Goal: Task Accomplishment & Management: Manage account settings

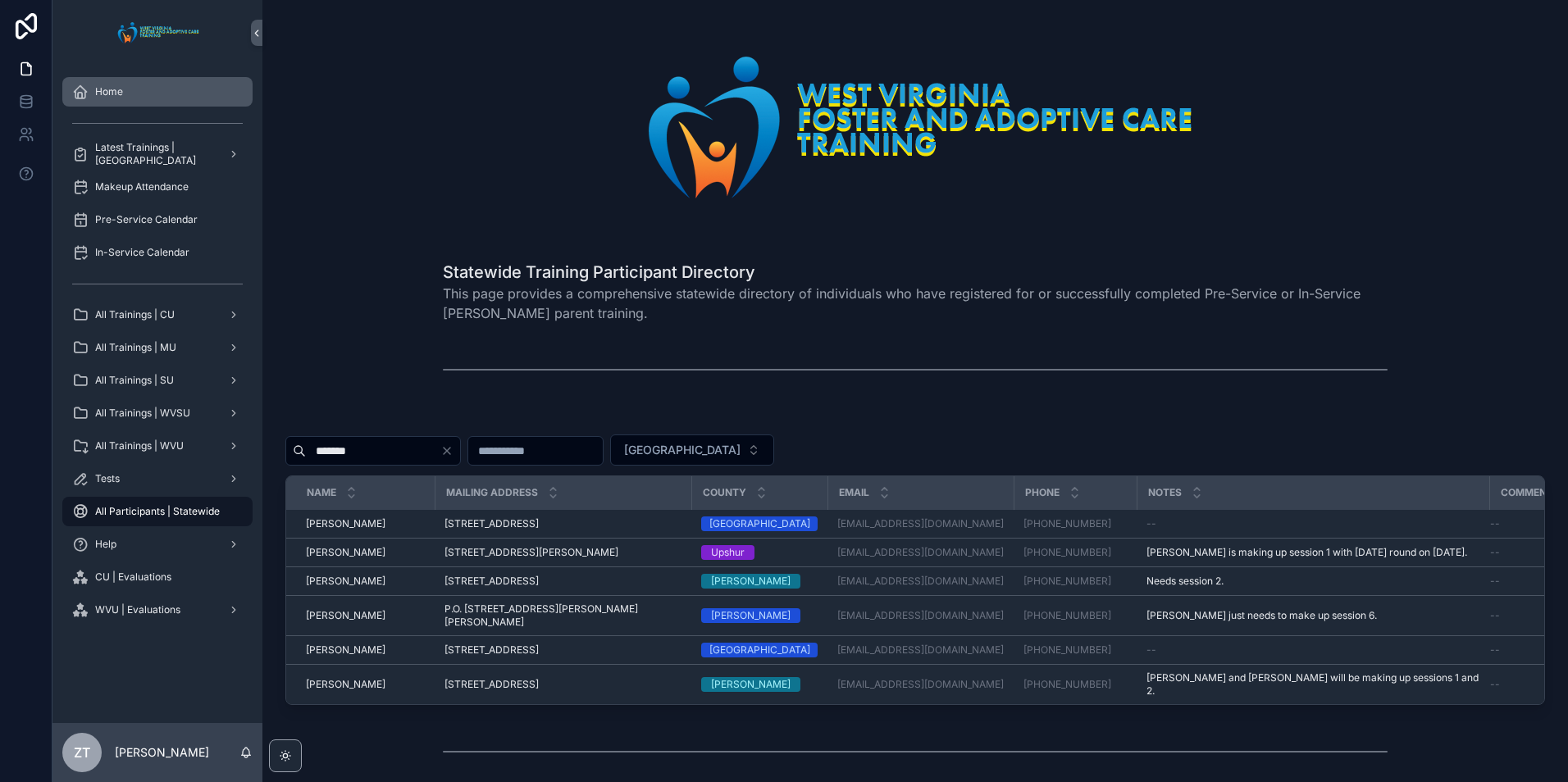
click at [121, 89] on span "Home" at bounding box center [109, 92] width 28 height 13
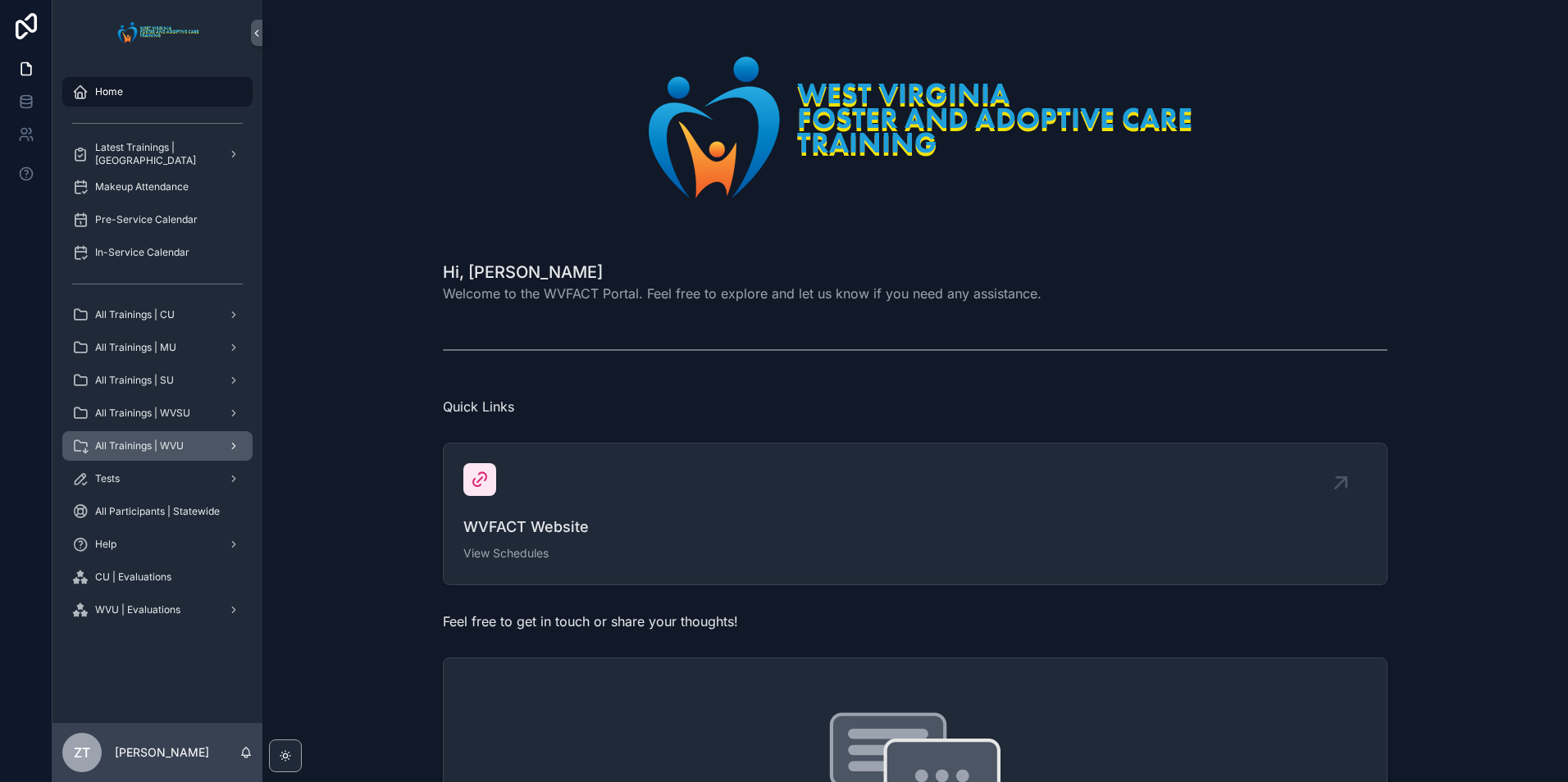
click at [170, 434] on div "All Trainings | WVU" at bounding box center [157, 446] width 170 height 26
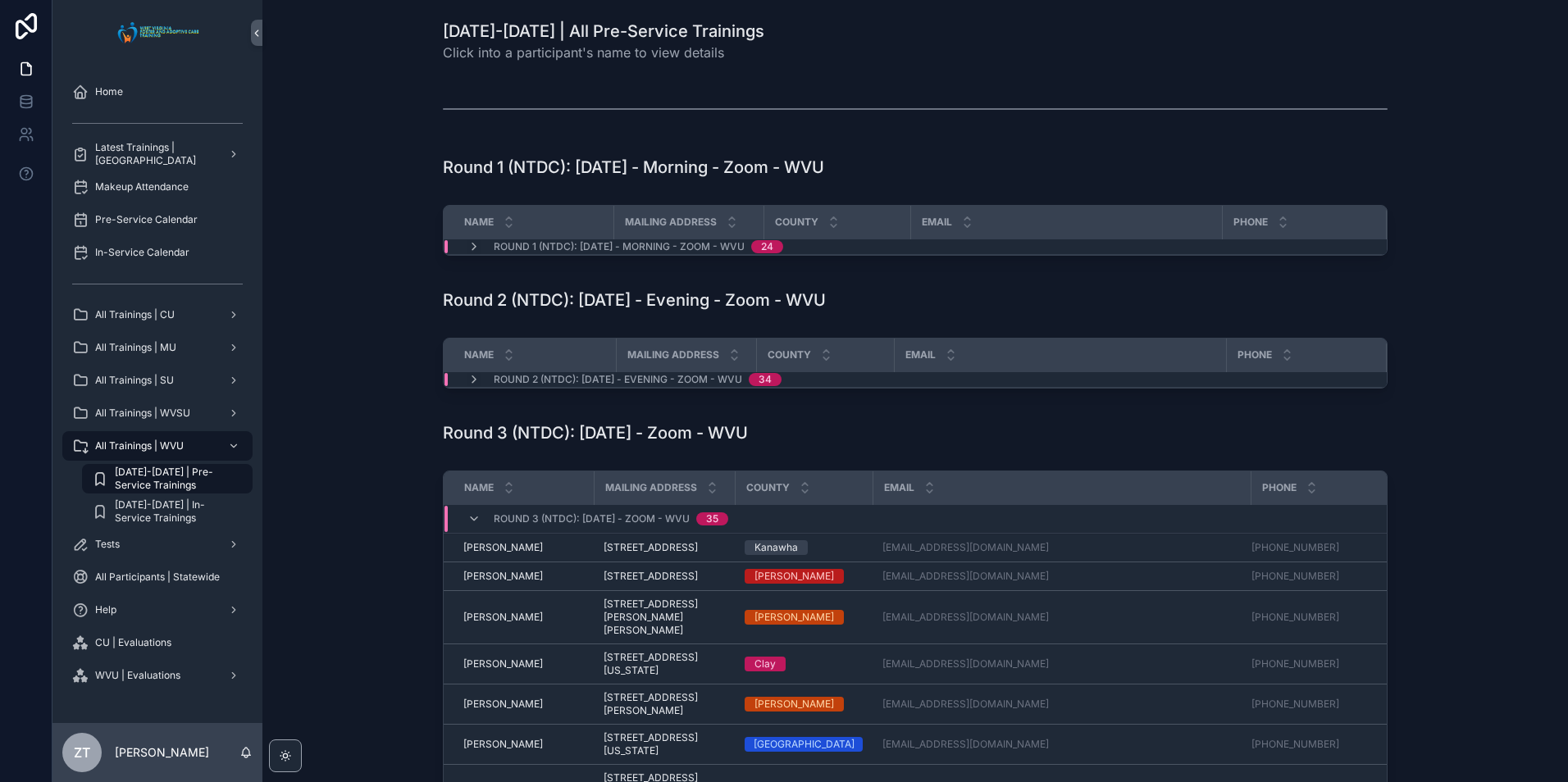
click at [462, 518] on div "Round 3 (NTDC): [DATE] - Zoom - WVU 35" at bounding box center [598, 518] width 301 height 26
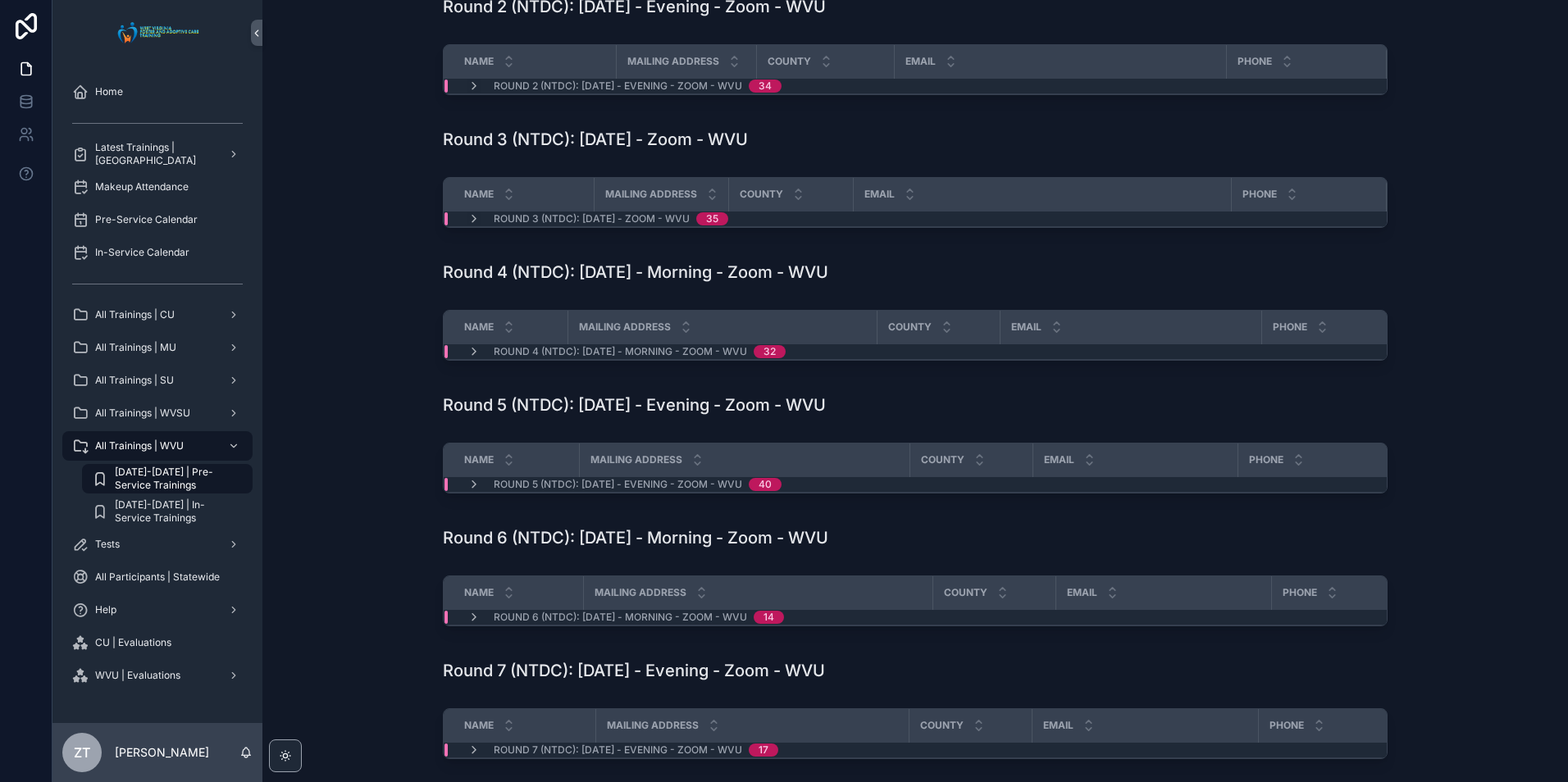
scroll to position [328, 0]
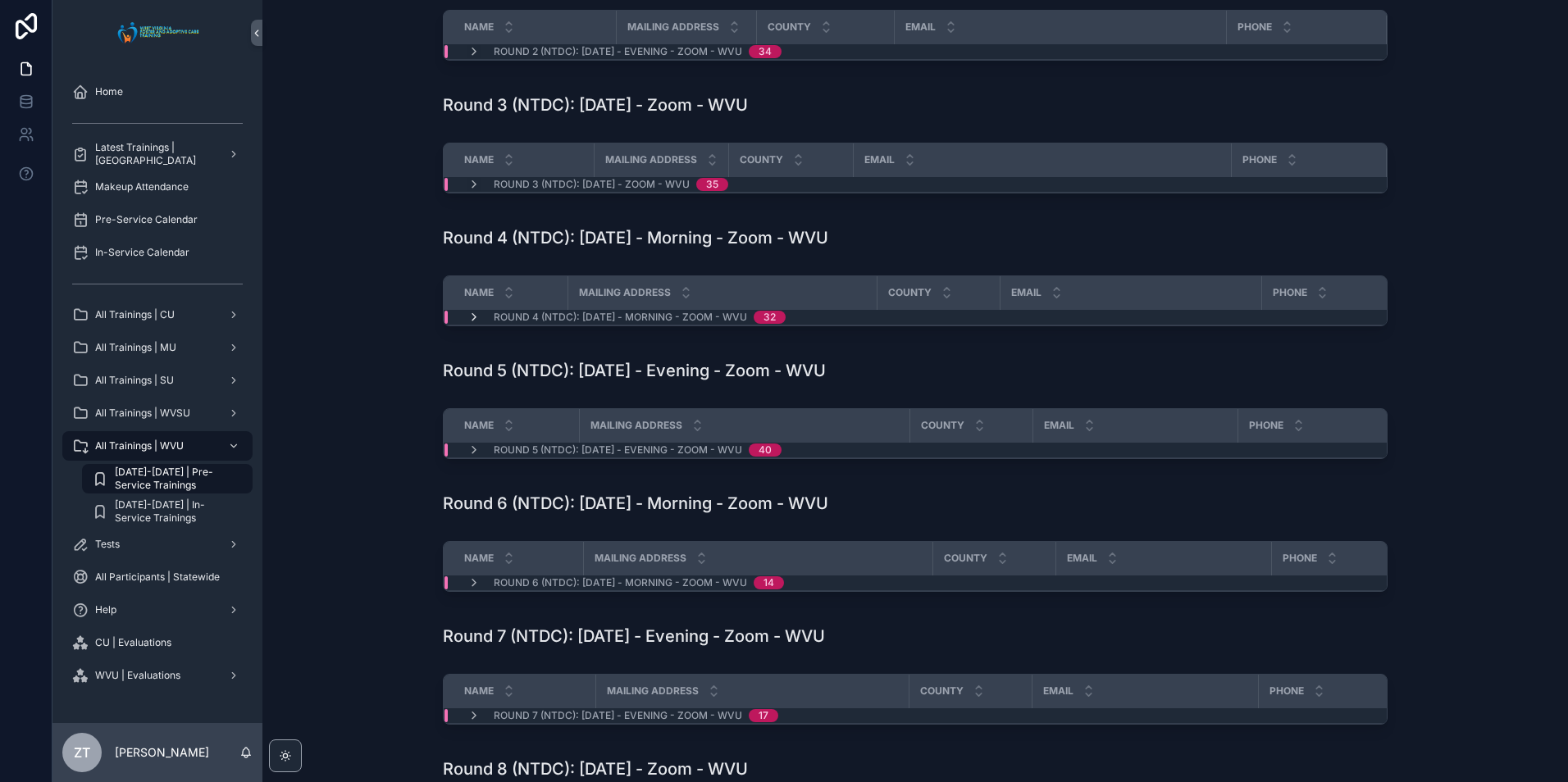
click at [471, 314] on icon "scrollable content" at bounding box center [474, 317] width 13 height 13
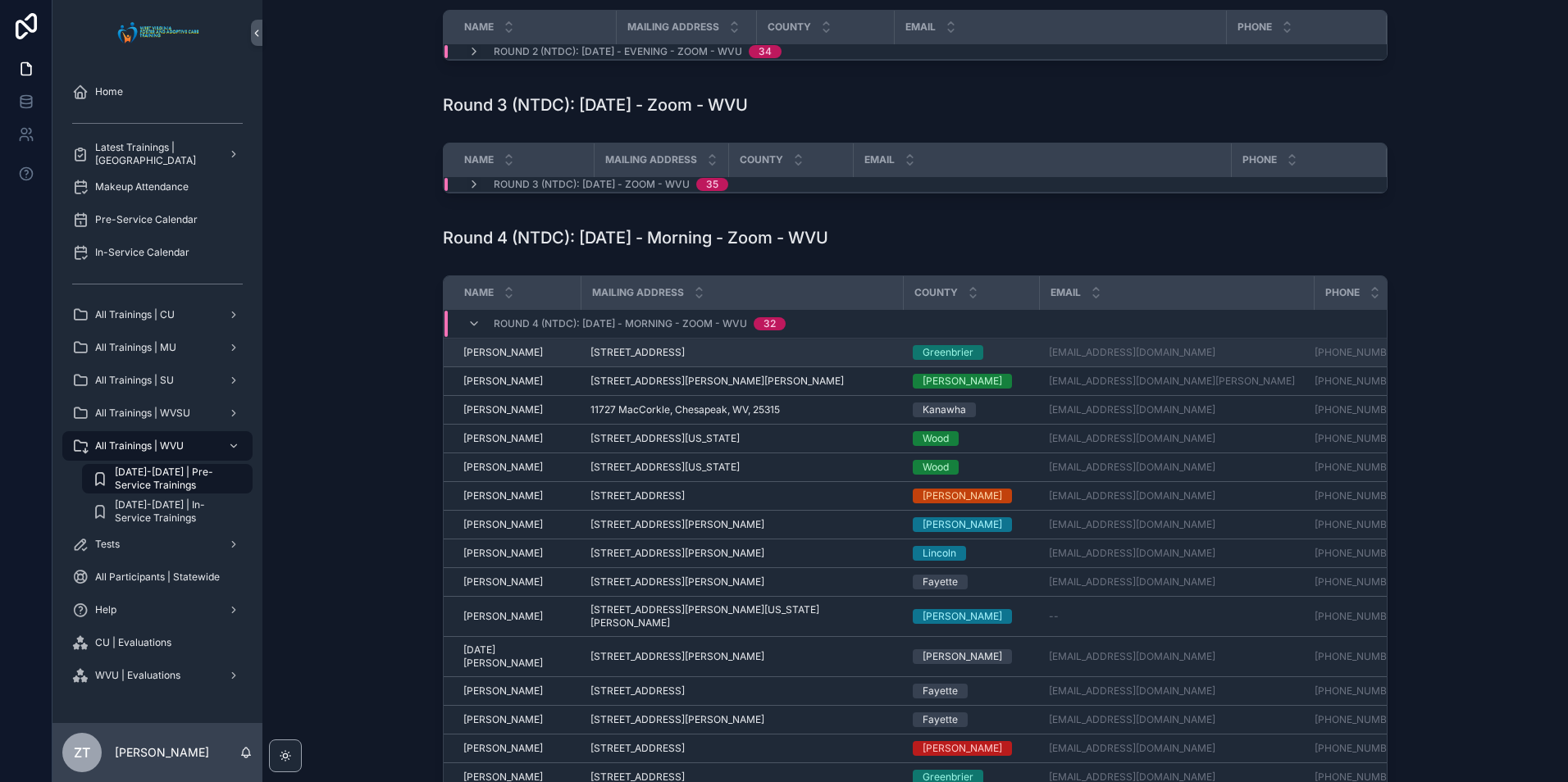
click at [509, 352] on span "[PERSON_NAME]" at bounding box center [503, 352] width 79 height 13
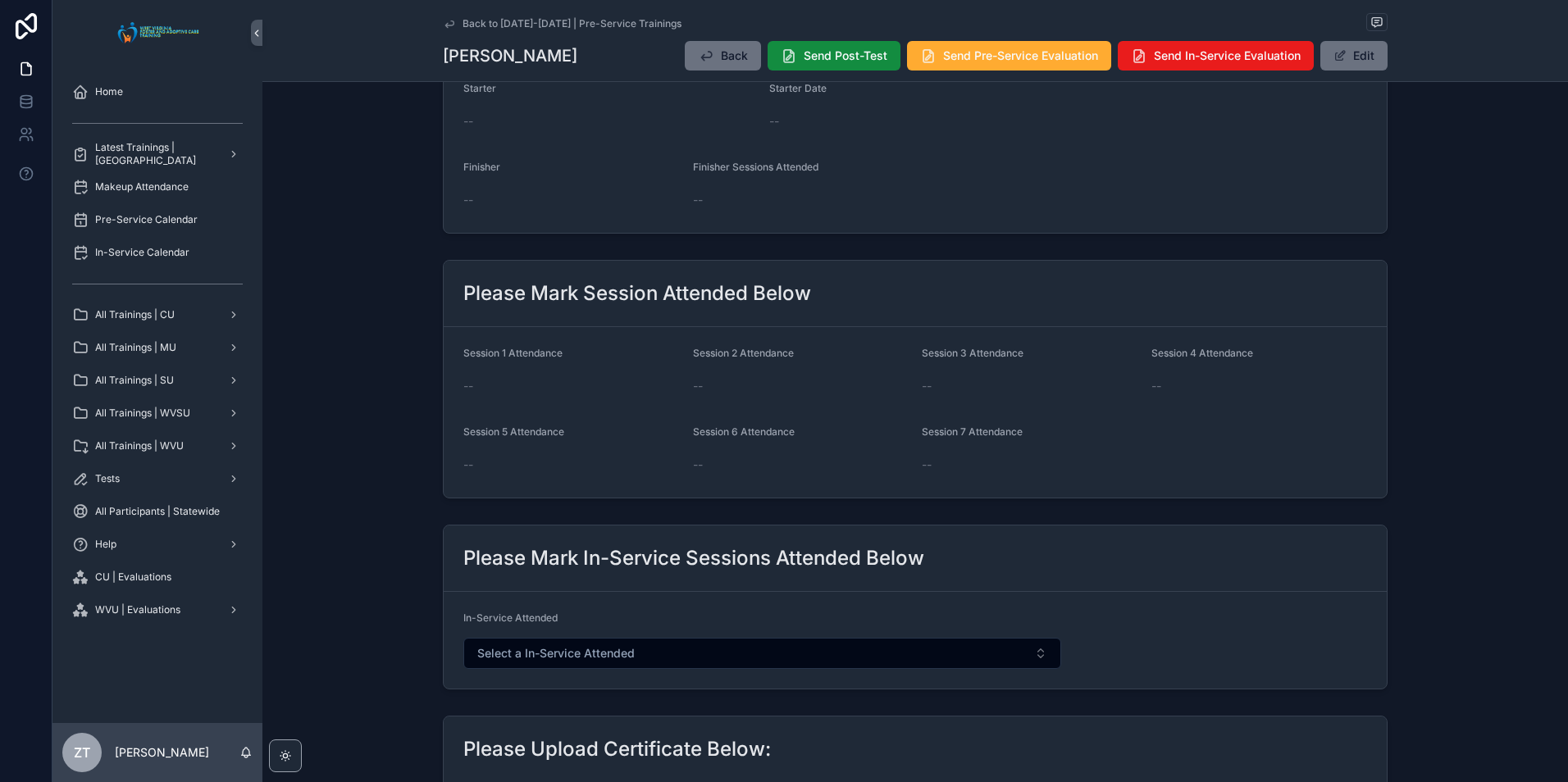
scroll to position [492, 0]
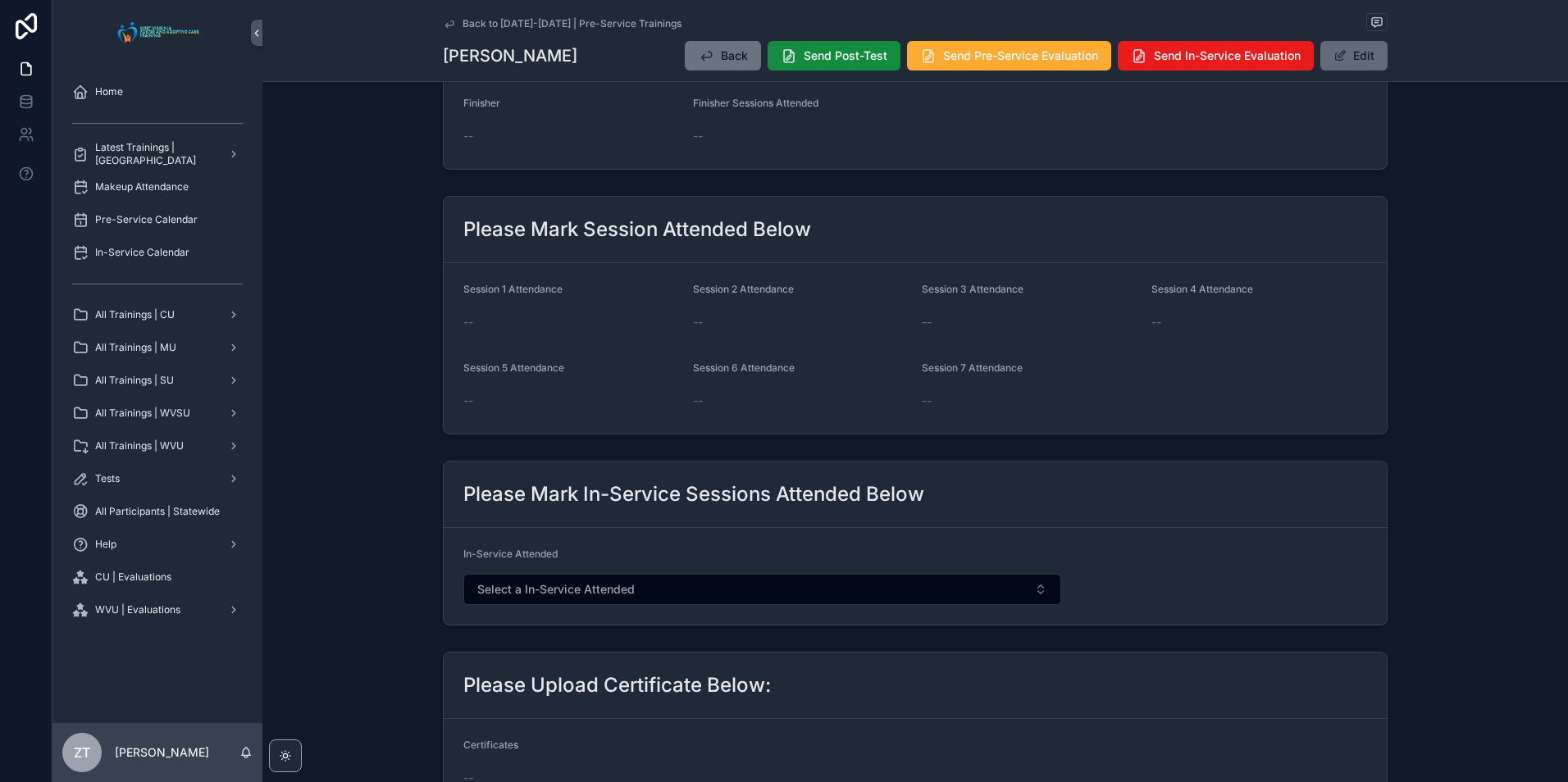
click at [1362, 54] on button "Edit" at bounding box center [1353, 55] width 67 height 29
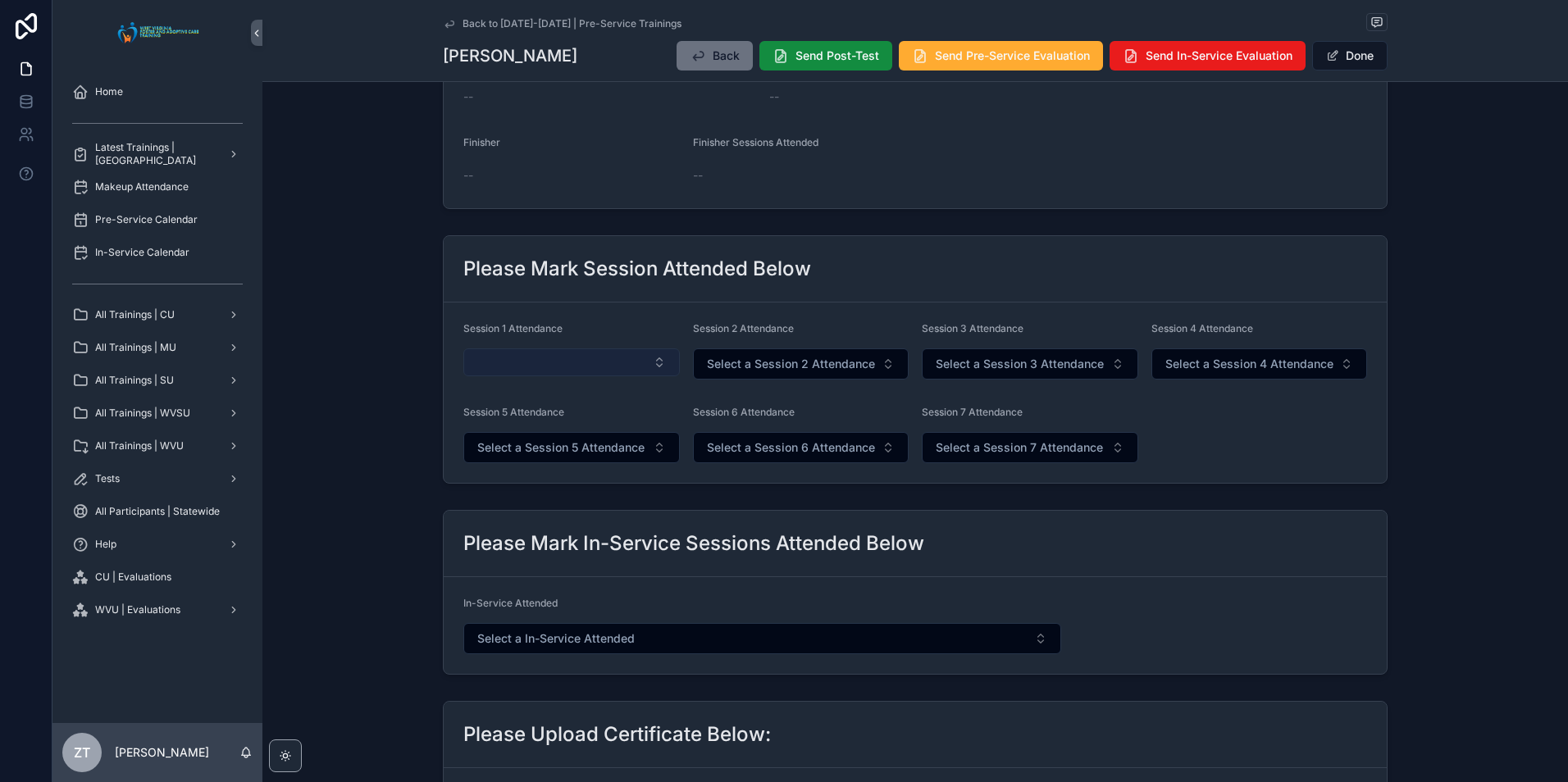
click at [580, 365] on button "Select Button" at bounding box center [572, 362] width 217 height 28
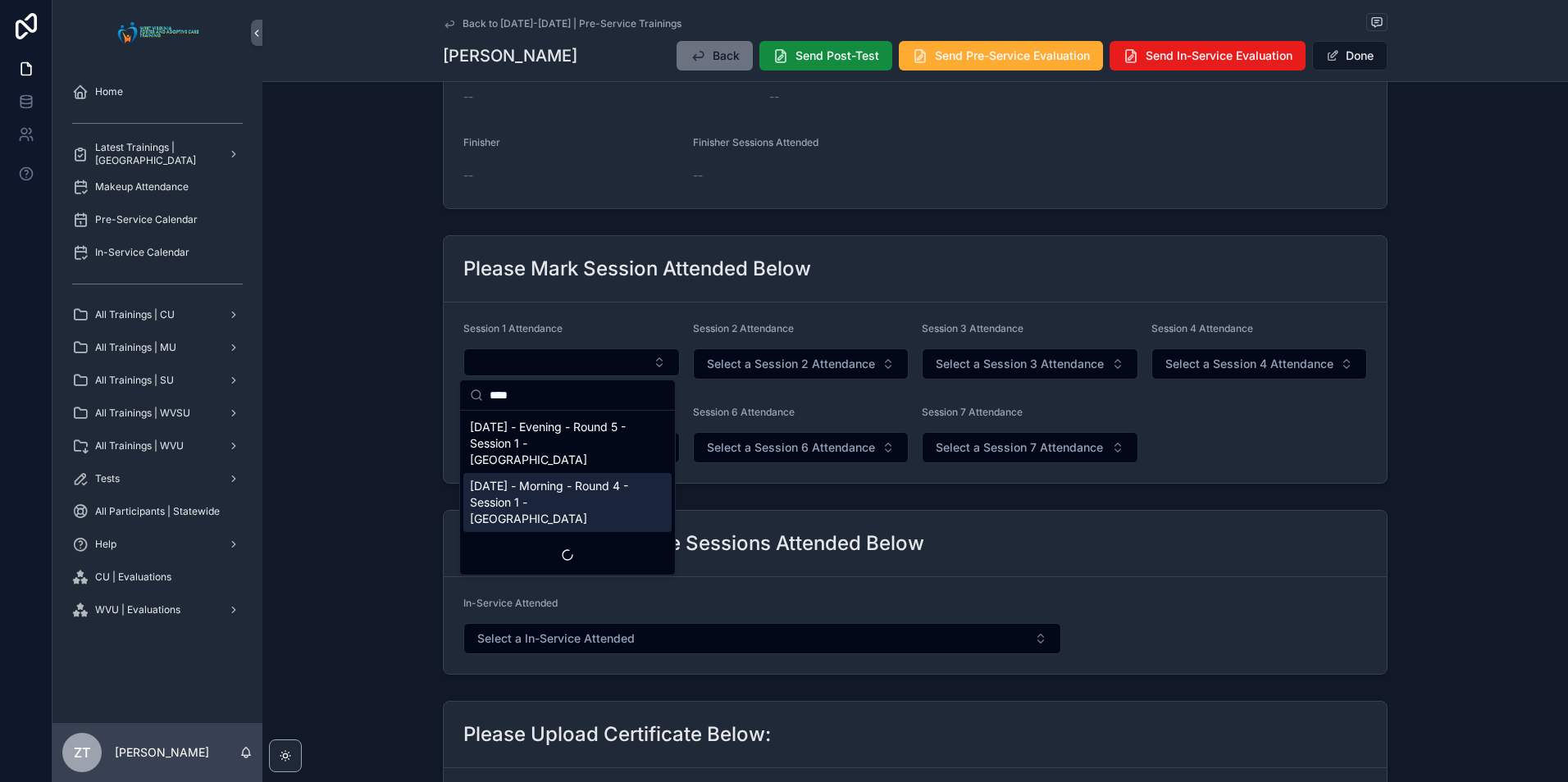
type input "****"
click at [545, 478] on span "[DATE] - Morning - Round 4 - Session 1 - [GEOGRAPHIC_DATA]" at bounding box center [557, 502] width 176 height 49
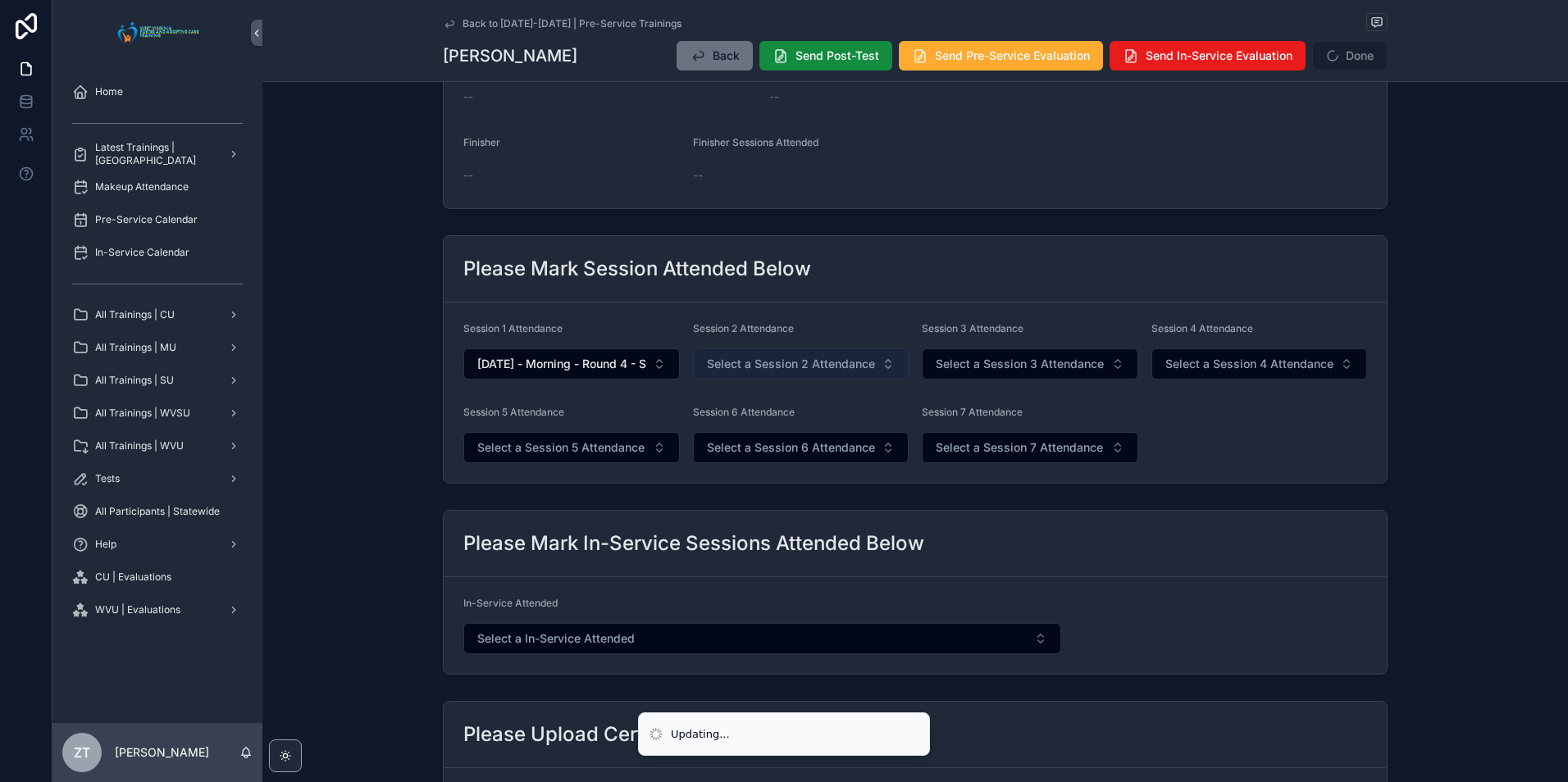
click at [777, 366] on span "Select a Session 2 Attendance" at bounding box center [791, 364] width 169 height 16
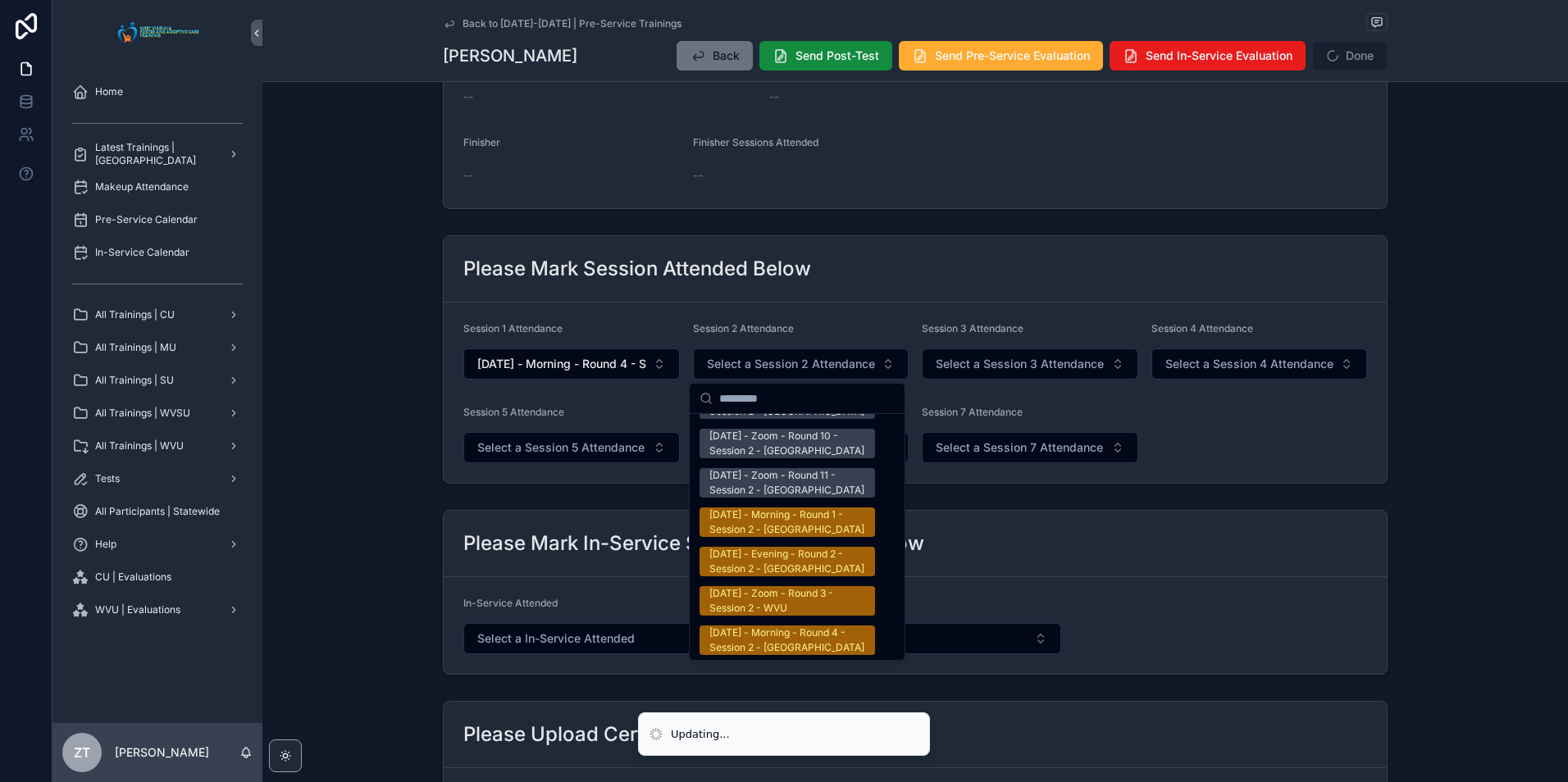
scroll to position [2624, 0]
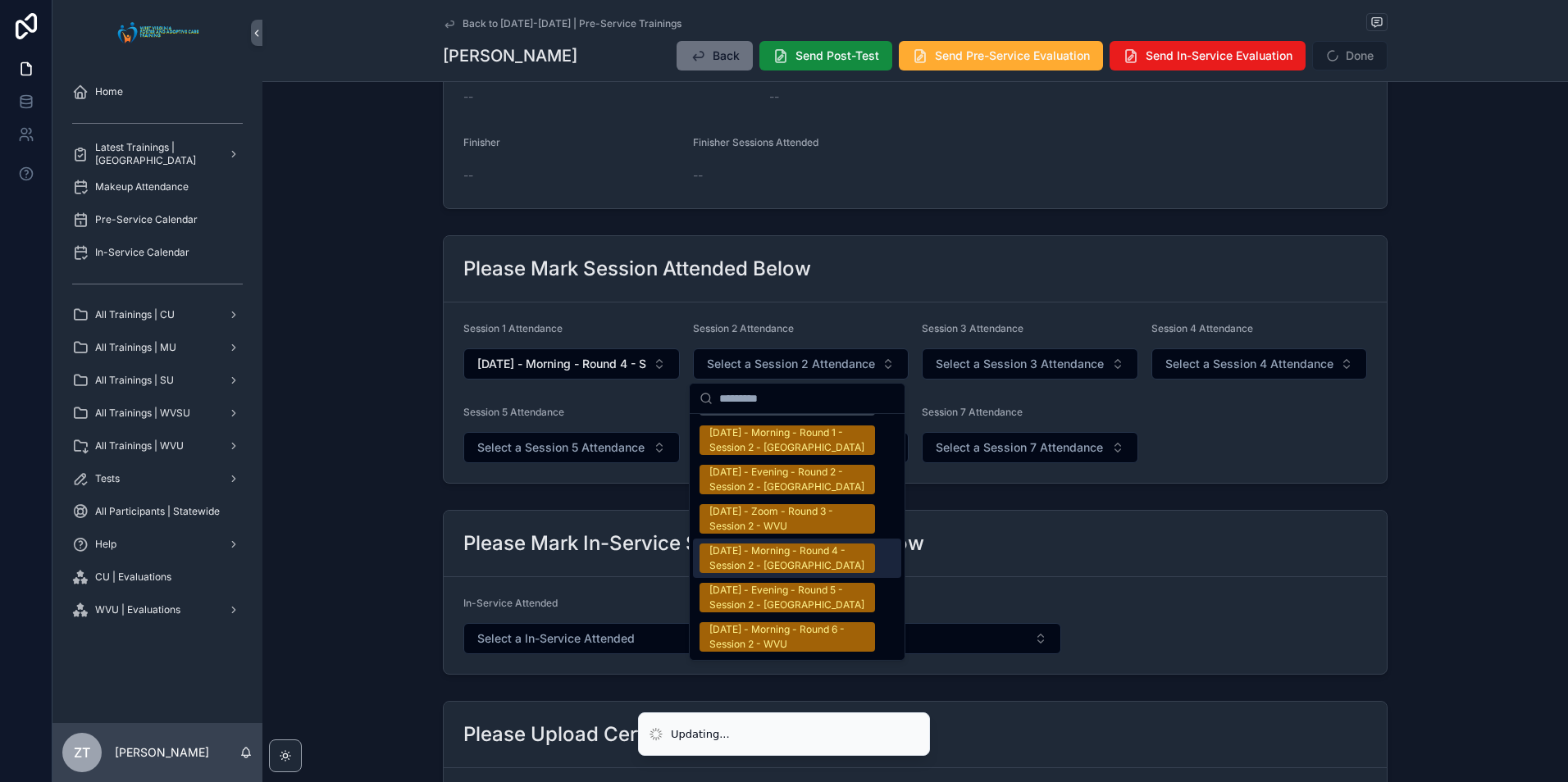
click at [778, 544] on div "[DATE] - Morning - Round 4 - Session 2 - [GEOGRAPHIC_DATA]" at bounding box center [787, 558] width 156 height 29
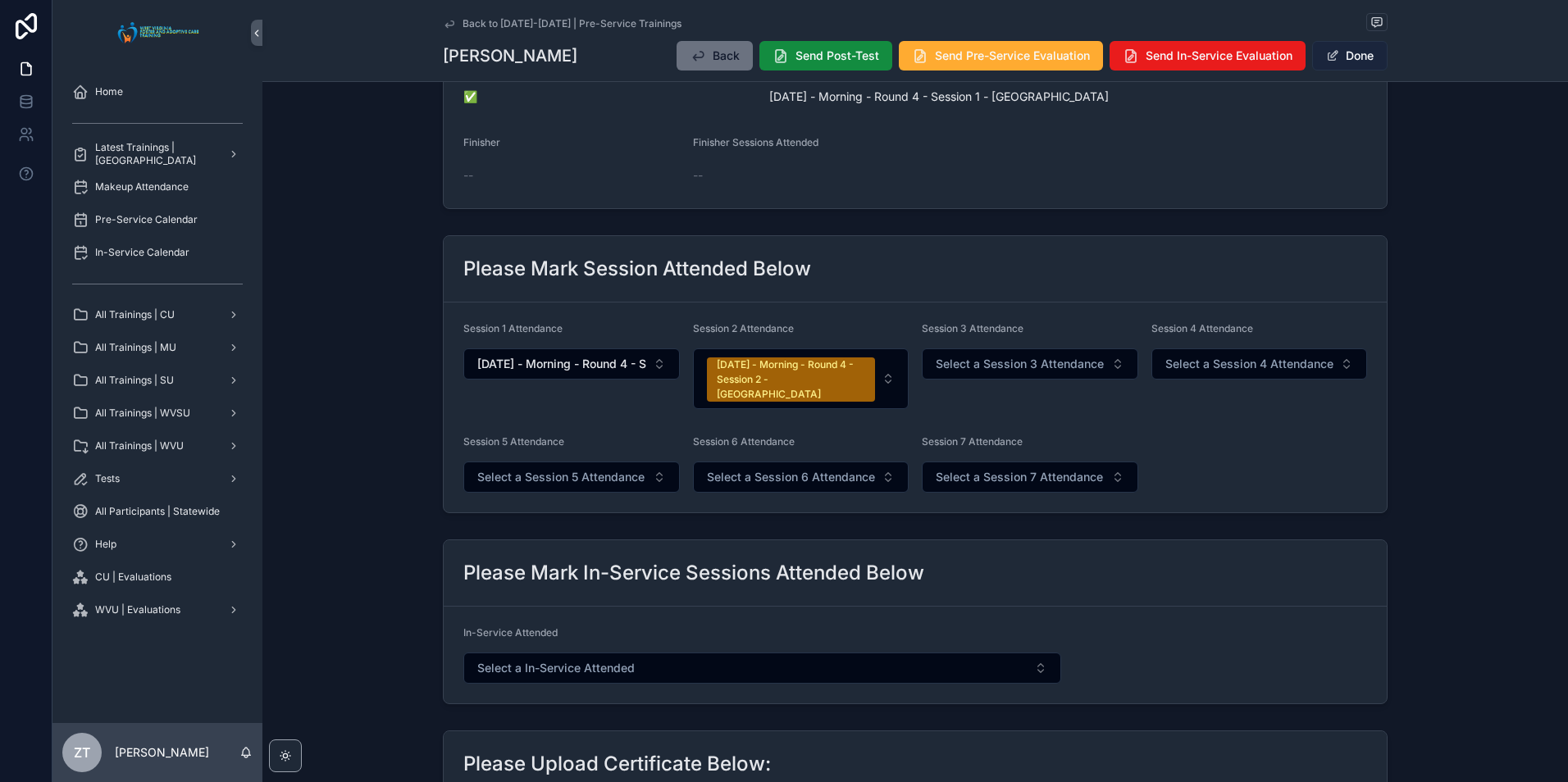
click at [1355, 63] on button "Done" at bounding box center [1349, 55] width 76 height 29
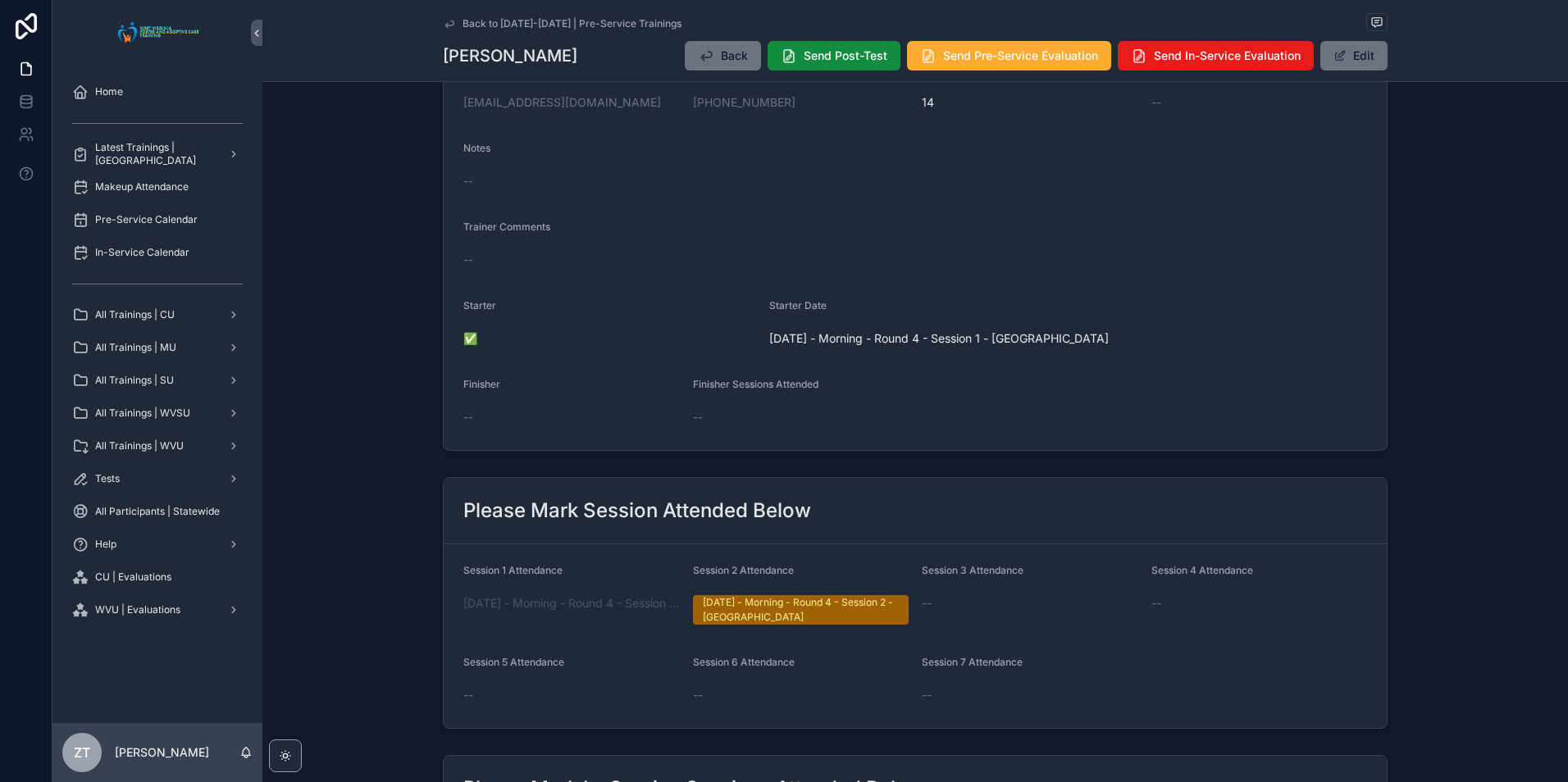
scroll to position [0, 0]
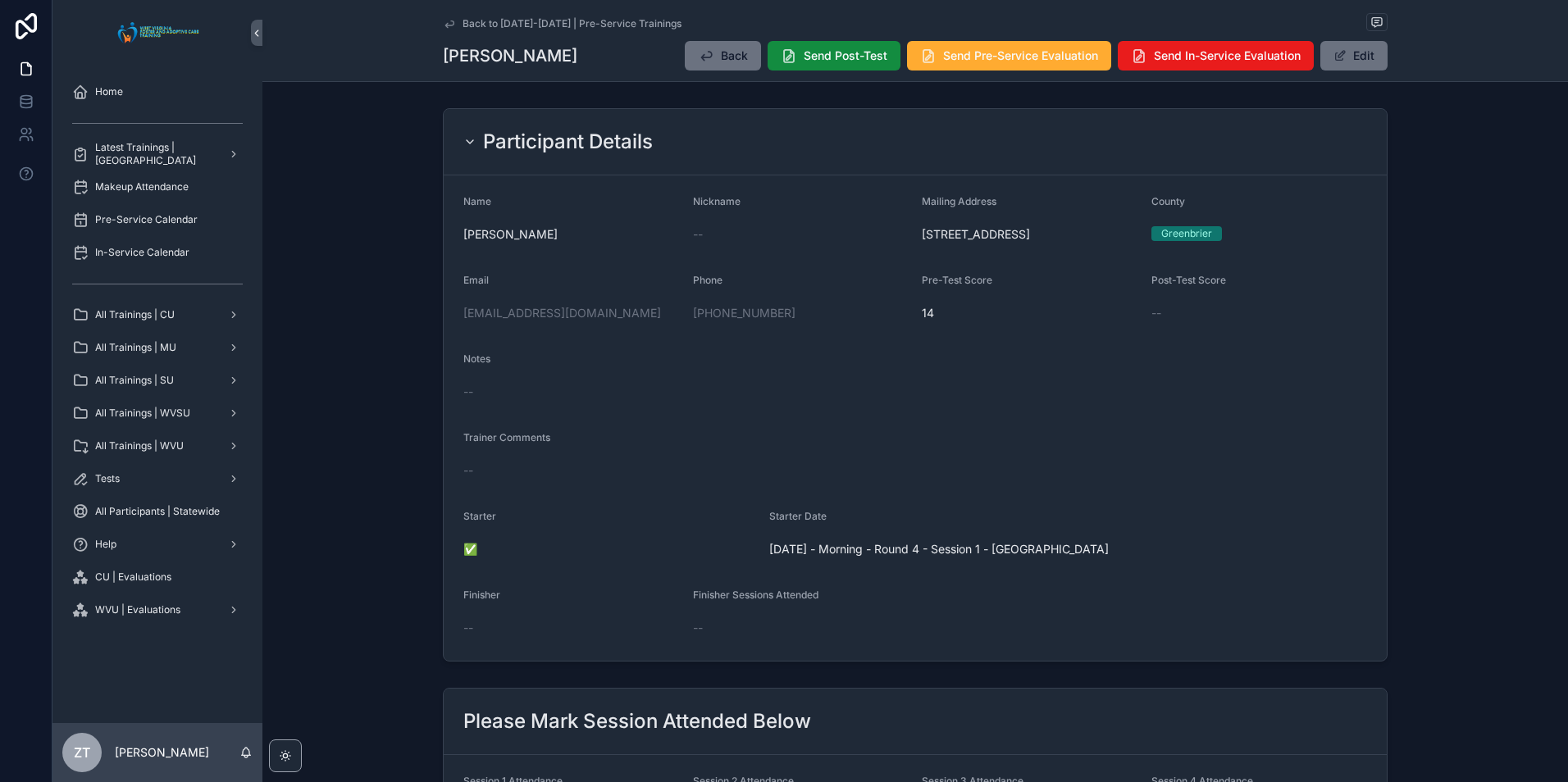
drag, startPoint x: 446, startPoint y: 21, endPoint x: 95, endPoint y: 237, distance: 412.1
click at [446, 21] on icon "scrollable content" at bounding box center [450, 23] width 13 height 13
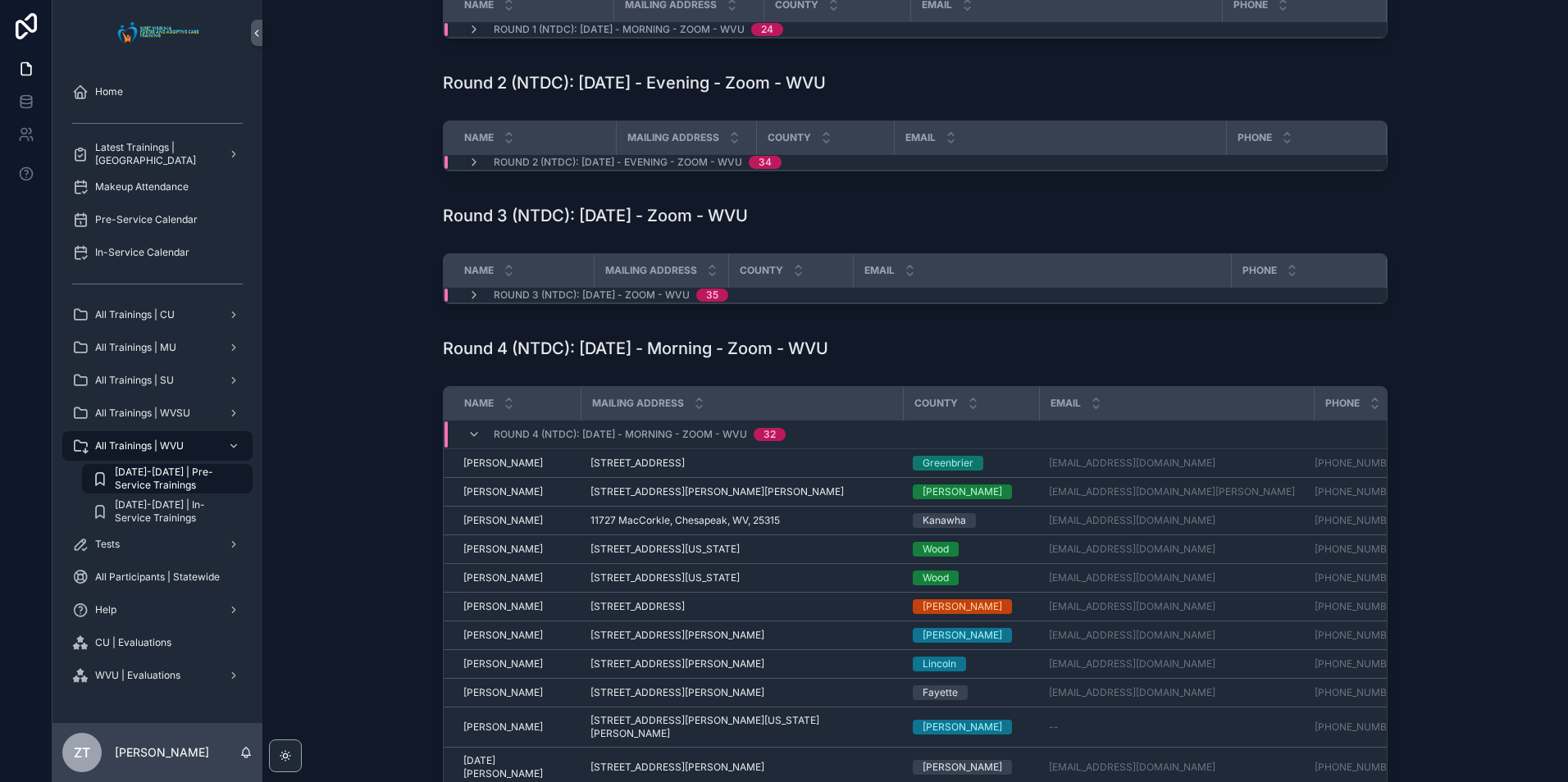
scroll to position [328, 0]
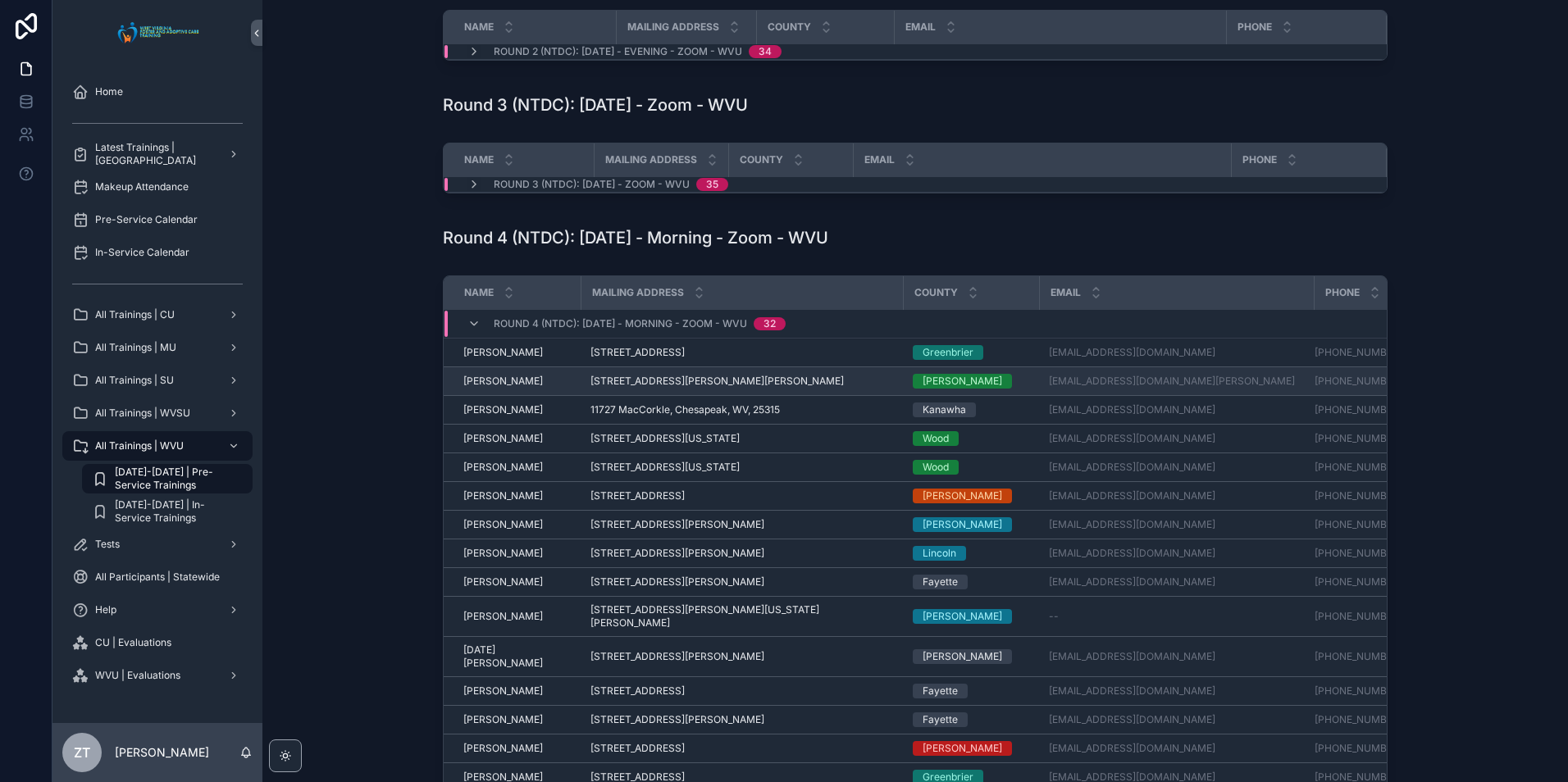
click at [488, 378] on span "[PERSON_NAME]" at bounding box center [503, 381] width 79 height 13
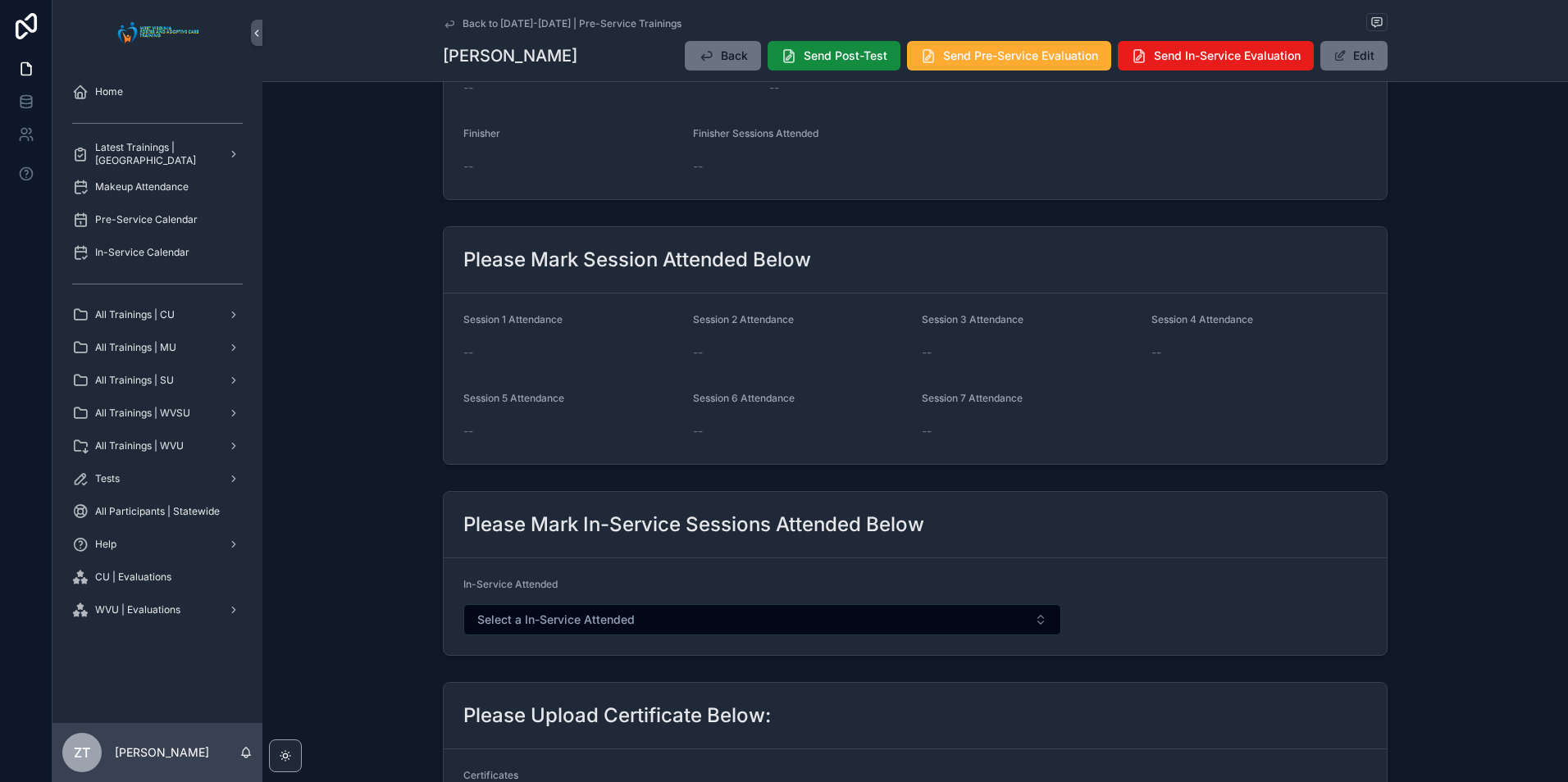
scroll to position [492, 0]
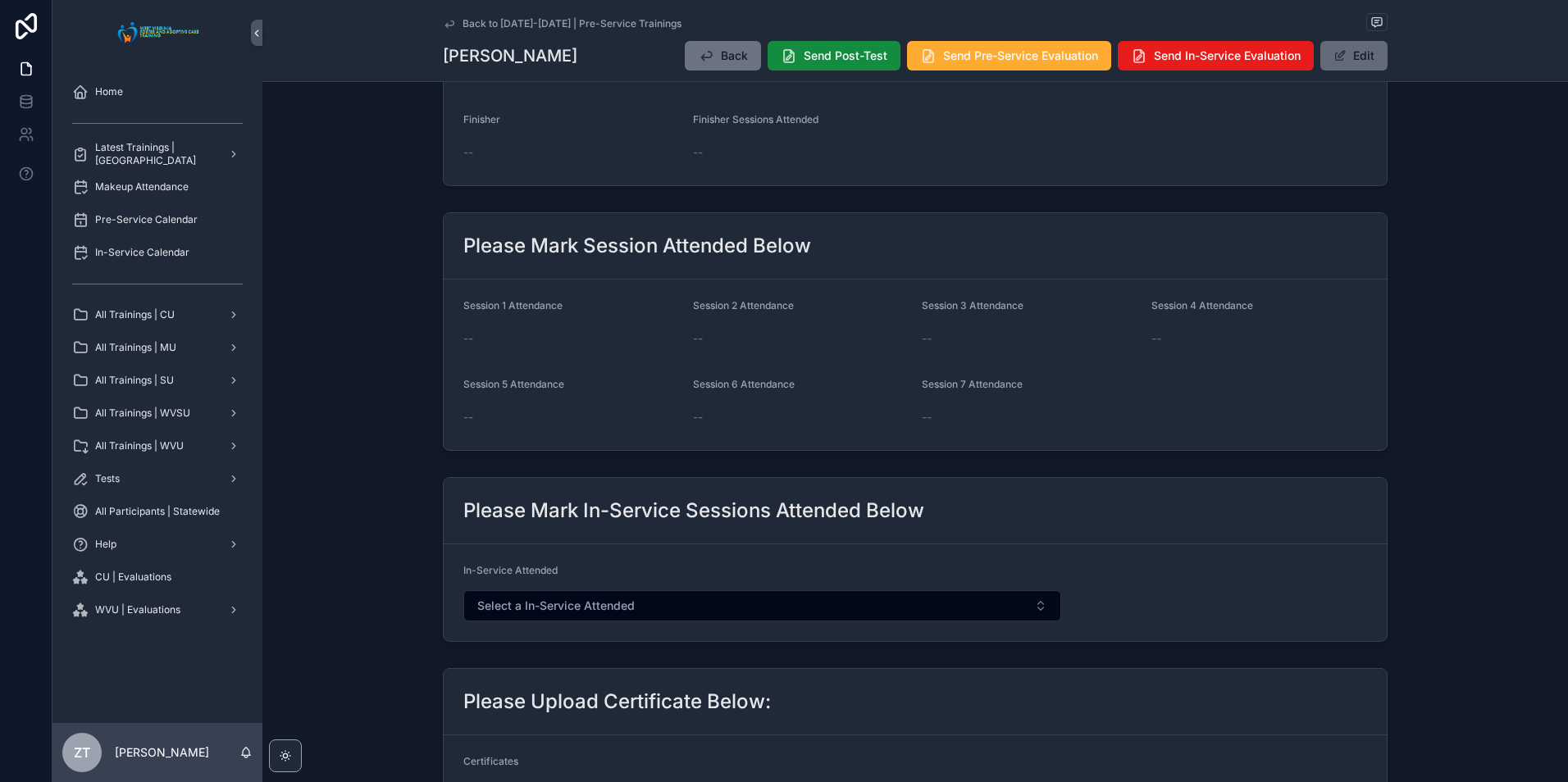
click at [1342, 63] on button "Edit" at bounding box center [1353, 55] width 67 height 29
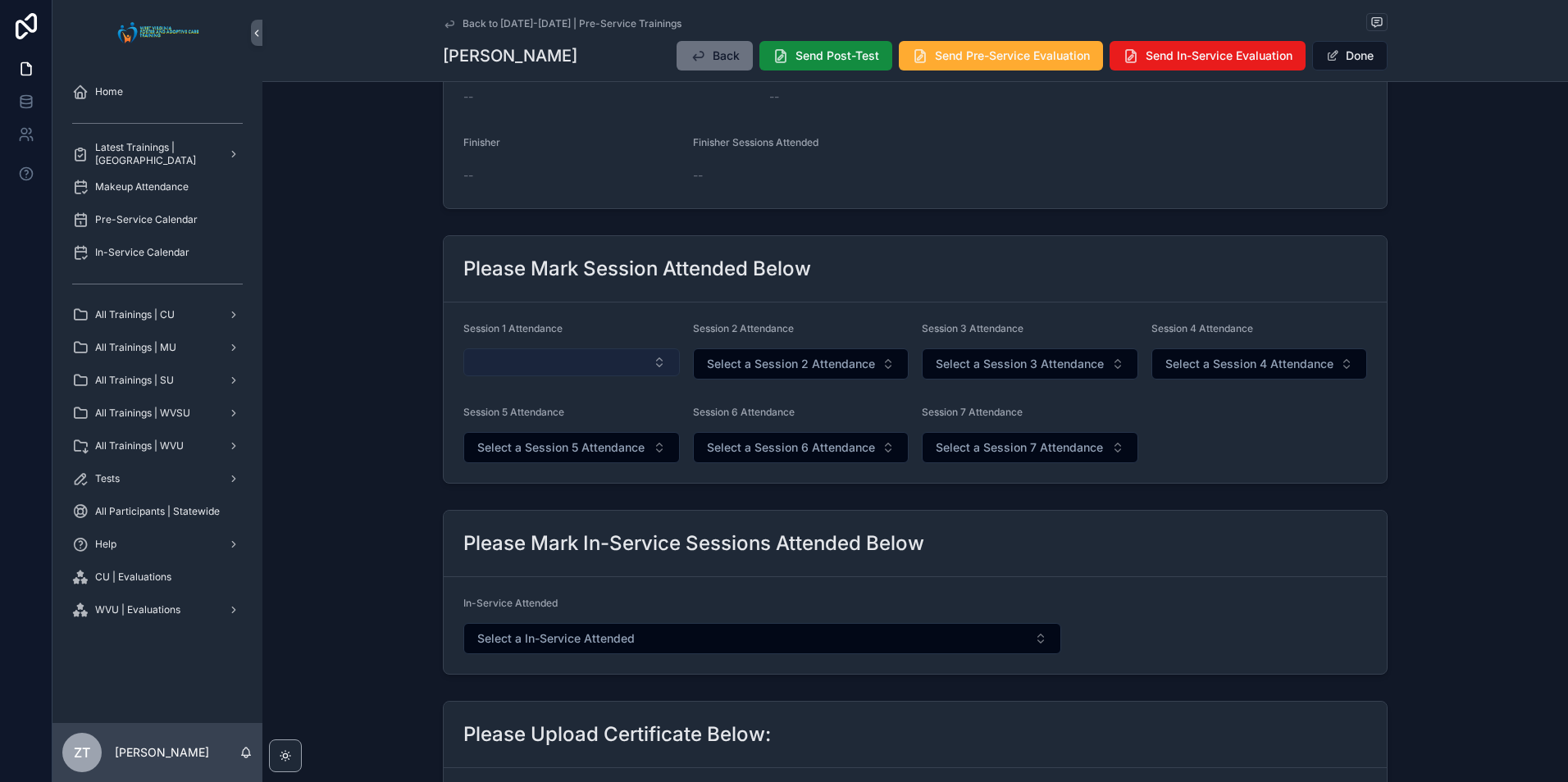
click at [619, 355] on button "Select Button" at bounding box center [572, 362] width 217 height 28
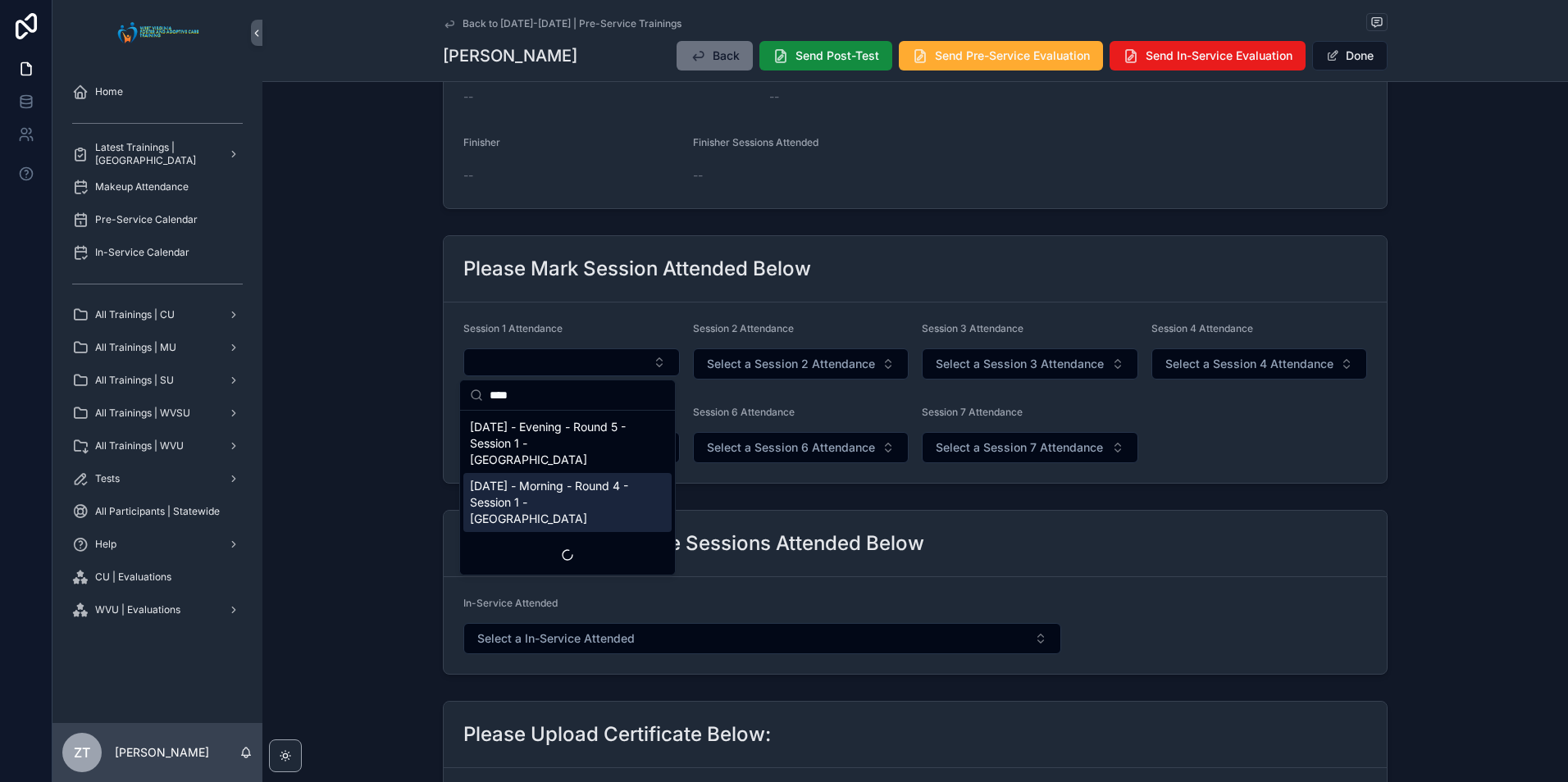
type input "****"
click at [560, 478] on span "[DATE] - Morning - Round 4 - Session 1 - [GEOGRAPHIC_DATA]" at bounding box center [557, 502] width 176 height 49
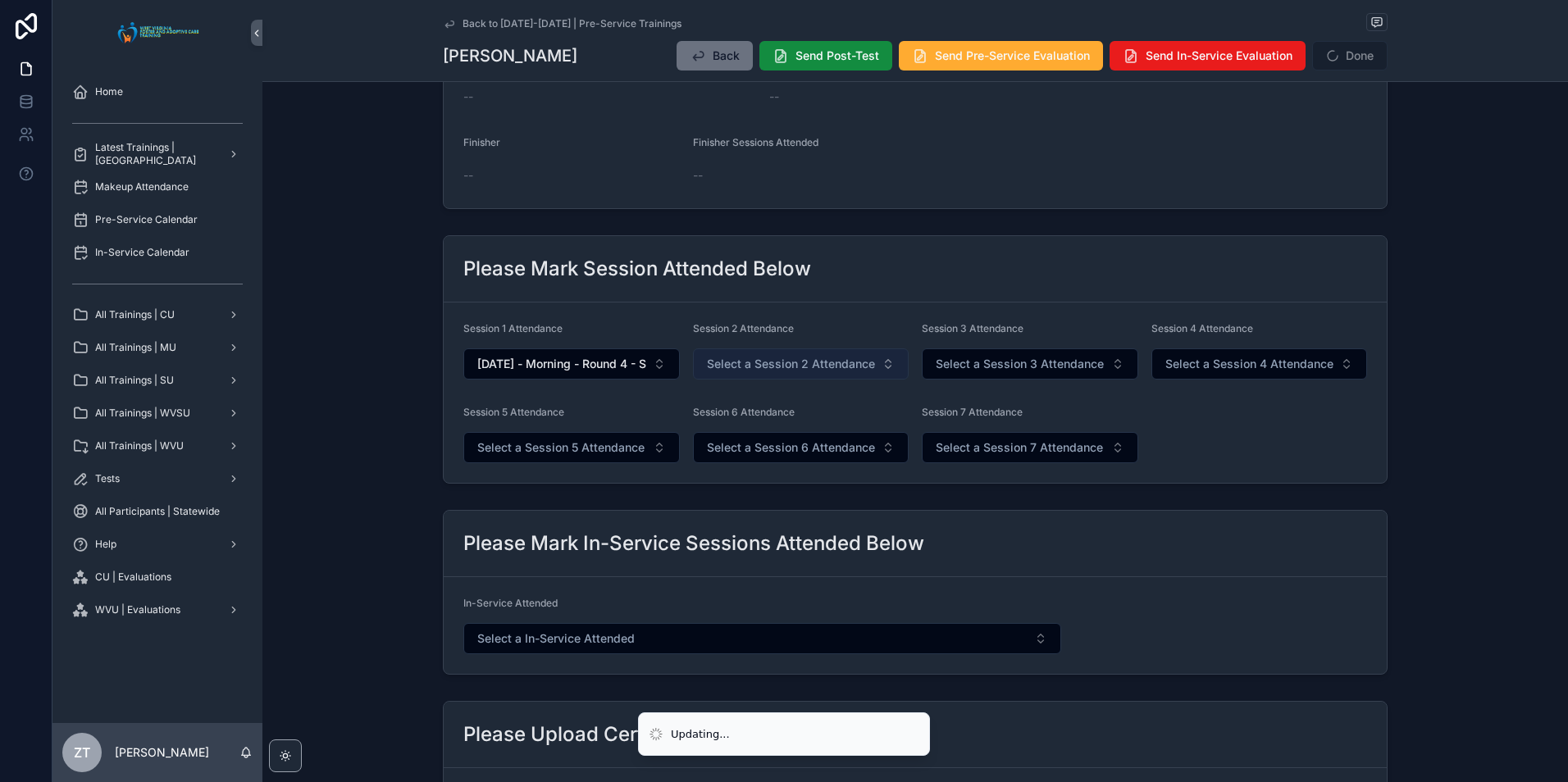
click at [770, 369] on span "Select a Session 2 Attendance" at bounding box center [791, 364] width 169 height 16
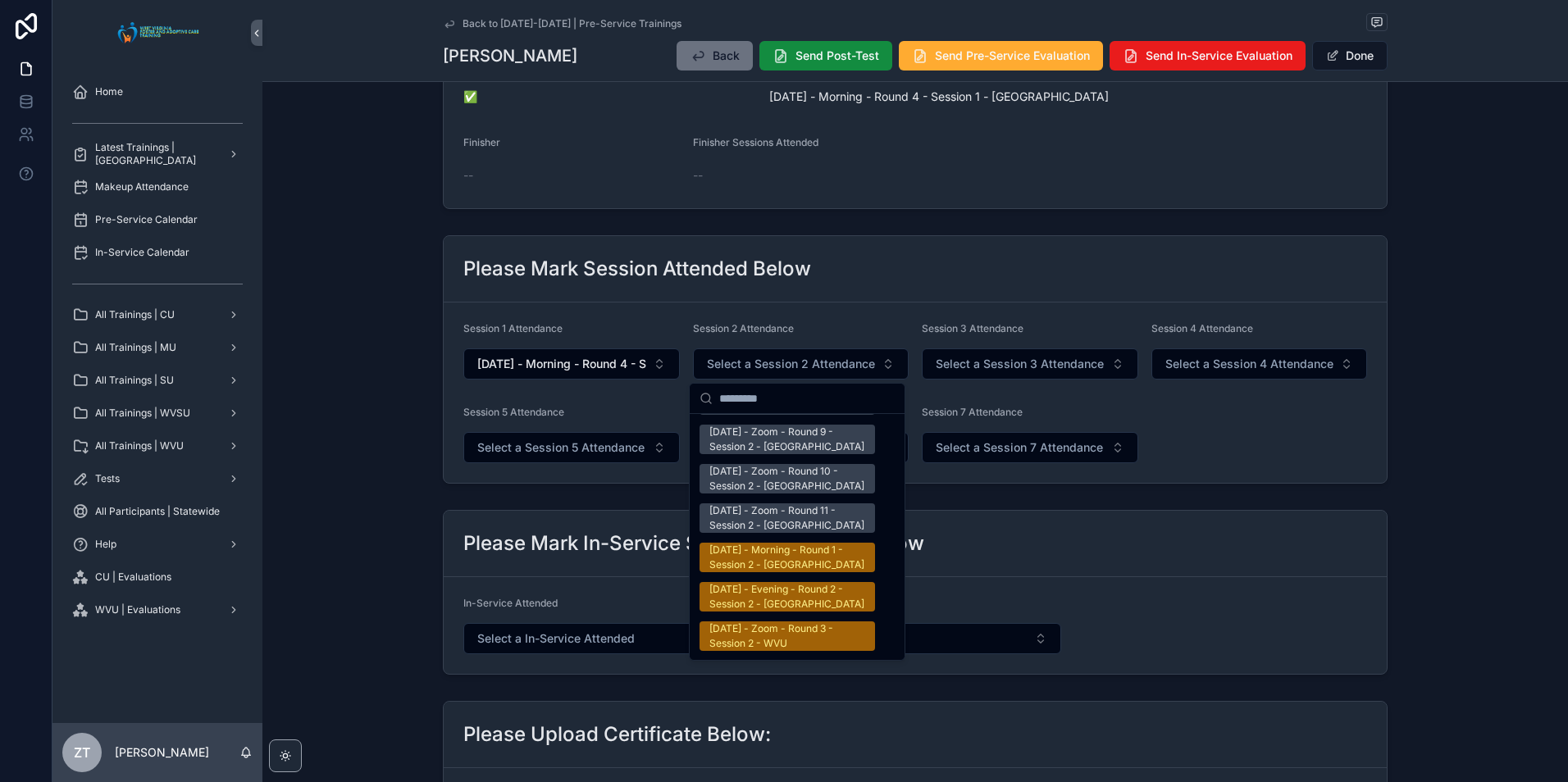
scroll to position [2624, 0]
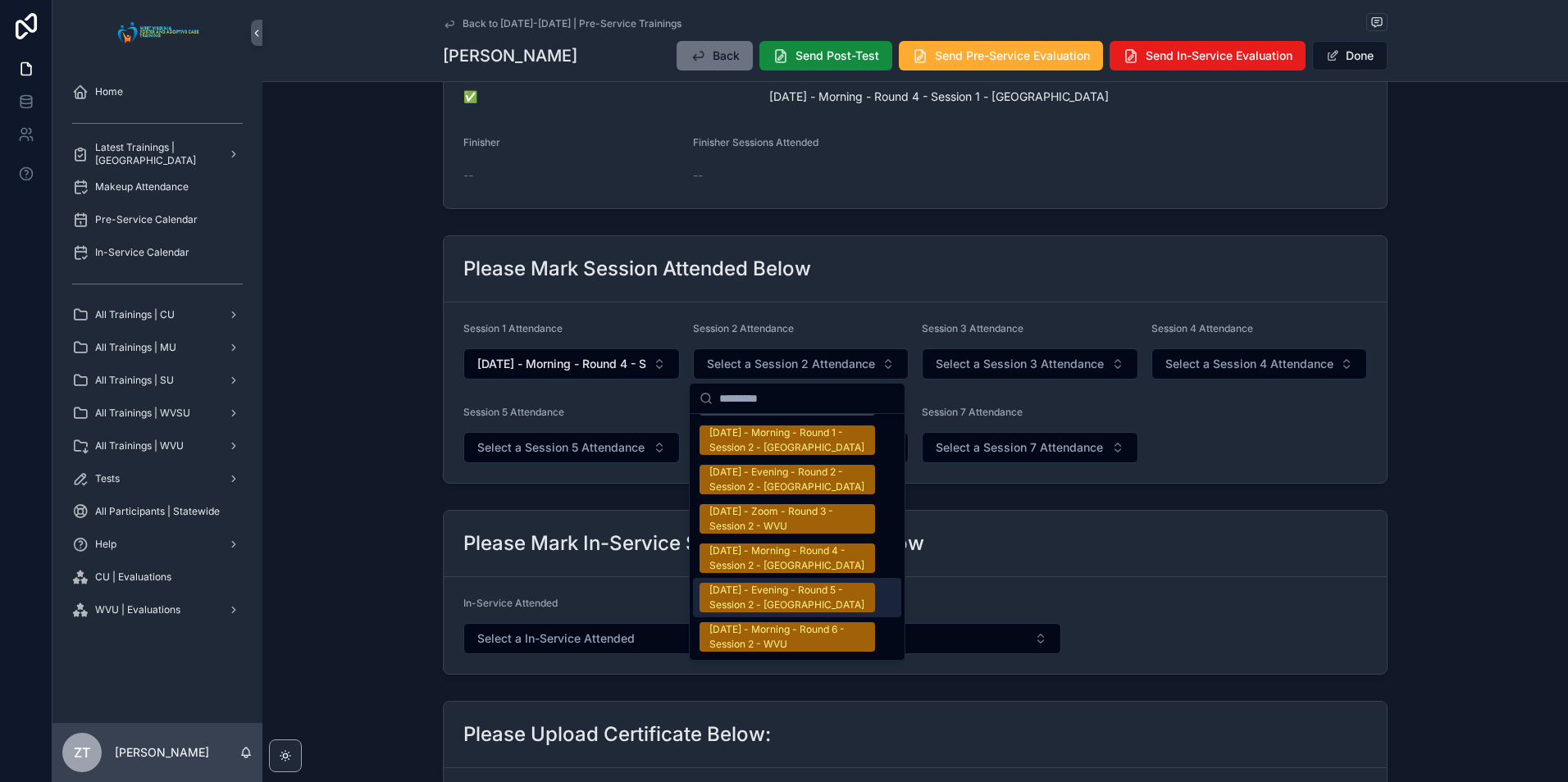
click at [771, 583] on div "[DATE] - Evening - Round 5 - Session 2 - [GEOGRAPHIC_DATA]" at bounding box center [787, 597] width 156 height 29
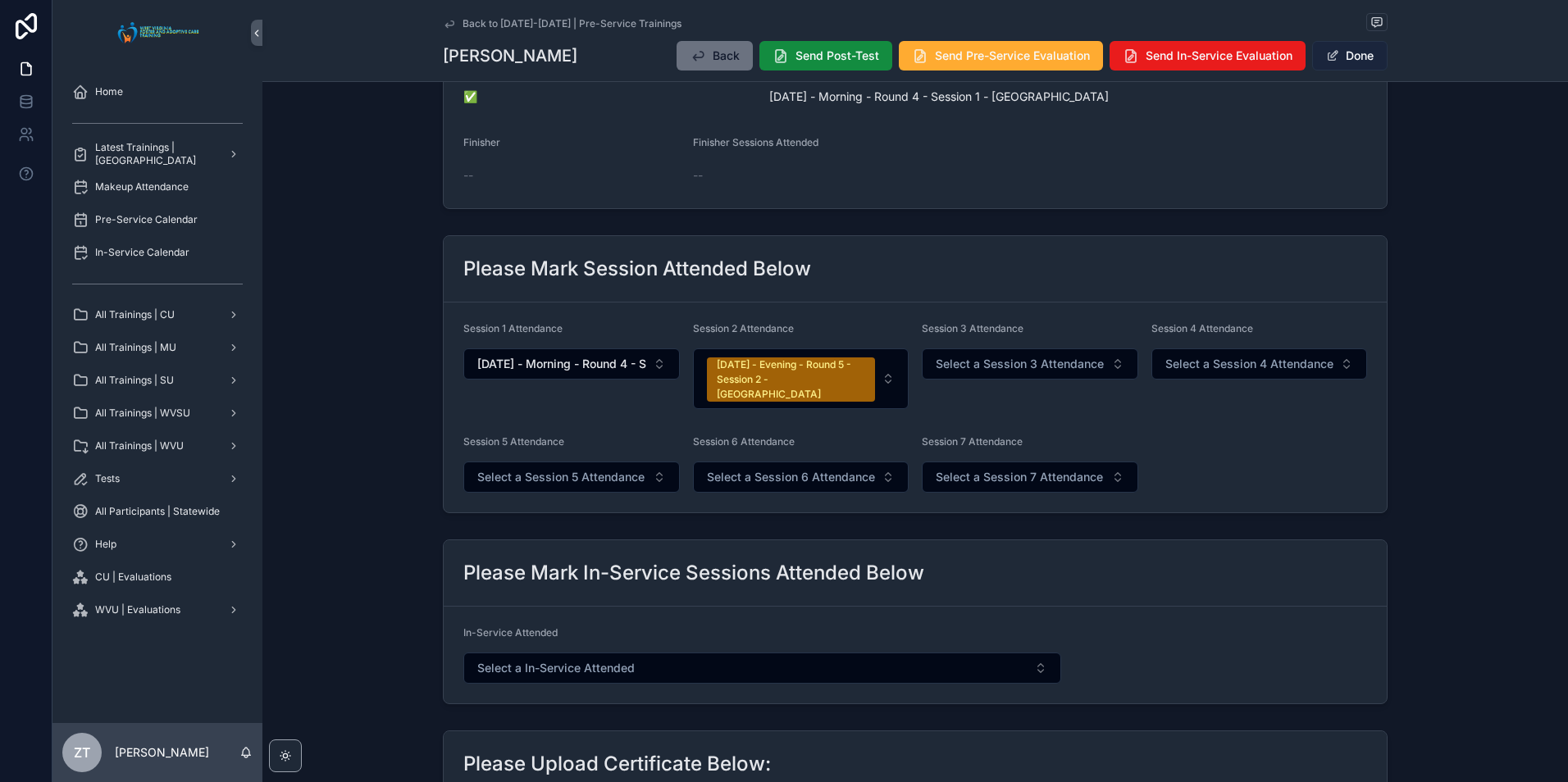
click at [1362, 57] on button "Done" at bounding box center [1349, 55] width 76 height 29
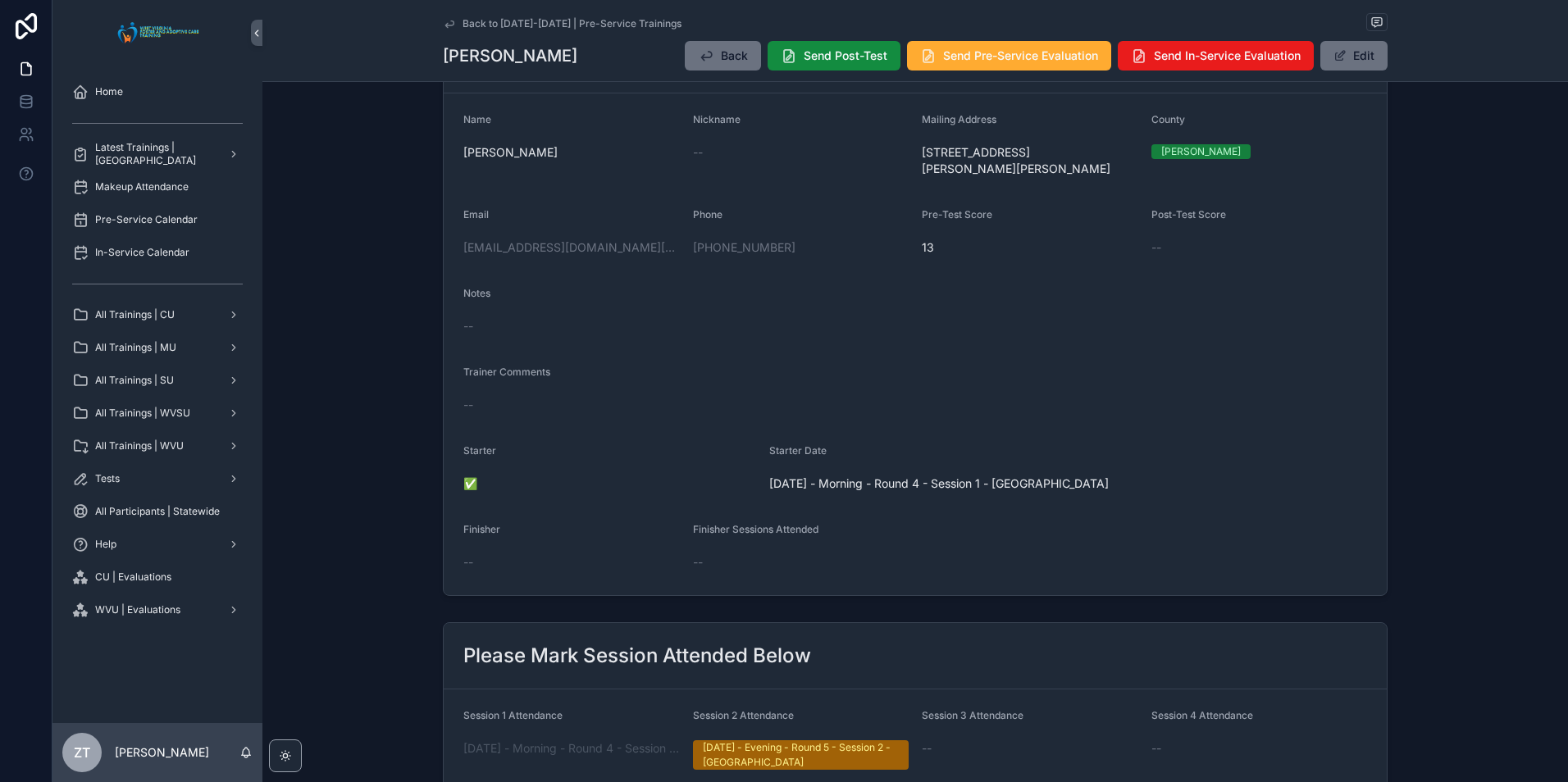
scroll to position [0, 0]
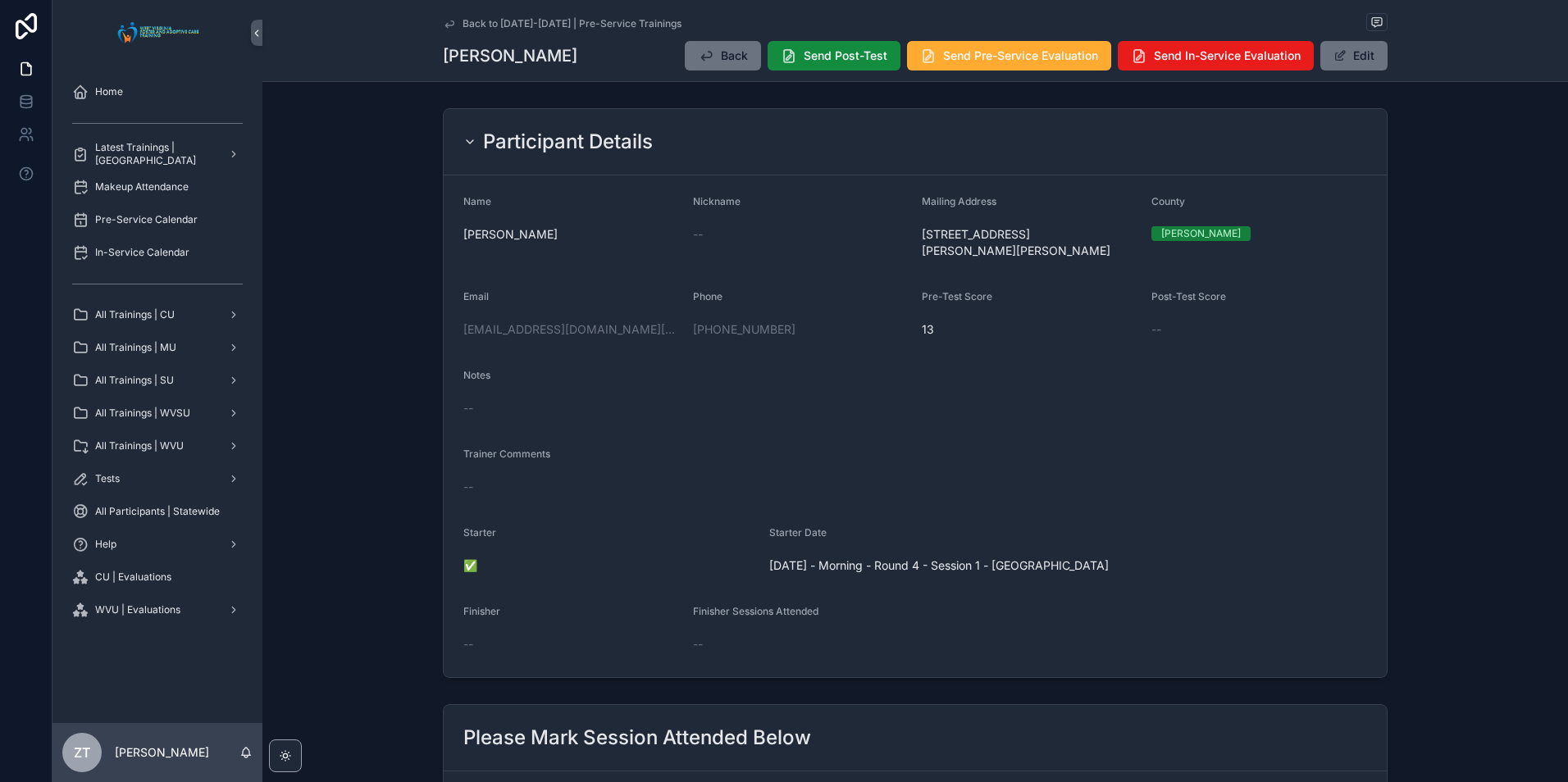
click at [443, 24] on icon "scrollable content" at bounding box center [450, 23] width 13 height 13
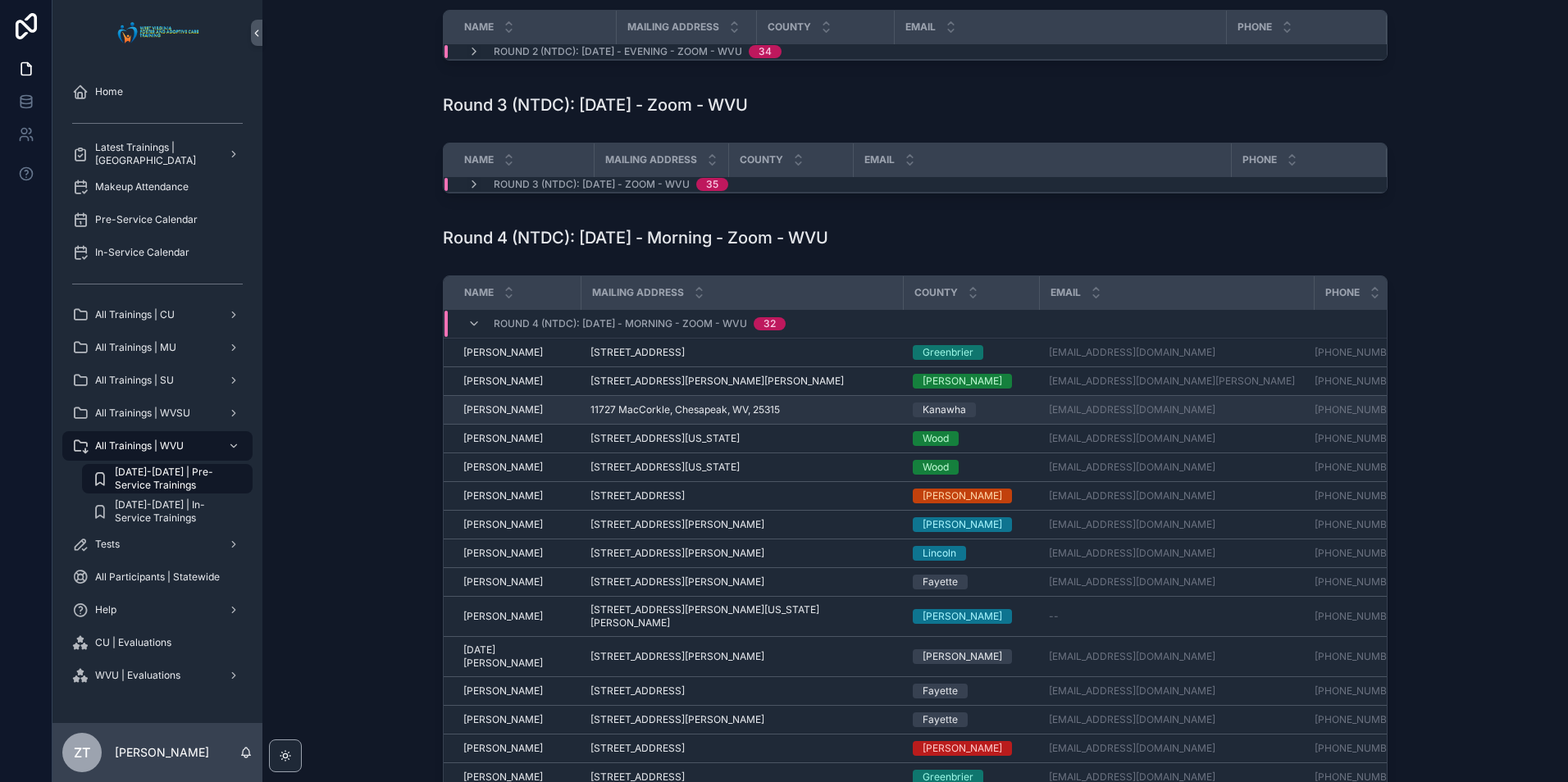
click at [498, 413] on span "[PERSON_NAME]" at bounding box center [503, 409] width 79 height 13
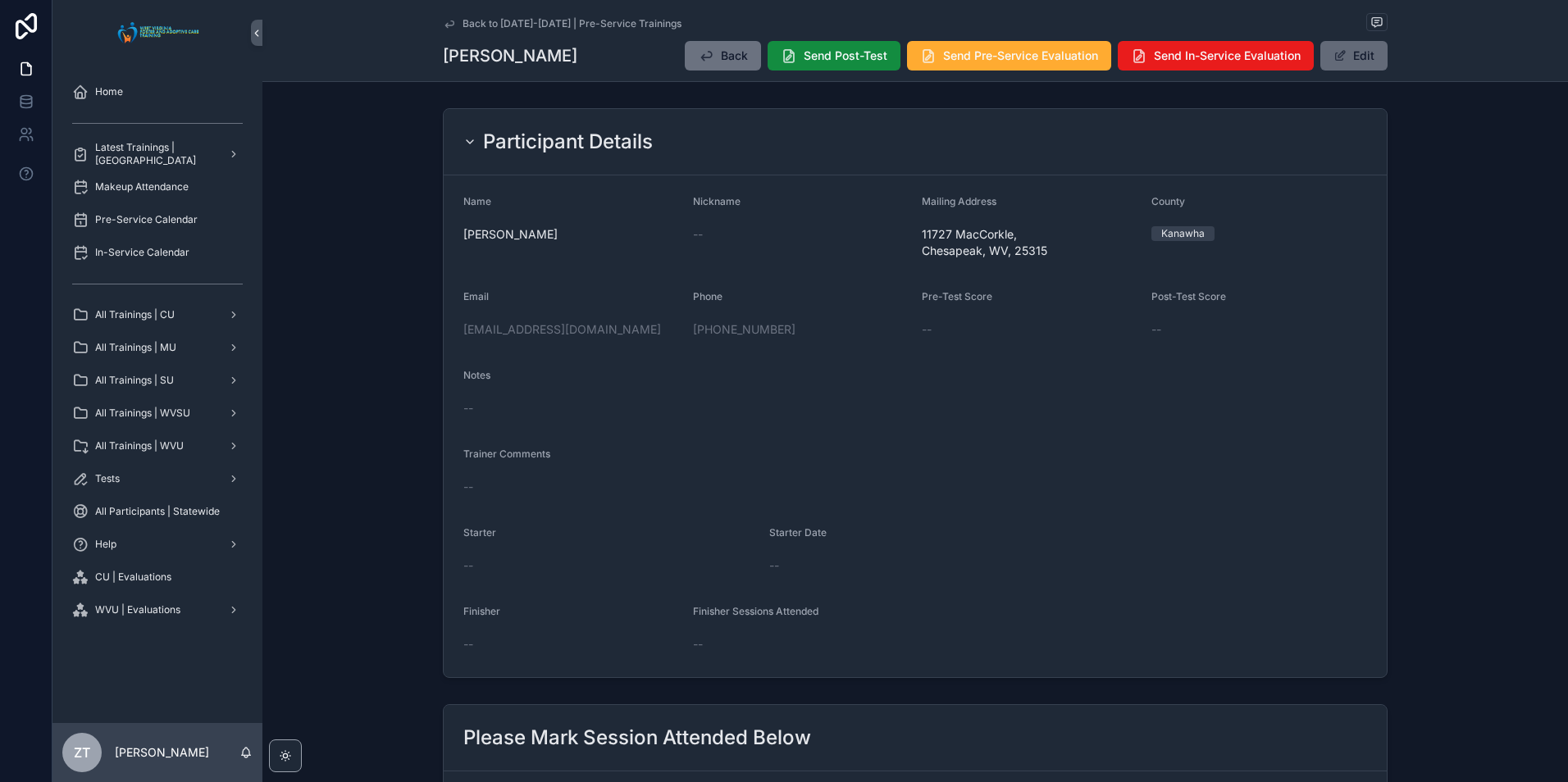
click at [1350, 58] on button "Edit" at bounding box center [1353, 55] width 67 height 29
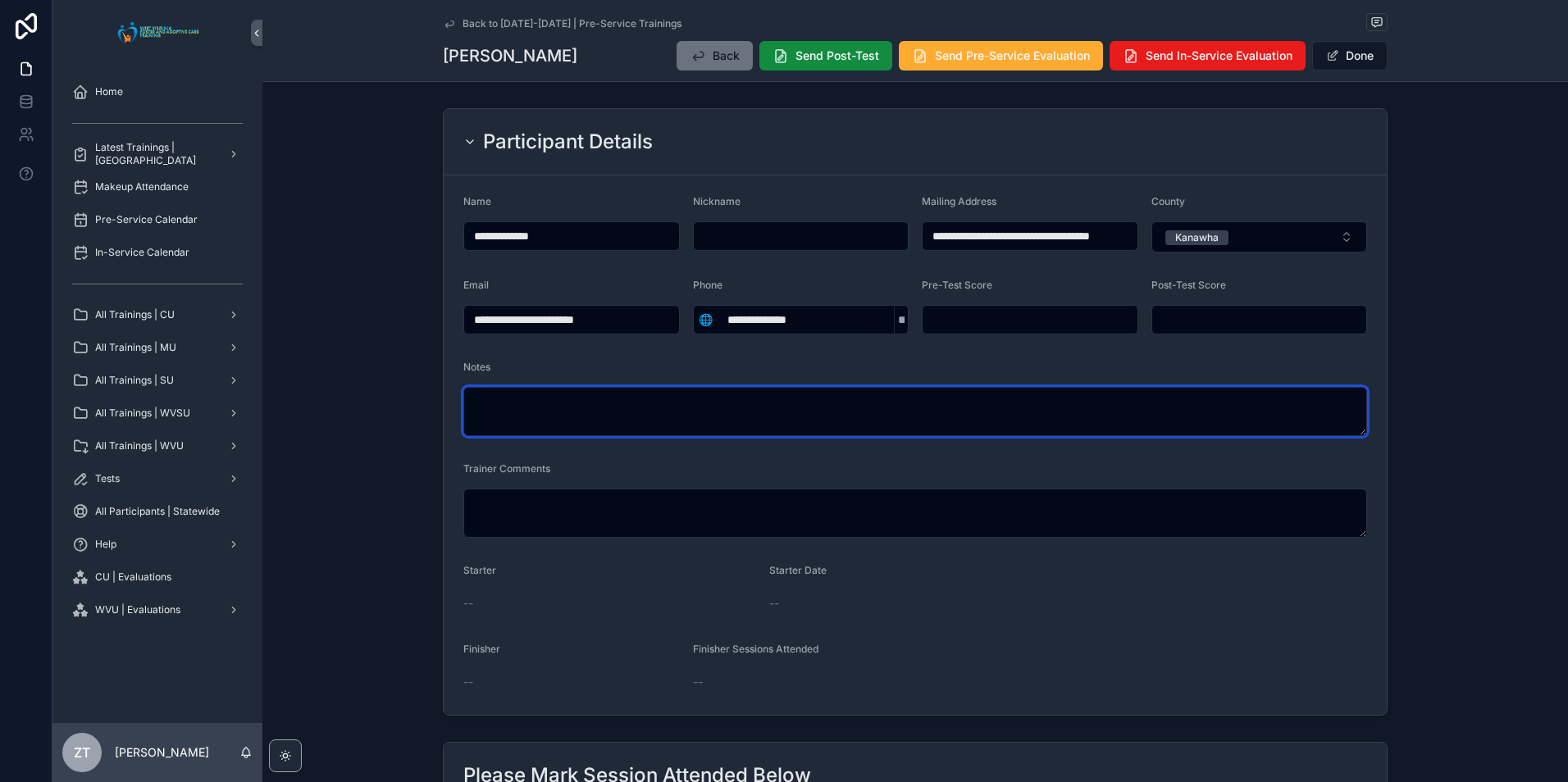
click at [655, 419] on textarea "scrollable content" at bounding box center [915, 411] width 904 height 49
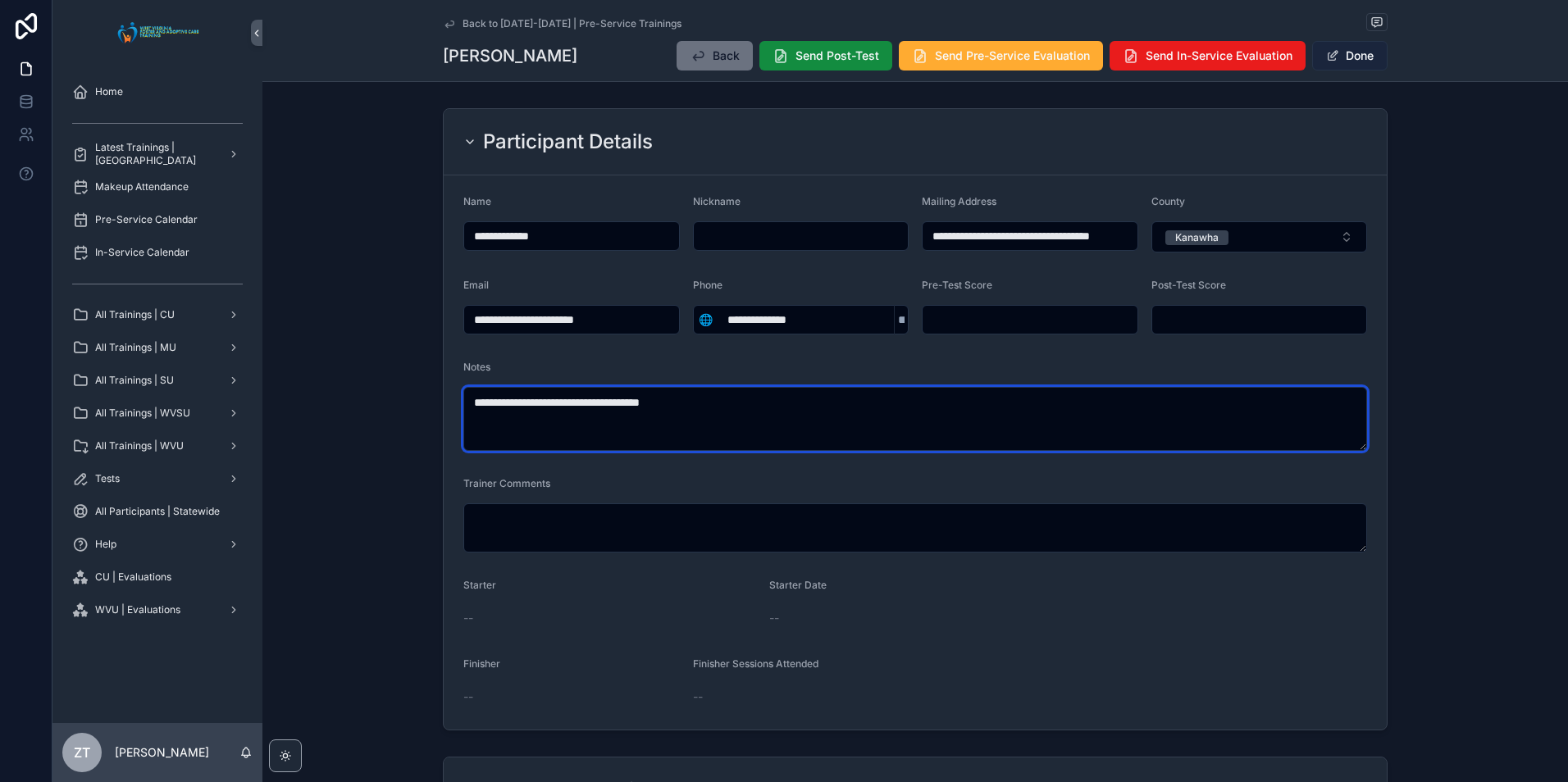
type textarea "**********"
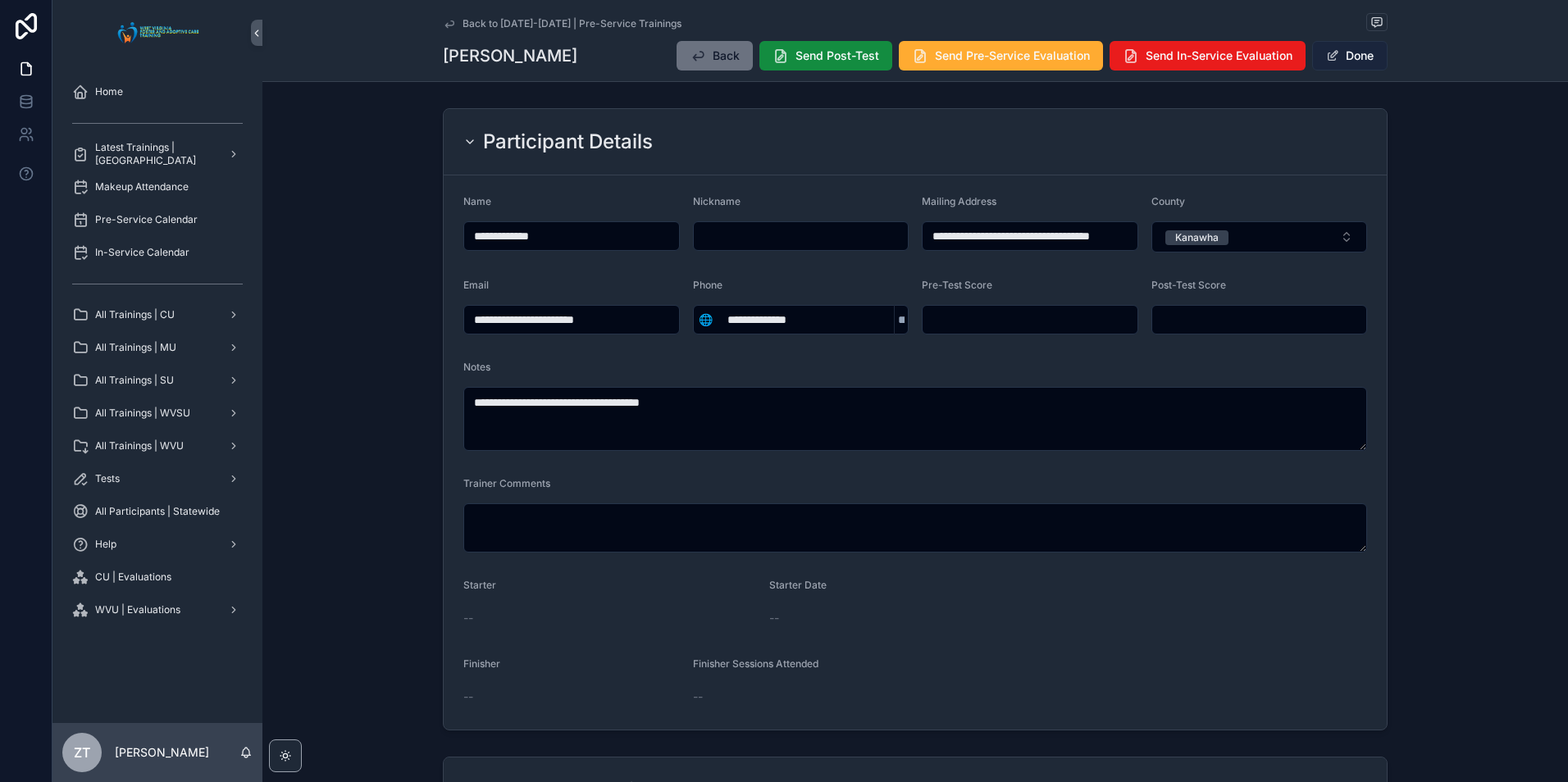
click at [1356, 56] on button "Done" at bounding box center [1349, 55] width 76 height 29
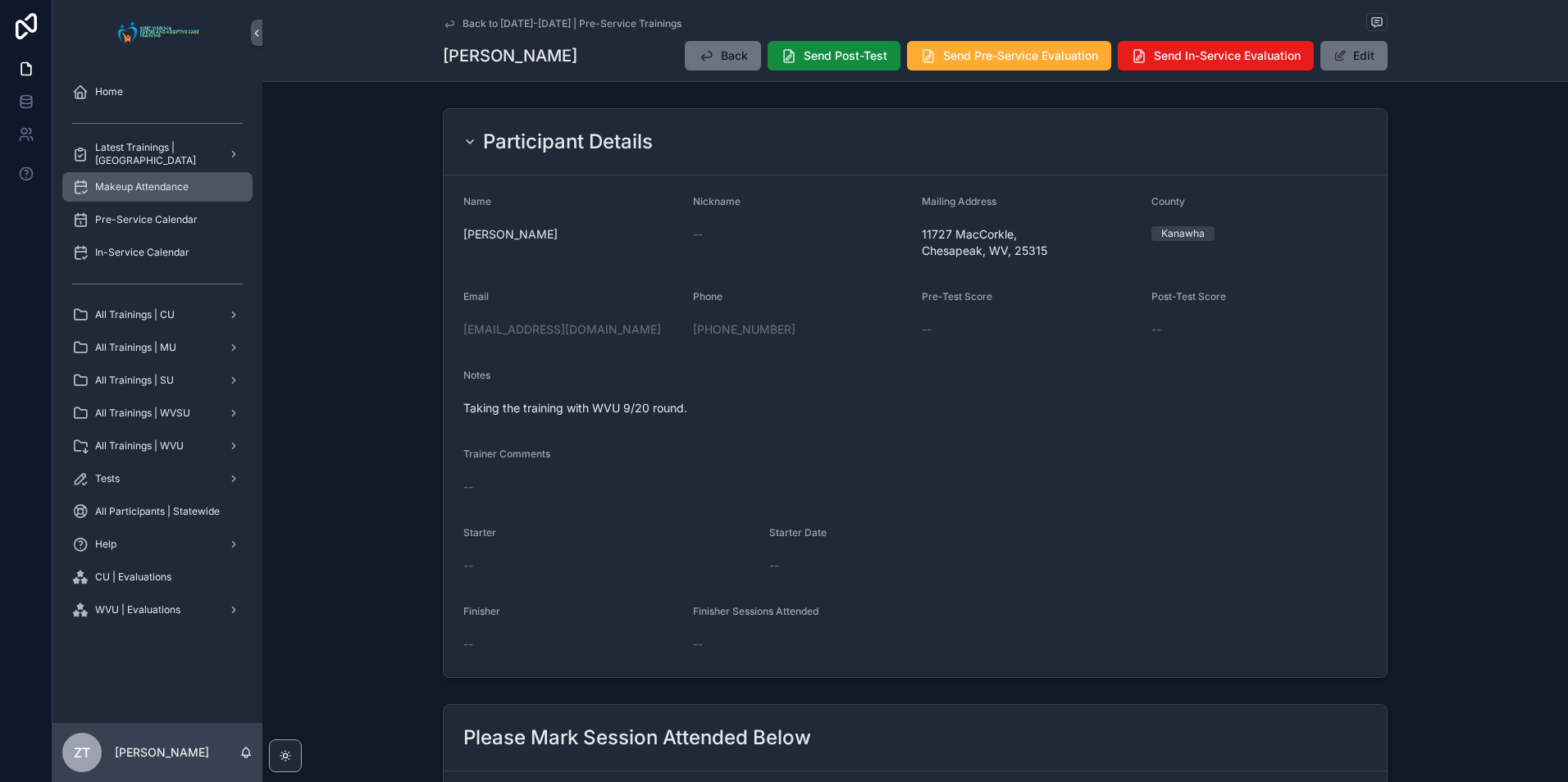
drag, startPoint x: 441, startPoint y: 22, endPoint x: 69, endPoint y: 190, distance: 408.2
click at [443, 22] on icon "scrollable content" at bounding box center [450, 23] width 13 height 13
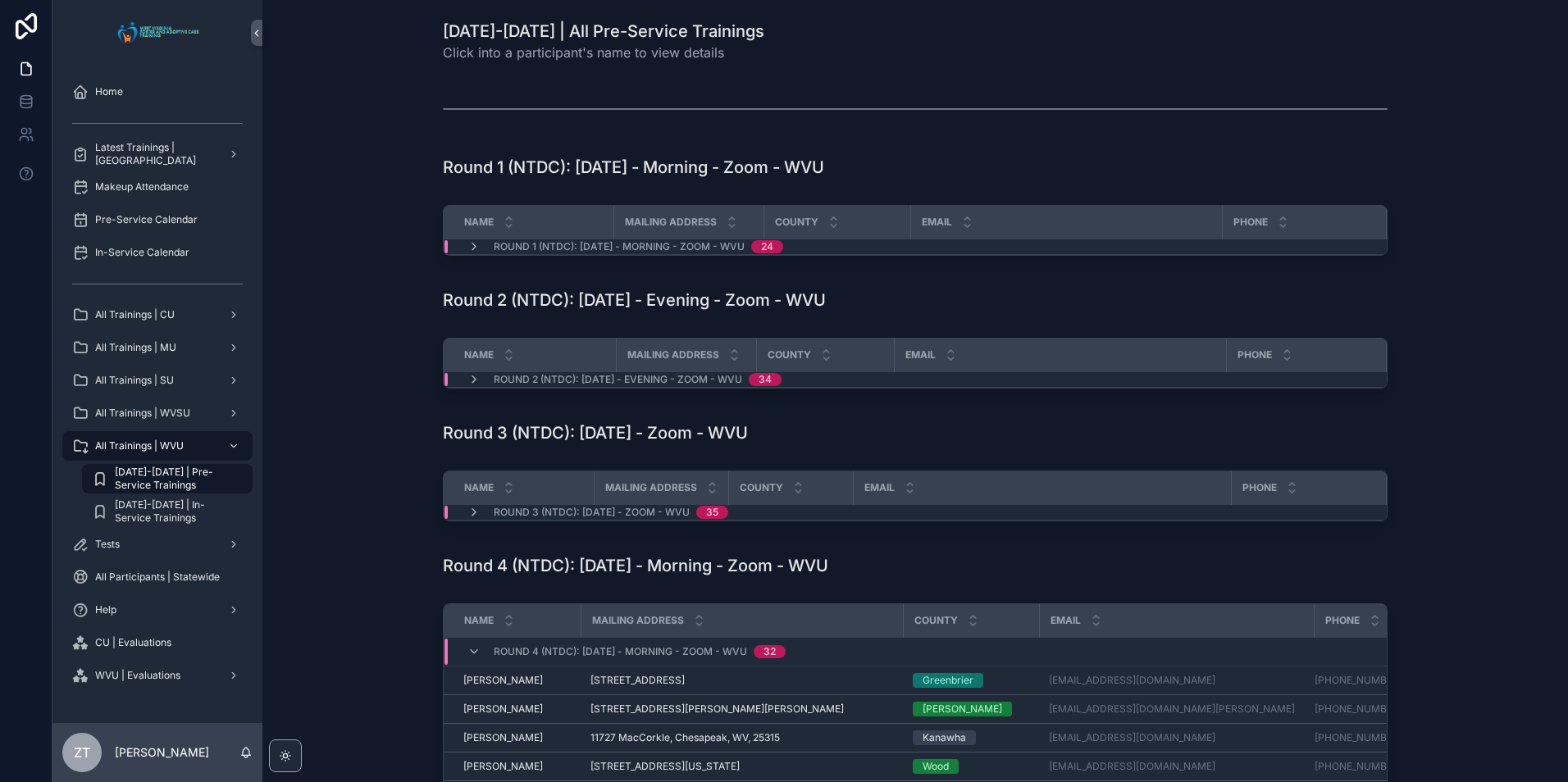
scroll to position [82, 0]
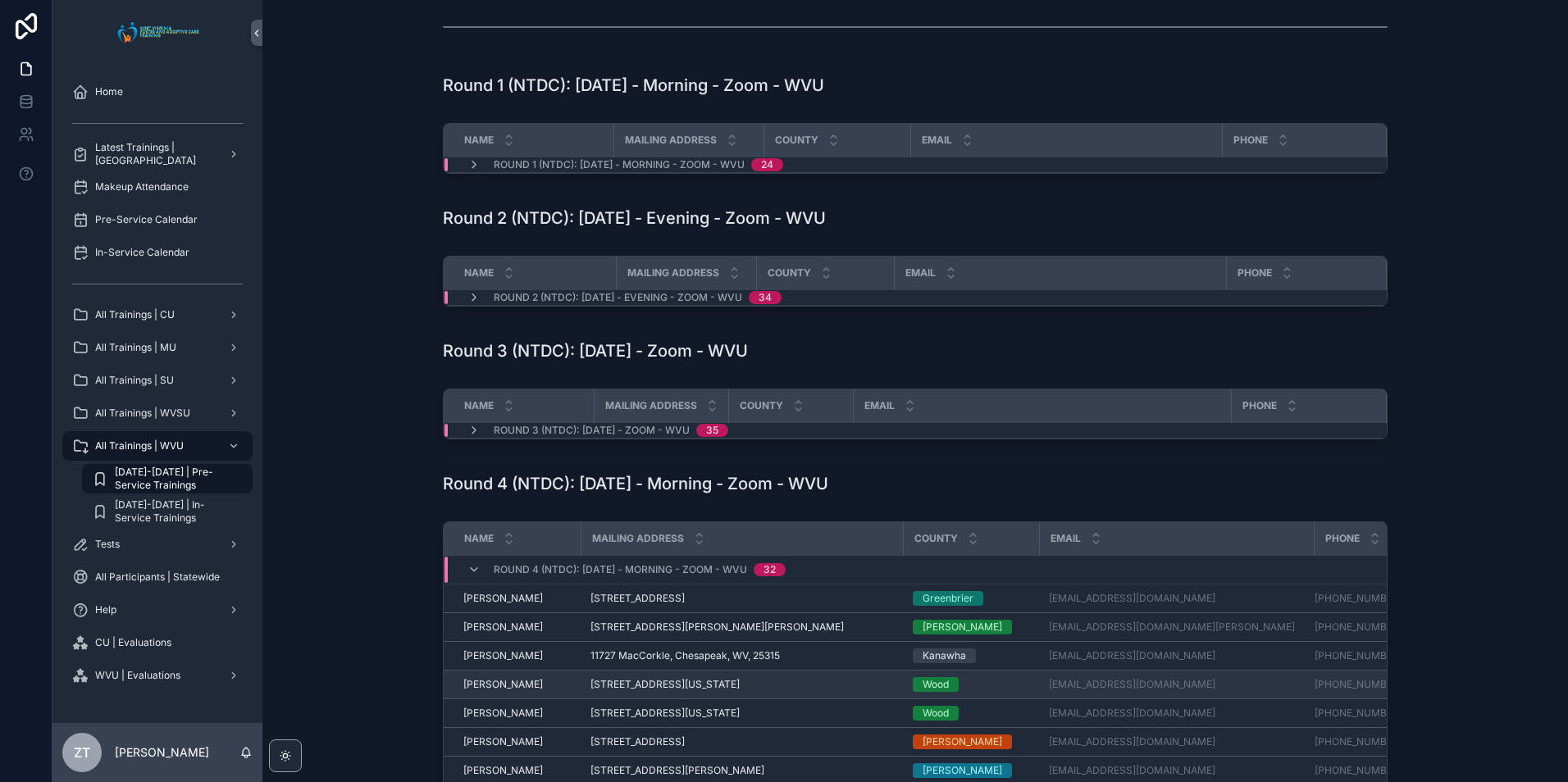
click at [508, 684] on span "[PERSON_NAME]" at bounding box center [503, 684] width 79 height 13
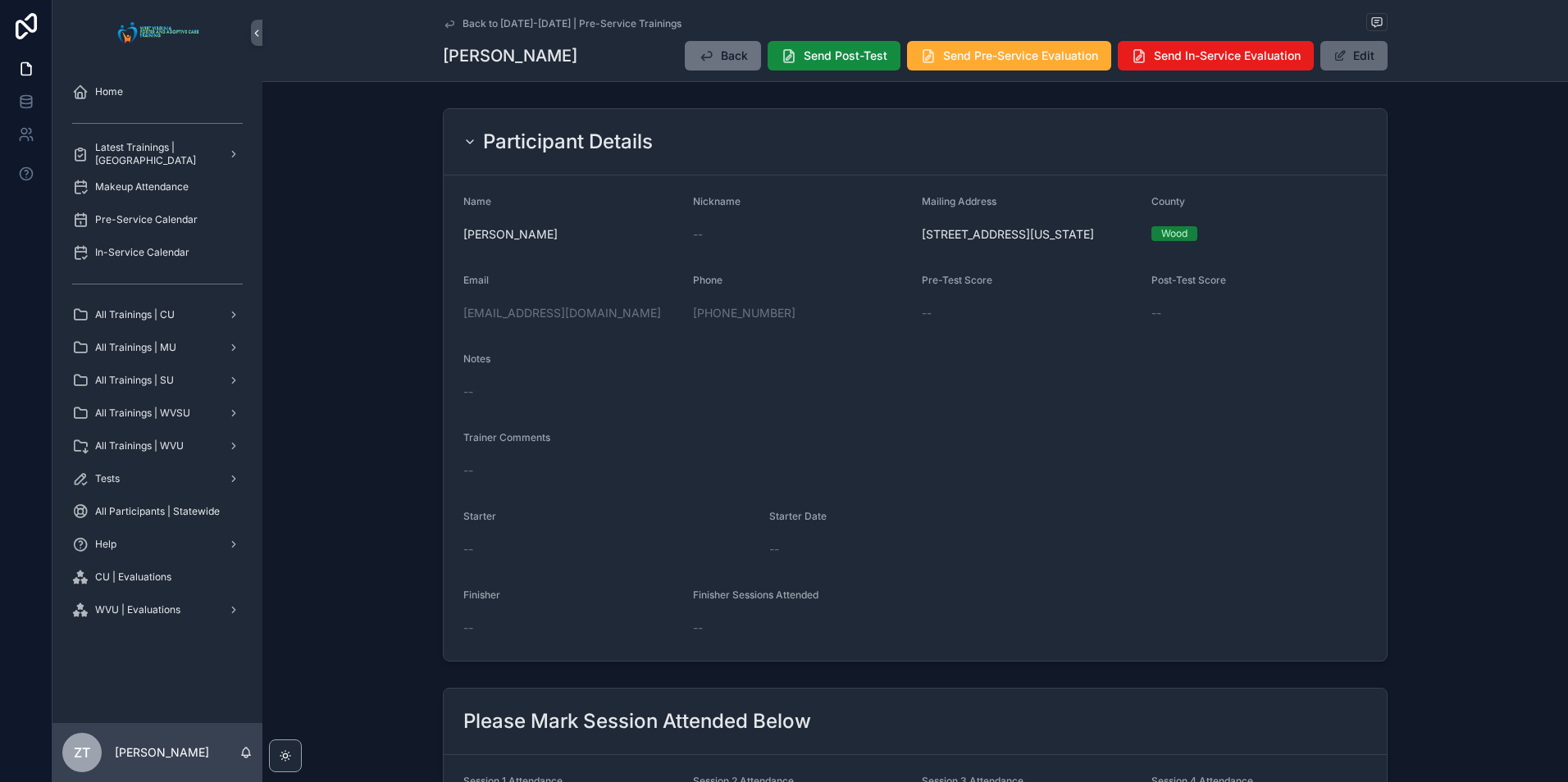
click at [1335, 49] on span "scrollable content" at bounding box center [1340, 55] width 13 height 13
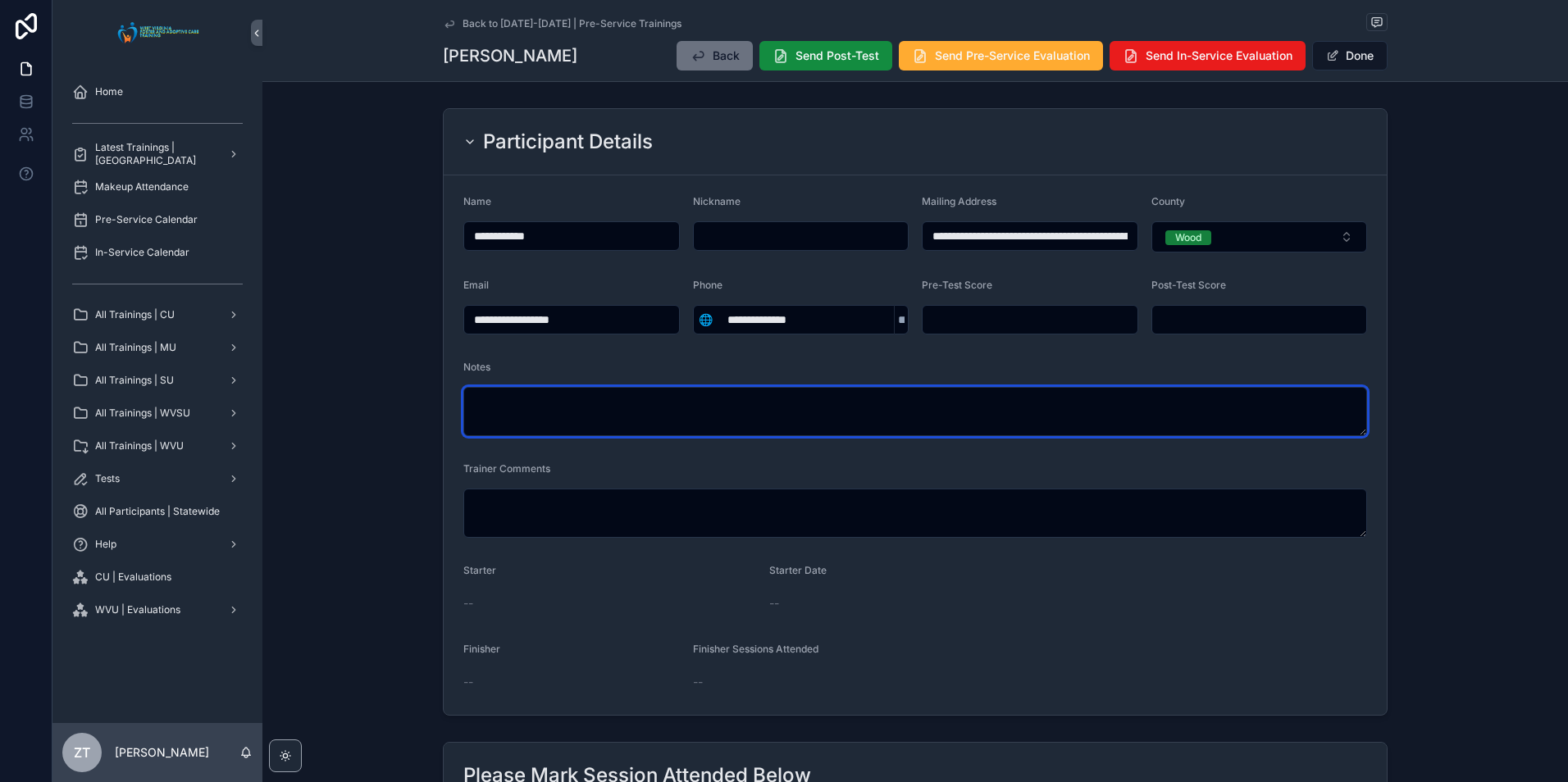
click at [690, 404] on textarea "scrollable content" at bounding box center [915, 411] width 904 height 49
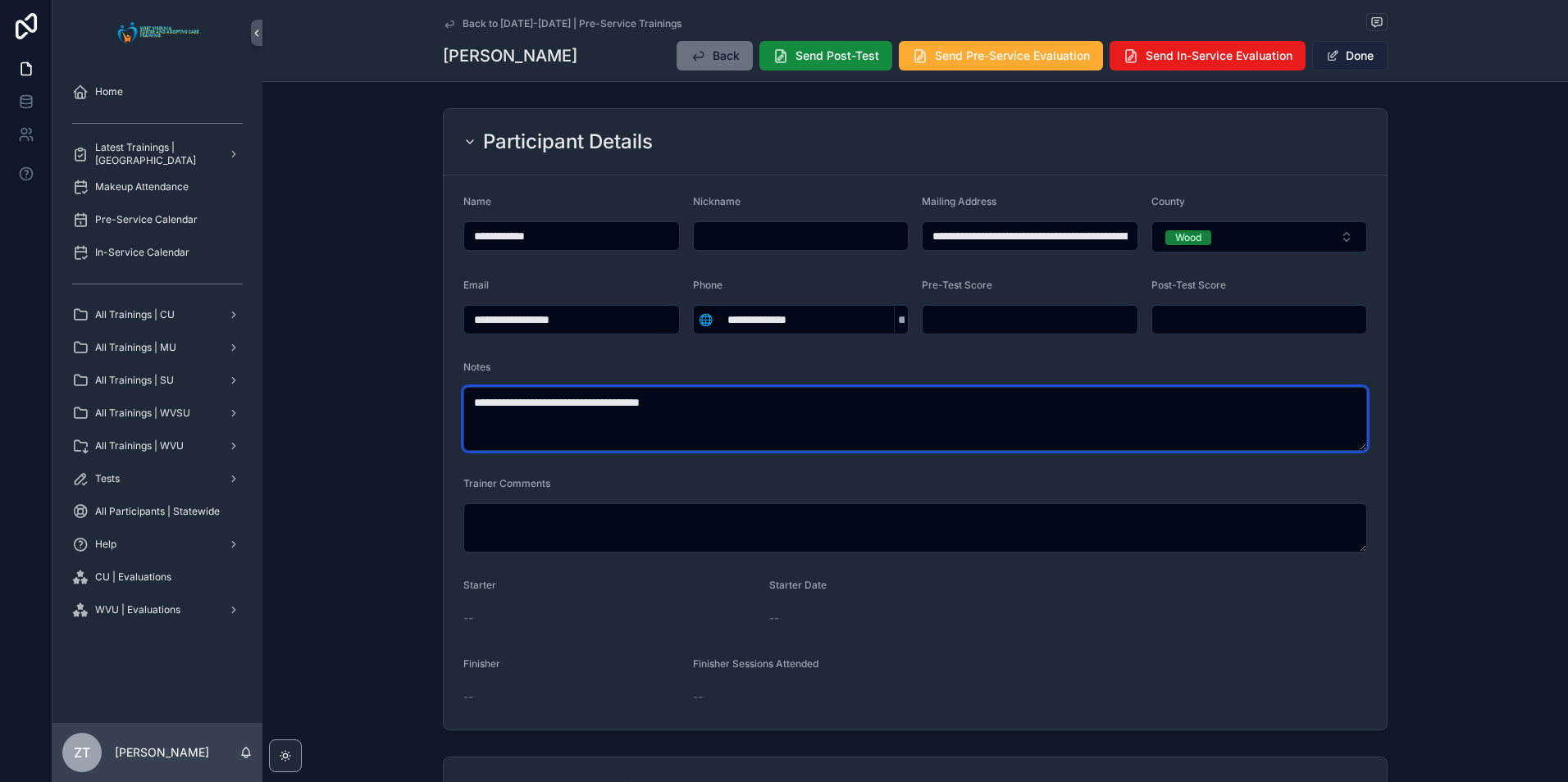
type textarea "**********"
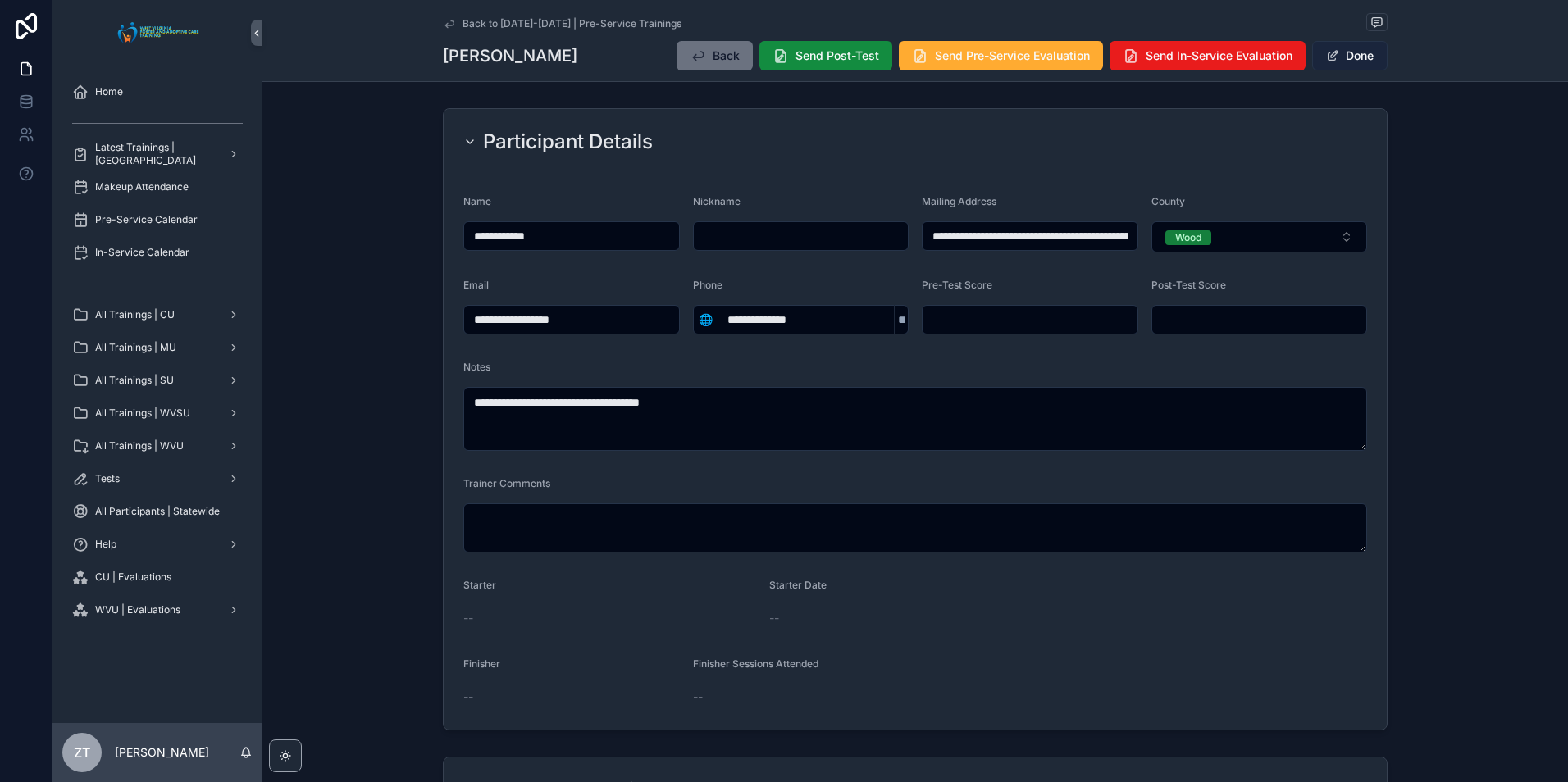
click at [1341, 68] on button "Done" at bounding box center [1349, 55] width 76 height 29
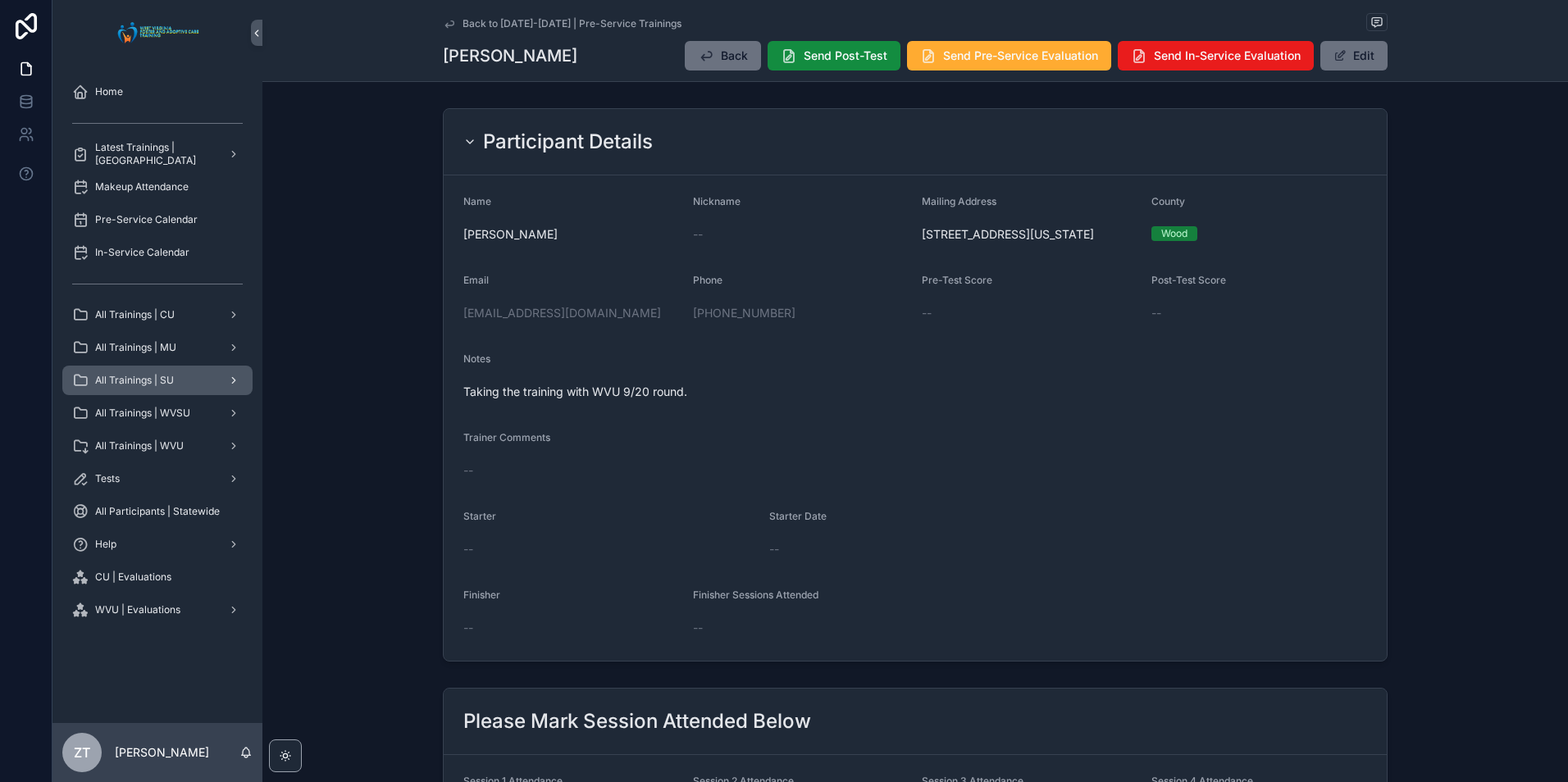
drag, startPoint x: 445, startPoint y: 29, endPoint x: 125, endPoint y: 392, distance: 483.9
click at [444, 29] on icon "scrollable content" at bounding box center [450, 23] width 13 height 13
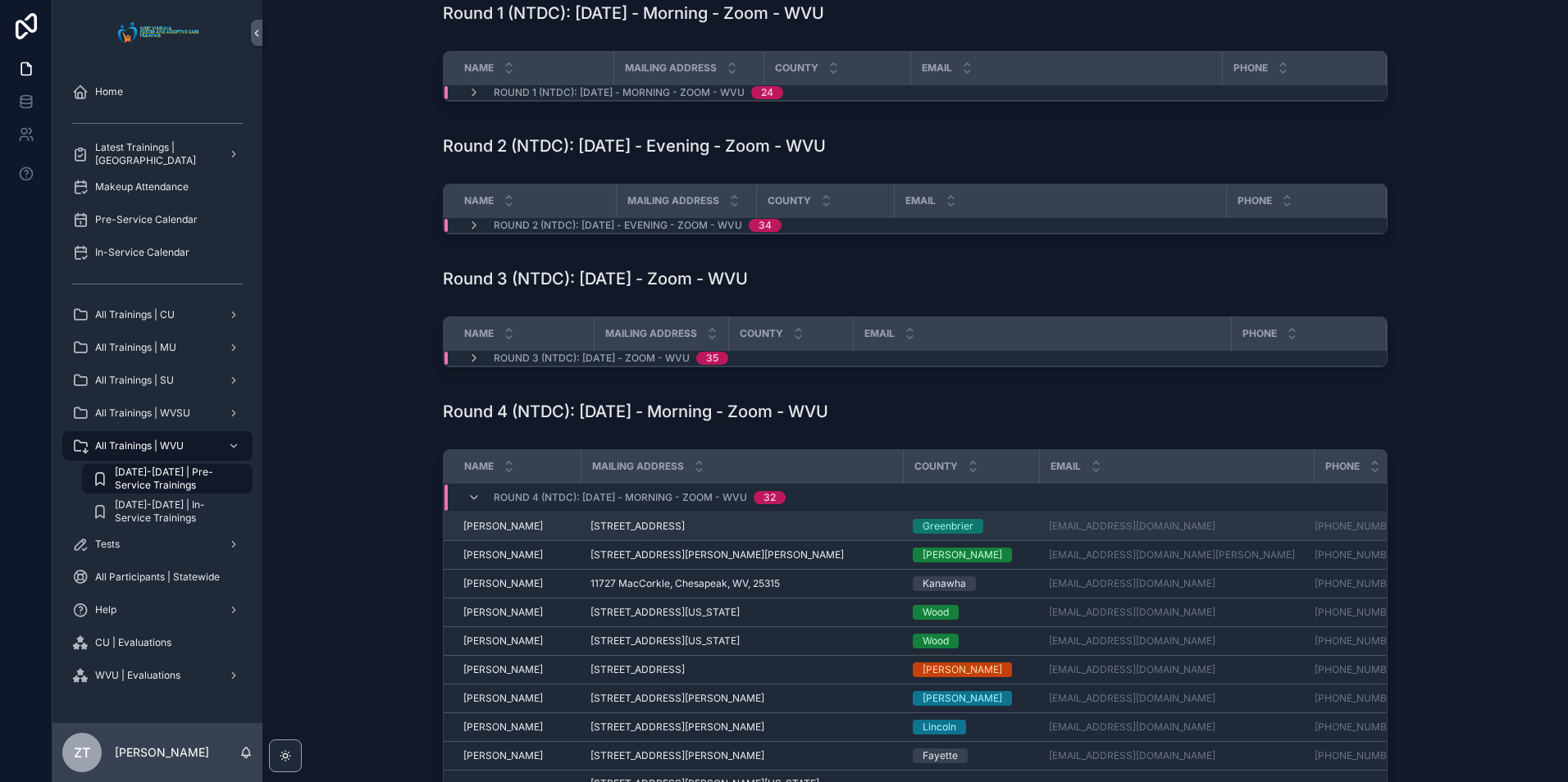
scroll to position [164, 0]
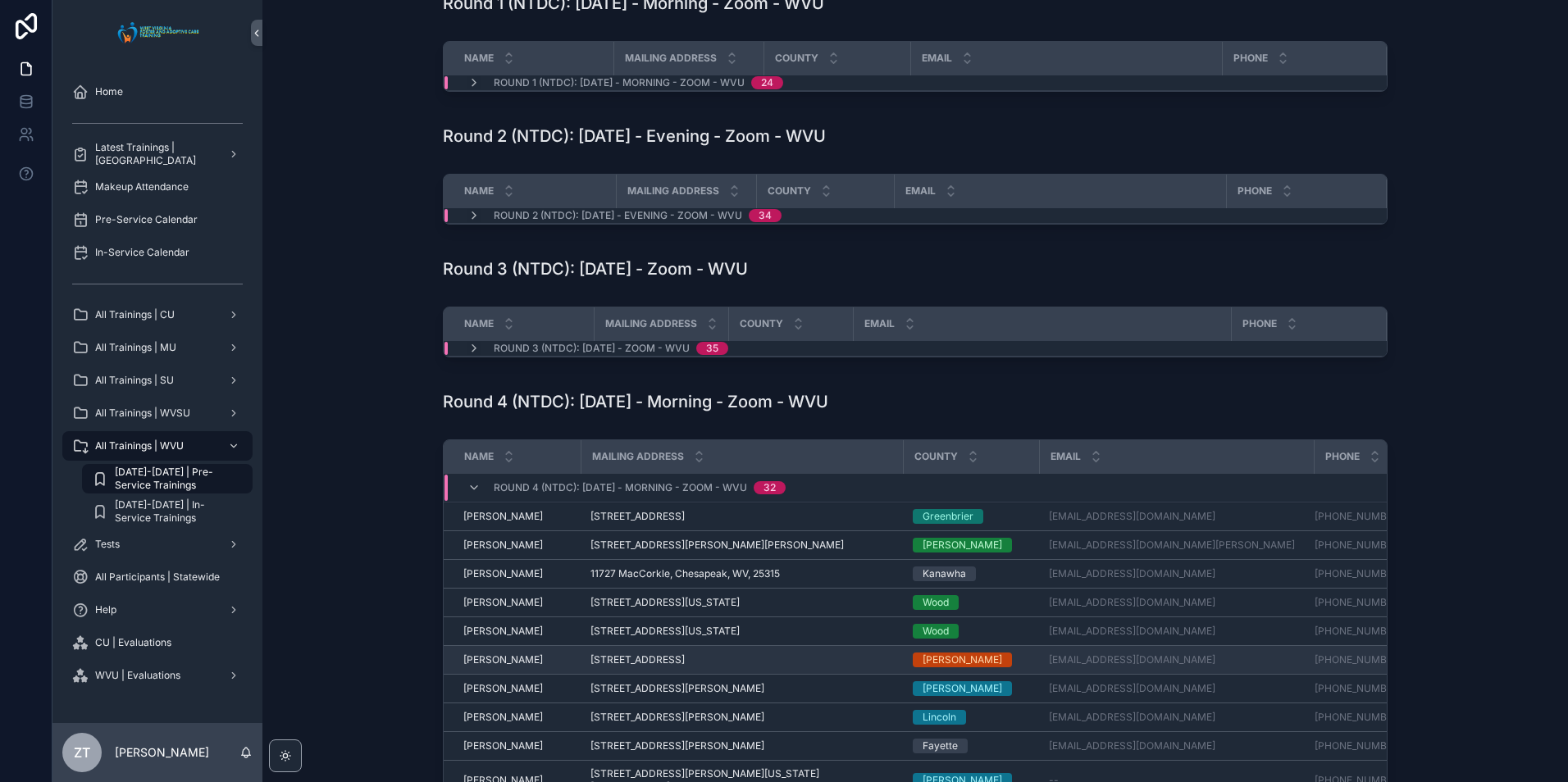
click at [493, 661] on span "[PERSON_NAME]" at bounding box center [503, 660] width 79 height 13
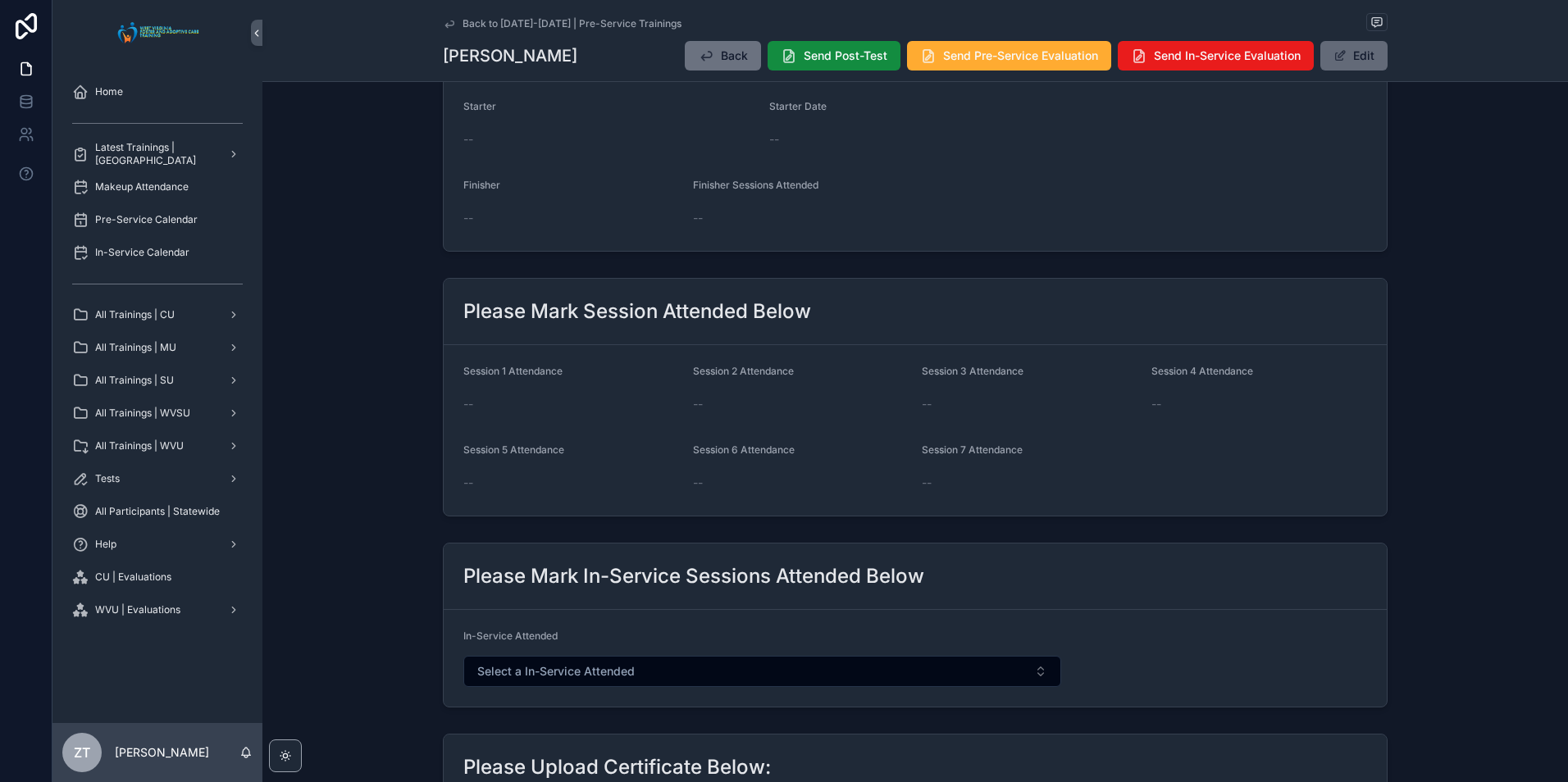
click at [1335, 68] on button "Edit" at bounding box center [1353, 55] width 67 height 29
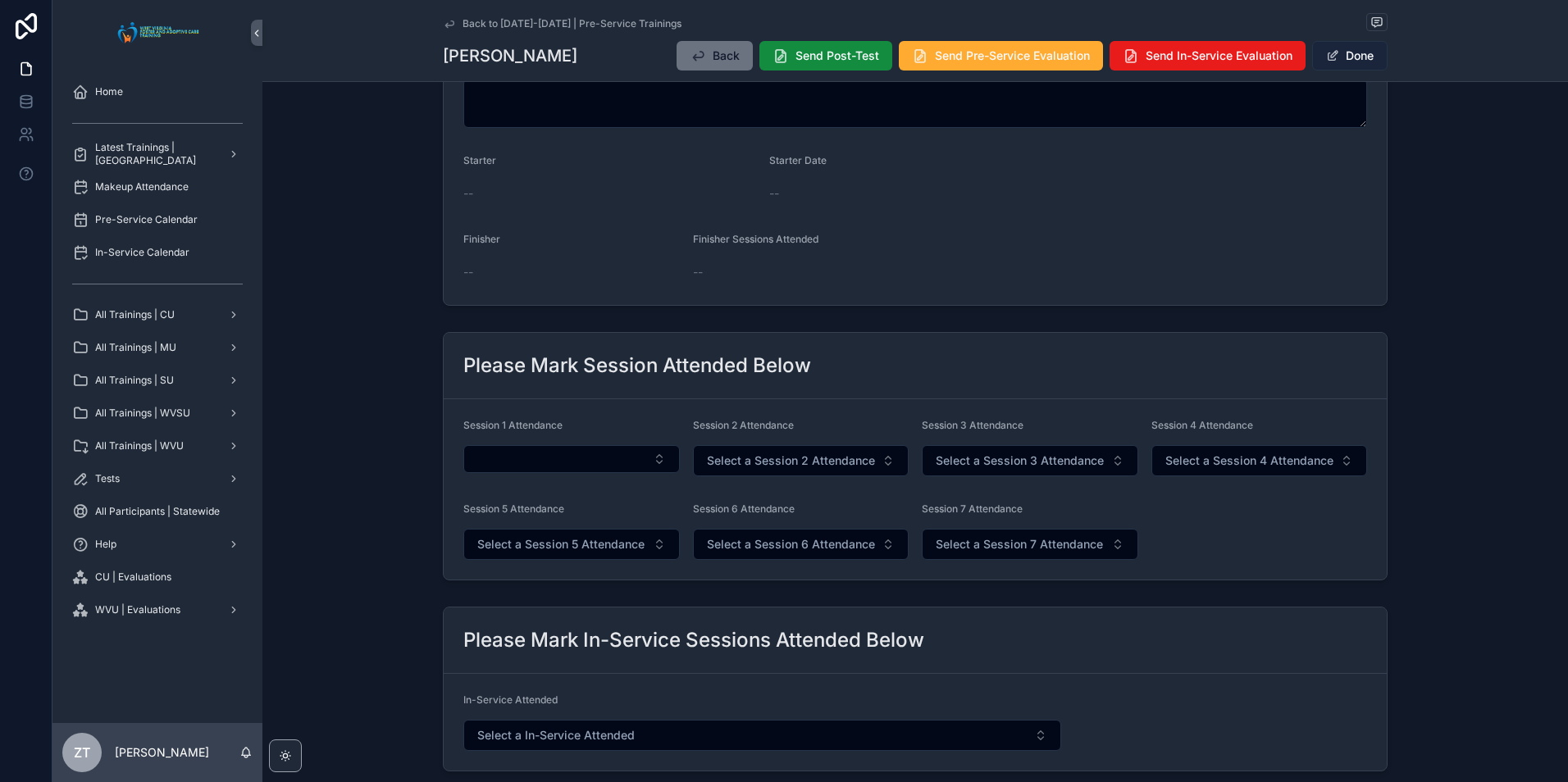
scroll to position [402, 0]
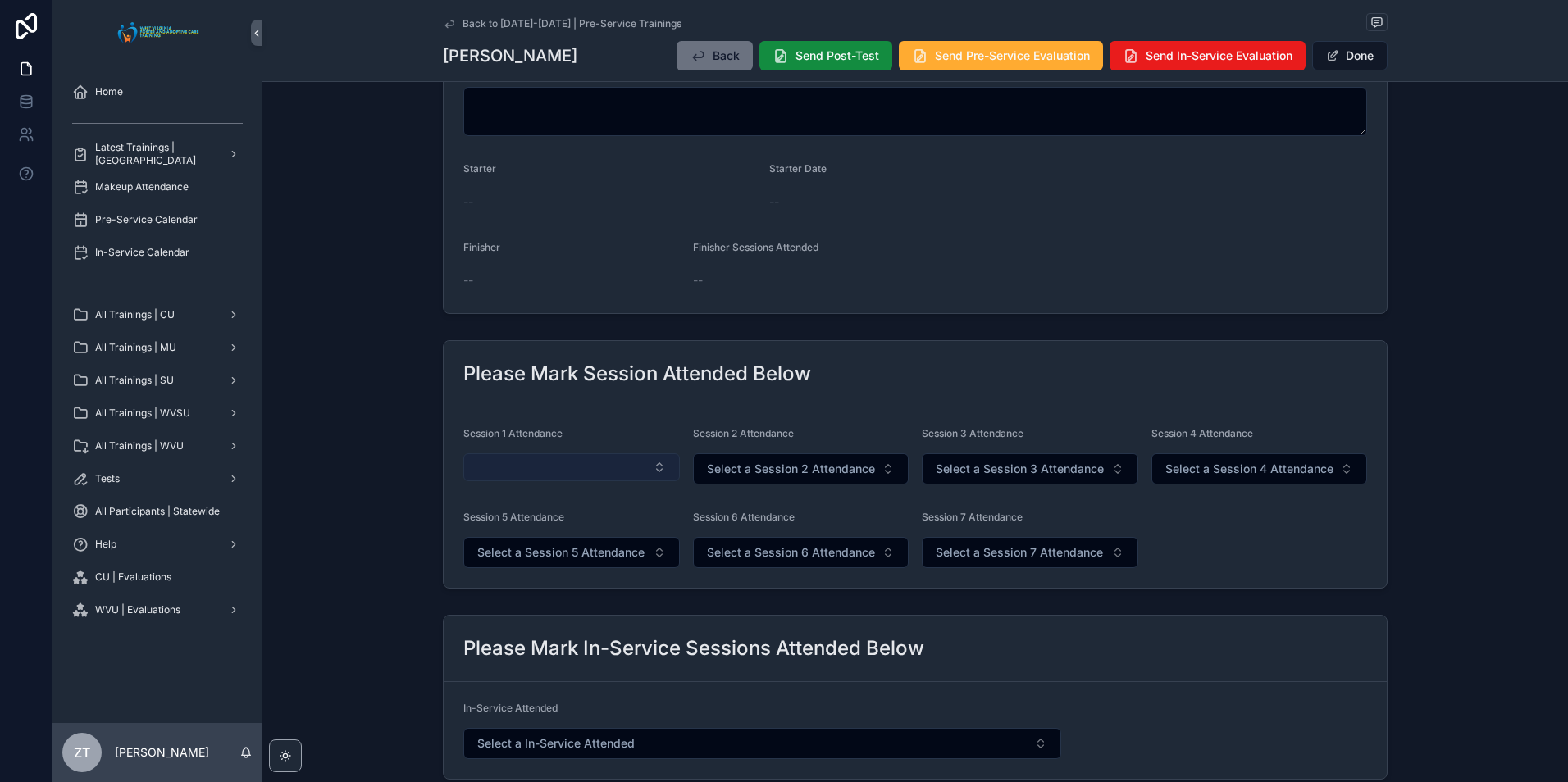
click at [496, 467] on button "Select Button" at bounding box center [572, 467] width 217 height 28
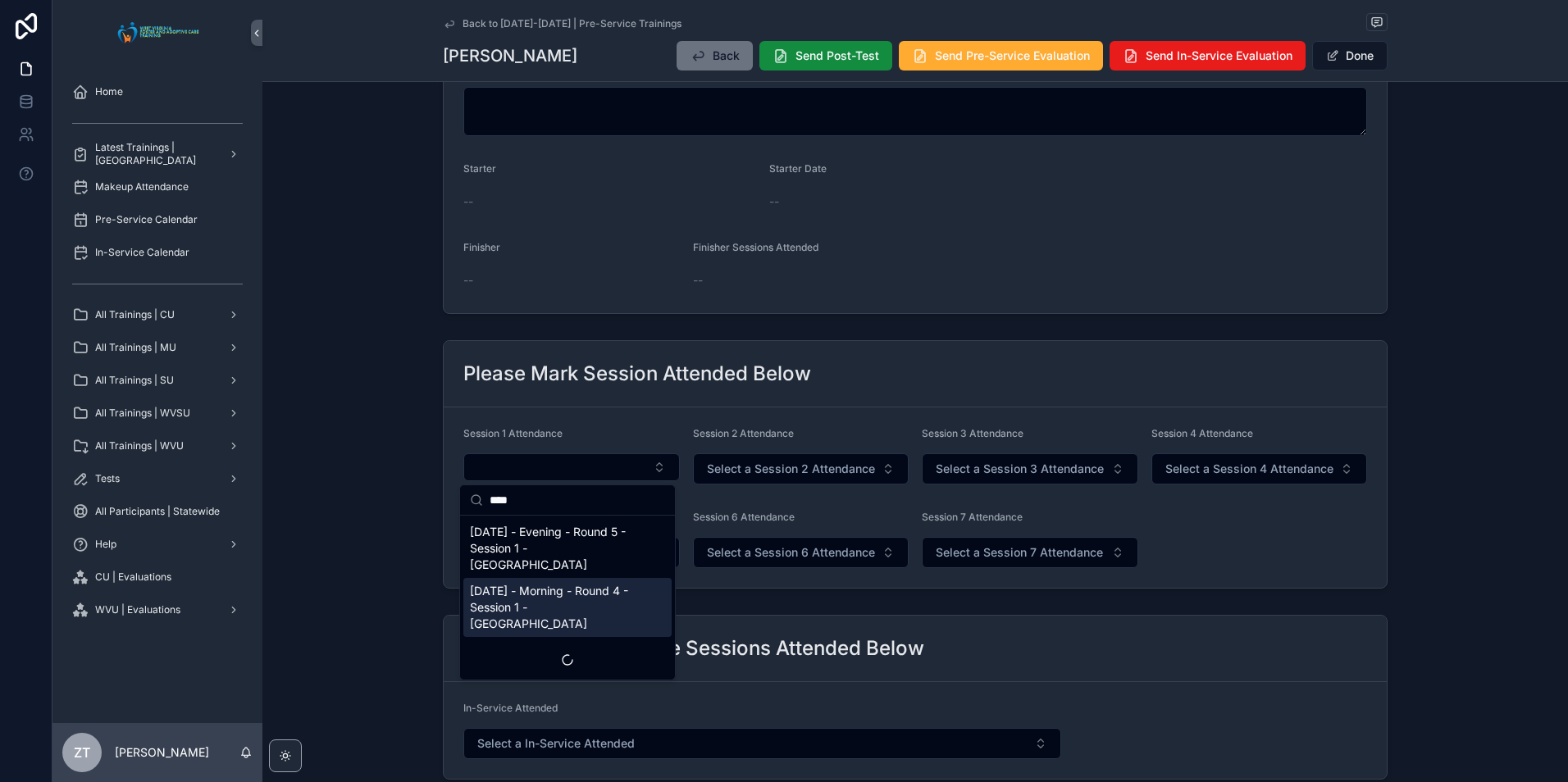
type input "****"
click at [559, 593] on span "[DATE] - Morning - Round 4 - Session 1 - [GEOGRAPHIC_DATA]" at bounding box center [557, 607] width 176 height 49
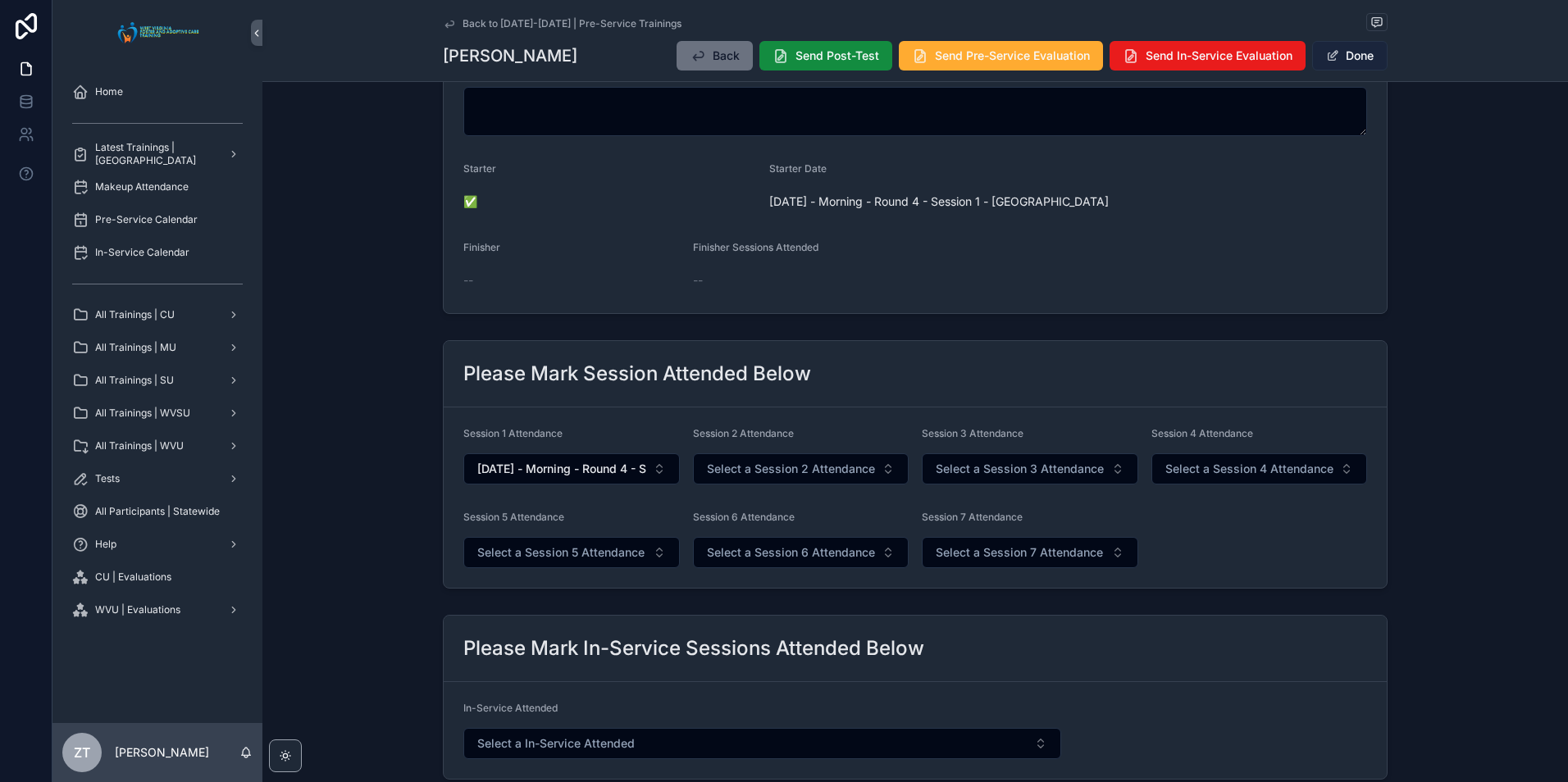
click at [1345, 54] on button "Done" at bounding box center [1349, 55] width 76 height 29
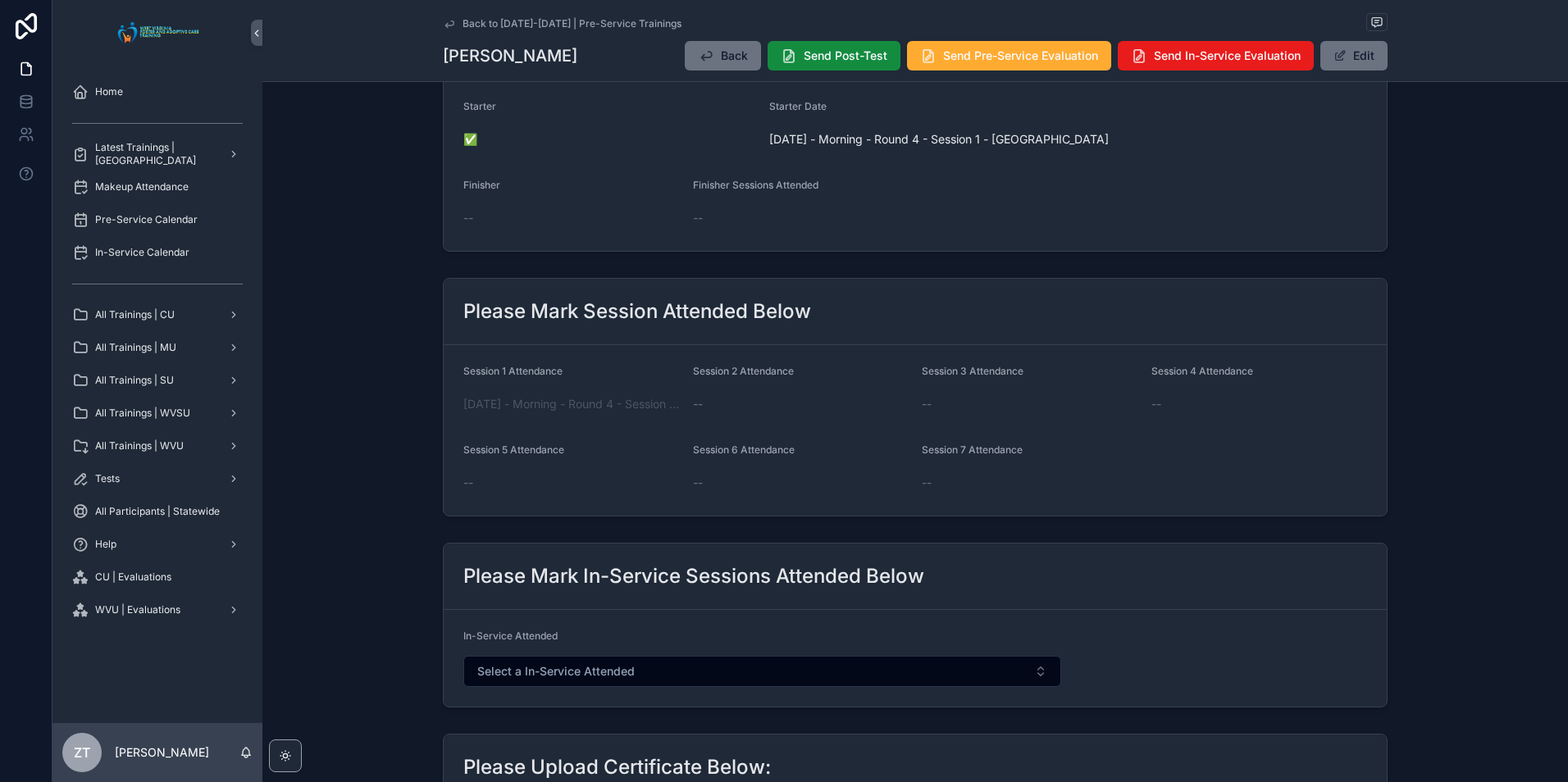
scroll to position [0, 0]
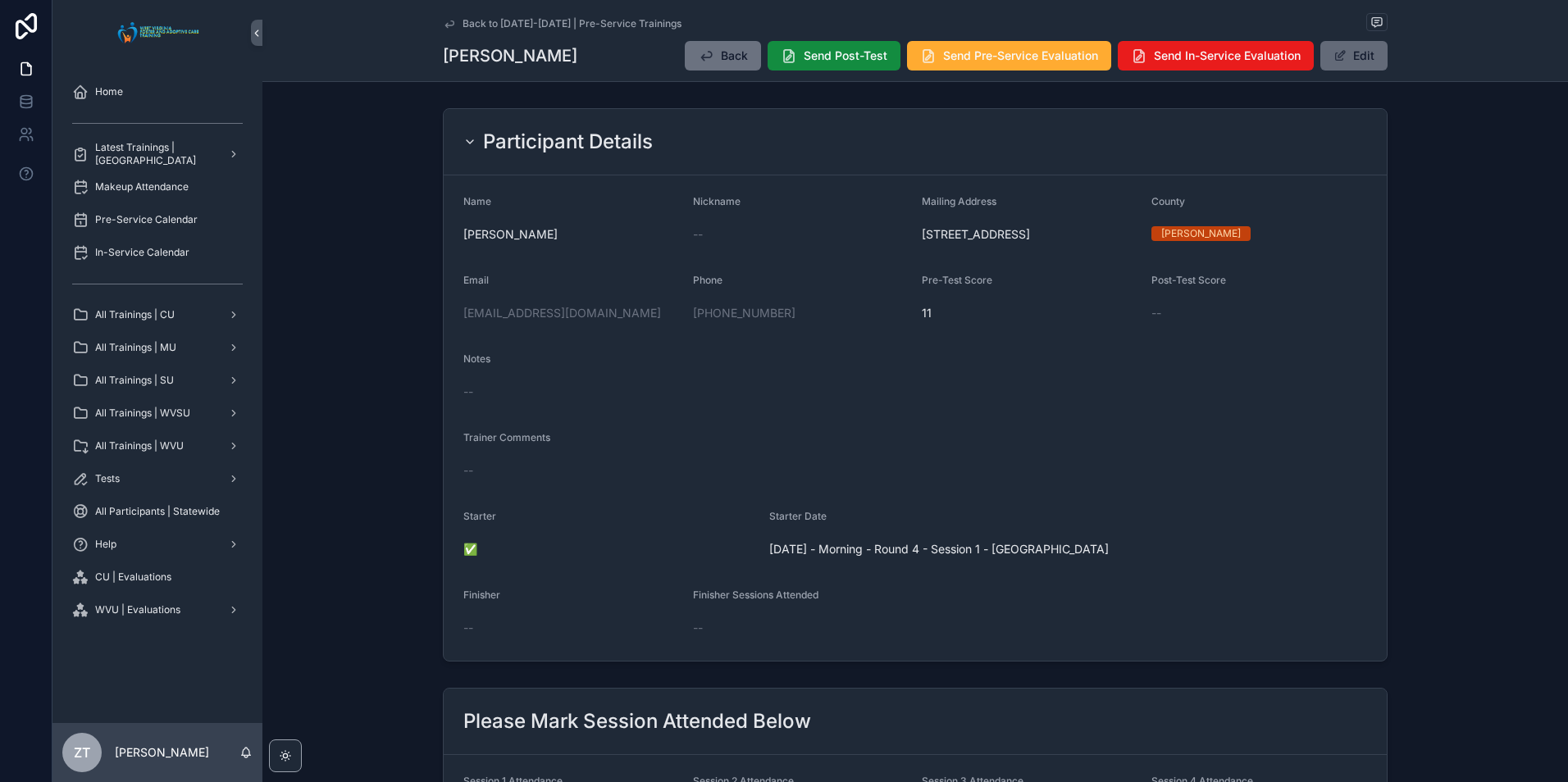
click at [1363, 64] on button "Edit" at bounding box center [1353, 55] width 67 height 29
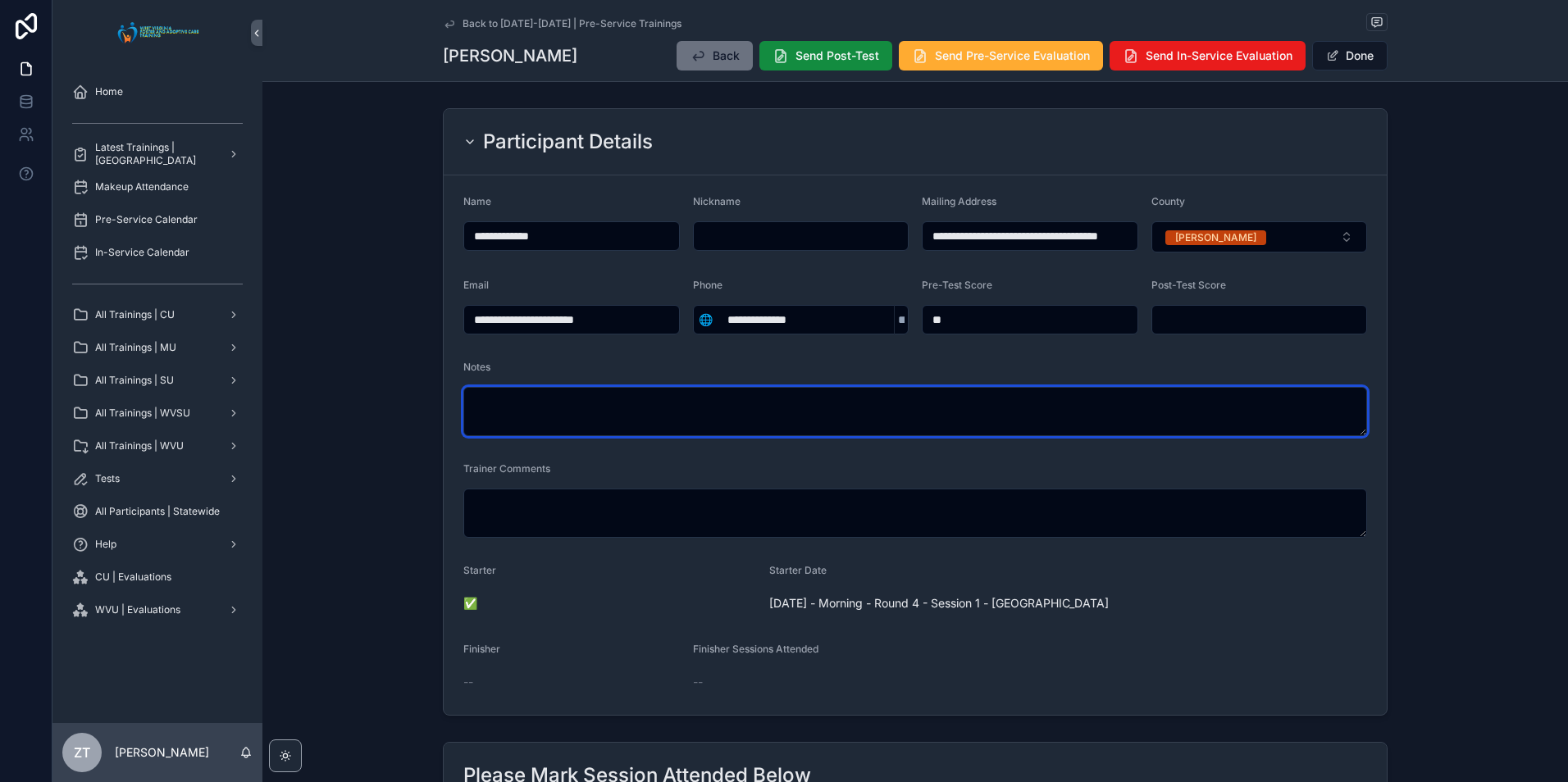
click at [667, 400] on textarea "scrollable content" at bounding box center [915, 411] width 904 height 49
type textarea "**********"
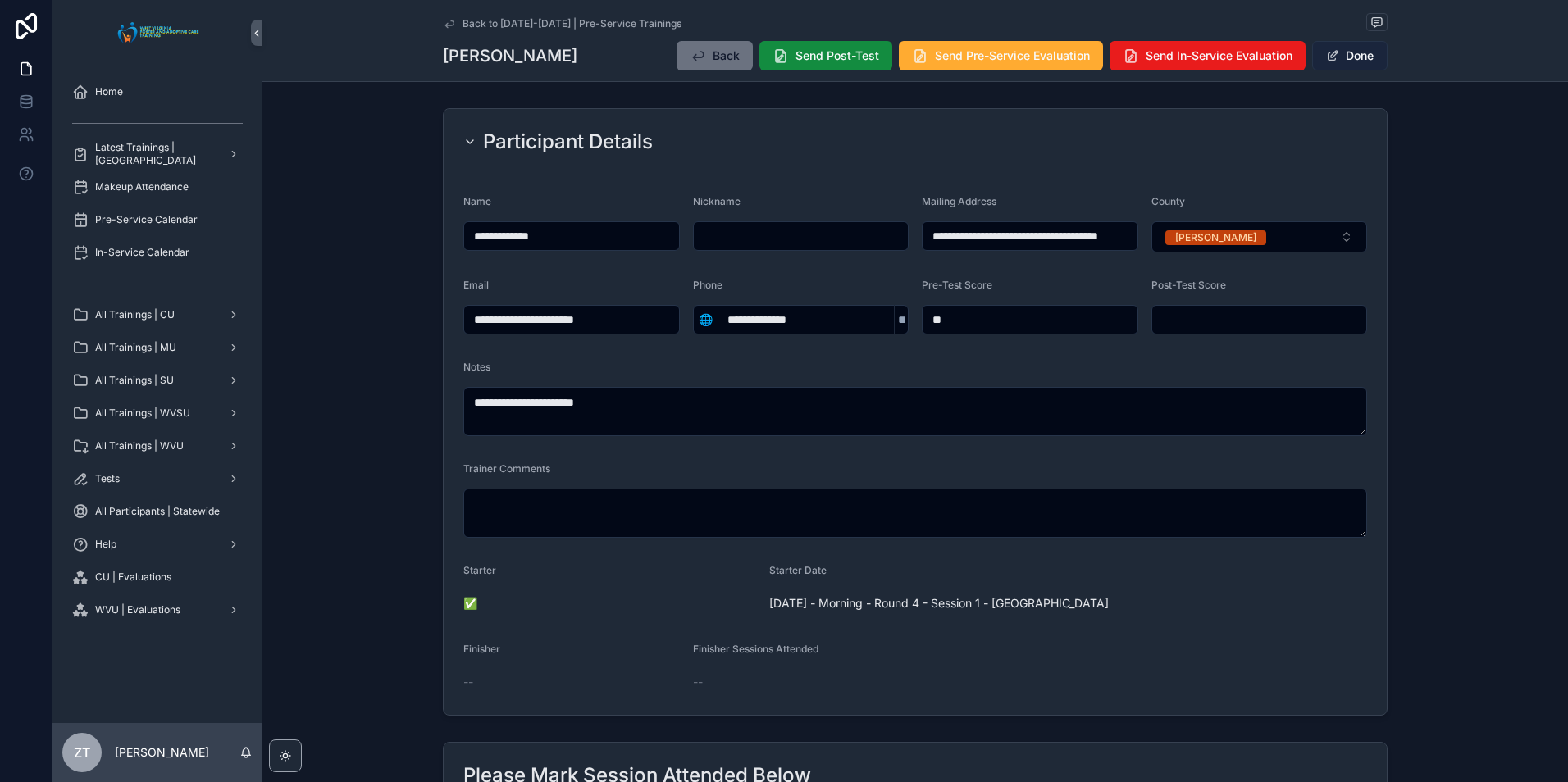
click at [1343, 55] on button "Done" at bounding box center [1349, 55] width 76 height 29
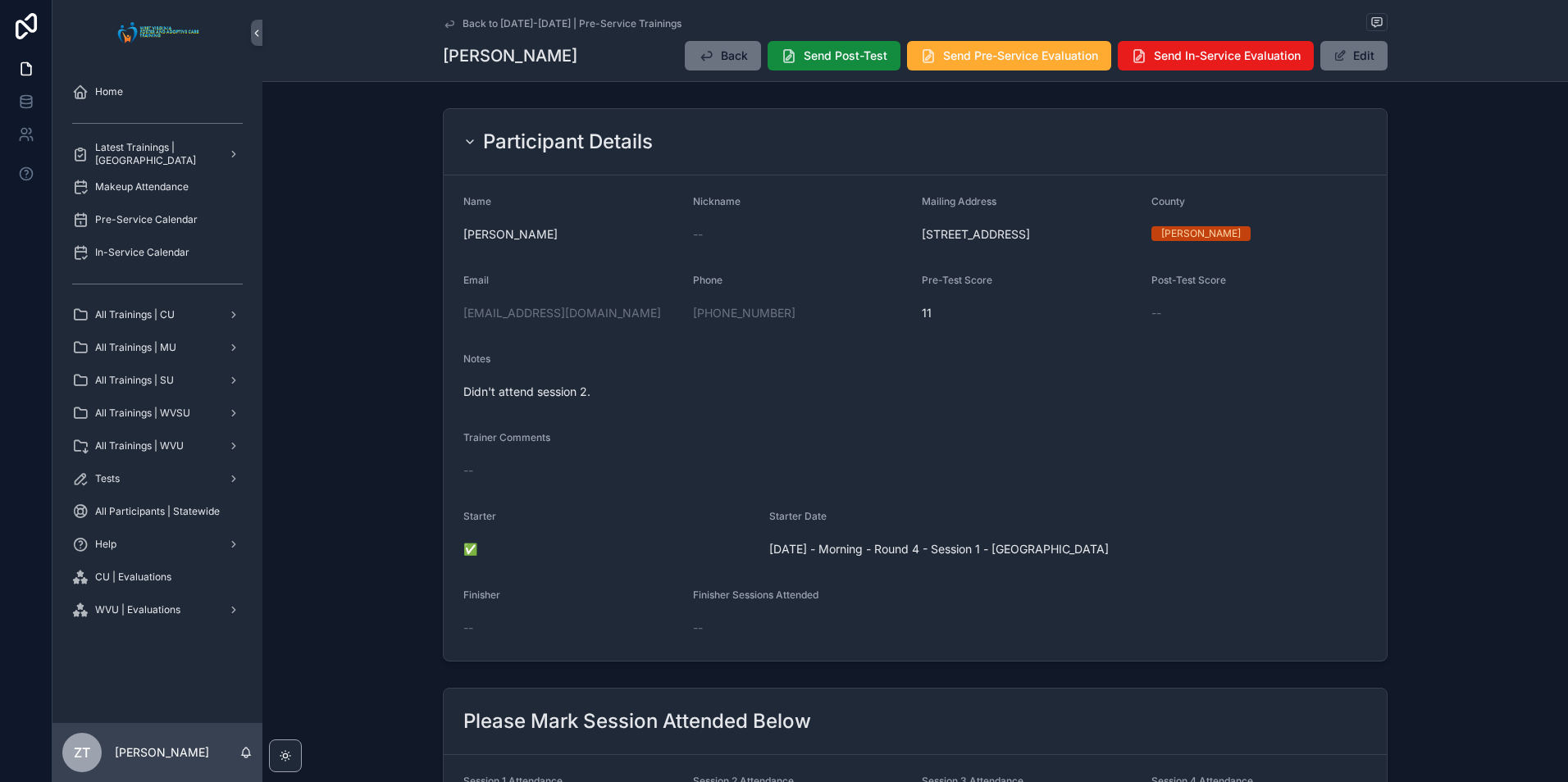
click at [452, 24] on link "Back to [DATE]-[DATE] | Pre-Service Trainings" at bounding box center [563, 23] width 239 height 13
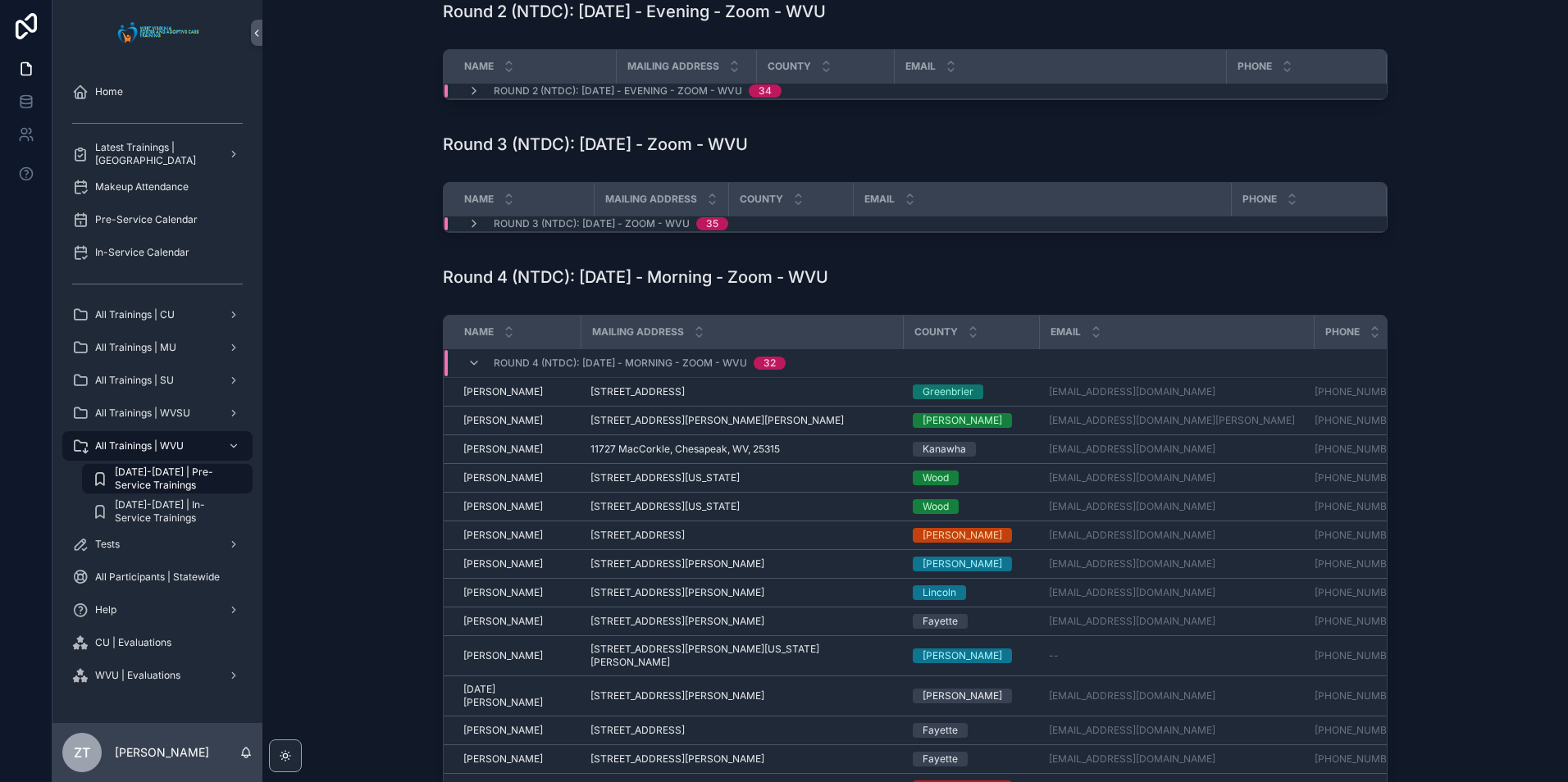
scroll to position [328, 0]
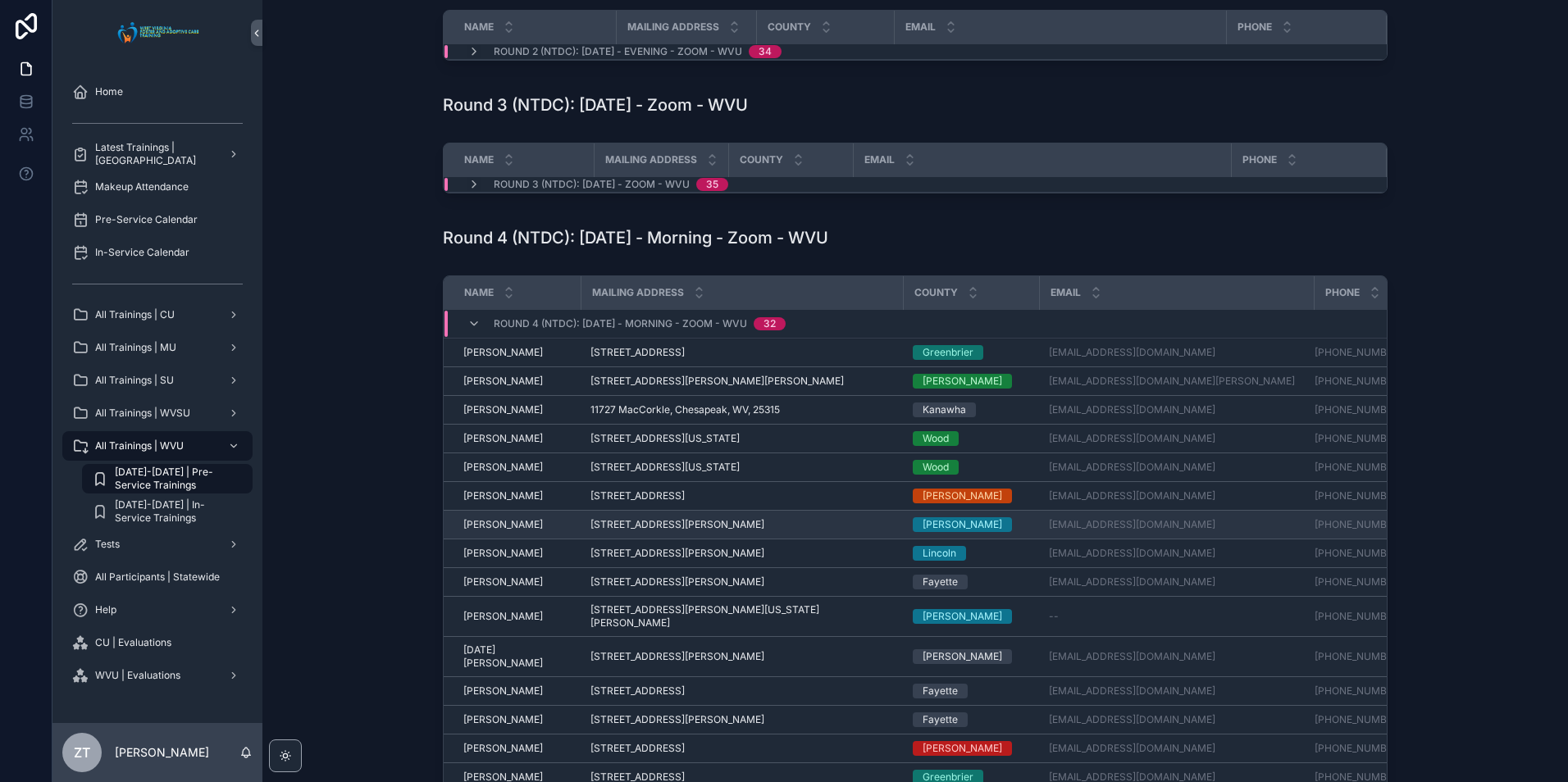
click at [496, 524] on span "[PERSON_NAME]" at bounding box center [503, 524] width 79 height 13
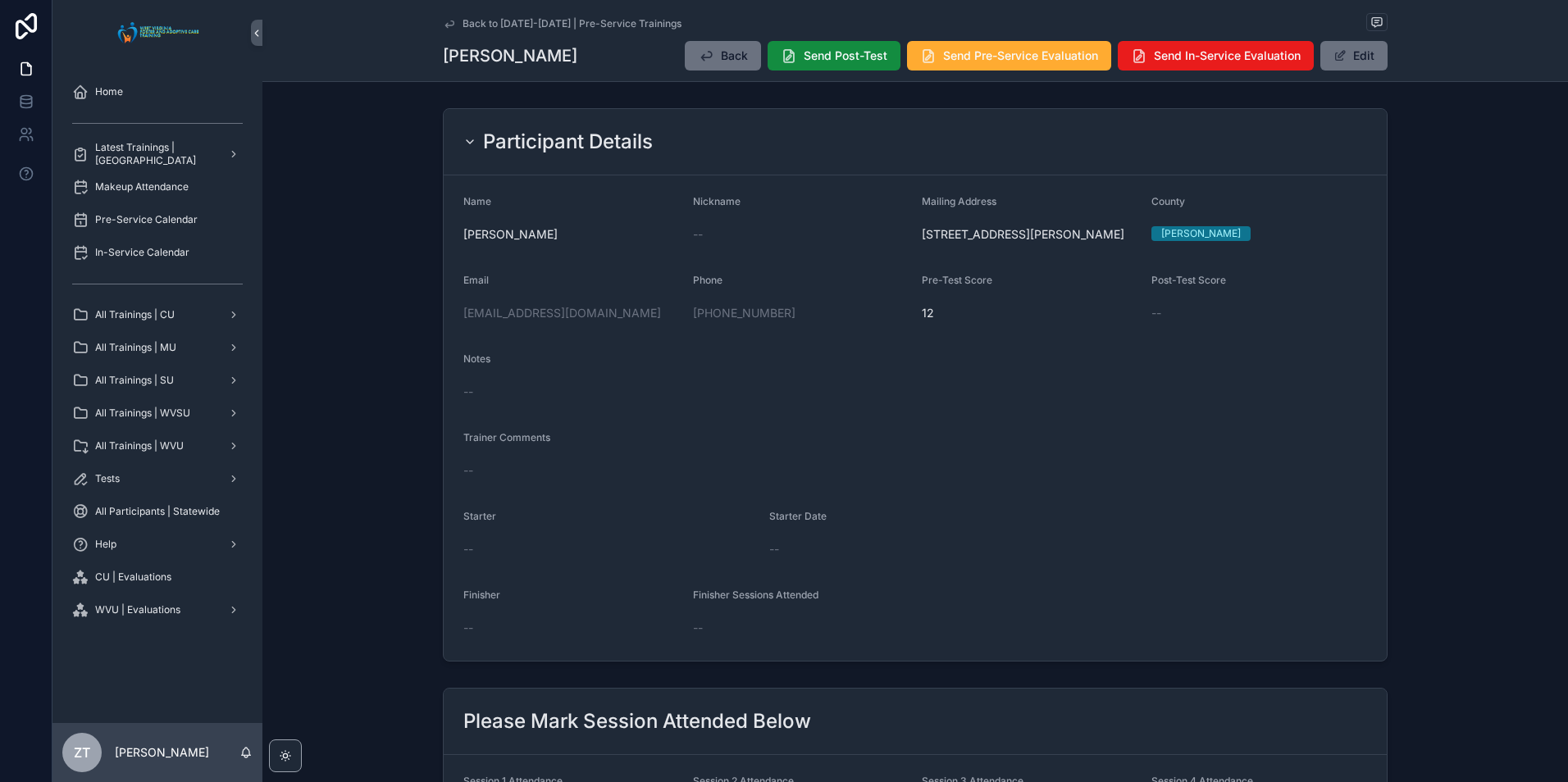
drag, startPoint x: 1350, startPoint y: 58, endPoint x: 1176, endPoint y: 219, distance: 237.1
click at [1350, 58] on button "Edit" at bounding box center [1353, 55] width 67 height 29
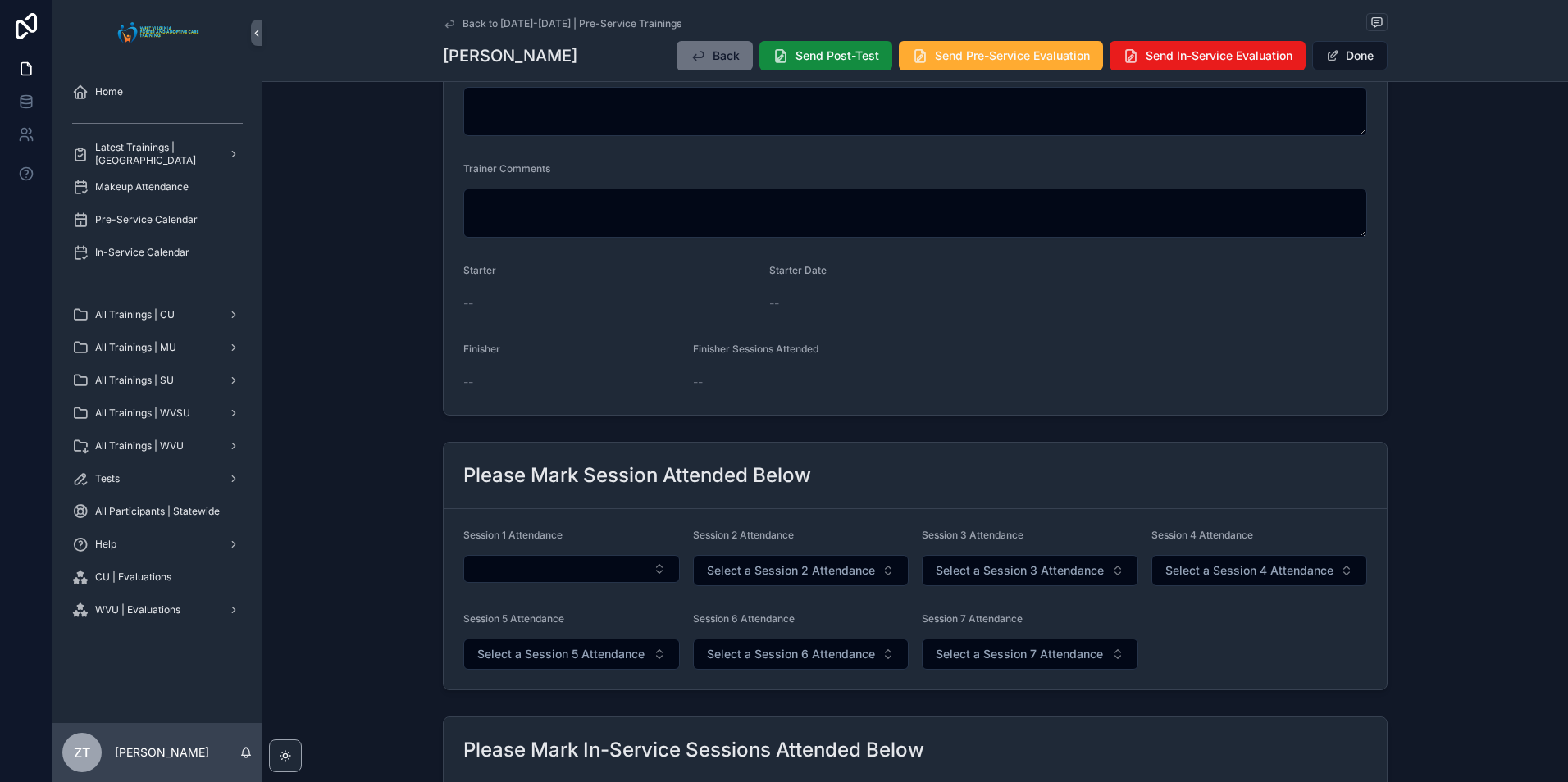
scroll to position [328, 0]
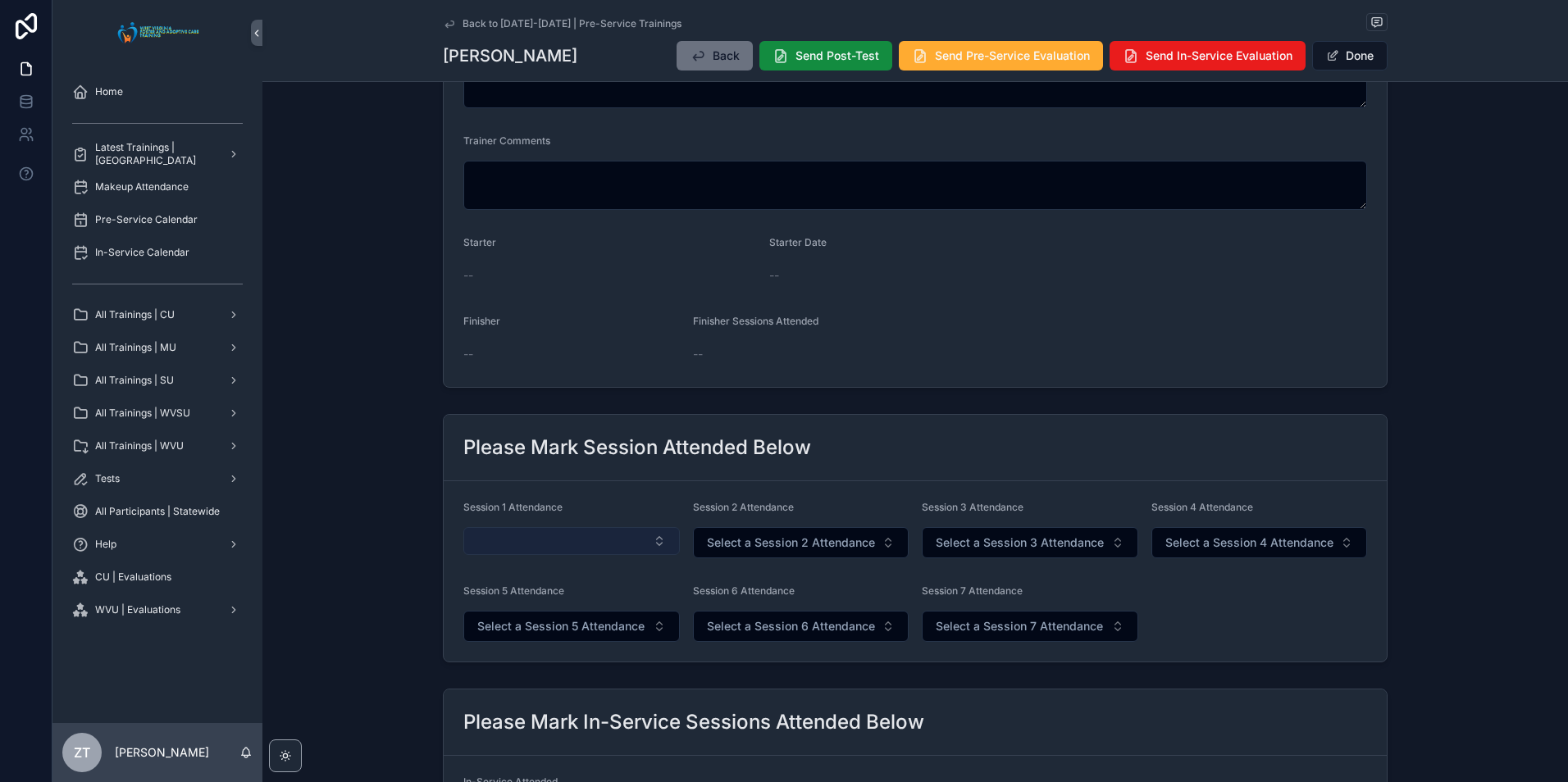
click at [554, 539] on button "Select Button" at bounding box center [572, 540] width 217 height 28
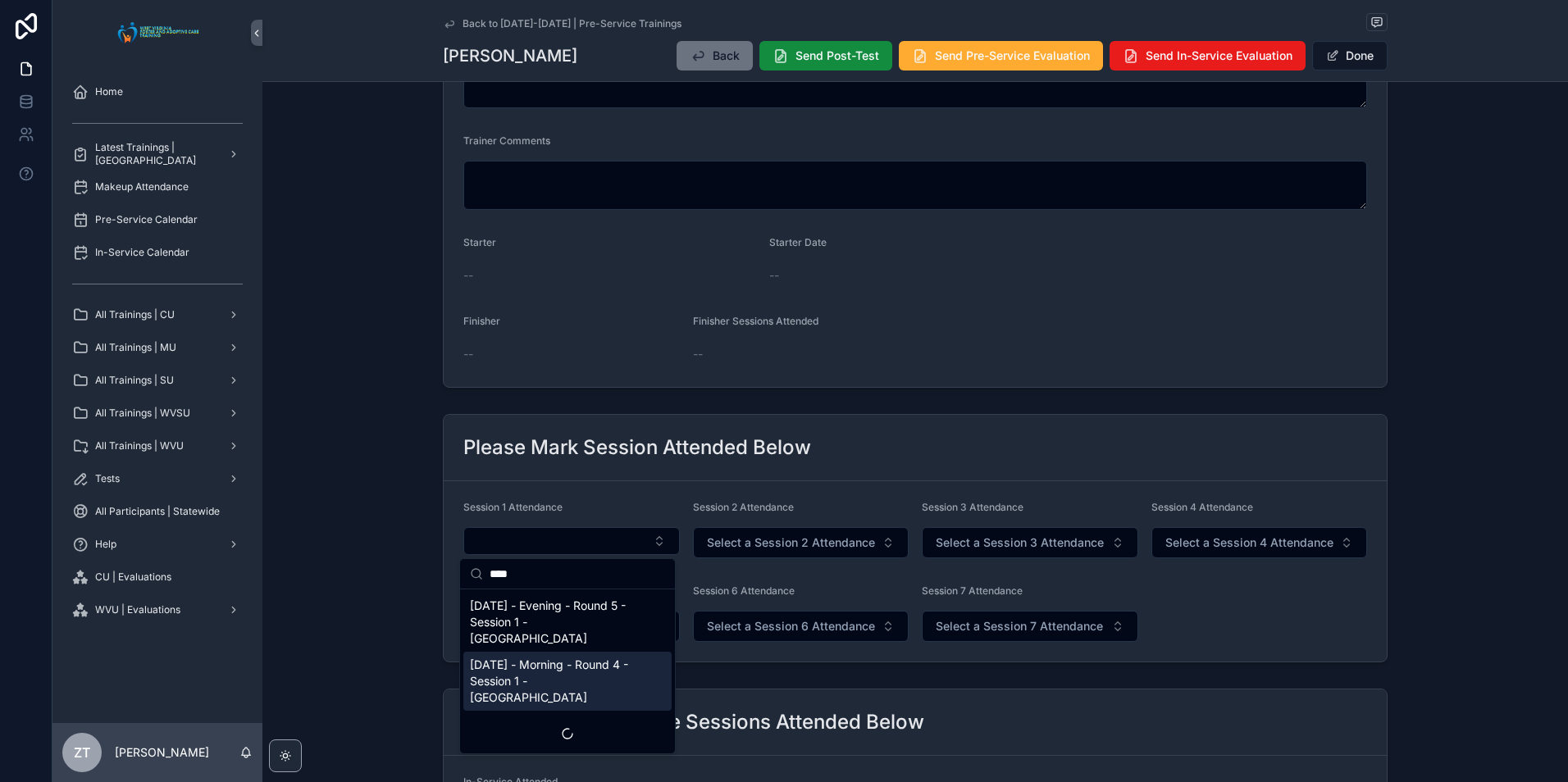
type input "****"
click at [566, 660] on span "[DATE] - Morning - Round 4 - Session 1 - [GEOGRAPHIC_DATA]" at bounding box center [557, 681] width 176 height 49
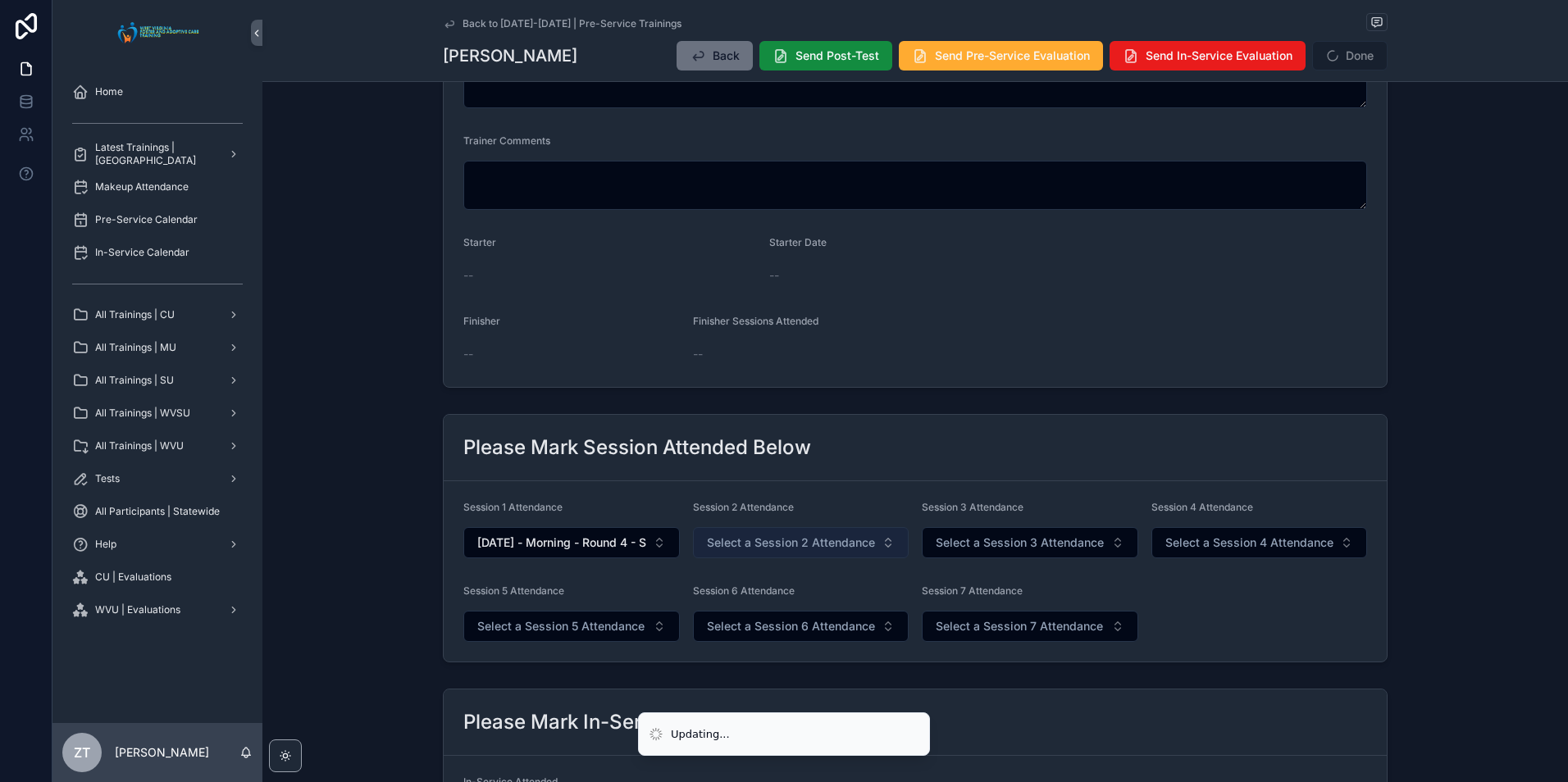
click at [724, 545] on span "Select a Session 2 Attendance" at bounding box center [791, 543] width 169 height 16
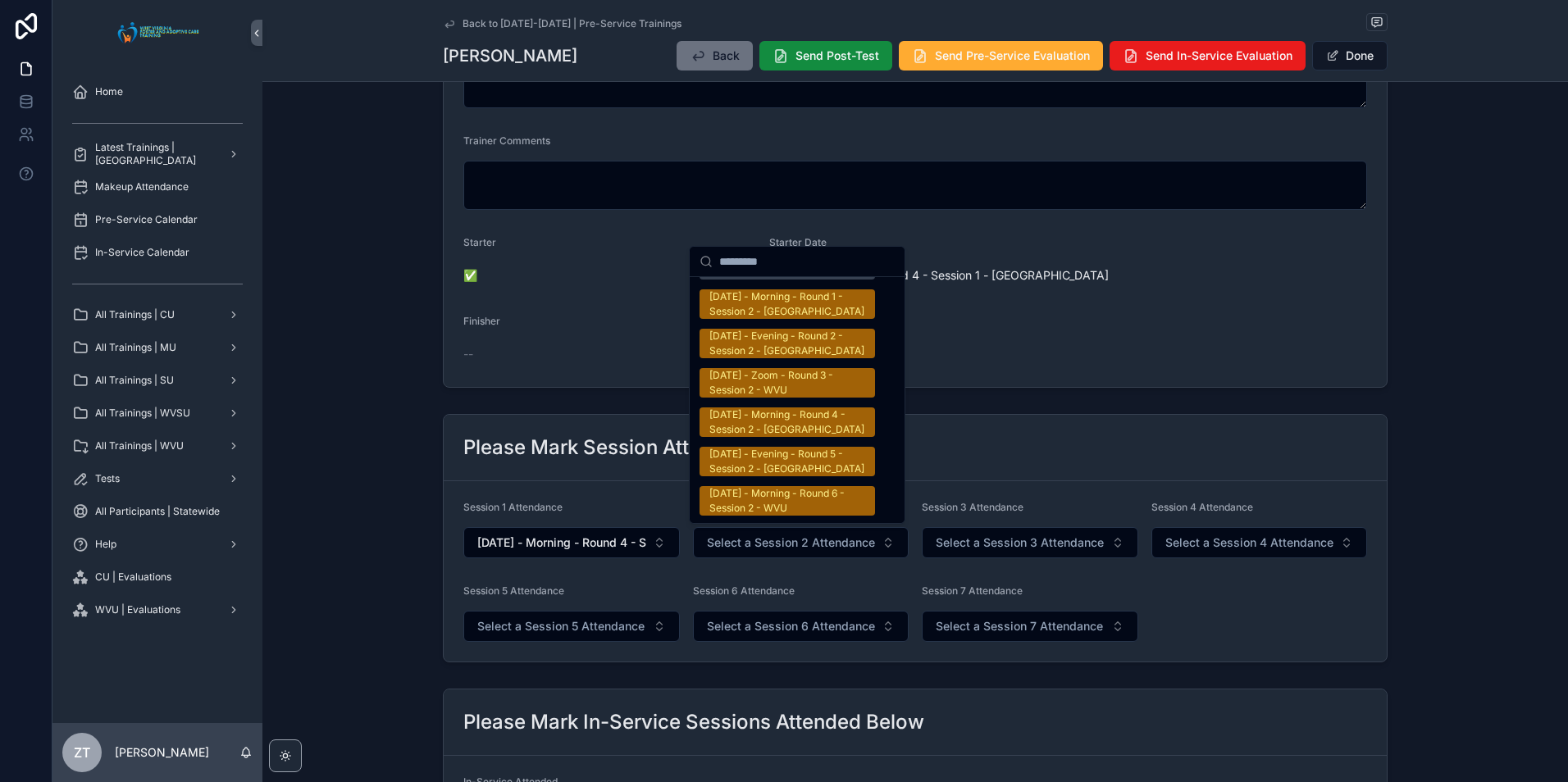
scroll to position [2624, 0]
click at [778, 407] on div "[DATE] - Morning - Round 4 - Session 2 - [GEOGRAPHIC_DATA]" at bounding box center [787, 421] width 156 height 29
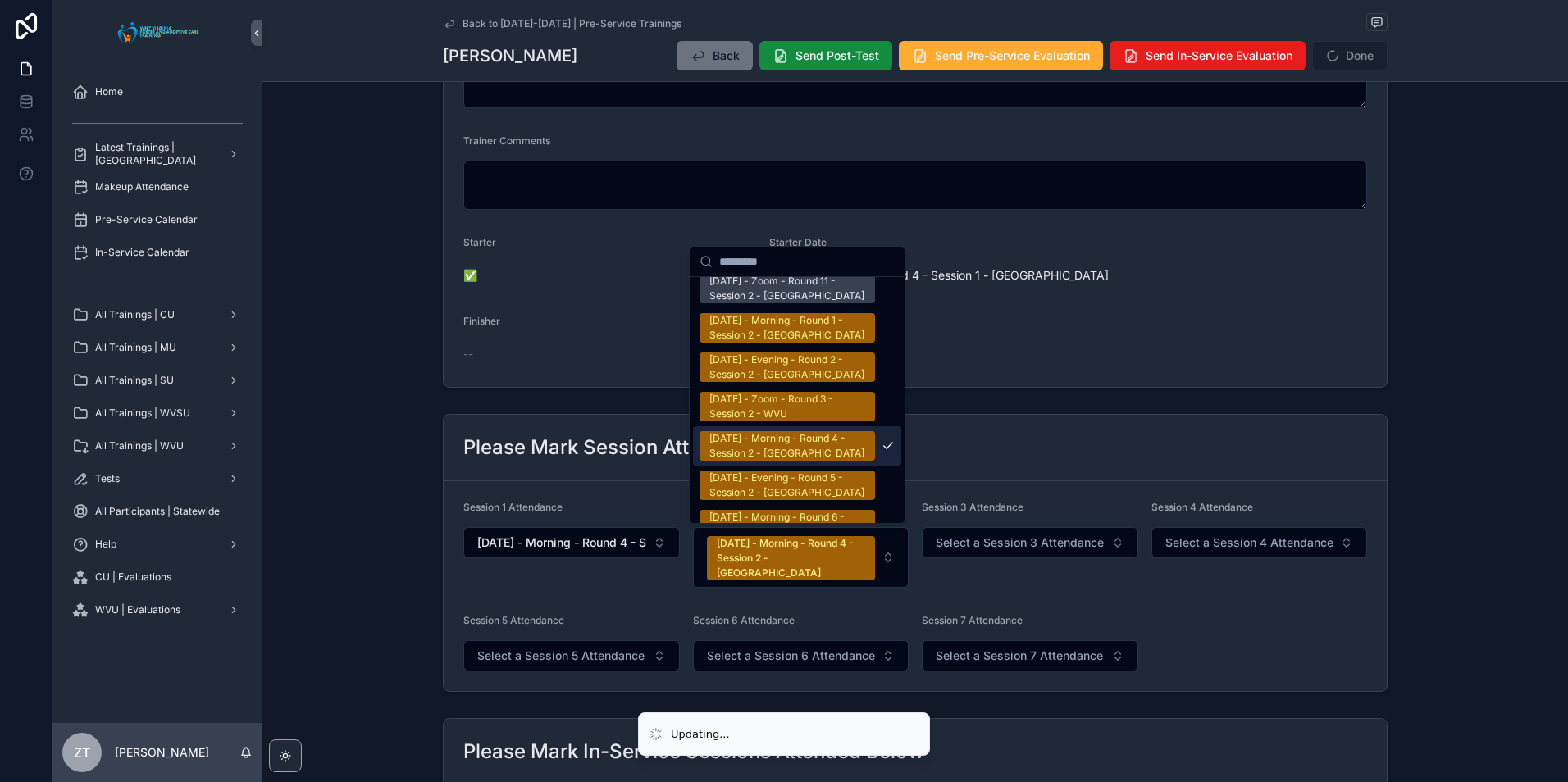
scroll to position [2648, 0]
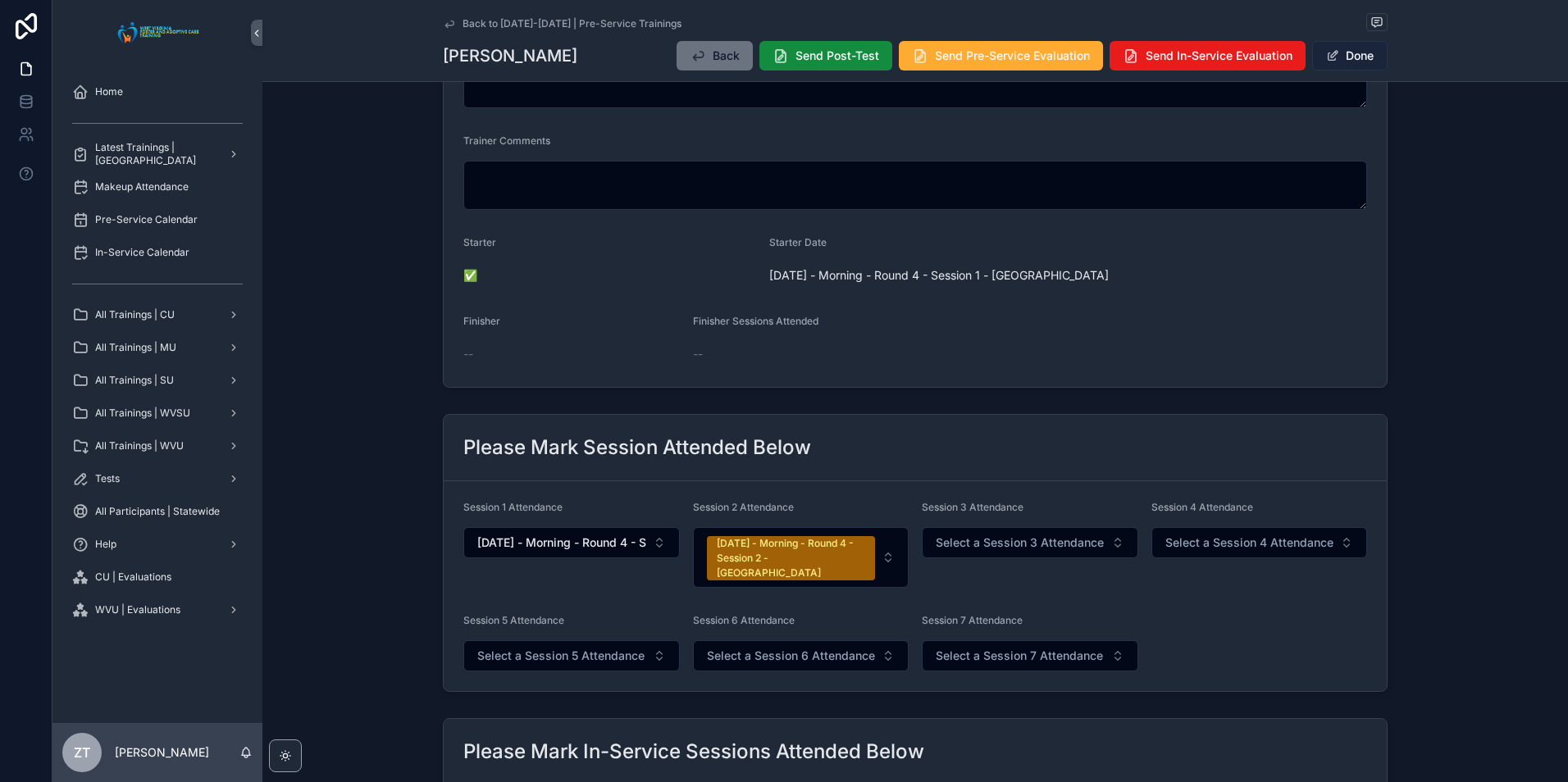
click at [1330, 53] on span "scrollable content" at bounding box center [1333, 55] width 13 height 13
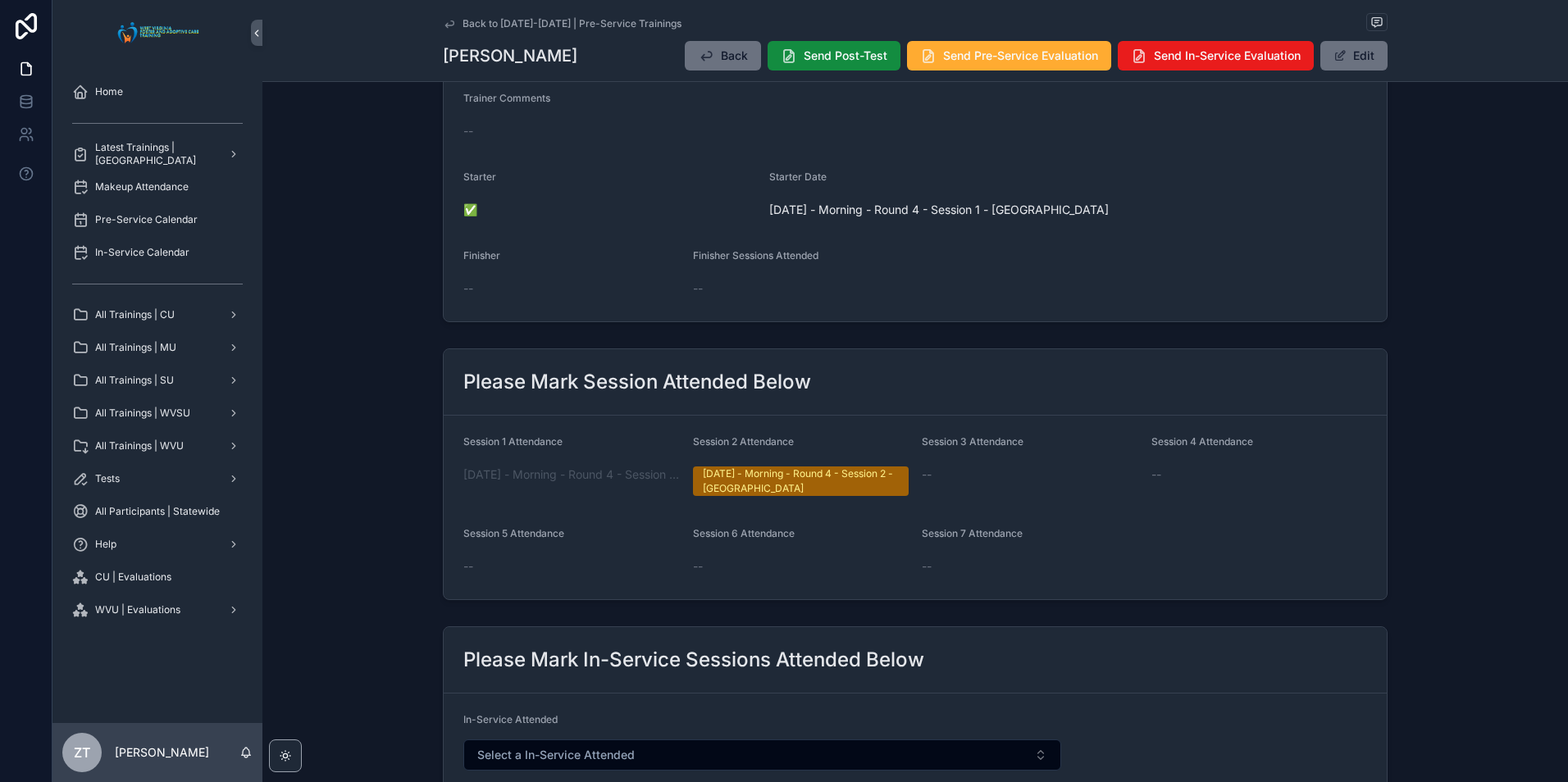
scroll to position [0, 0]
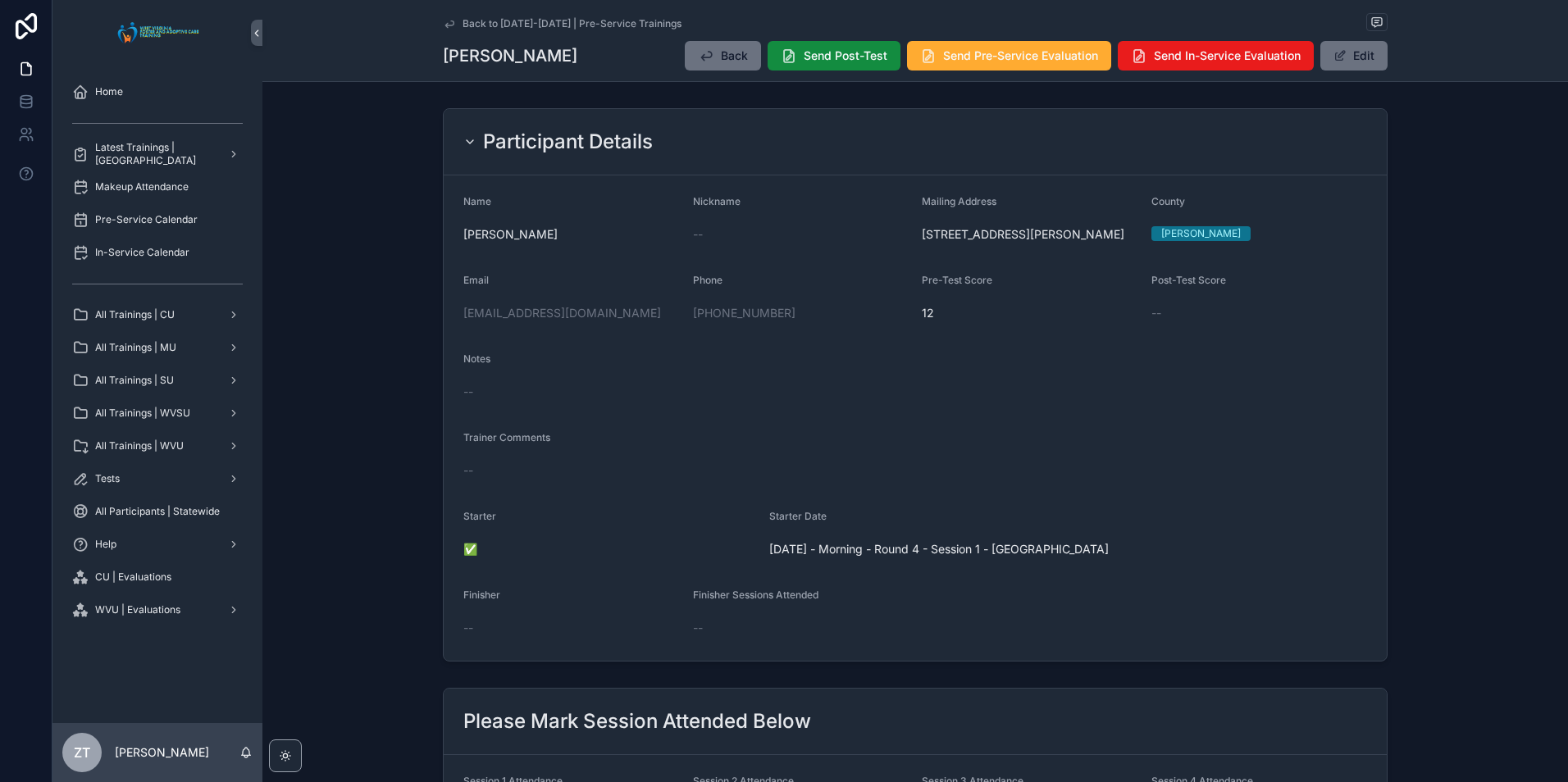
click at [446, 21] on icon "scrollable content" at bounding box center [450, 23] width 13 height 13
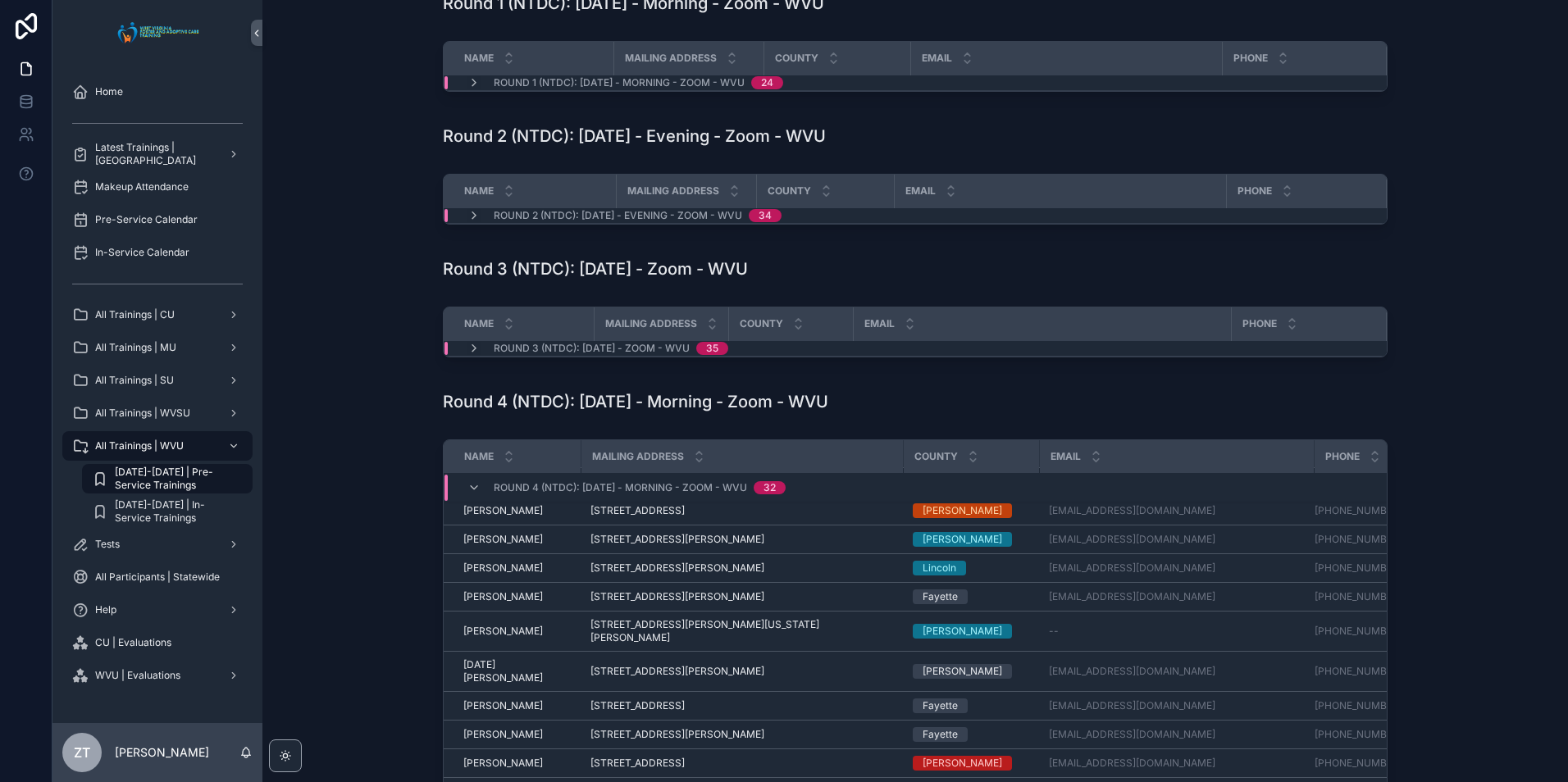
scroll to position [164, 0]
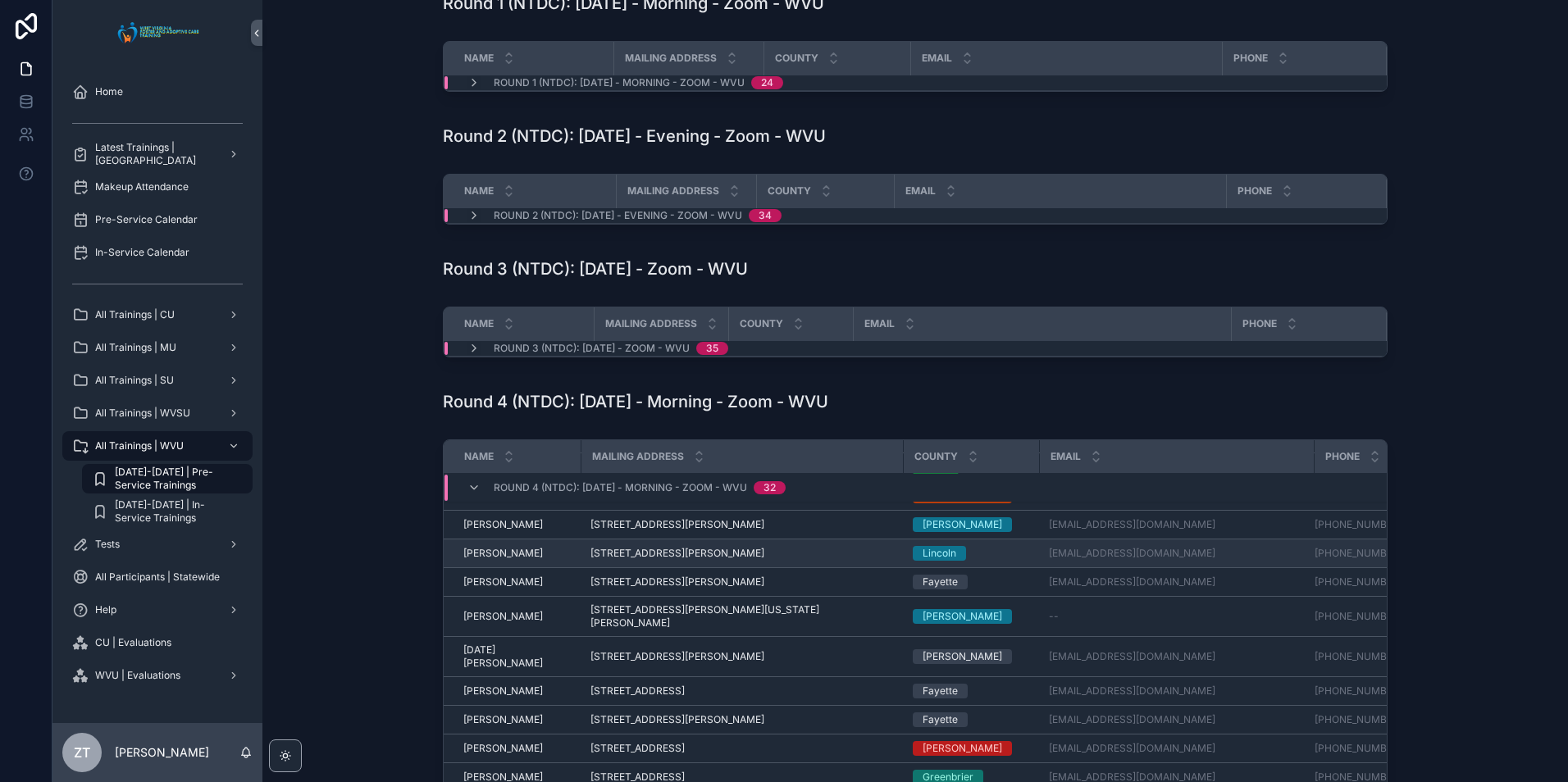
click at [495, 549] on span "[PERSON_NAME]" at bounding box center [503, 553] width 79 height 13
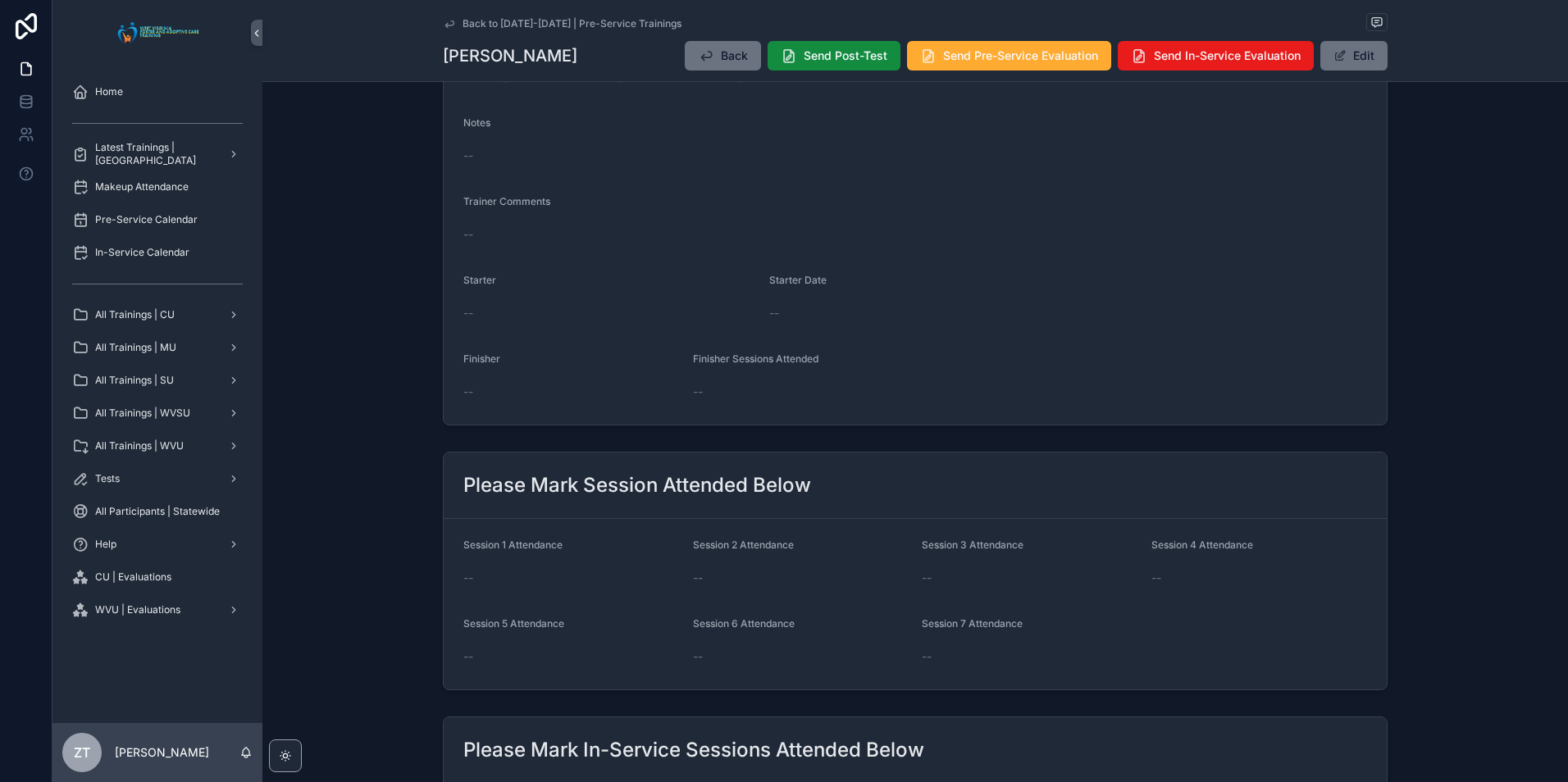
scroll to position [246, 0]
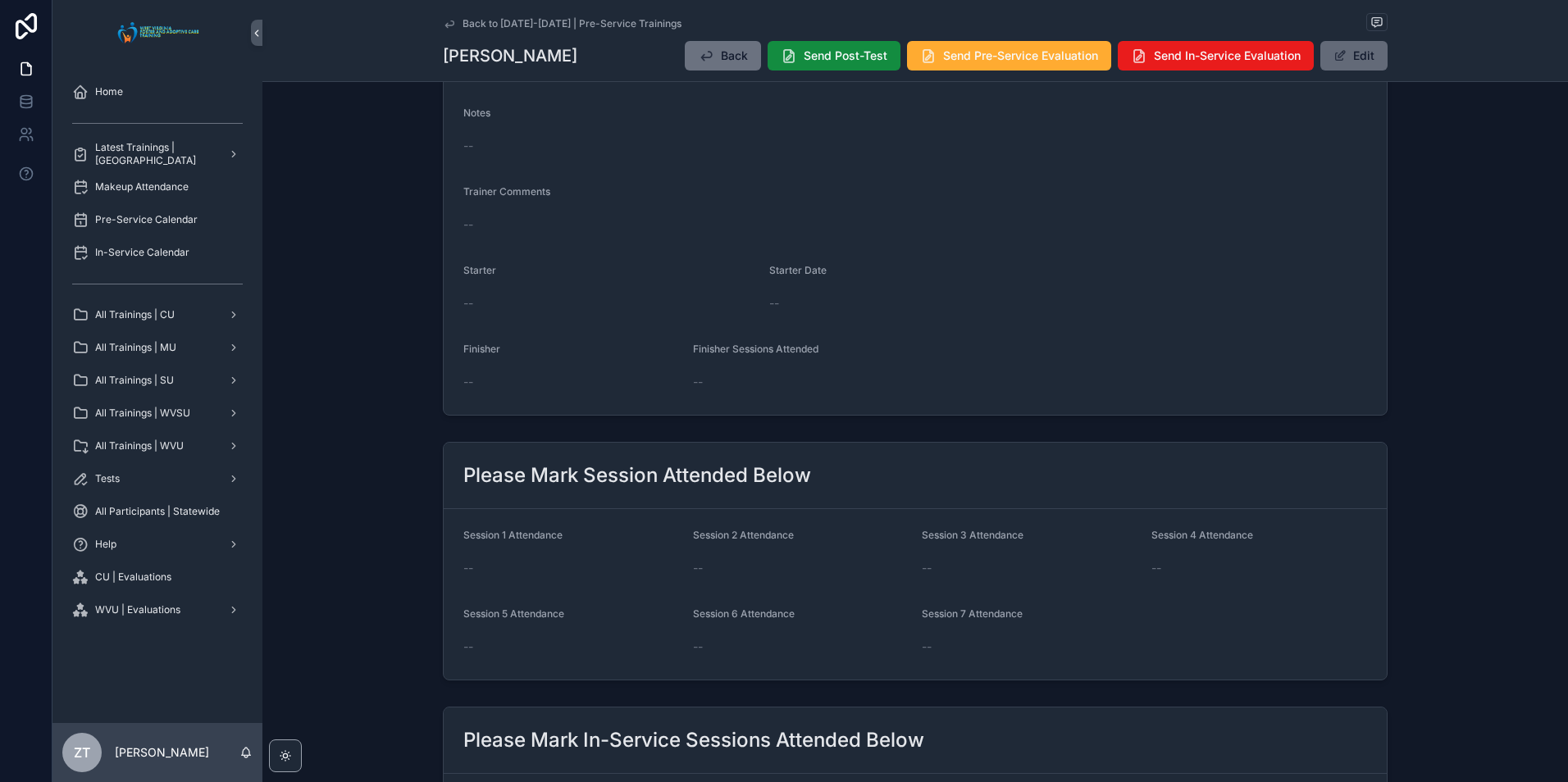
click at [1339, 61] on span "scrollable content" at bounding box center [1340, 55] width 13 height 13
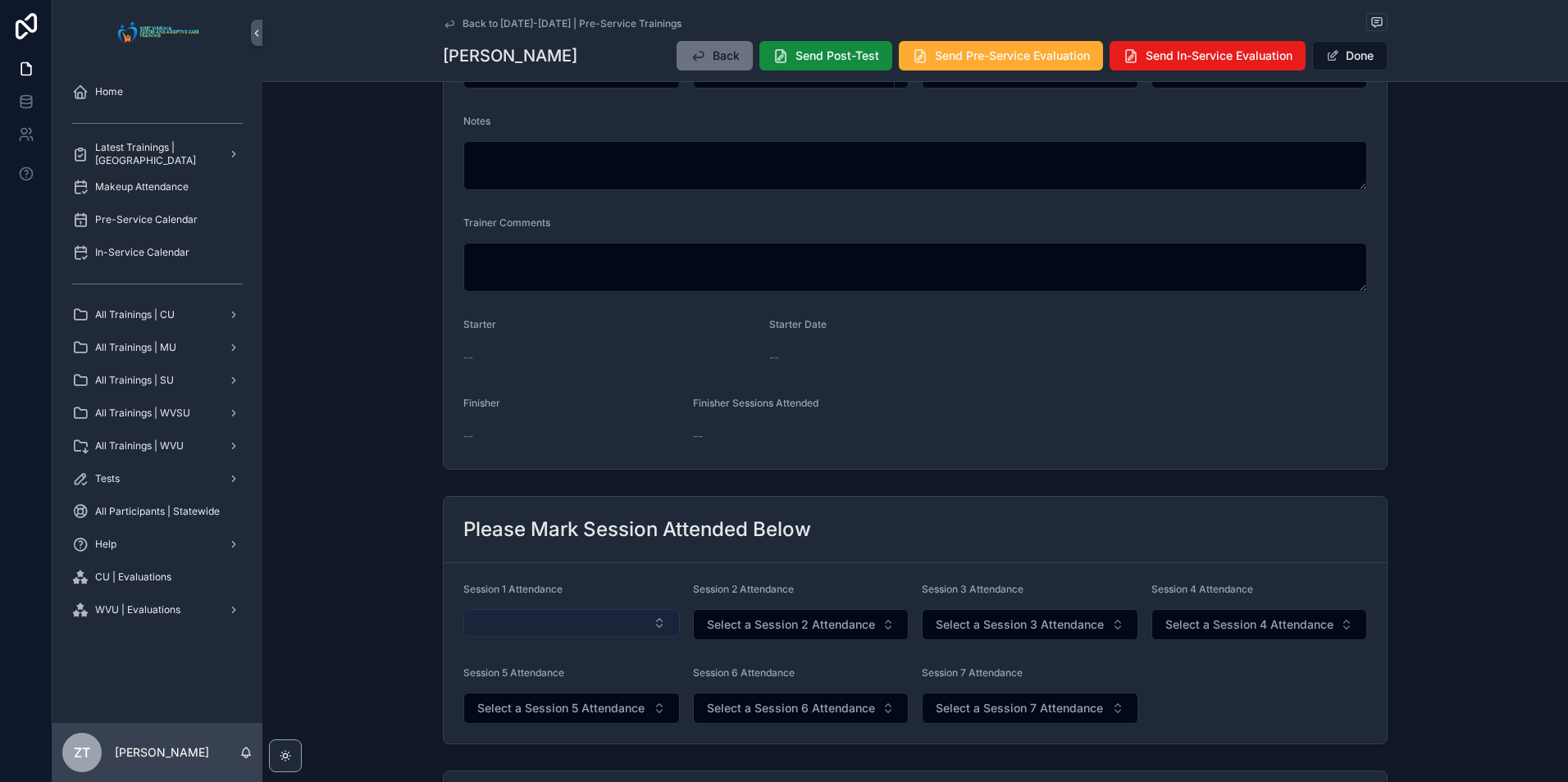
click at [574, 613] on button "Select Button" at bounding box center [572, 622] width 217 height 28
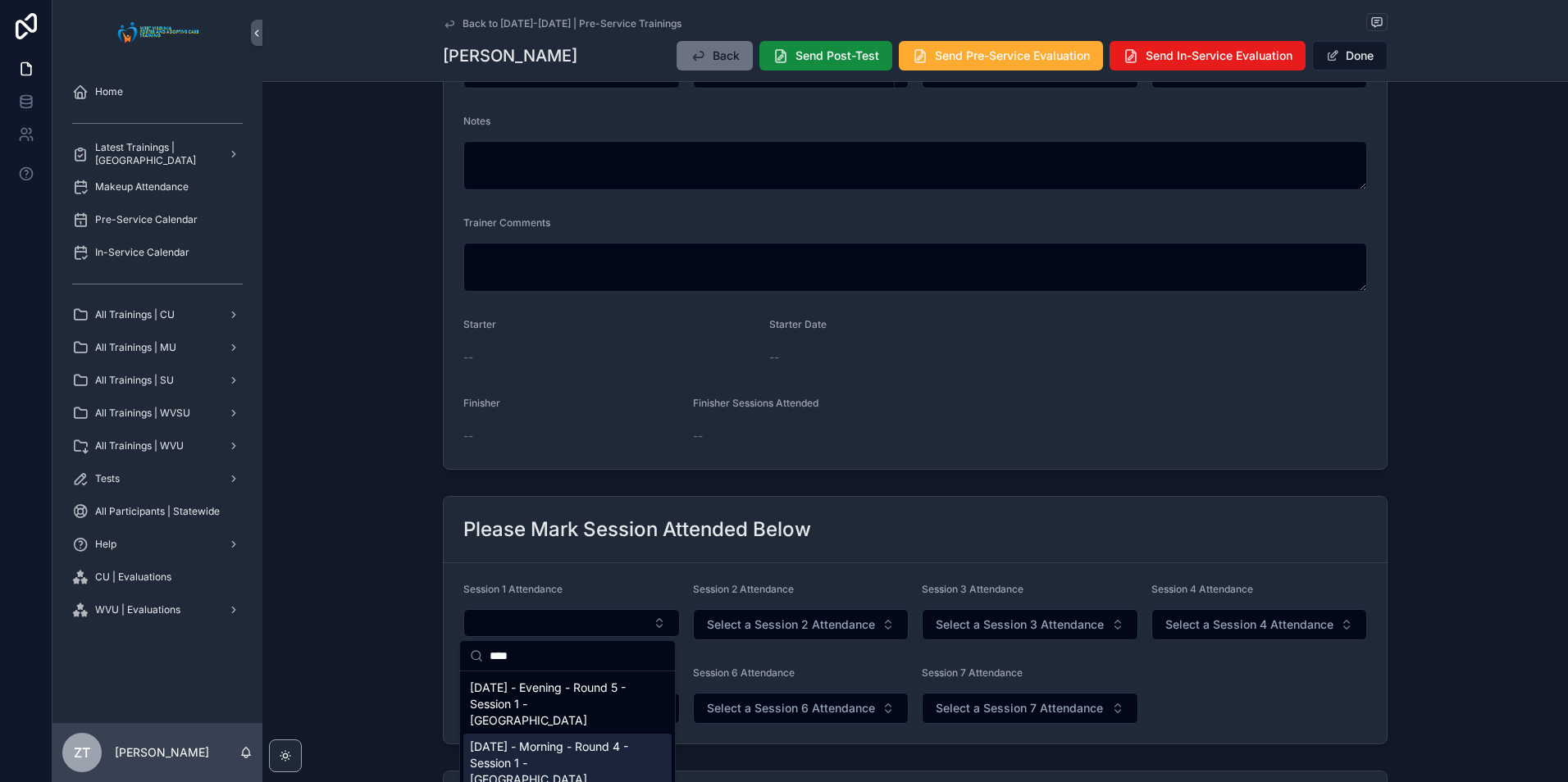
type input "****"
click at [564, 747] on span "[DATE] - Morning - Round 4 - Session 1 - [GEOGRAPHIC_DATA]" at bounding box center [557, 763] width 176 height 49
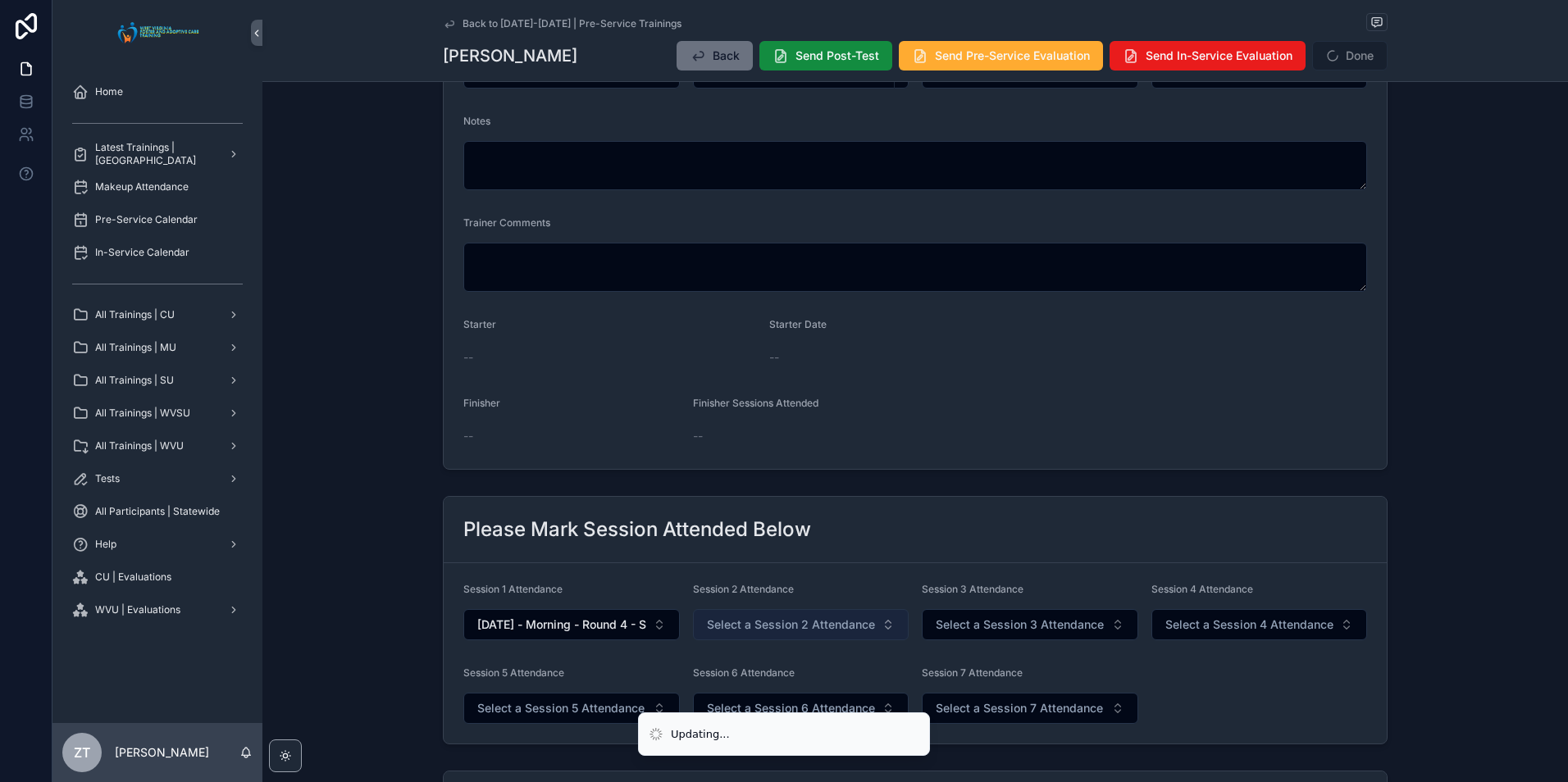
click at [729, 630] on span "Select a Session 2 Attendance" at bounding box center [791, 624] width 169 height 16
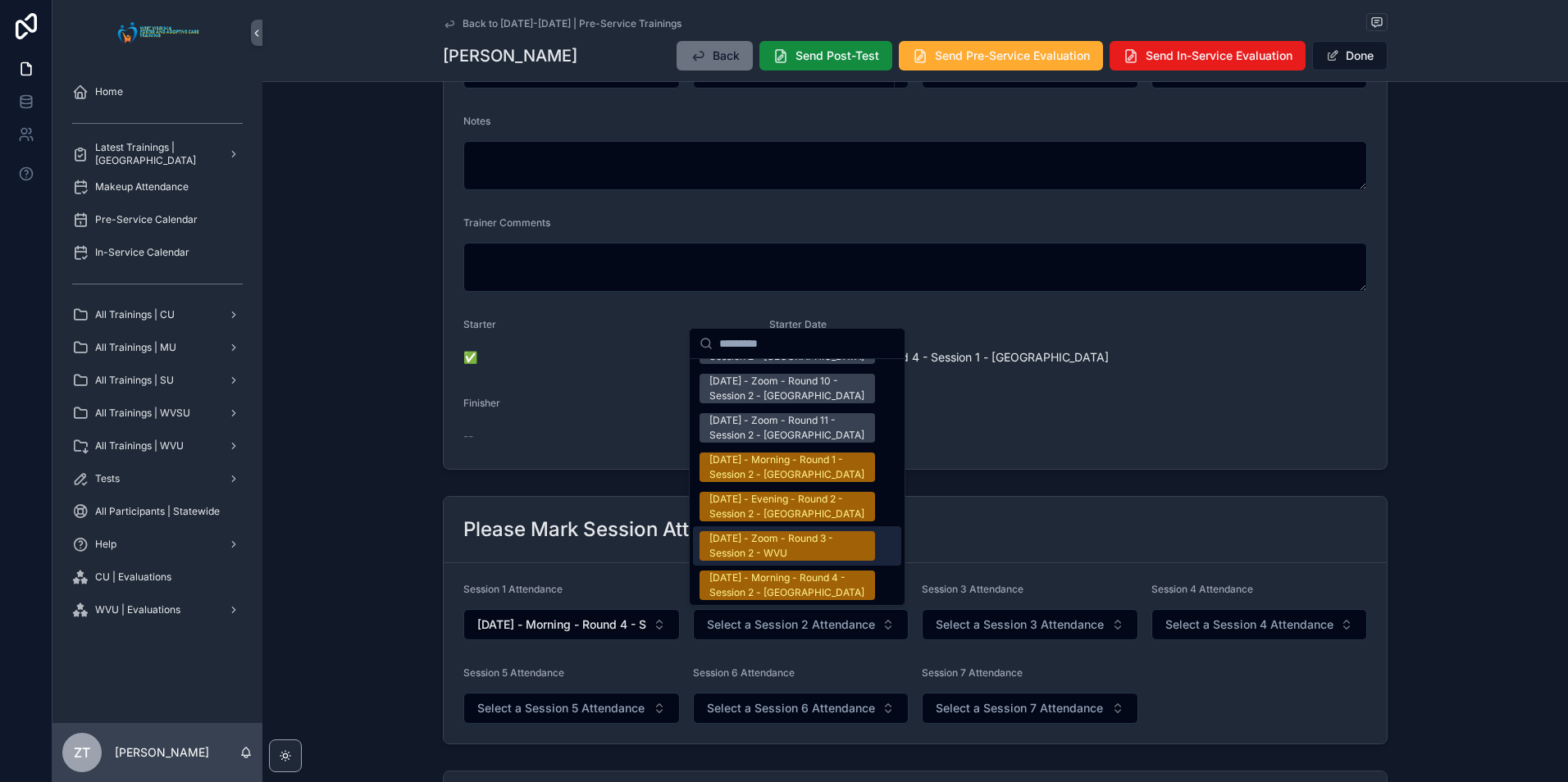
scroll to position [2624, 0]
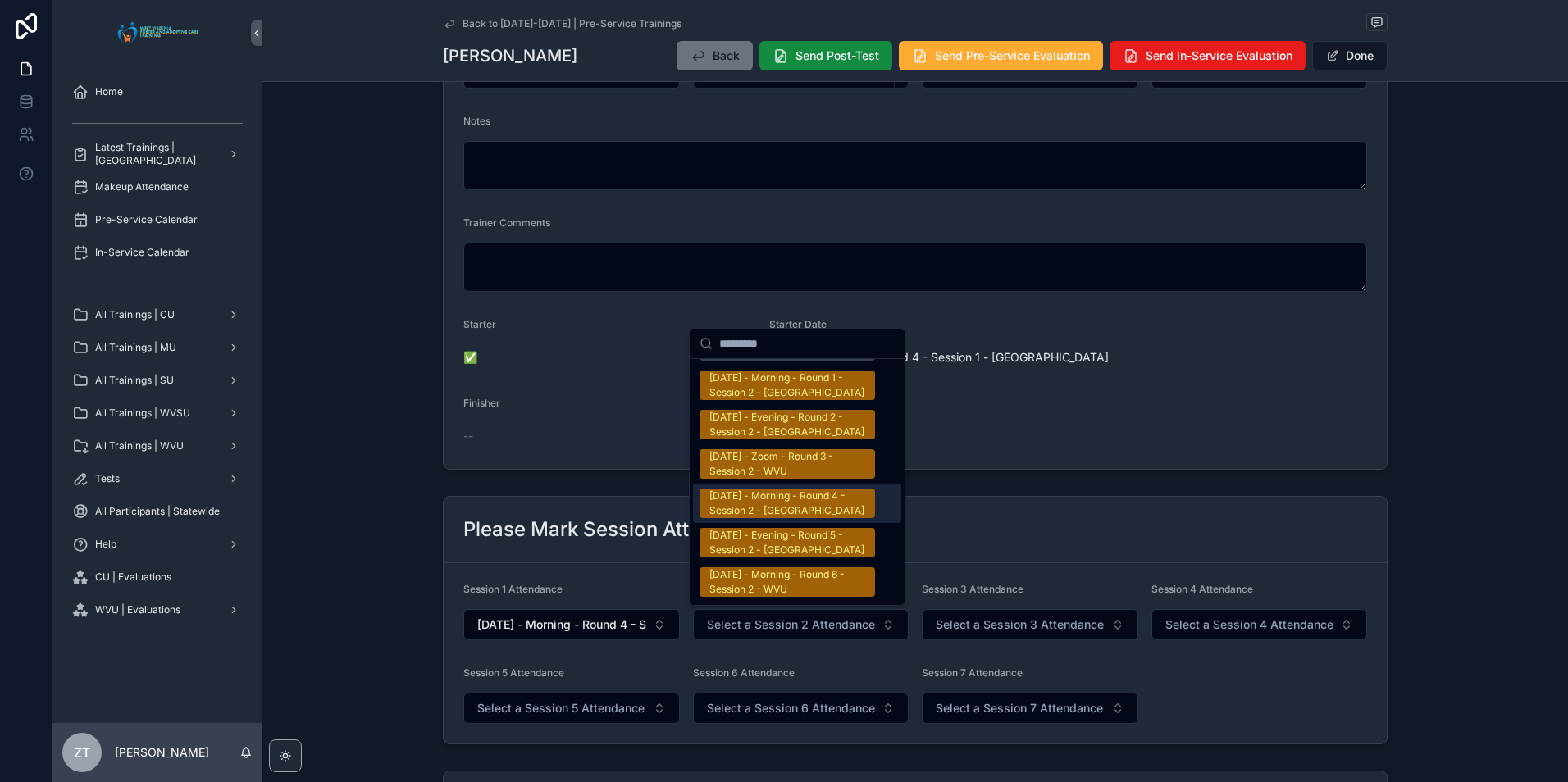
click at [772, 489] on div "[DATE] - Morning - Round 4 - Session 2 - [GEOGRAPHIC_DATA]" at bounding box center [787, 503] width 156 height 29
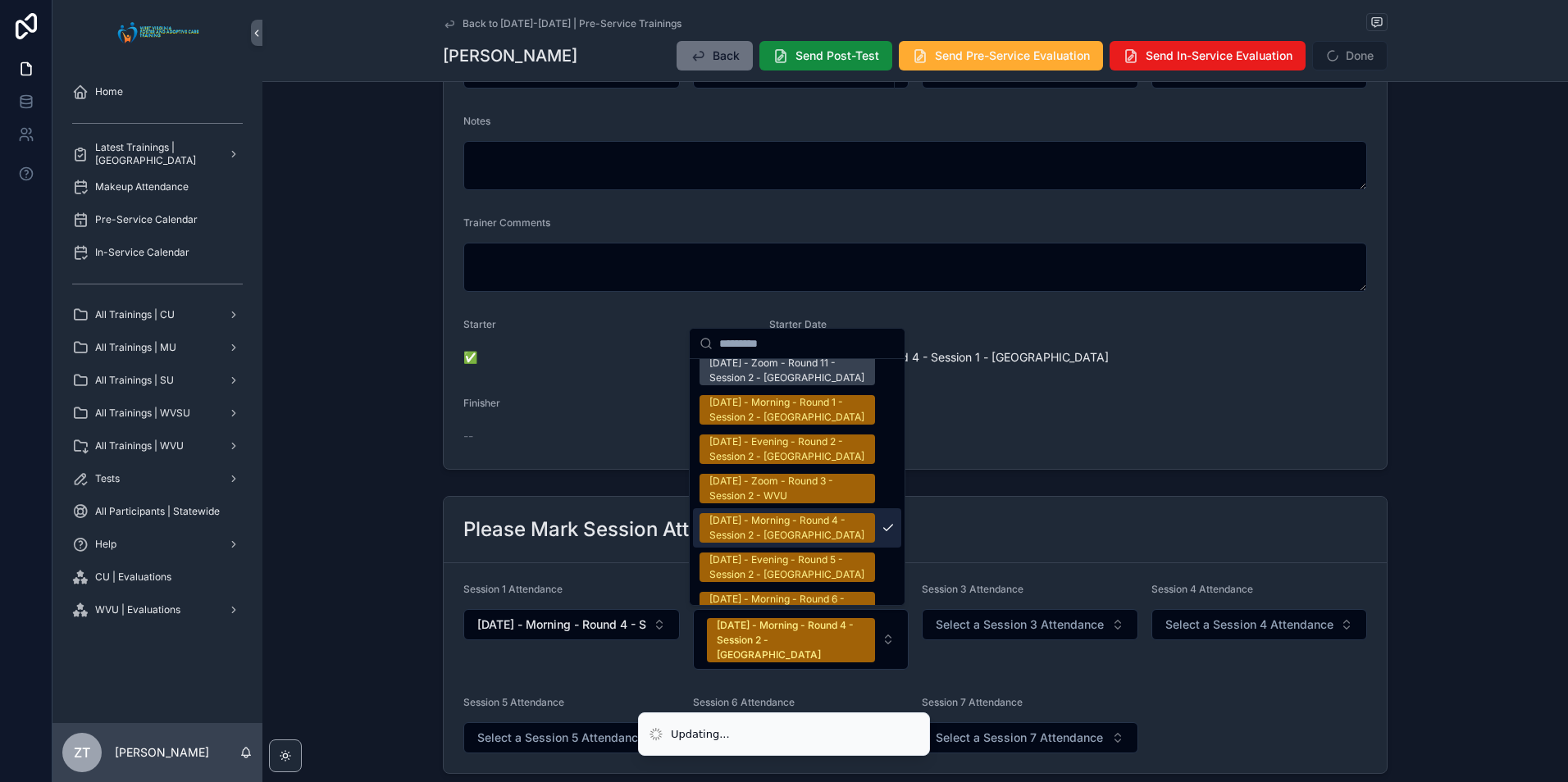
scroll to position [2648, 0]
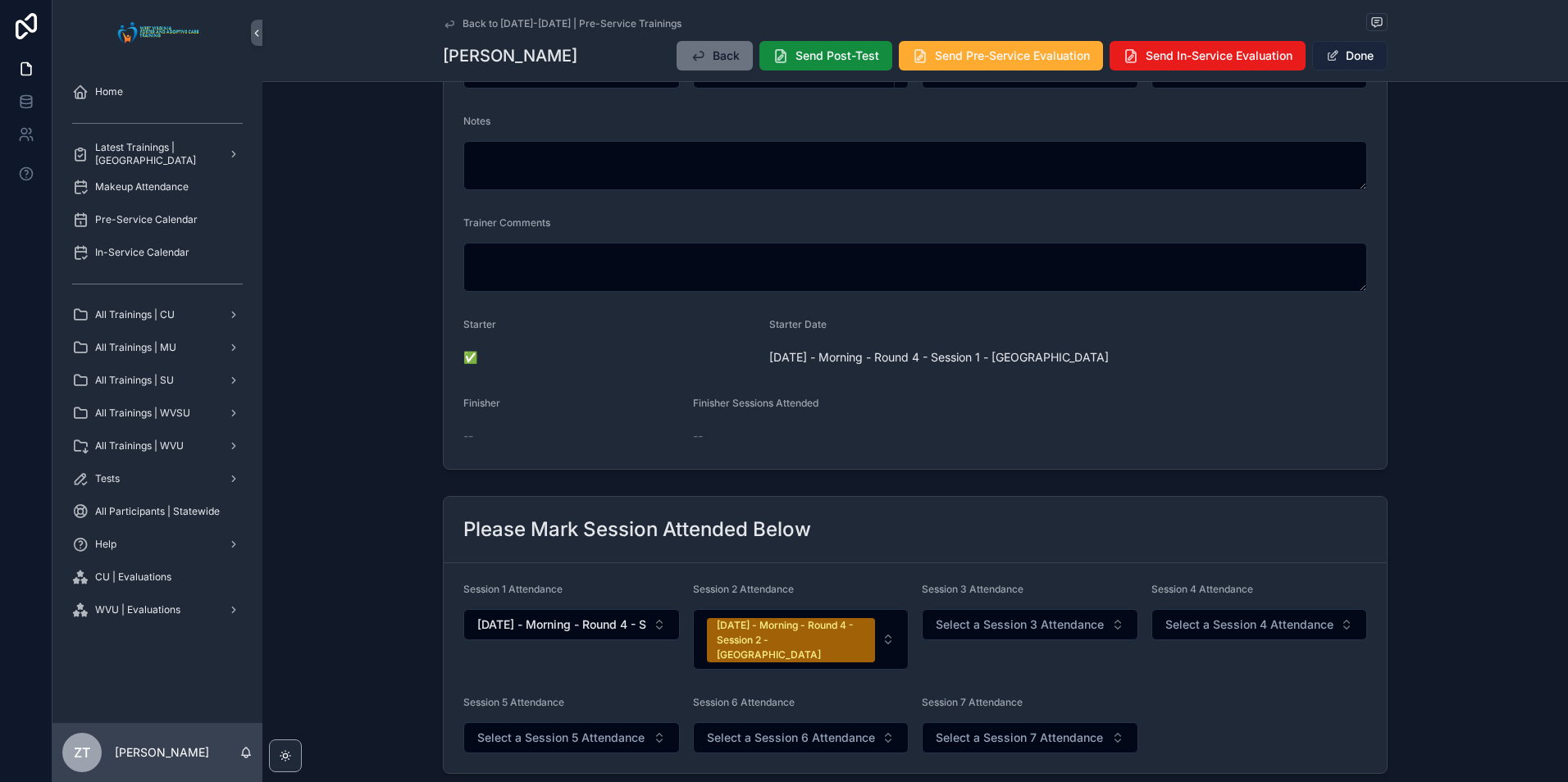
click at [1349, 59] on button "Done" at bounding box center [1349, 55] width 76 height 29
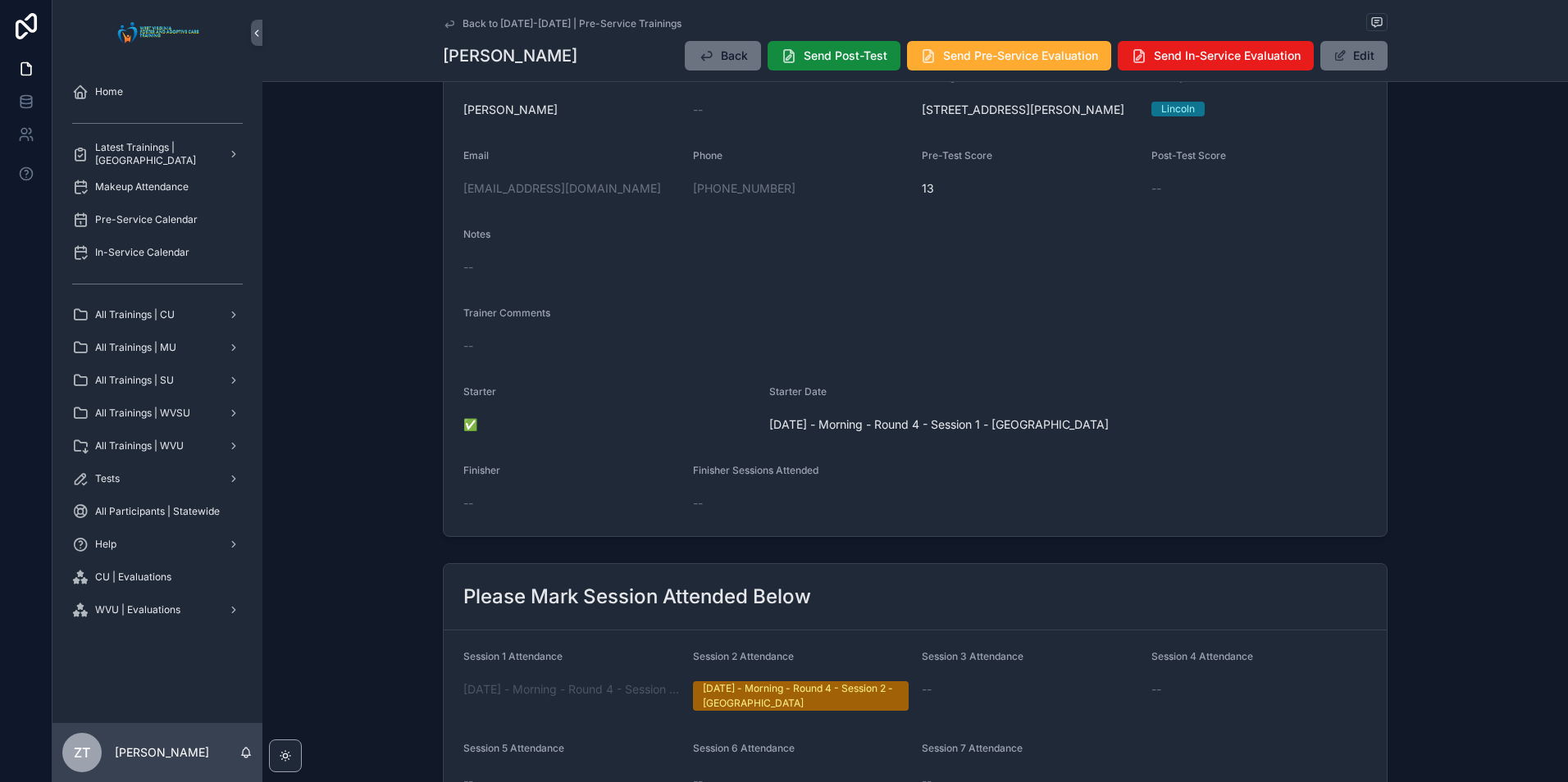
scroll to position [0, 0]
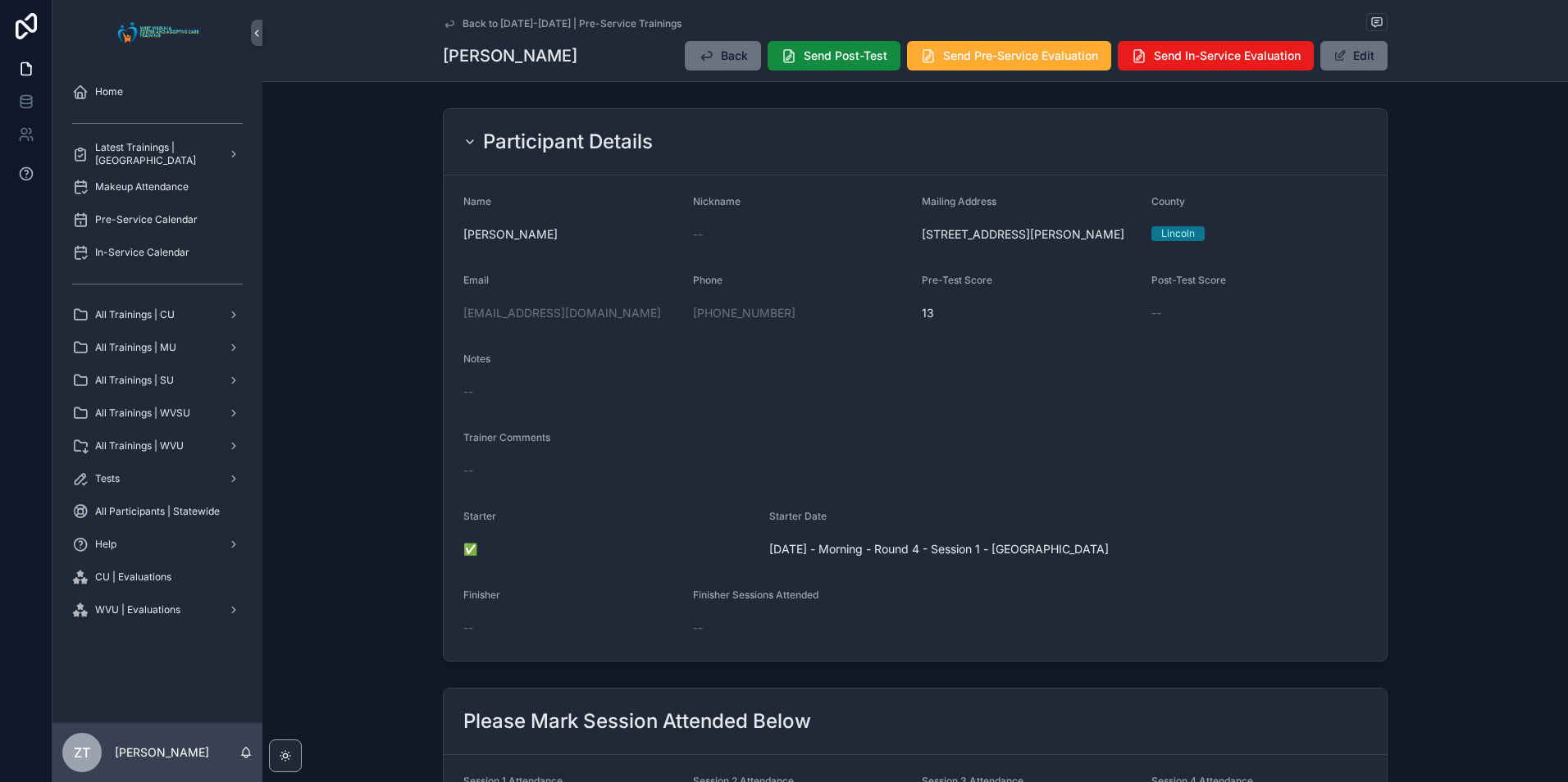
drag, startPoint x: 443, startPoint y: 26, endPoint x: 28, endPoint y: 162, distance: 436.7
click at [445, 26] on icon "scrollable content" at bounding box center [449, 23] width 8 height 6
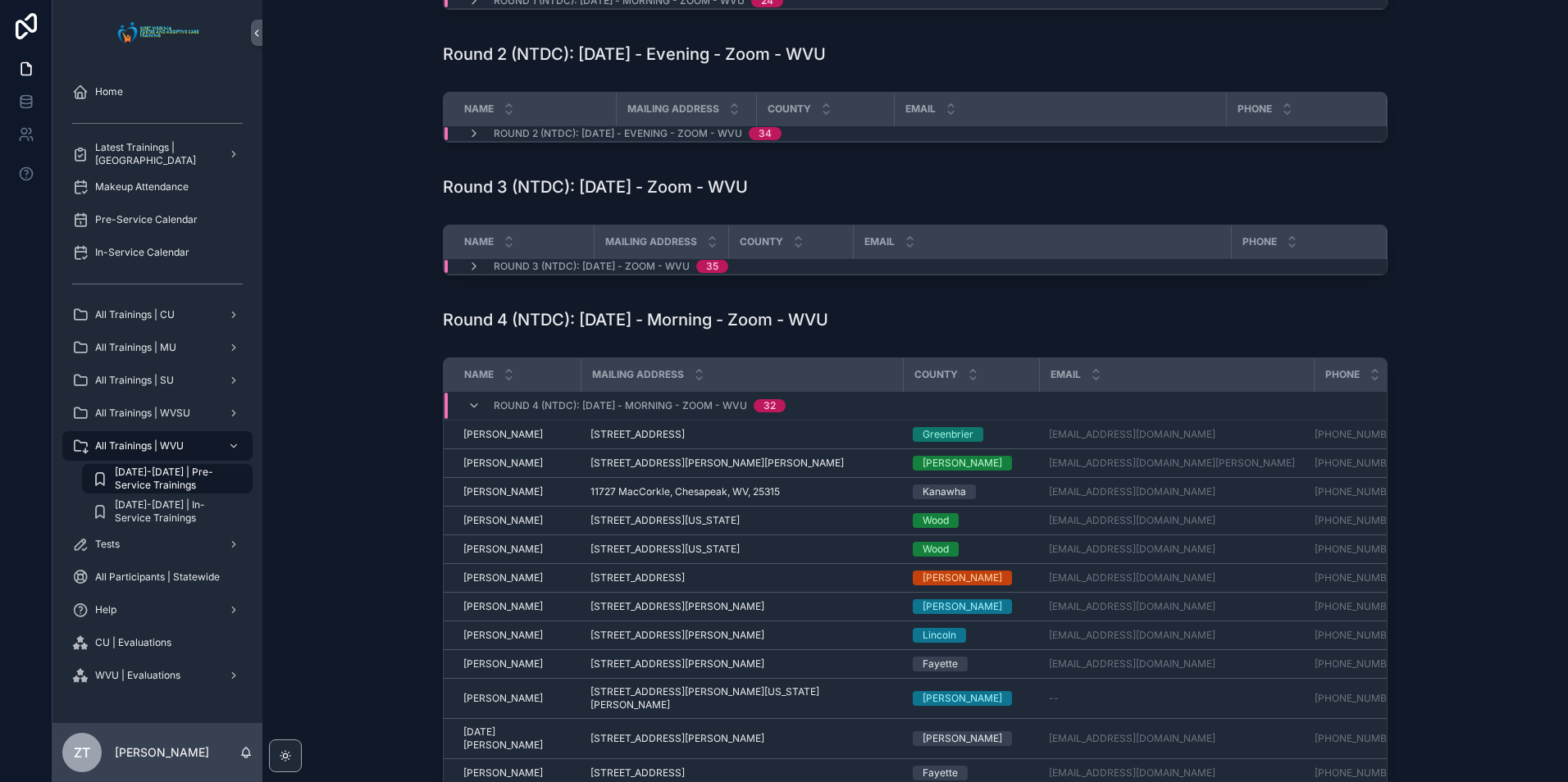
scroll to position [410, 0]
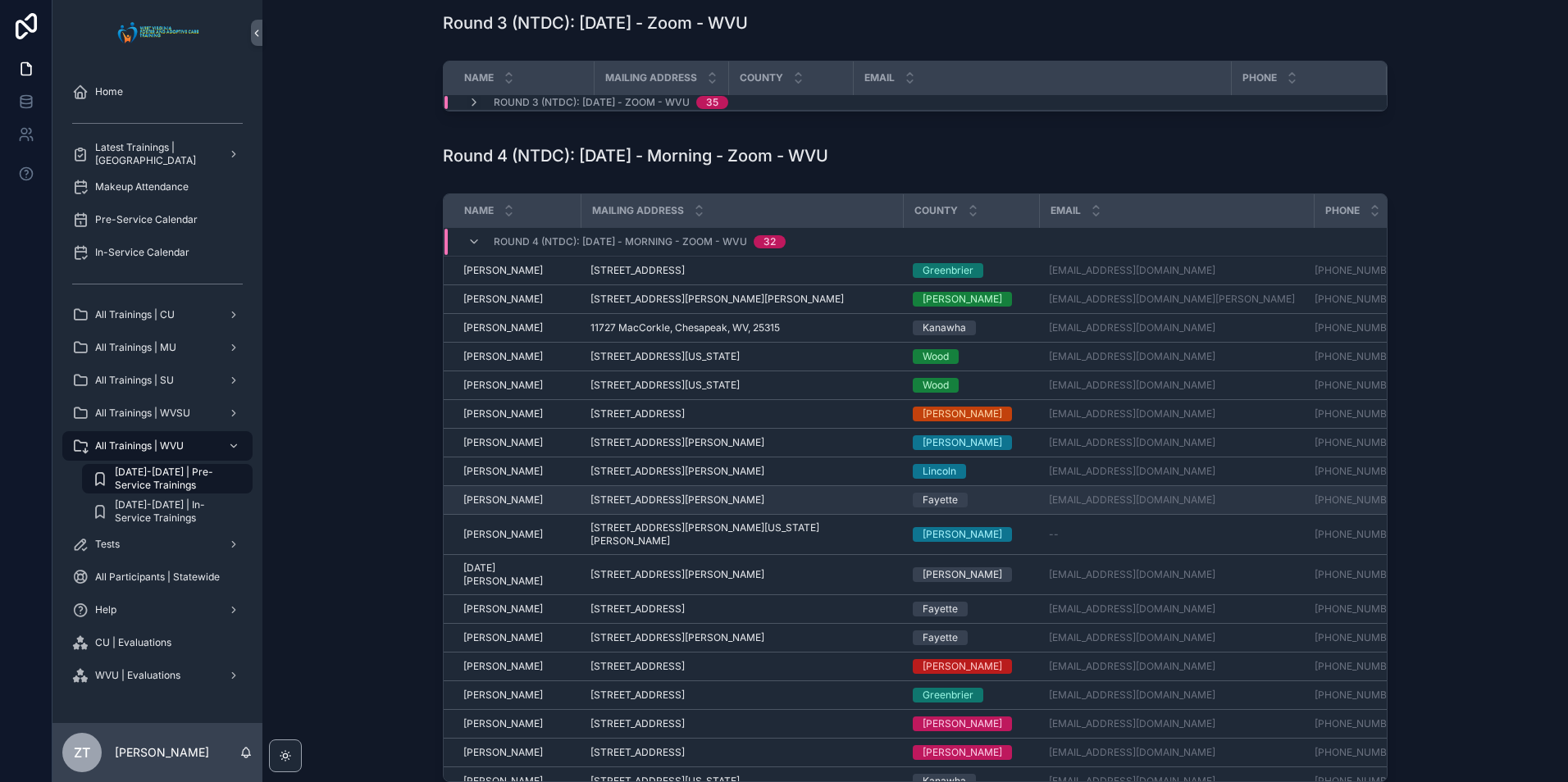
click at [501, 505] on span "[PERSON_NAME]" at bounding box center [503, 500] width 79 height 13
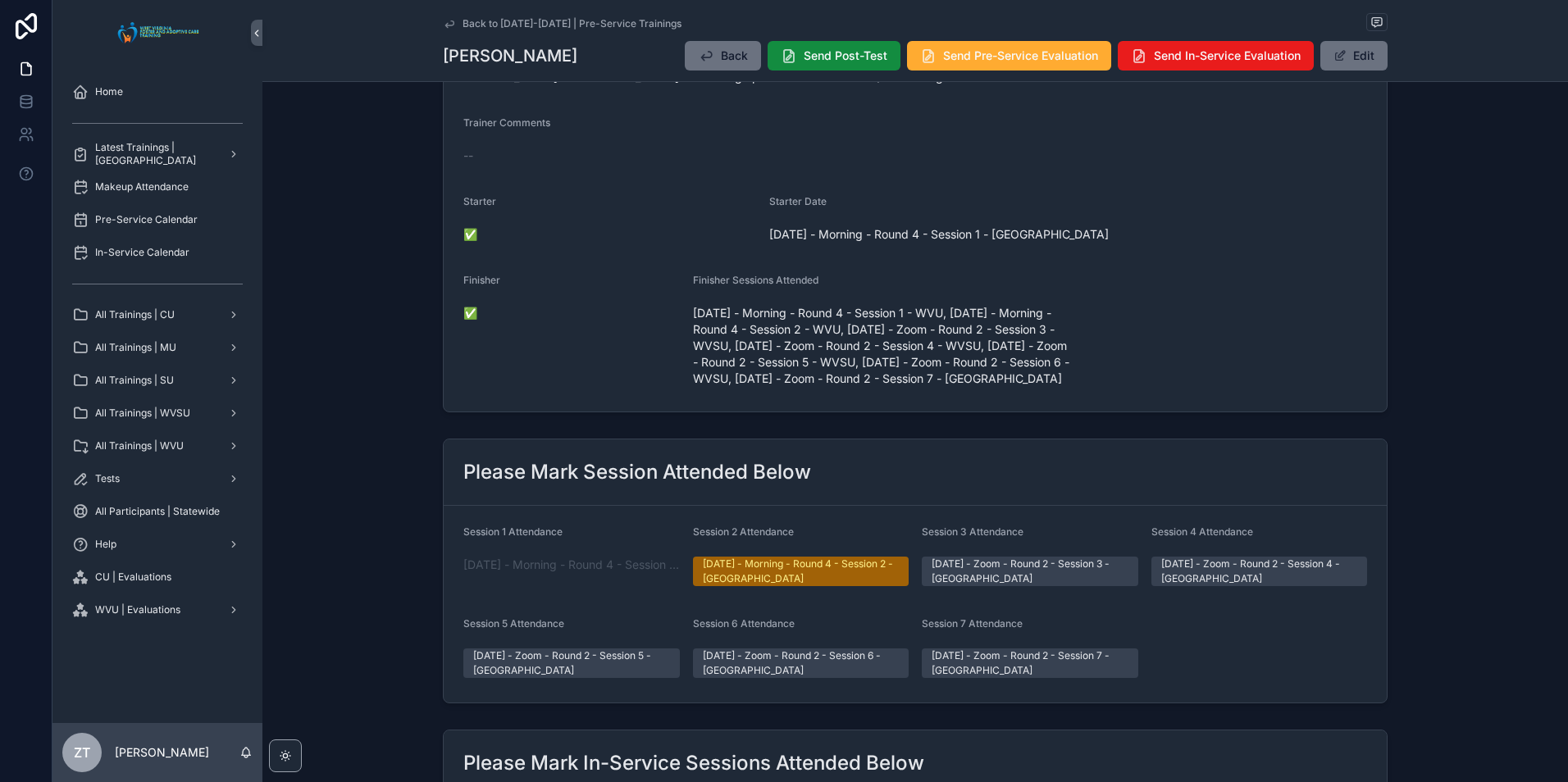
scroll to position [492, 0]
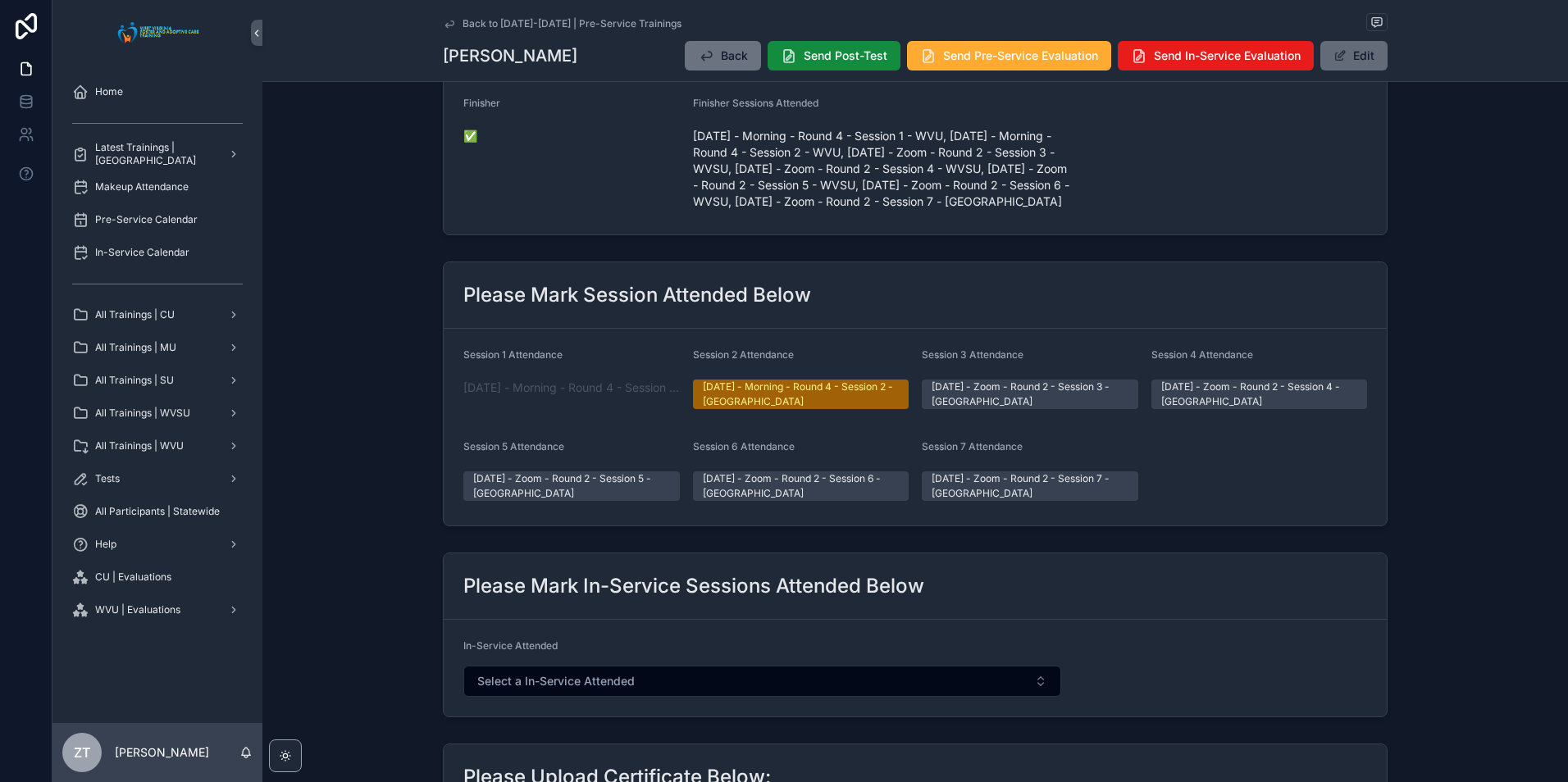
click at [1353, 65] on button "Edit" at bounding box center [1353, 55] width 67 height 29
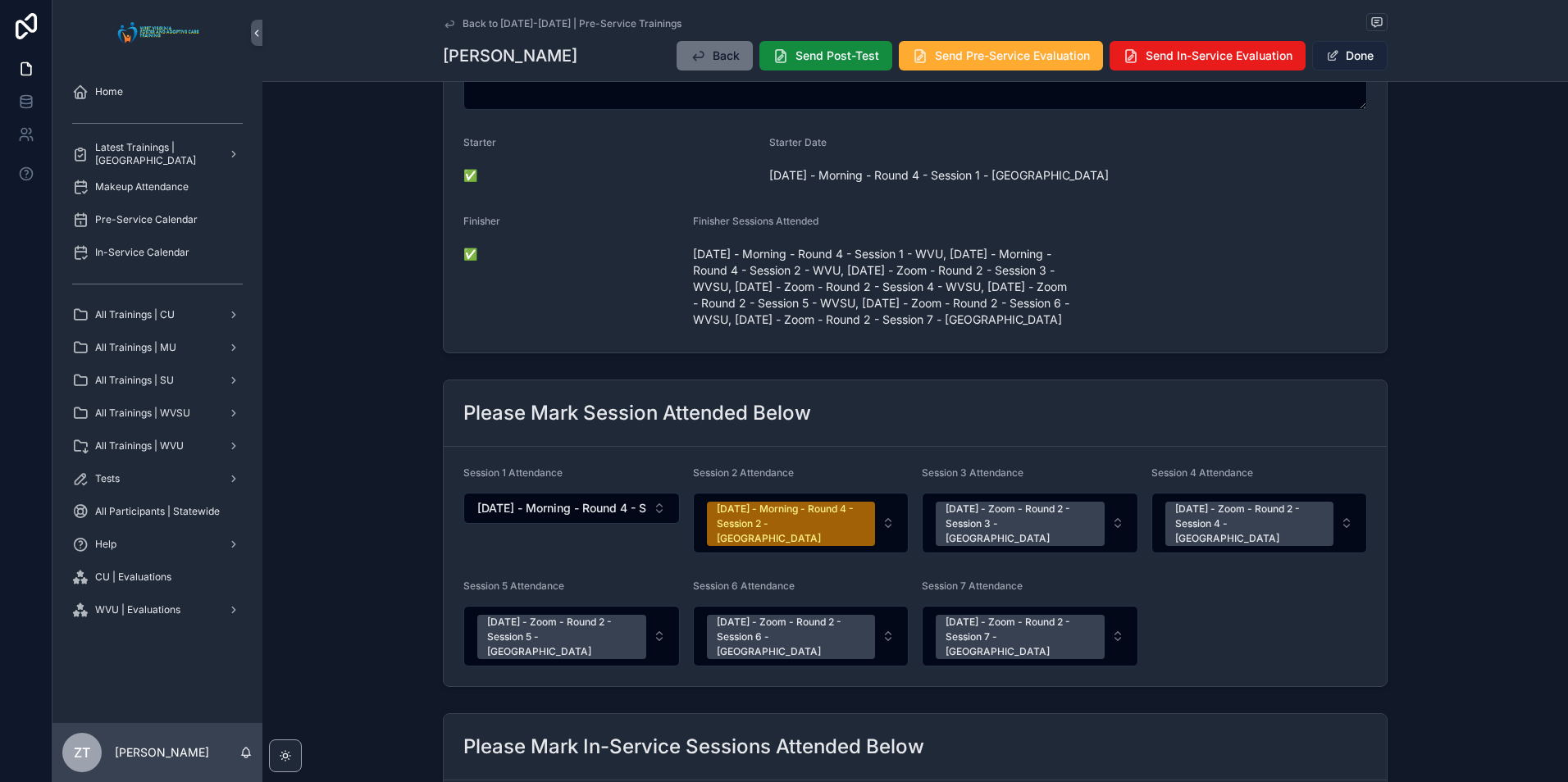
scroll to position [610, 0]
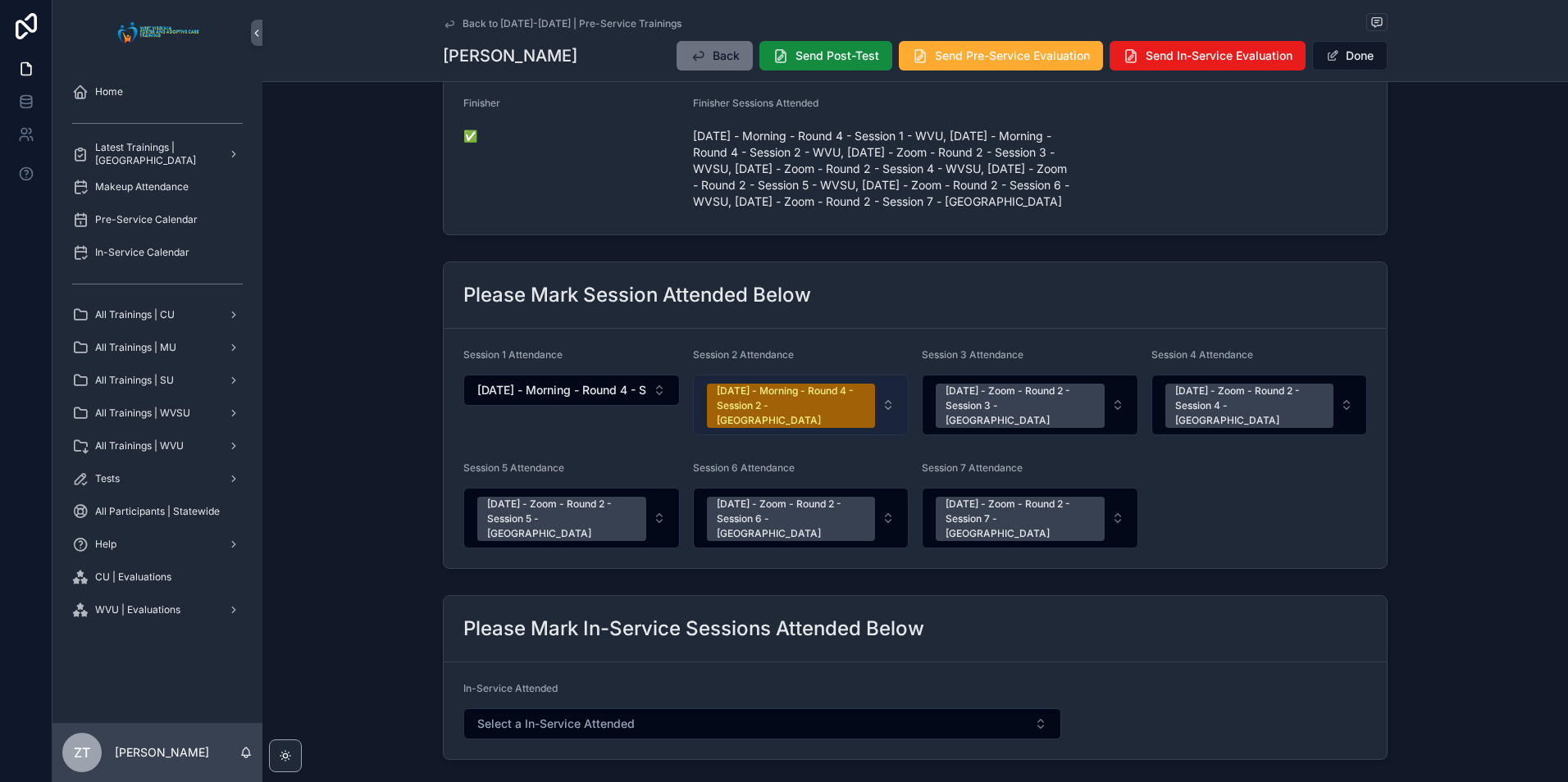
click at [775, 394] on div "[DATE] - Morning - Round 4 - Session 2 - [GEOGRAPHIC_DATA]" at bounding box center [791, 406] width 149 height 45
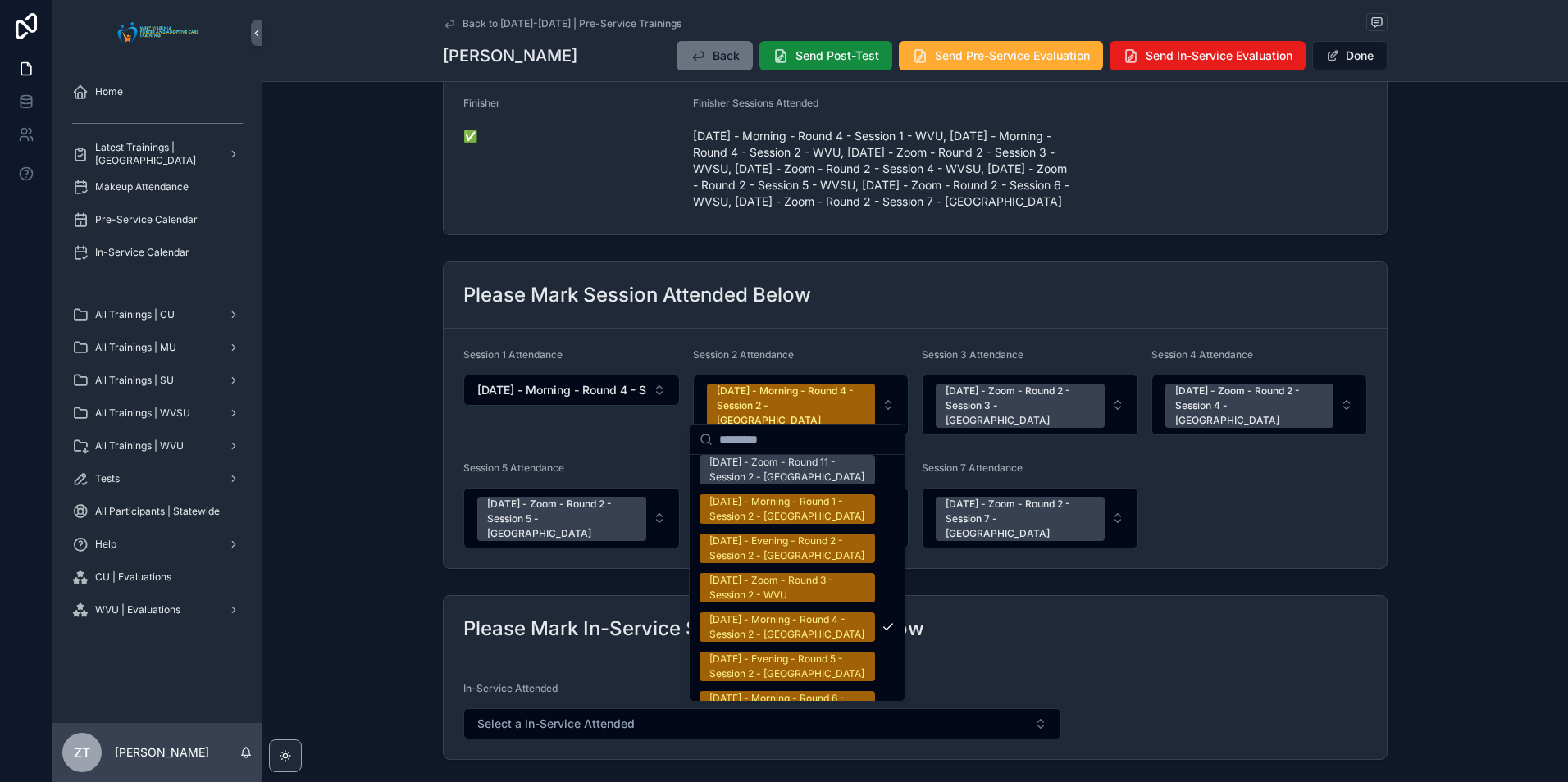
scroll to position [2705, 0]
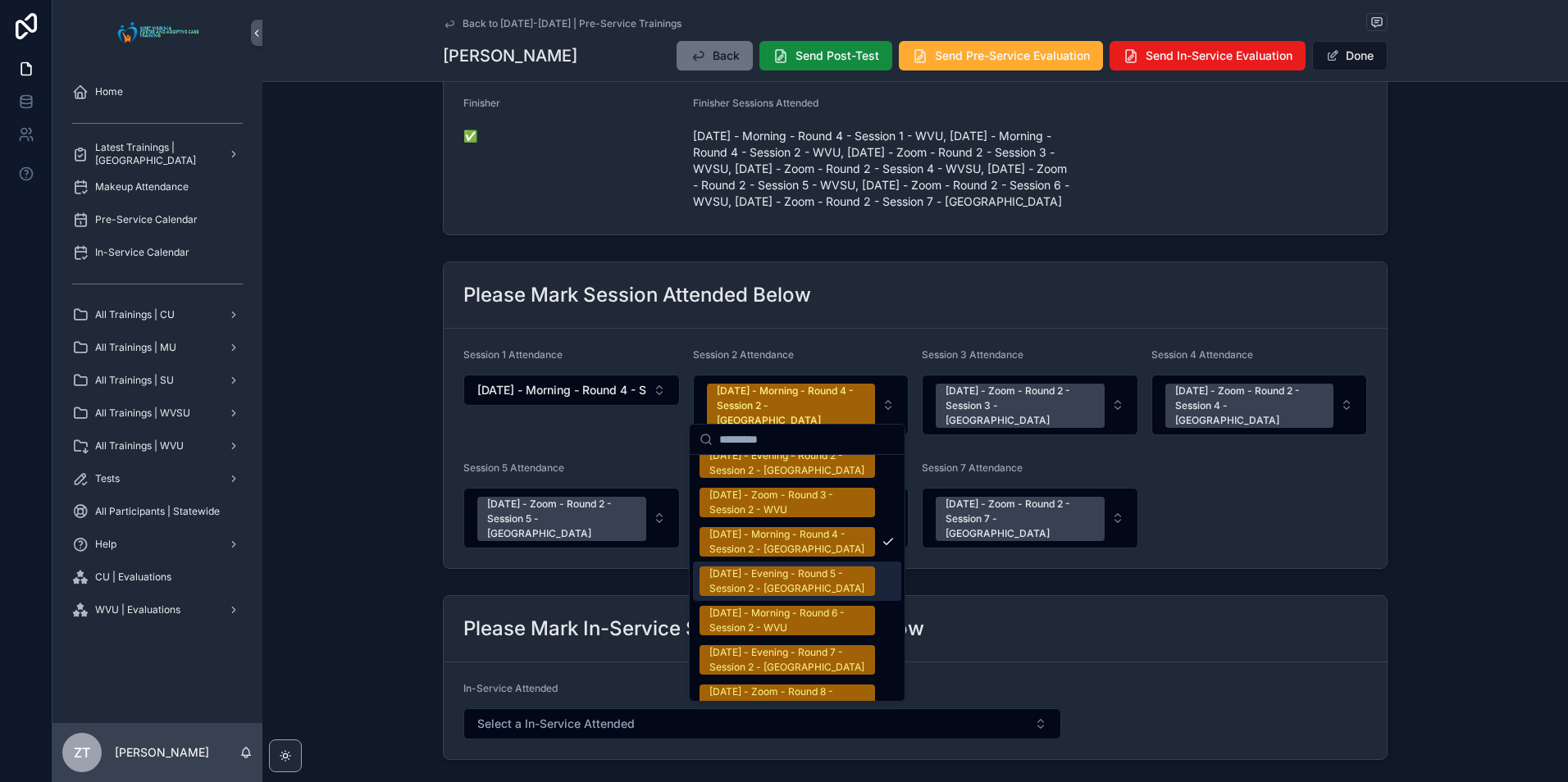
click at [751, 566] on div "[DATE] - Evening - Round 5 - Session 2 - [GEOGRAPHIC_DATA]" at bounding box center [787, 580] width 156 height 29
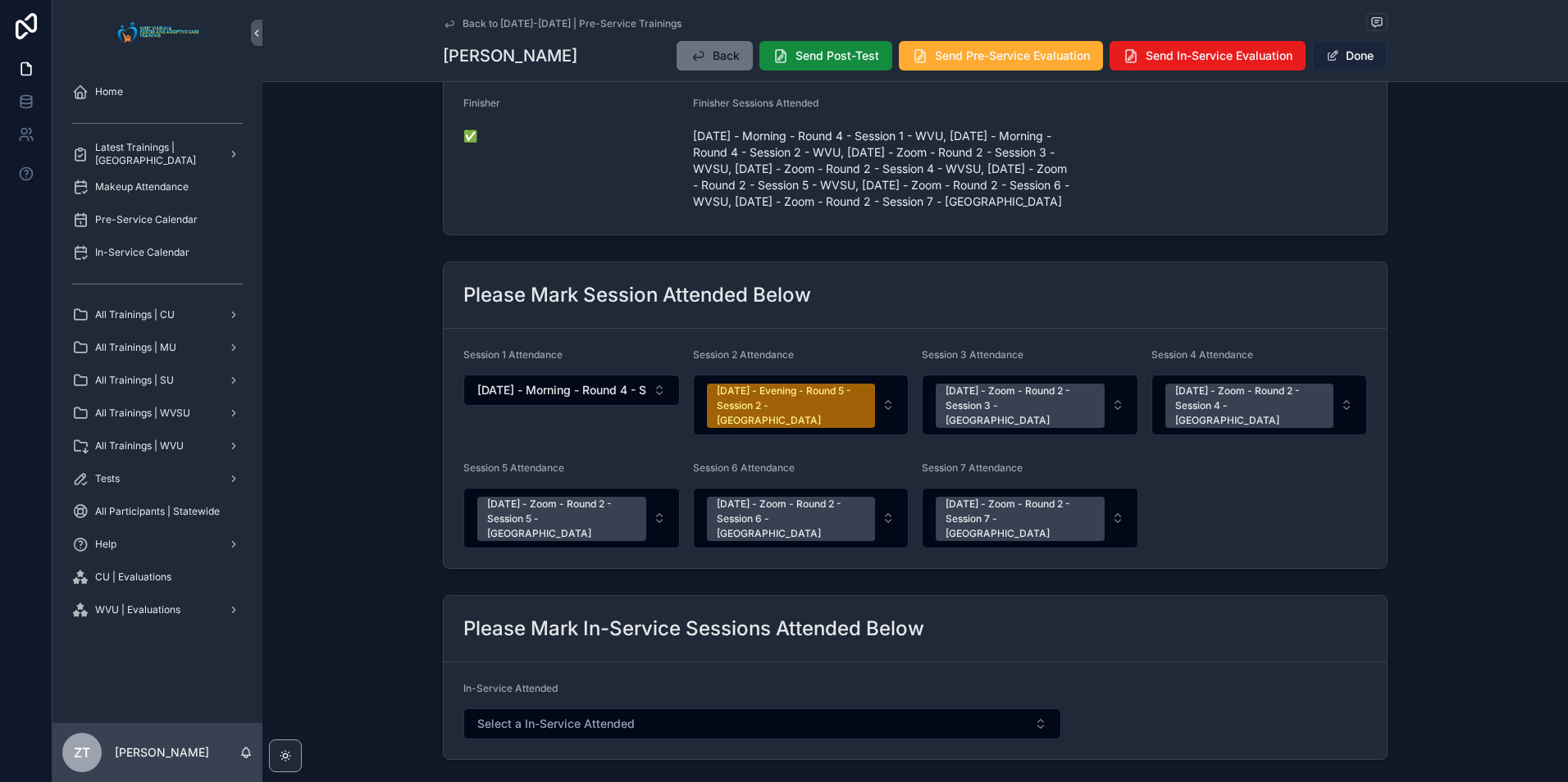
click at [1339, 54] on button "Done" at bounding box center [1349, 55] width 76 height 29
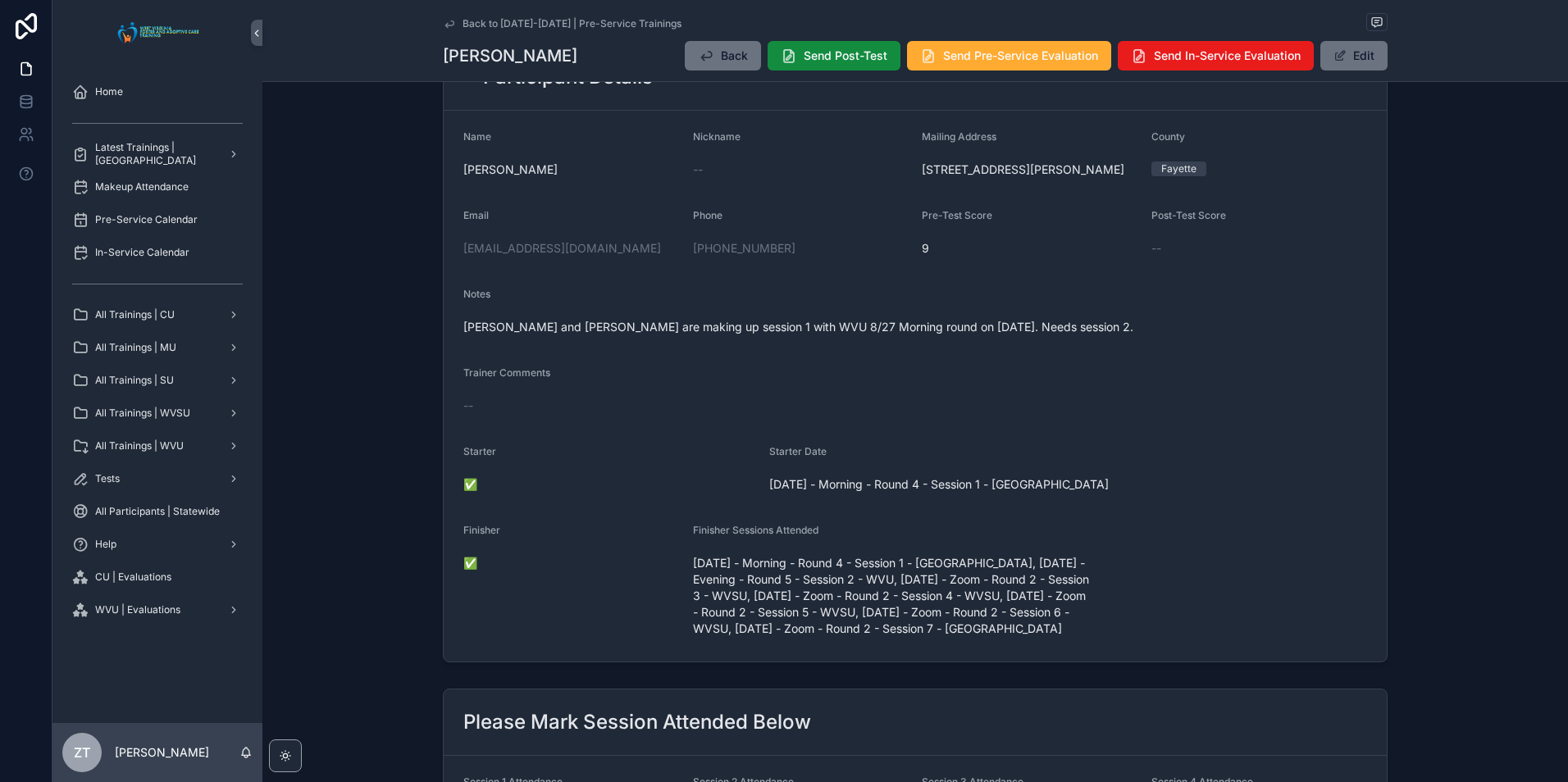
scroll to position [0, 0]
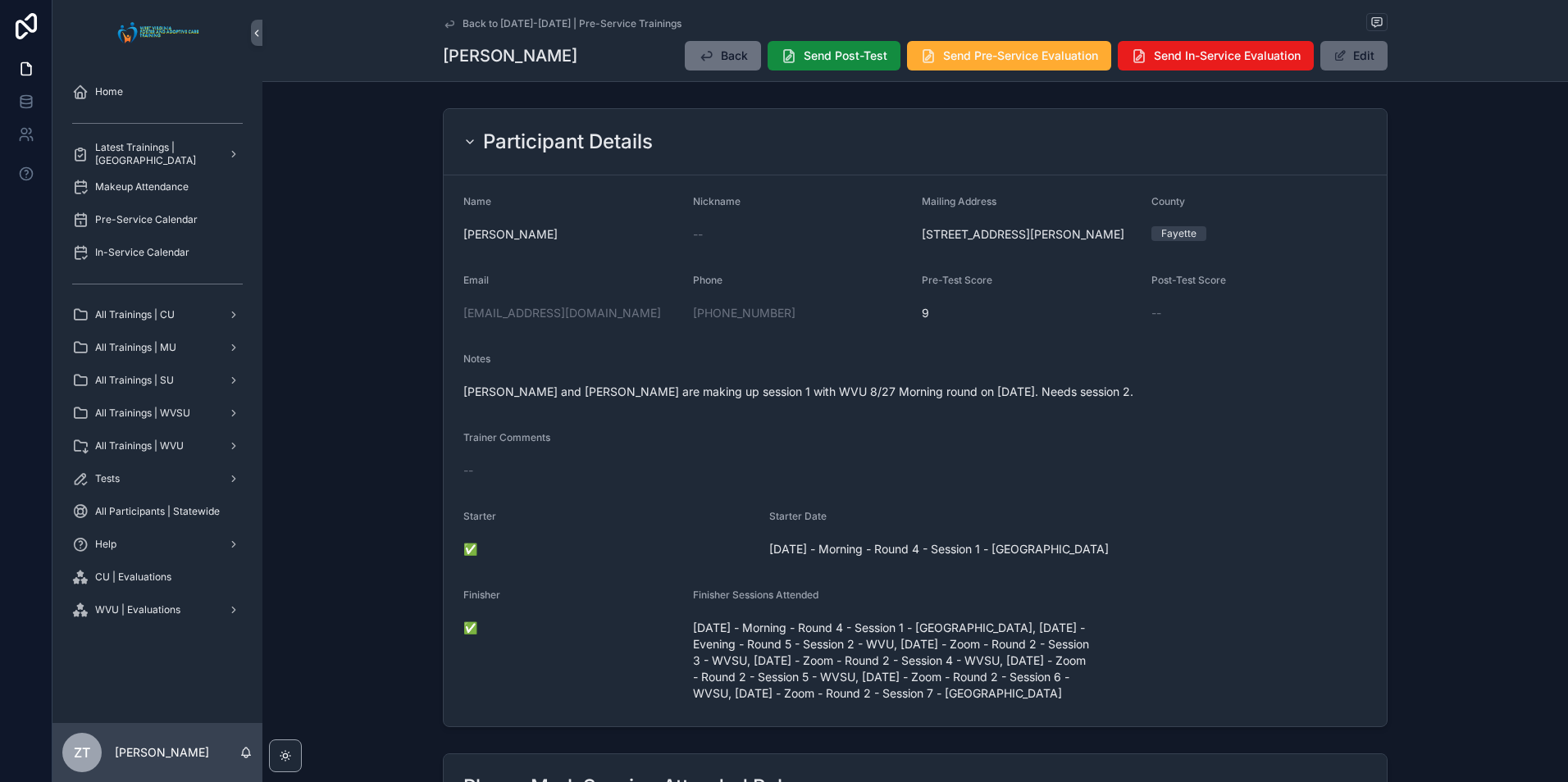
click at [1364, 60] on button "Edit" at bounding box center [1353, 55] width 67 height 29
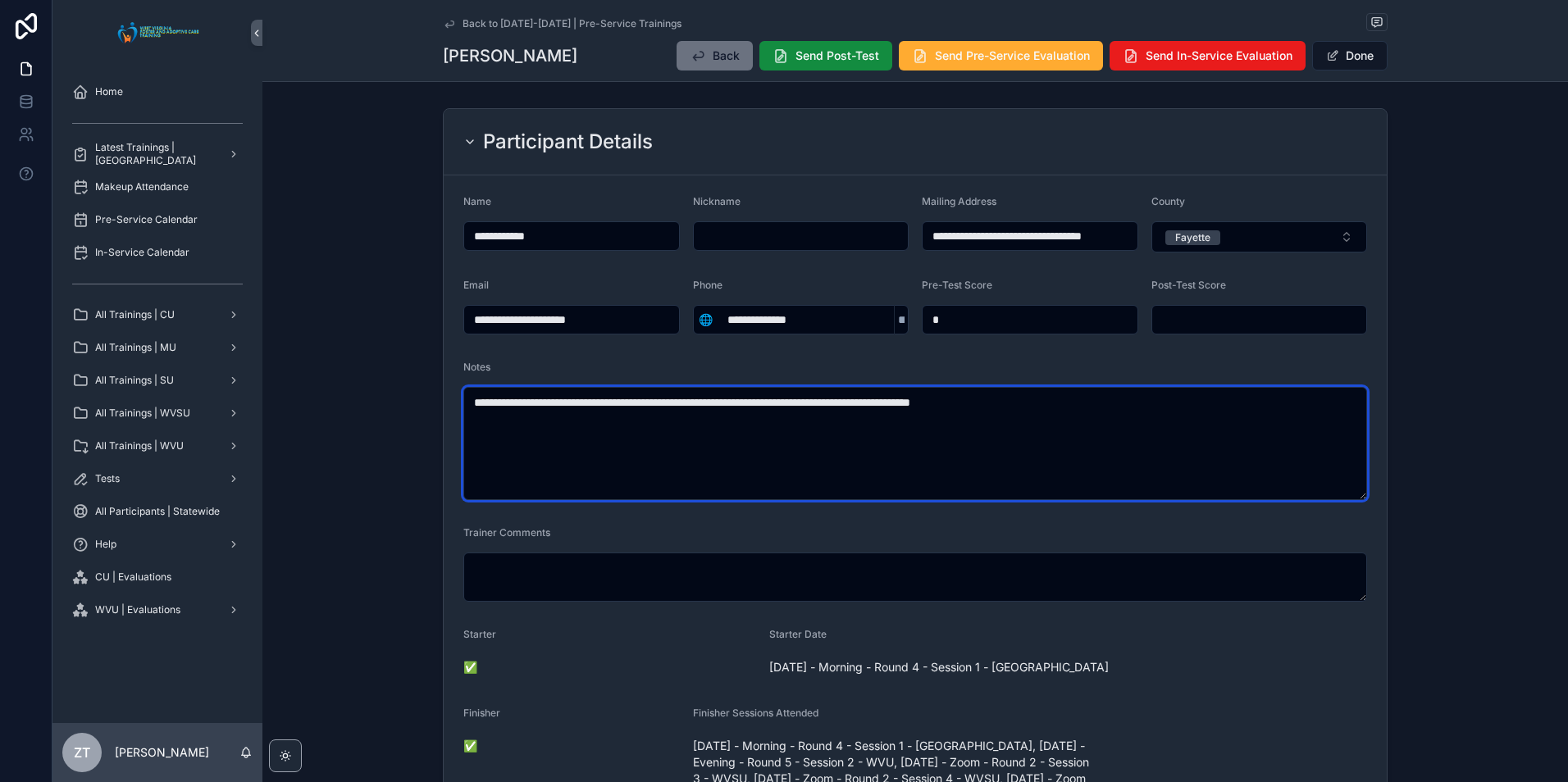
drag, startPoint x: 1093, startPoint y: 400, endPoint x: 462, endPoint y: 407, distance: 631.0
click at [464, 407] on textarea "**********" at bounding box center [915, 443] width 904 height 113
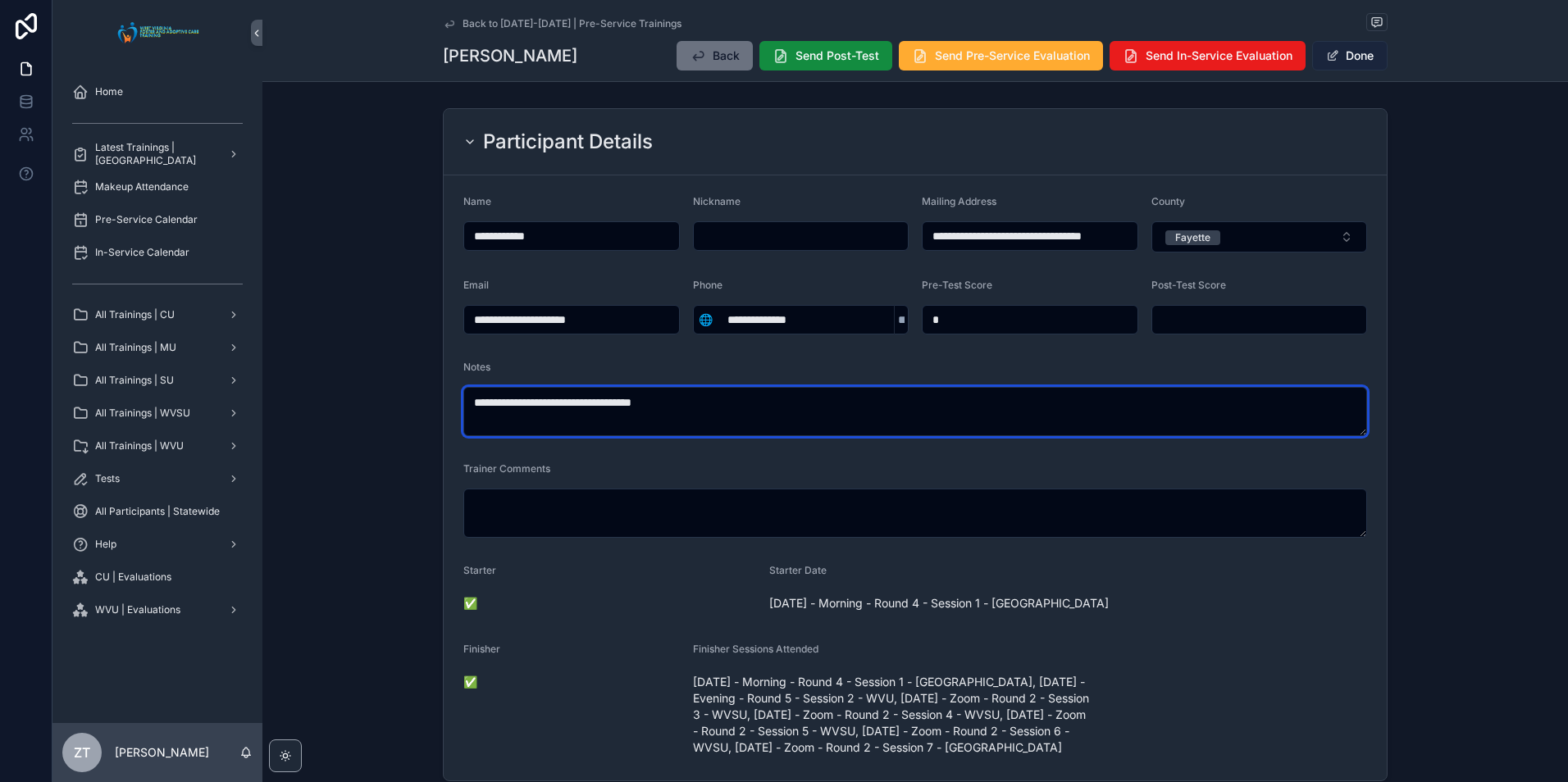
type textarea "**********"
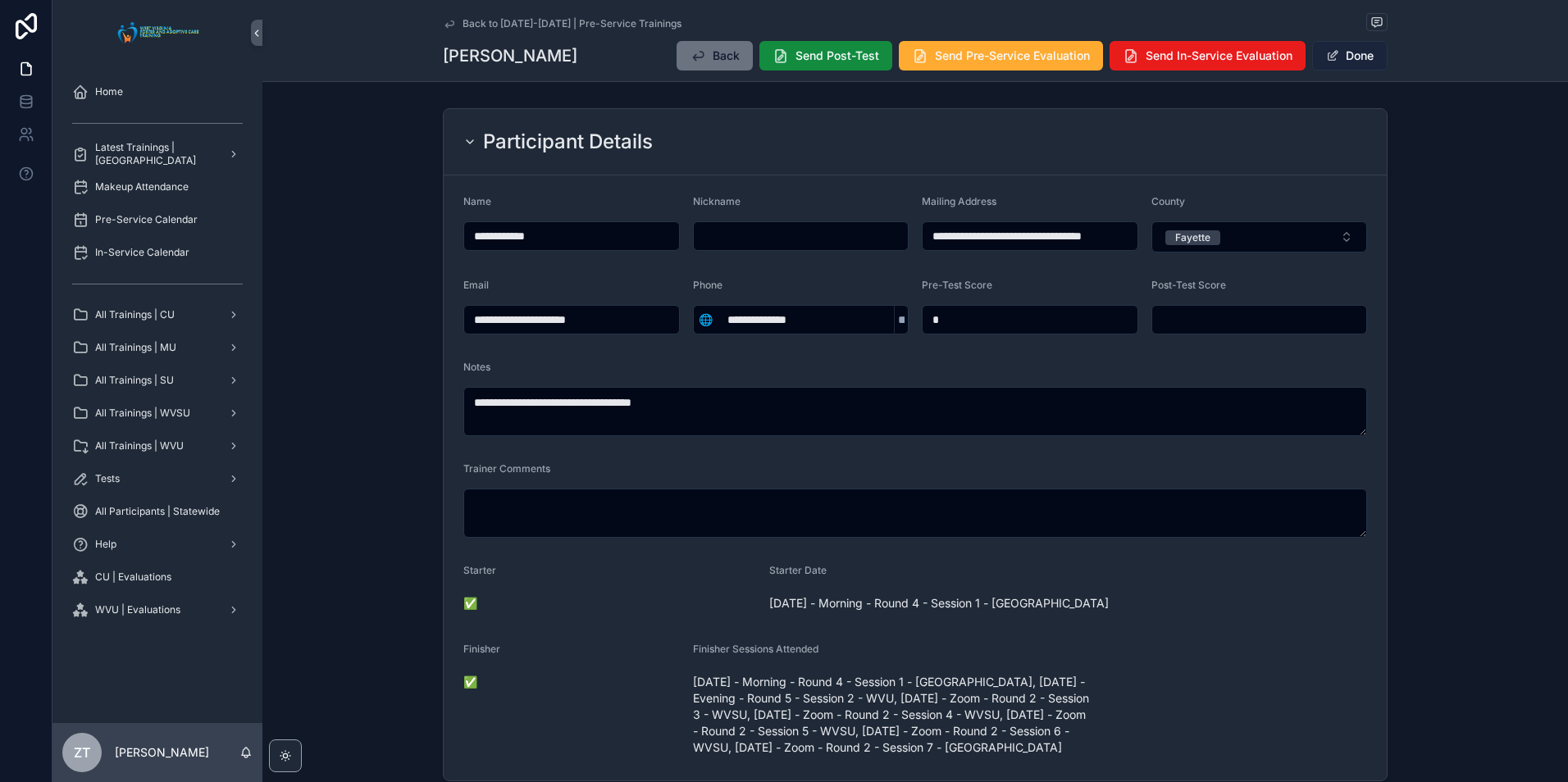
click at [1342, 62] on button "Done" at bounding box center [1349, 55] width 76 height 29
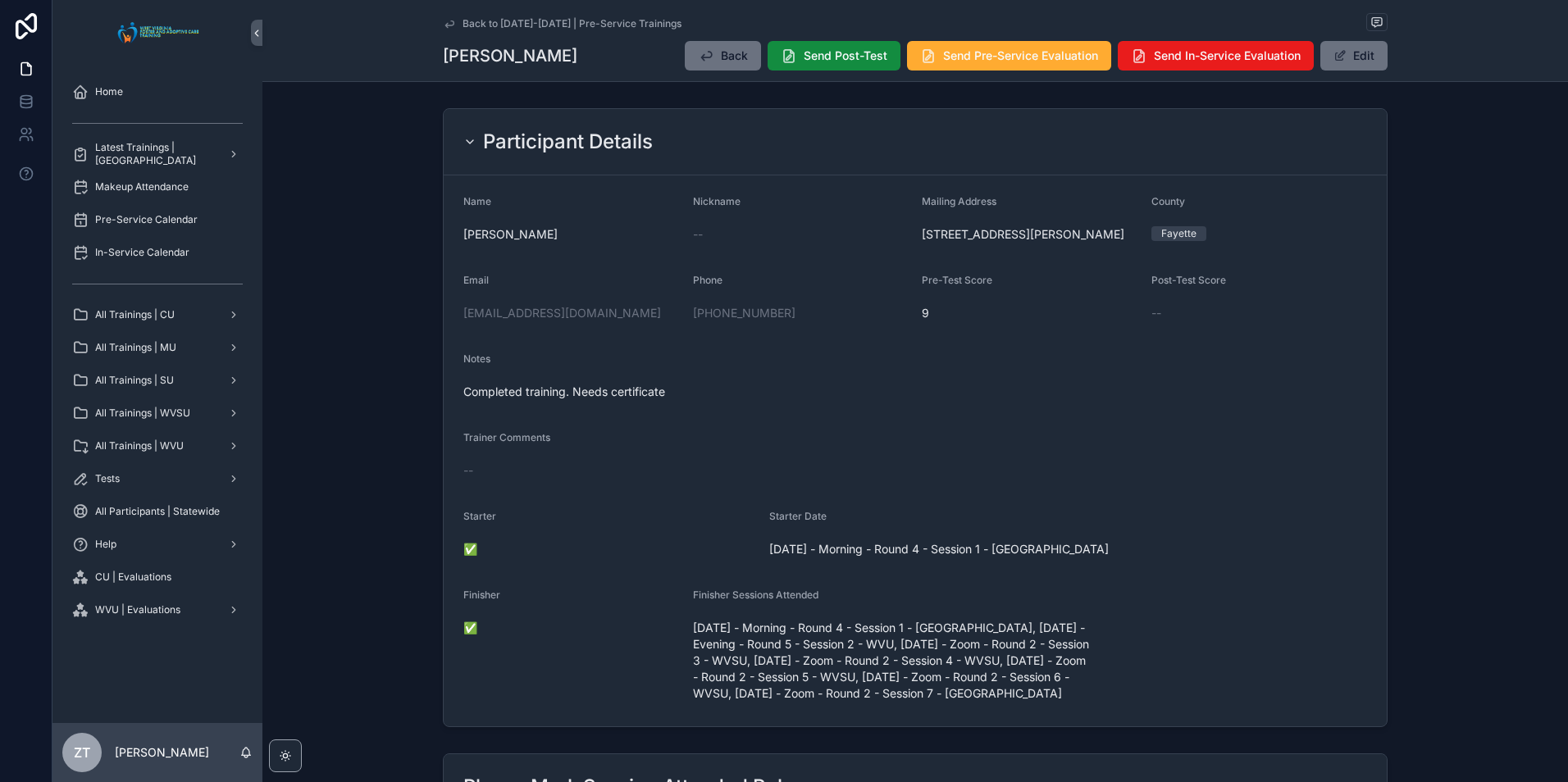
click at [445, 25] on icon "scrollable content" at bounding box center [449, 23] width 8 height 6
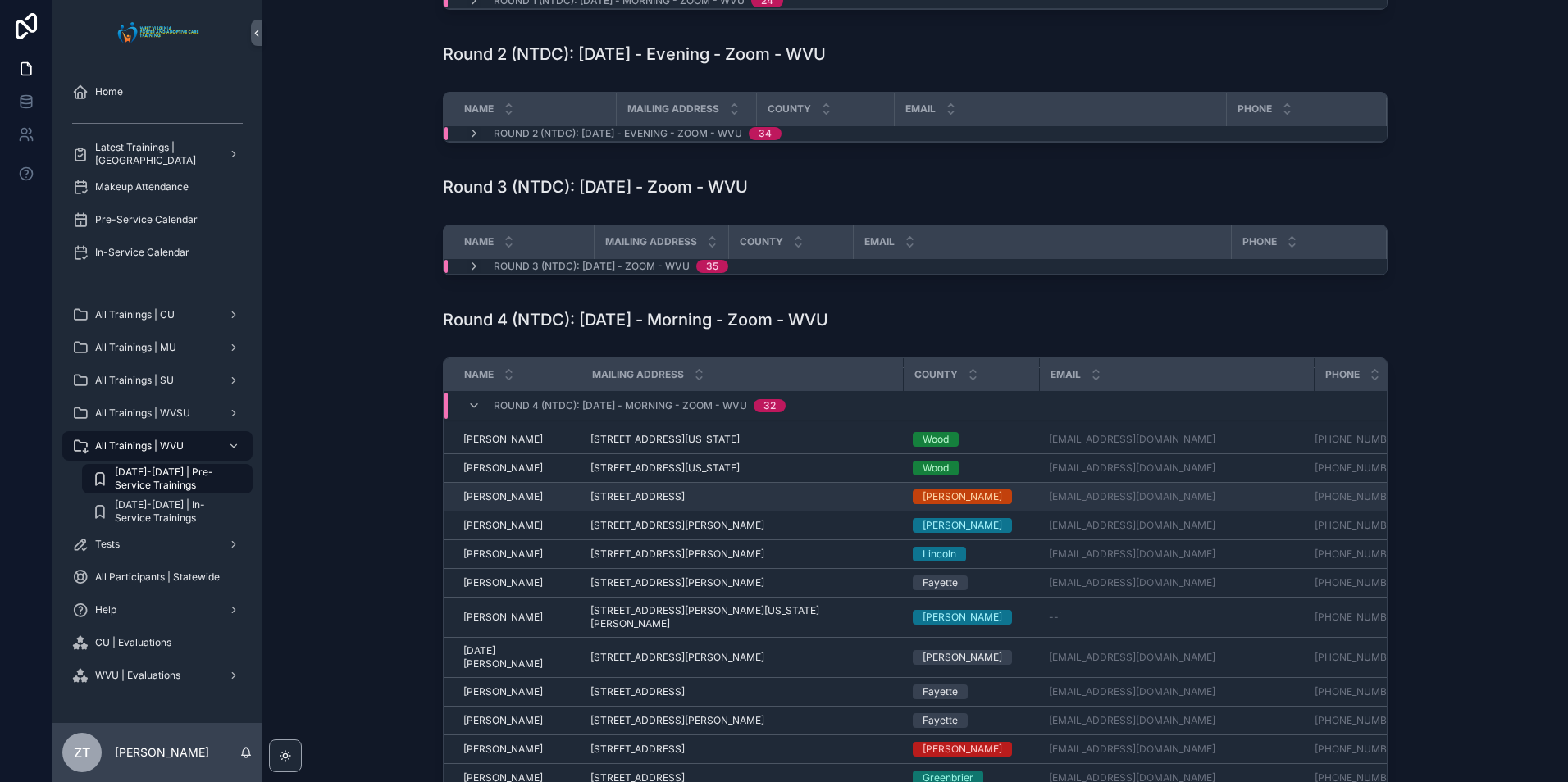
scroll to position [82, 0]
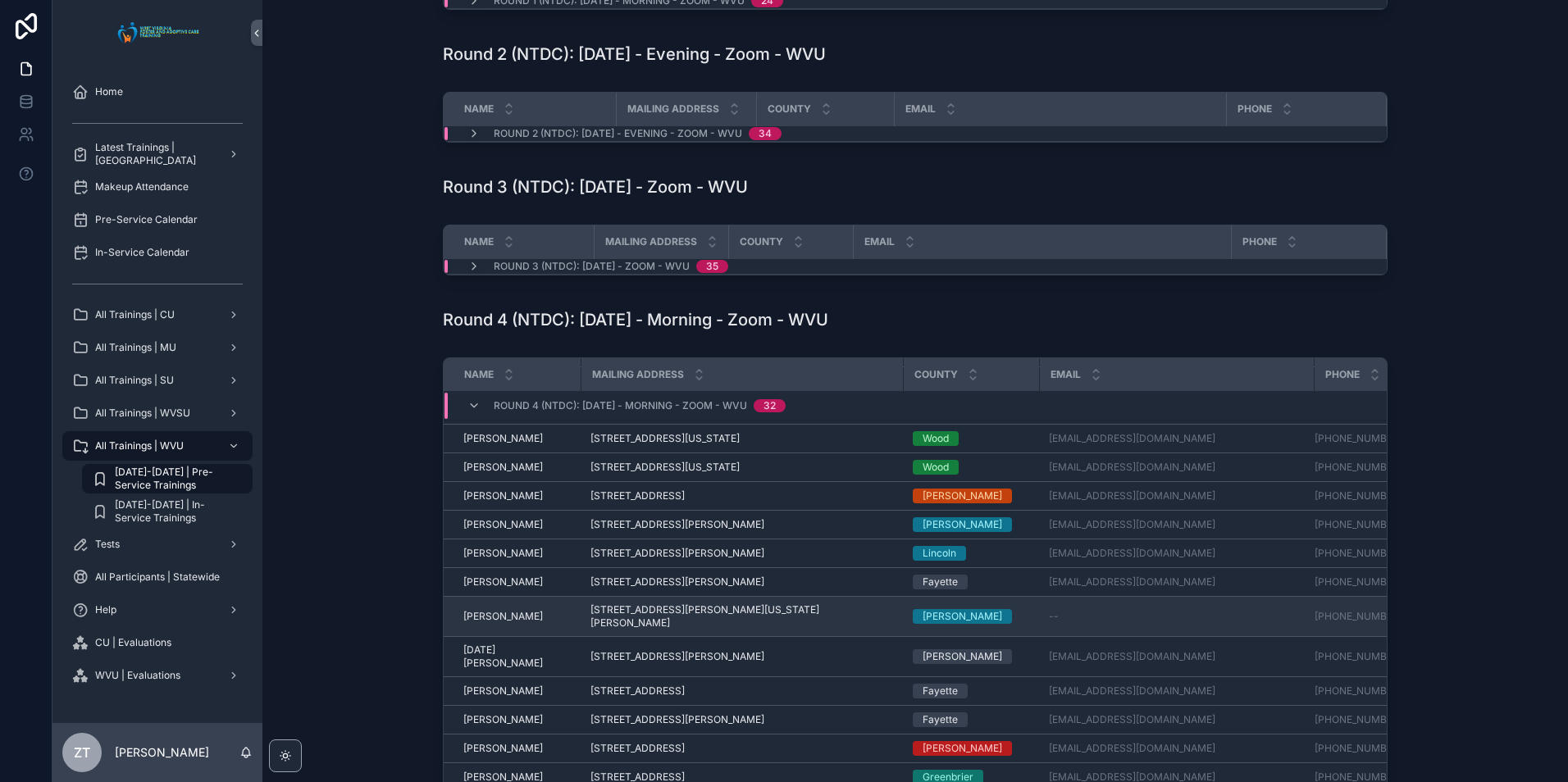
click at [483, 613] on span "[PERSON_NAME]" at bounding box center [503, 616] width 79 height 13
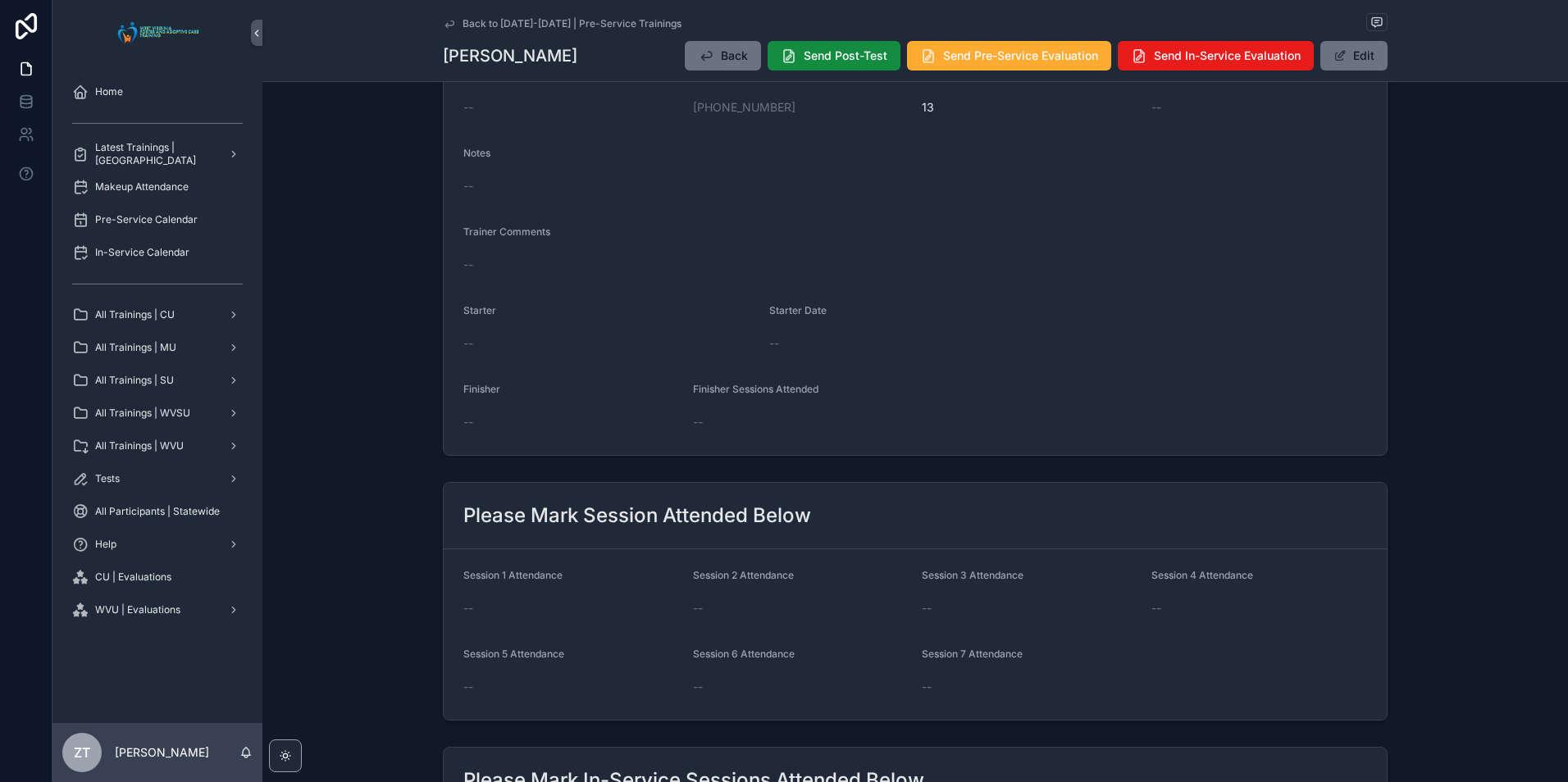
scroll to position [246, 0]
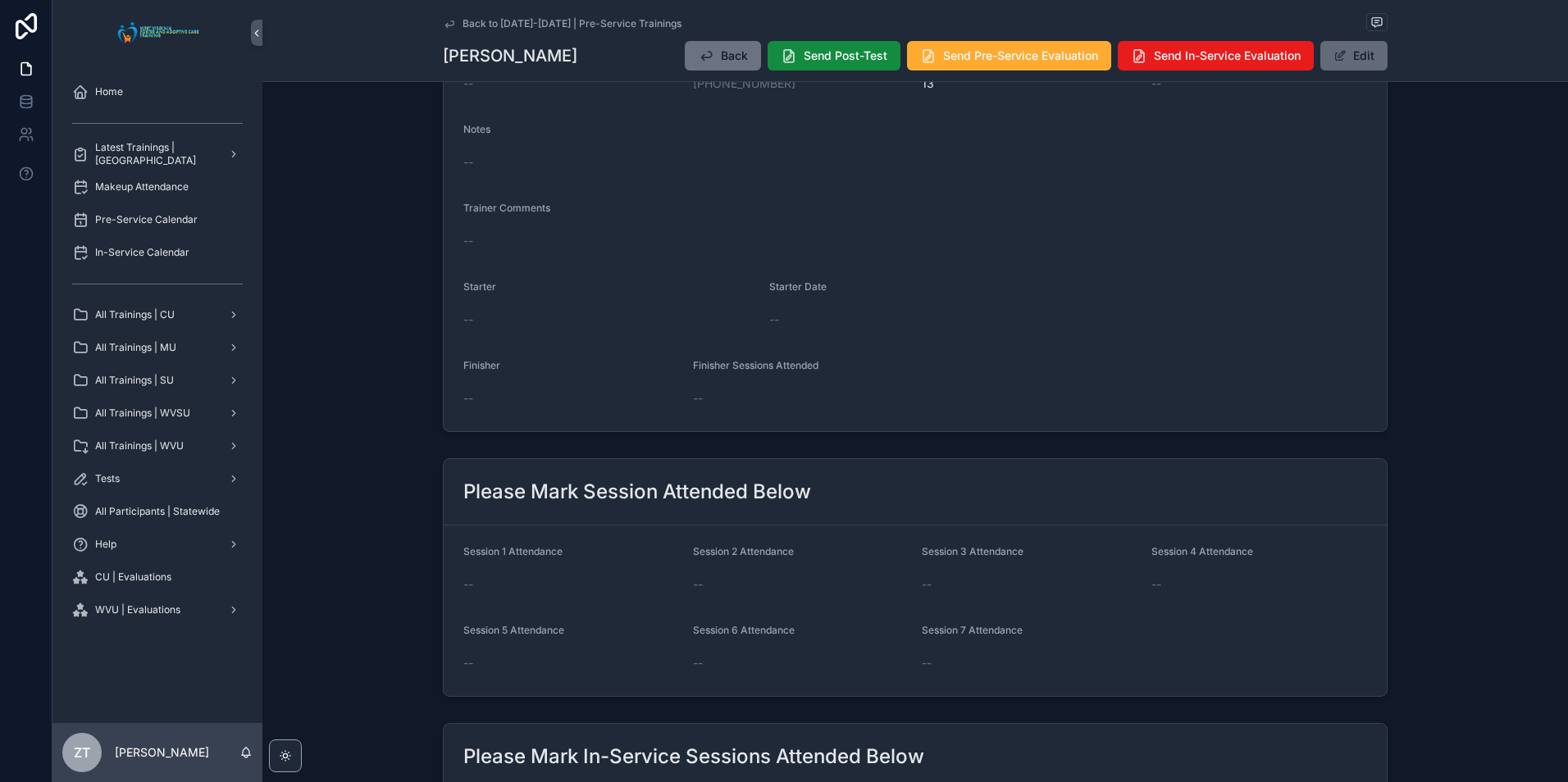
click at [1336, 64] on button "Edit" at bounding box center [1353, 55] width 67 height 29
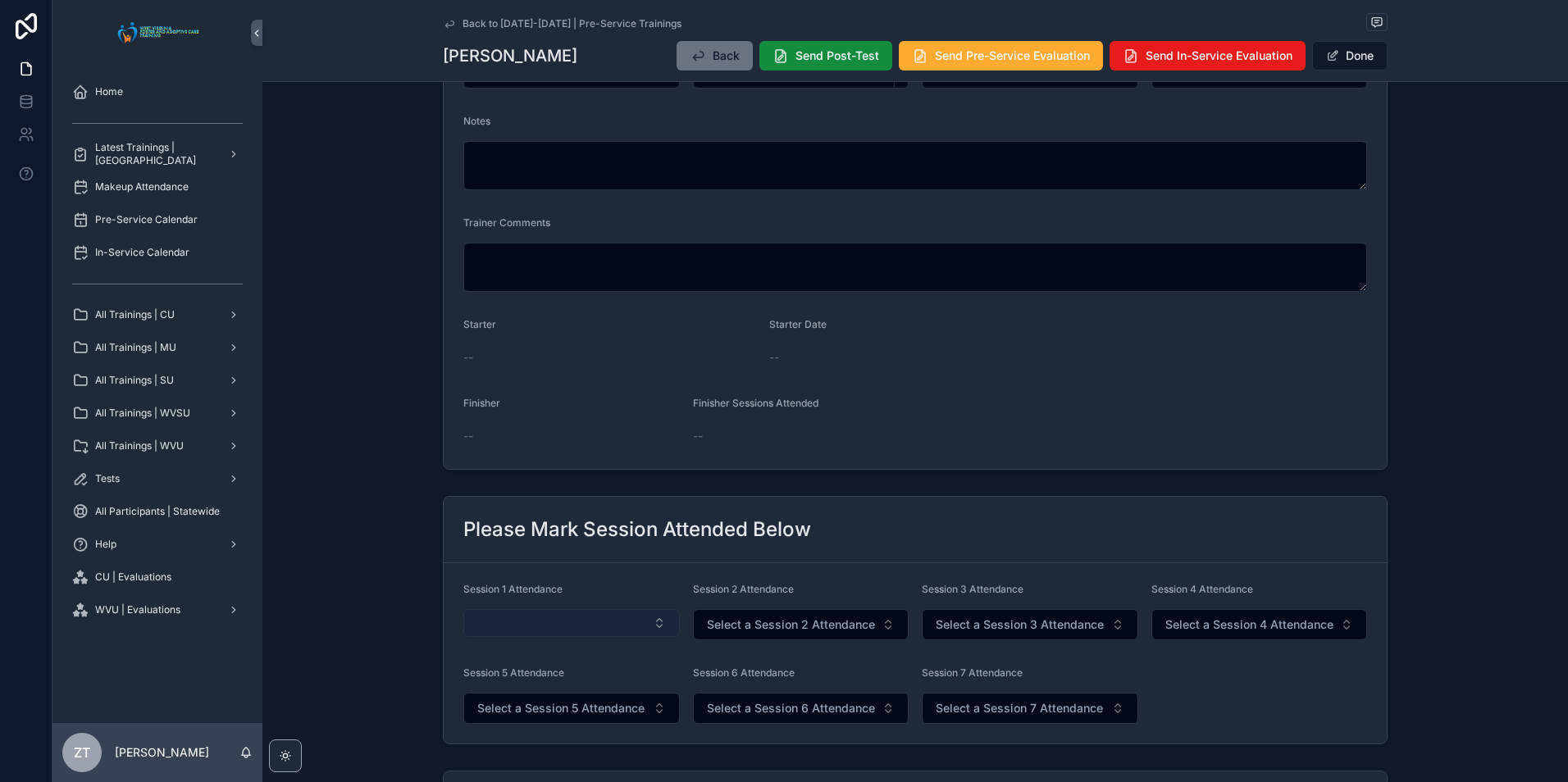
click at [578, 633] on button "Select Button" at bounding box center [572, 622] width 217 height 28
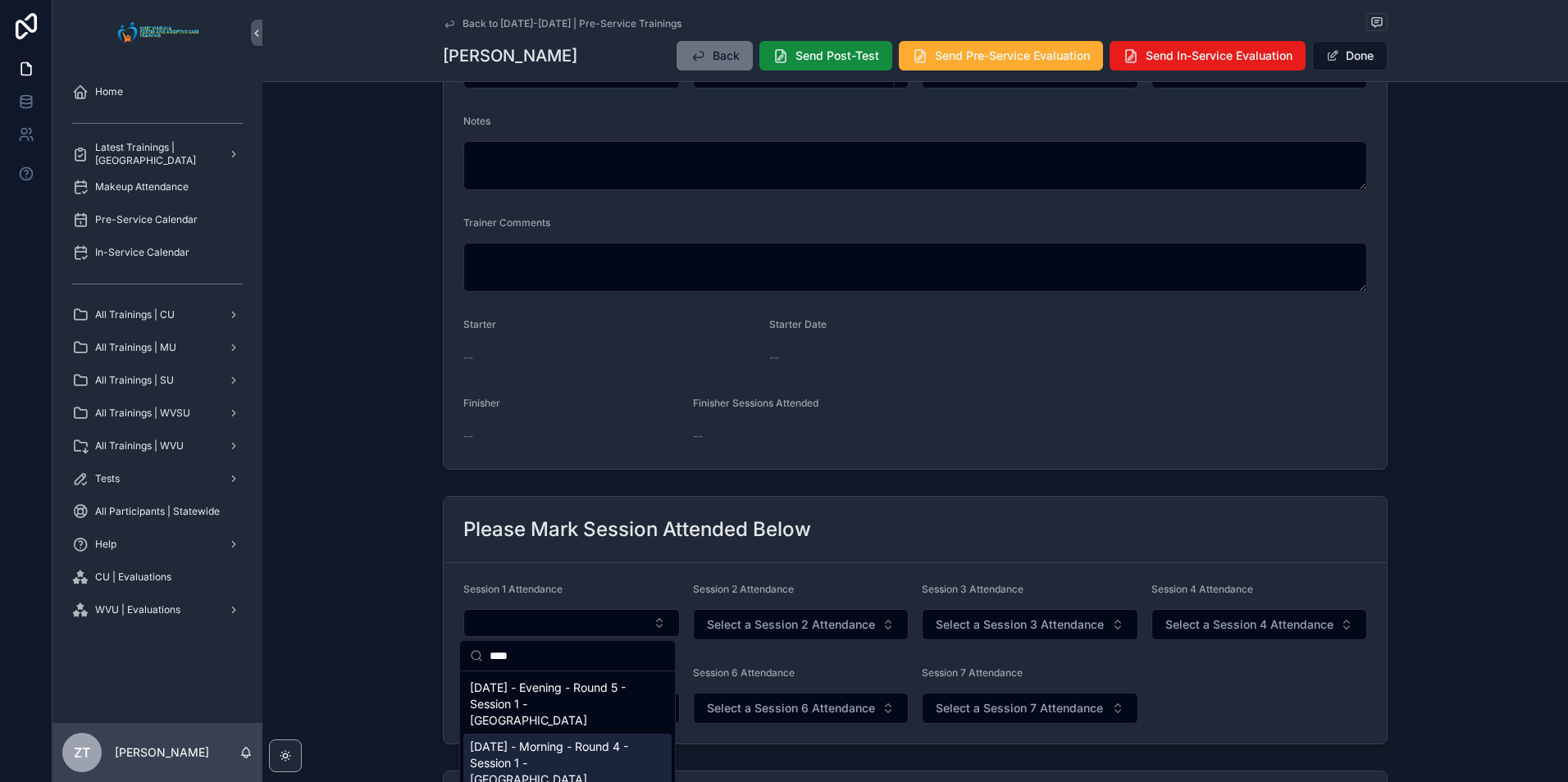
type input "****"
click at [547, 739] on span "[DATE] - Morning - Round 4 - Session 1 - [GEOGRAPHIC_DATA]" at bounding box center [557, 763] width 176 height 49
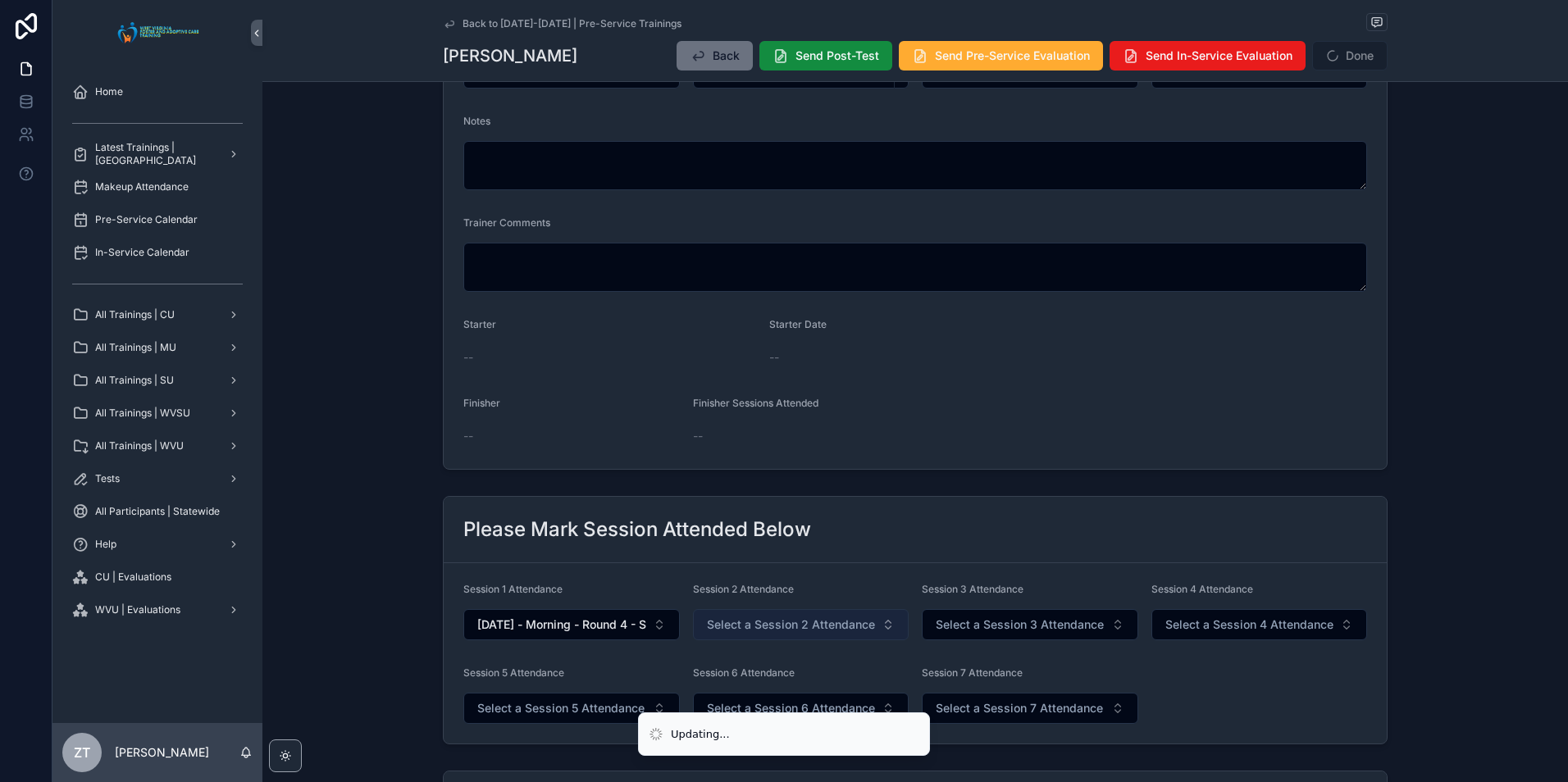
click at [719, 628] on span "Select a Session 2 Attendance" at bounding box center [791, 624] width 169 height 16
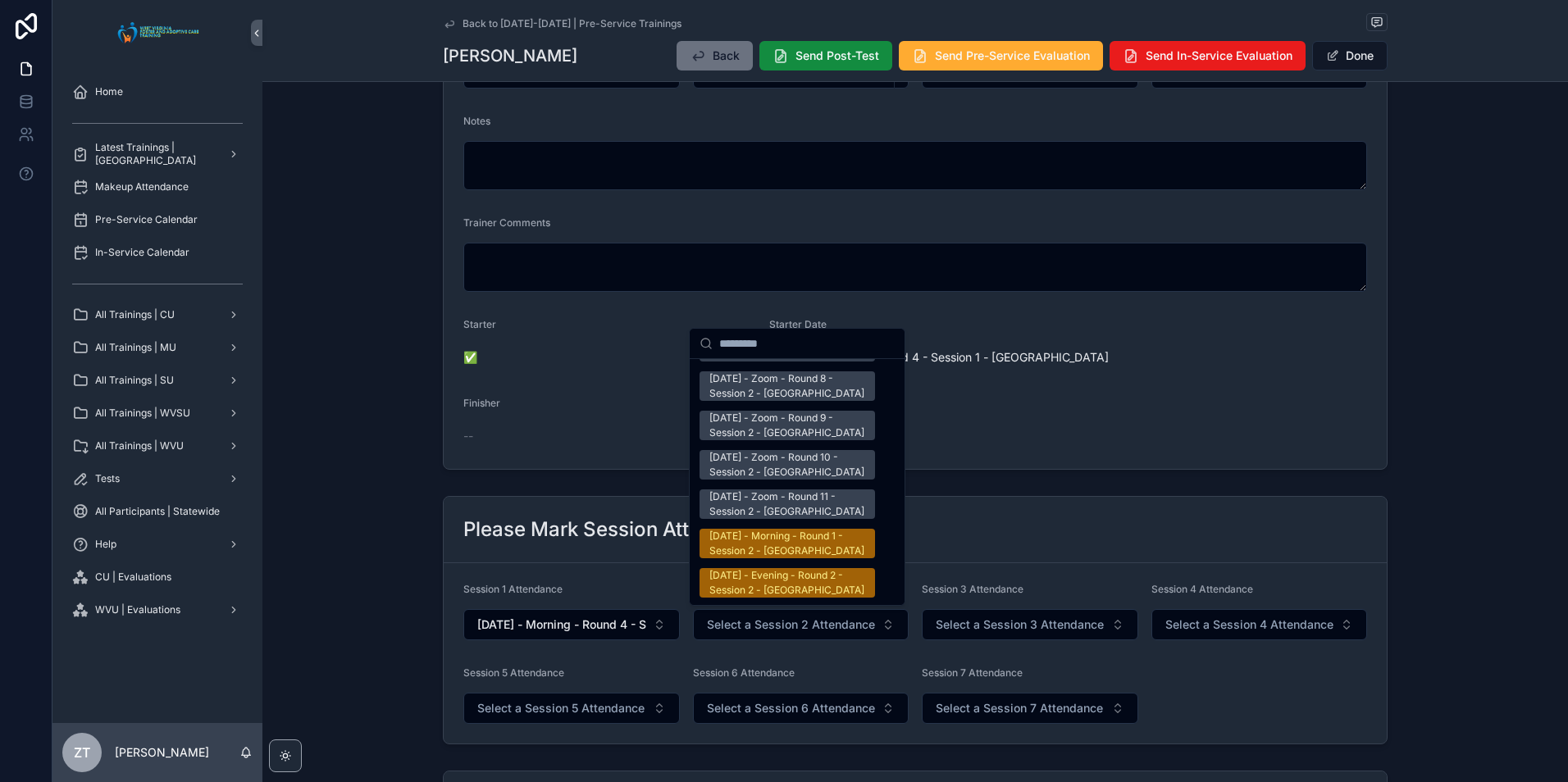
scroll to position [2542, 0]
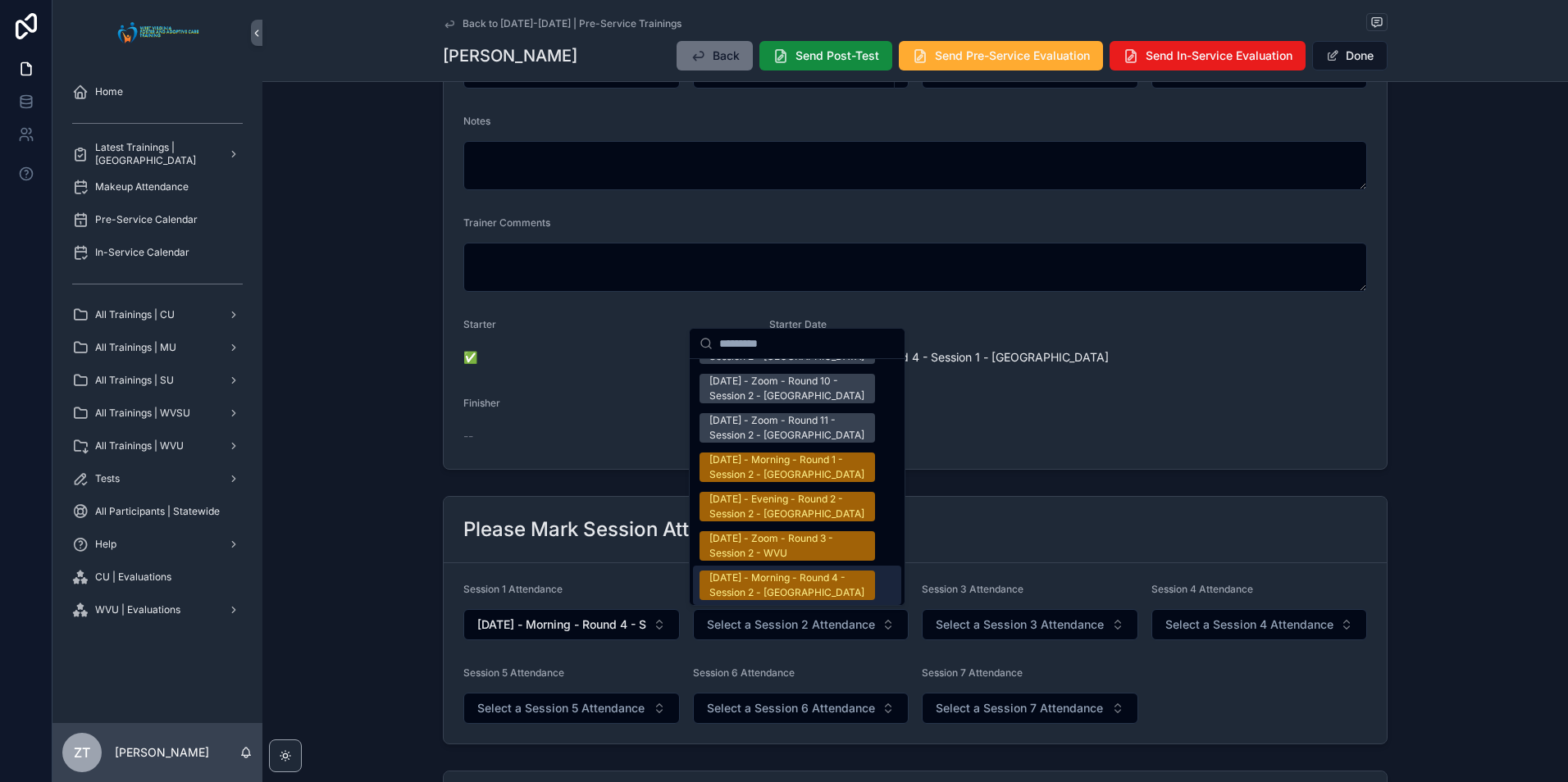
click at [783, 571] on div "[DATE] - Morning - Round 4 - Session 2 - [GEOGRAPHIC_DATA]" at bounding box center [787, 585] width 156 height 29
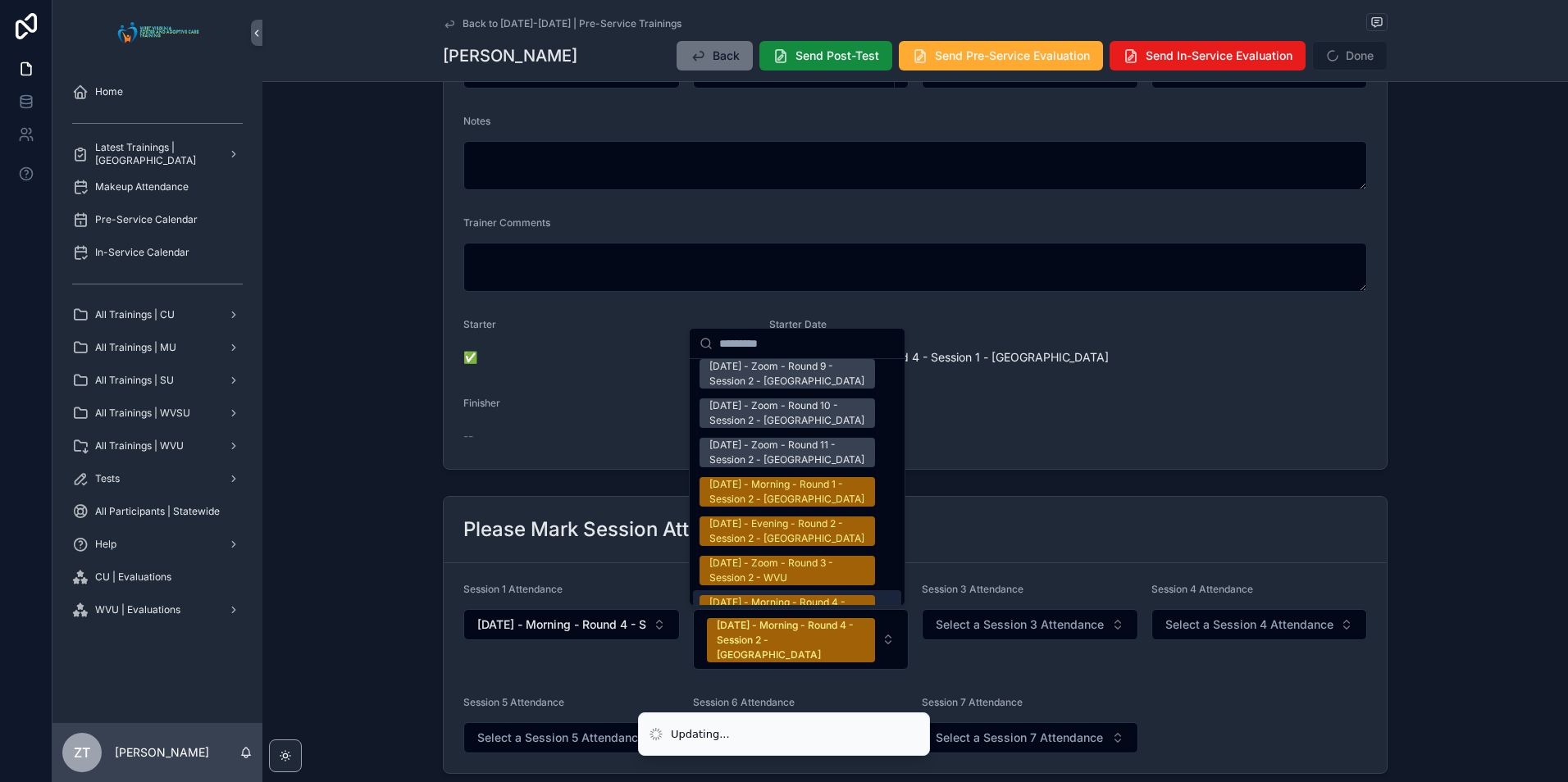
scroll to position [2566, 0]
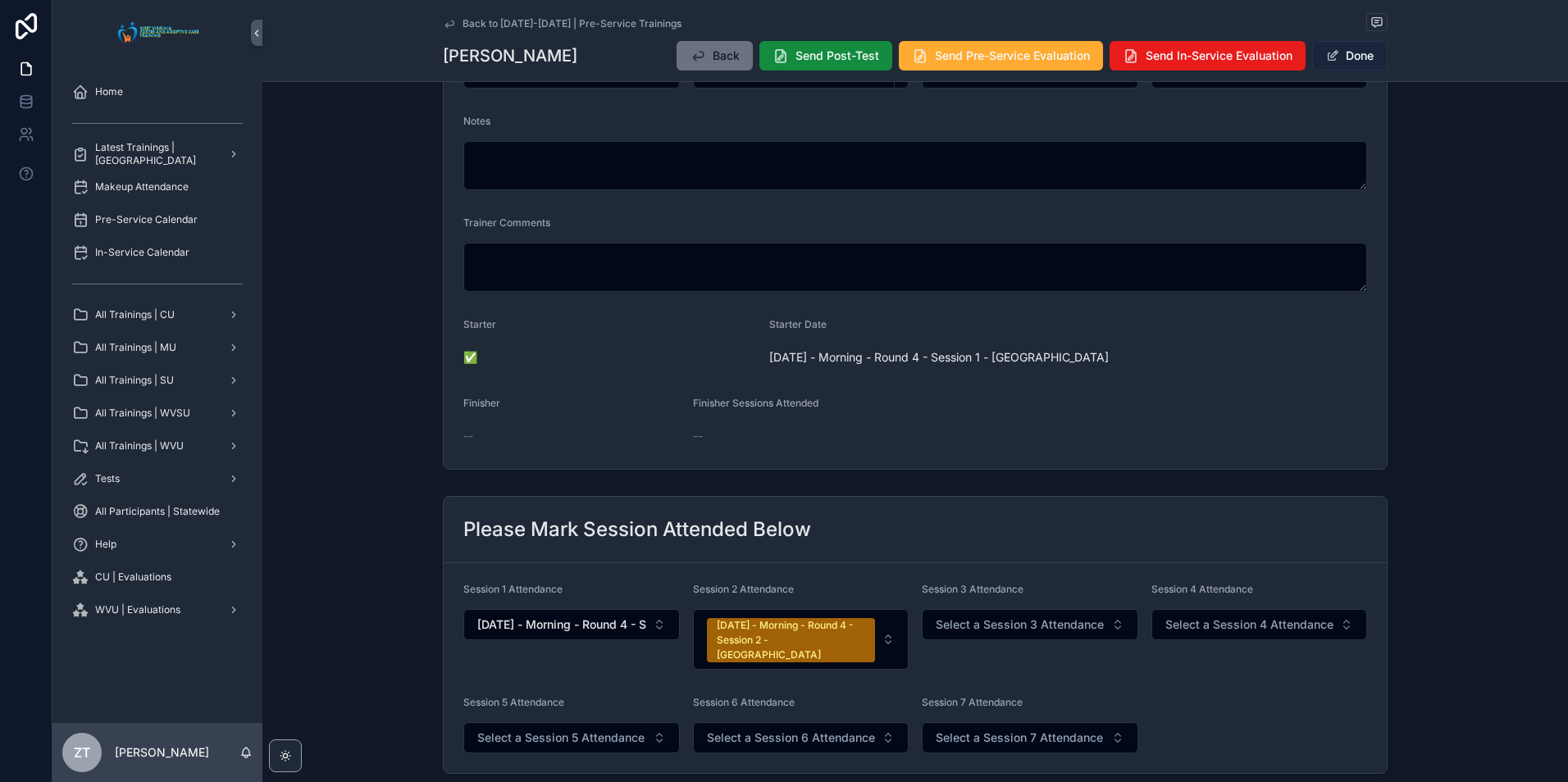
click at [1343, 54] on button "Done" at bounding box center [1349, 55] width 76 height 29
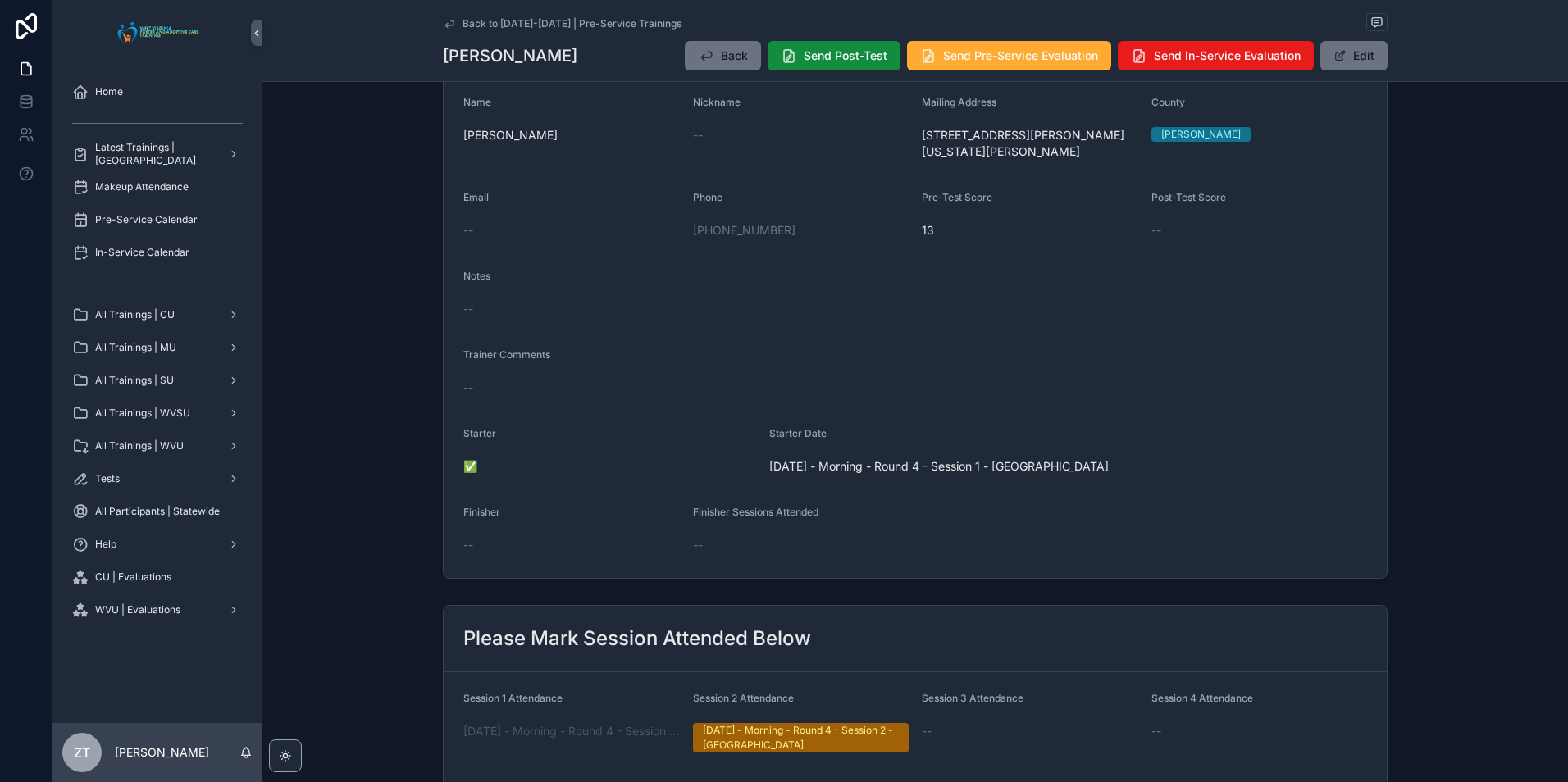
scroll to position [0, 0]
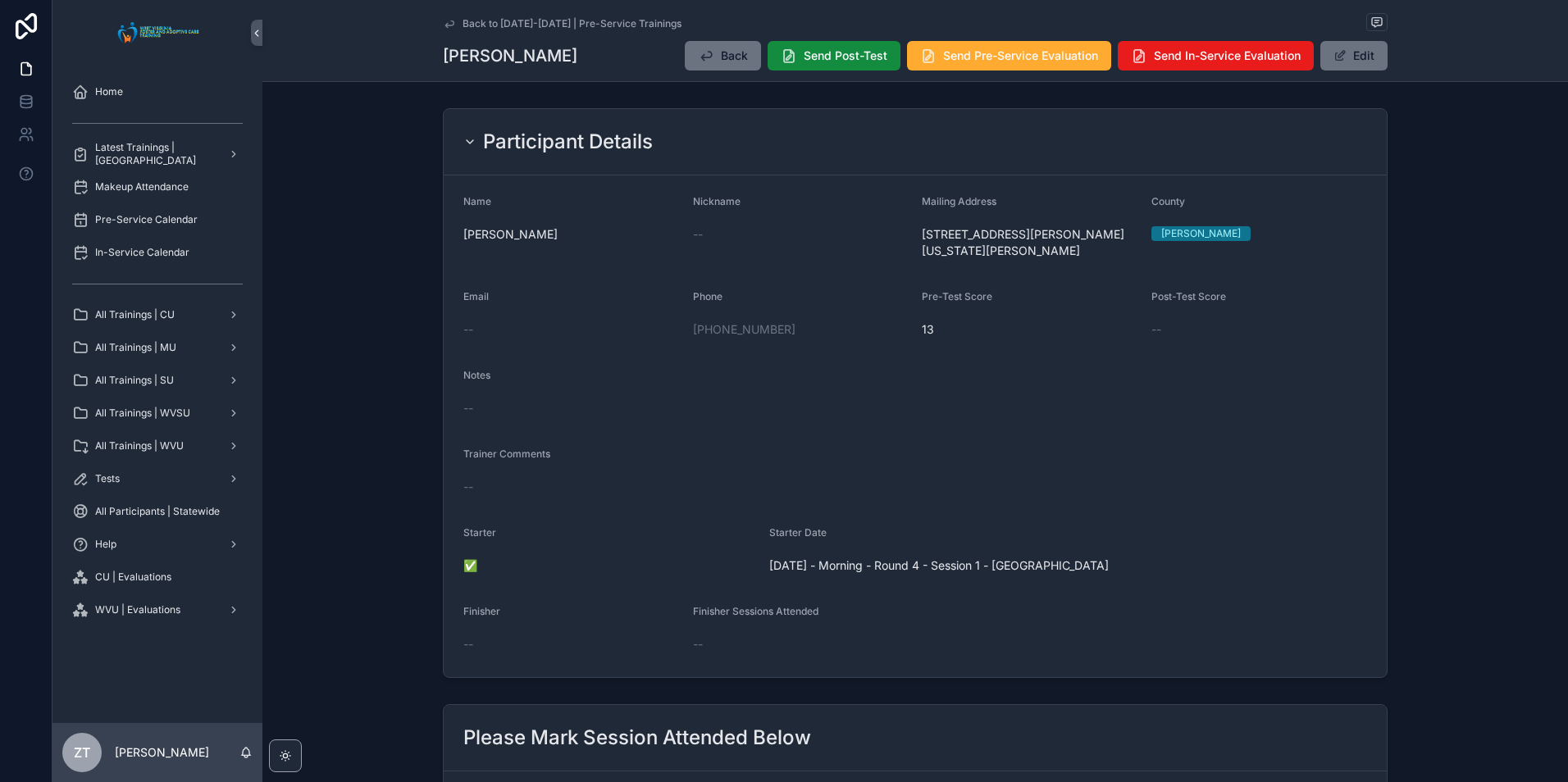
drag, startPoint x: 442, startPoint y: 22, endPoint x: 8, endPoint y: 292, distance: 511.1
click at [443, 22] on icon "scrollable content" at bounding box center [450, 23] width 13 height 13
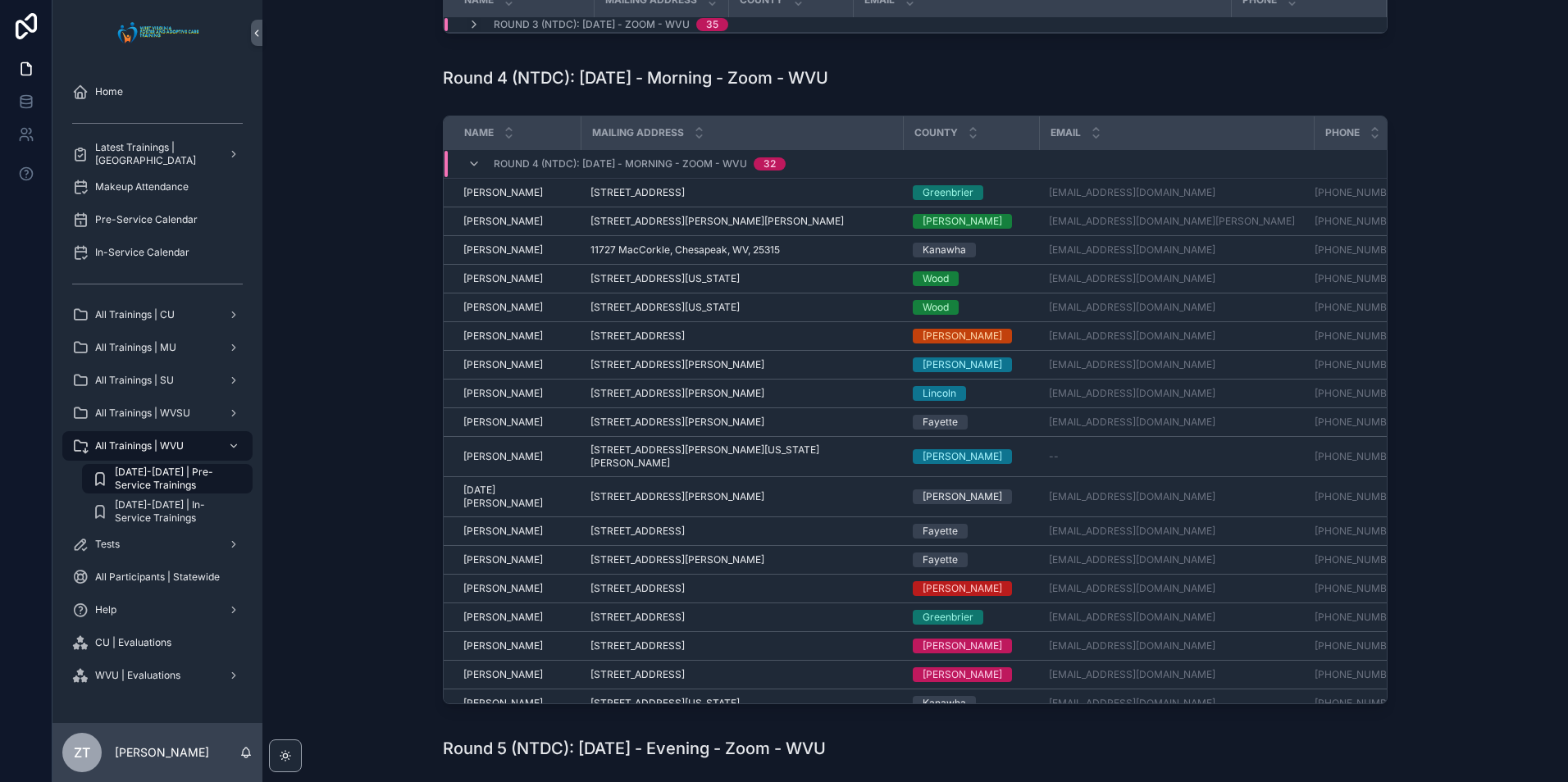
scroll to position [492, 0]
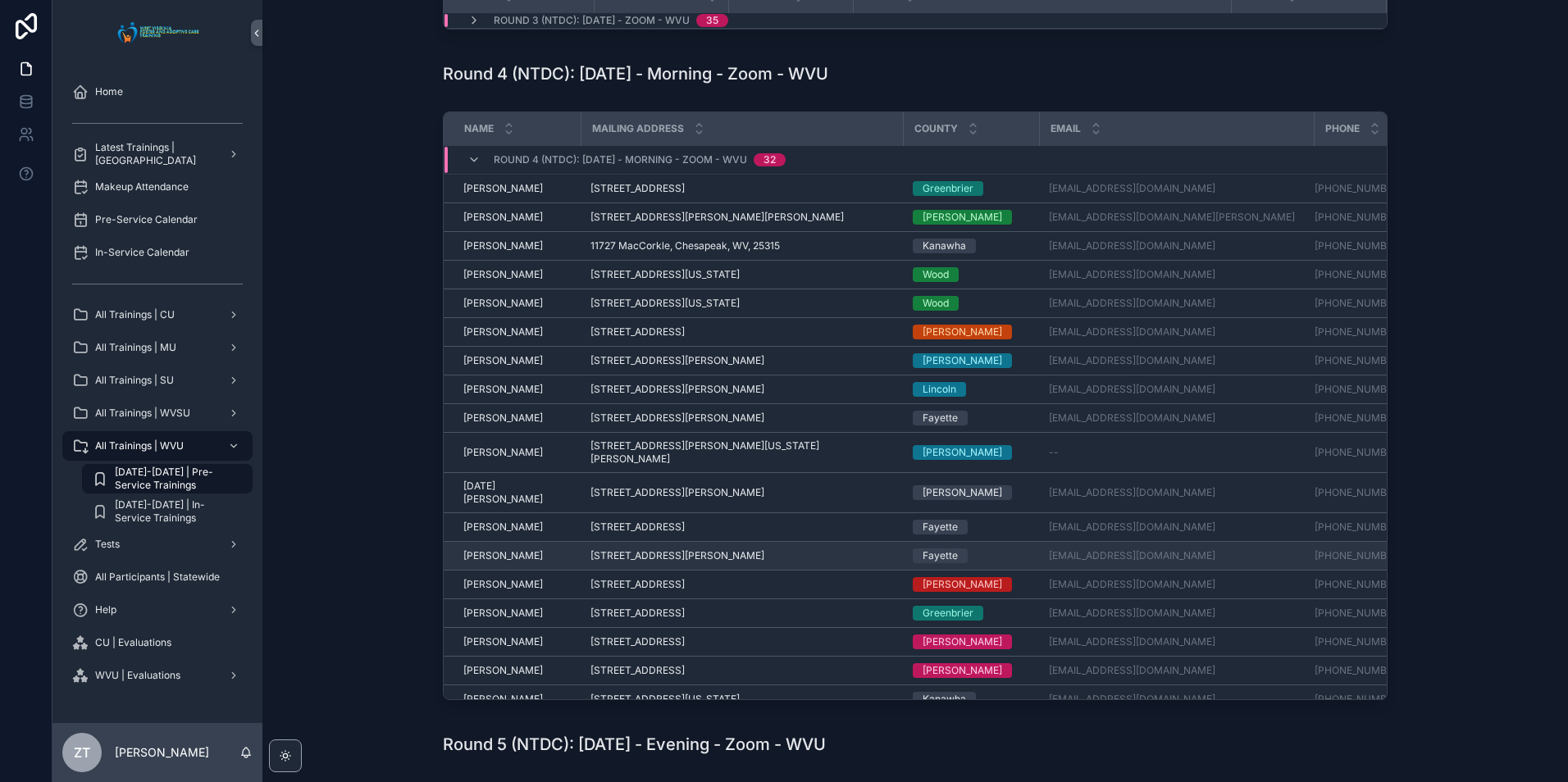
click at [484, 549] on span "[PERSON_NAME]" at bounding box center [503, 556] width 79 height 13
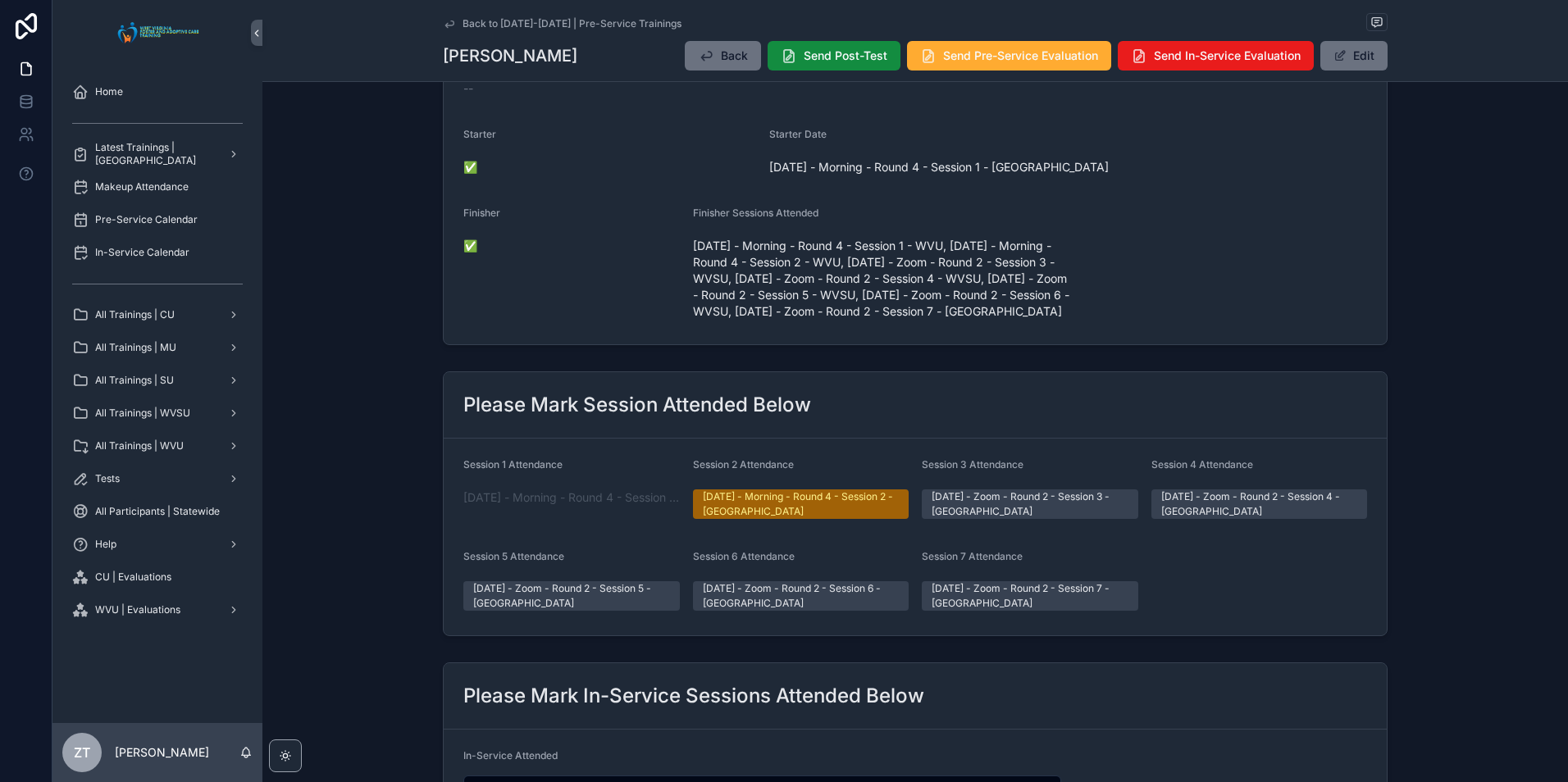
scroll to position [328, 0]
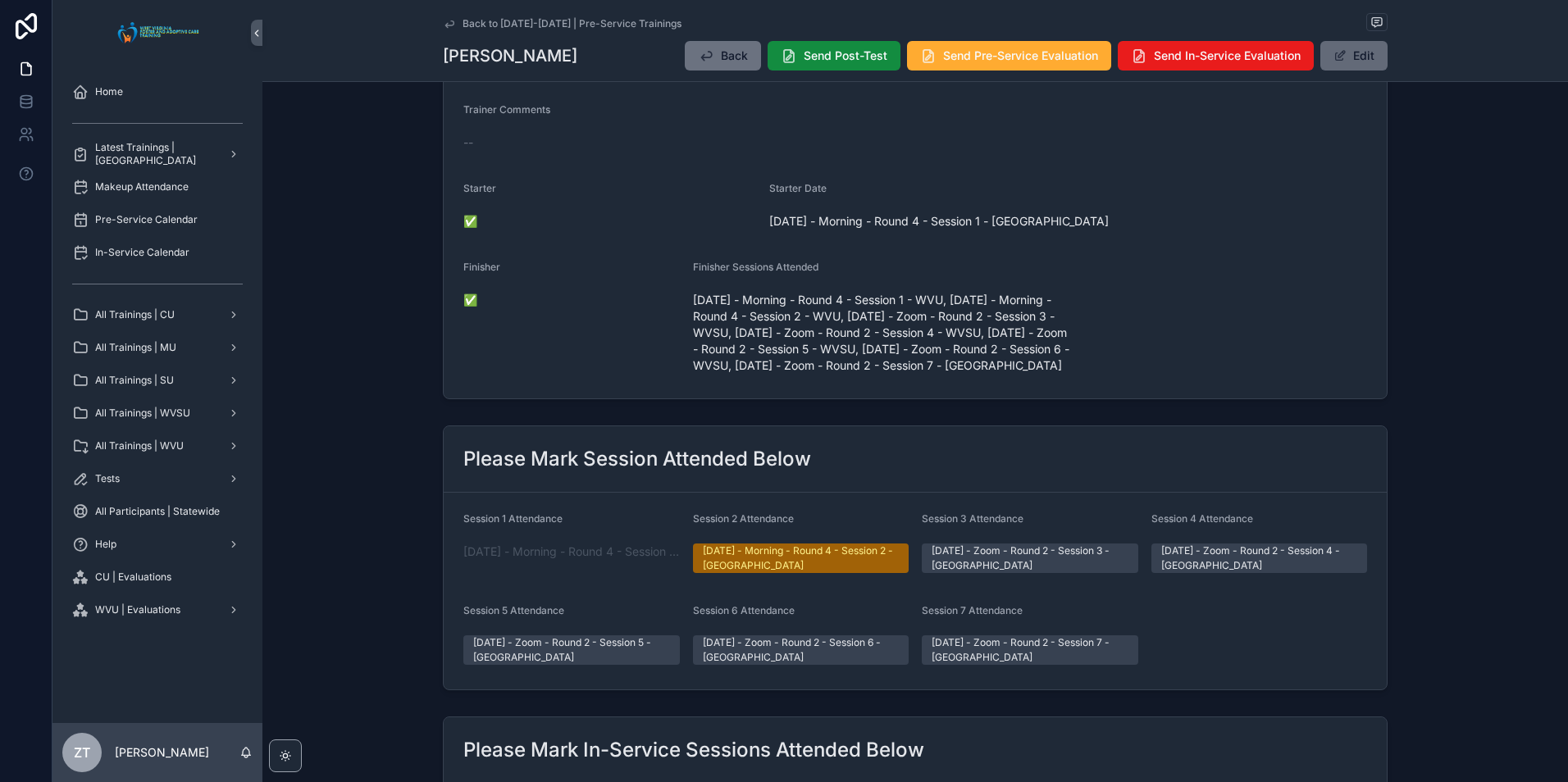
click at [1354, 61] on button "Edit" at bounding box center [1353, 55] width 67 height 29
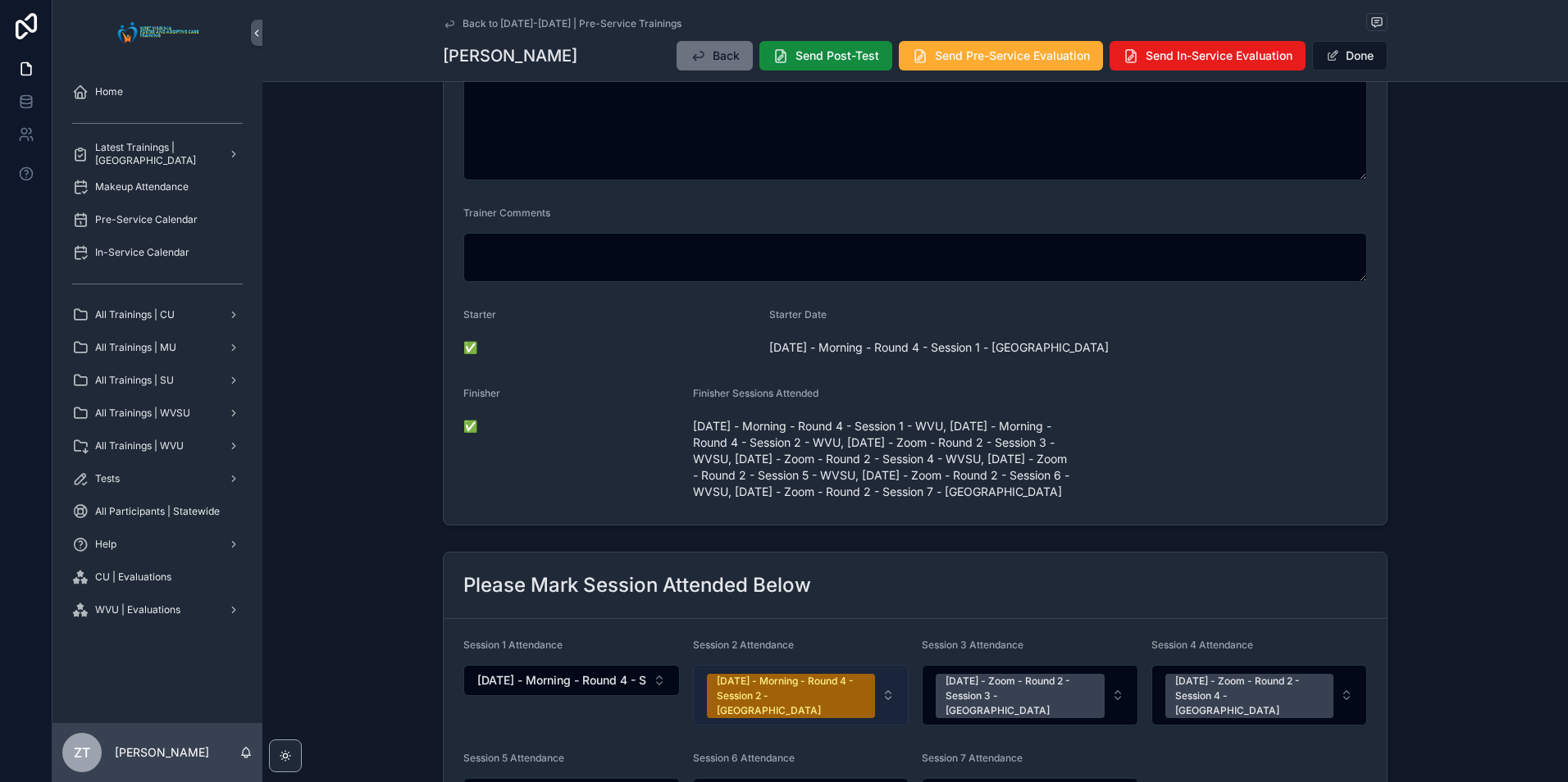
click at [791, 675] on div "[DATE] - Morning - Round 4 - Session 2 - [GEOGRAPHIC_DATA]" at bounding box center [791, 696] width 149 height 45
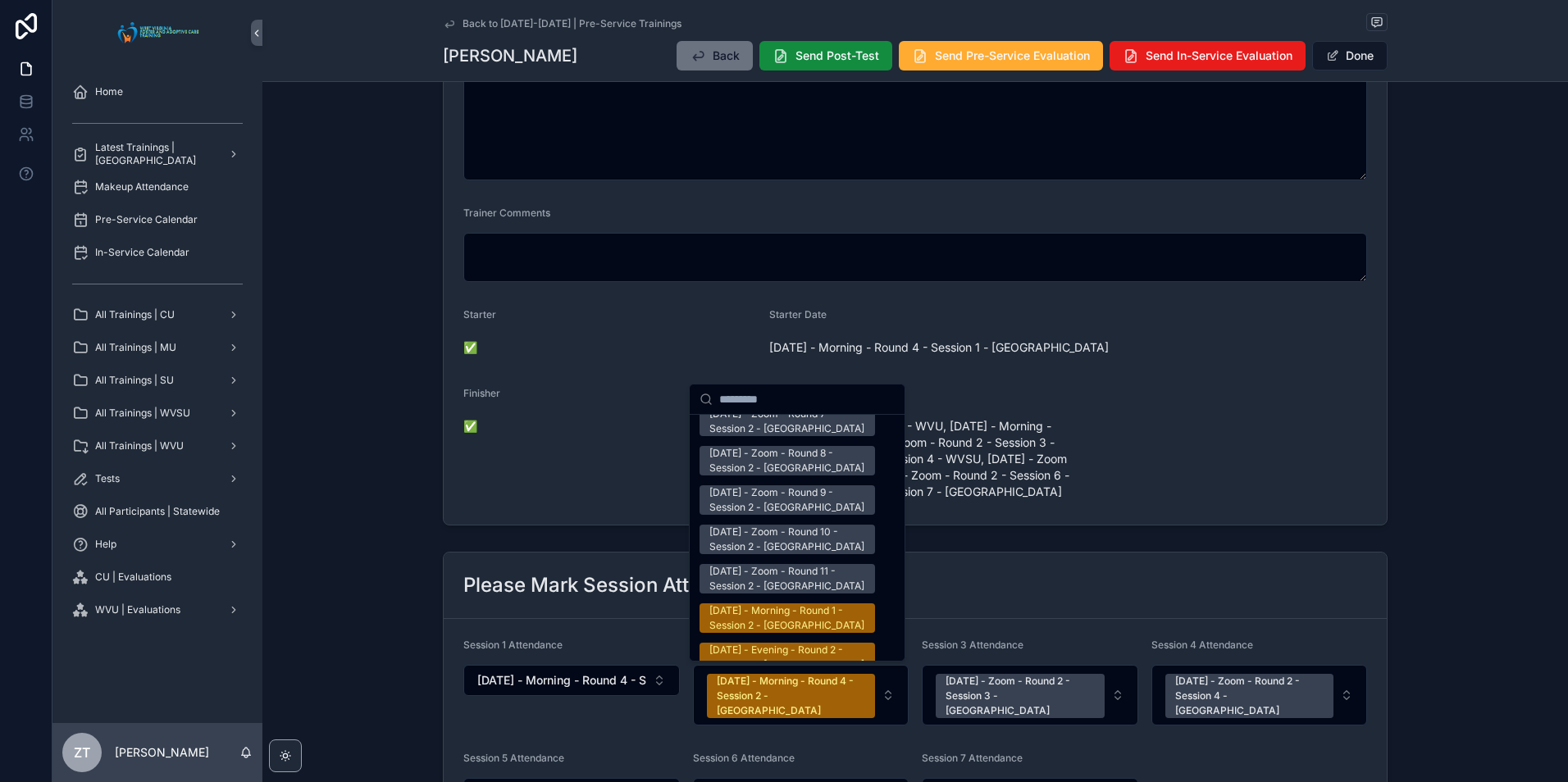
scroll to position [2624, 0]
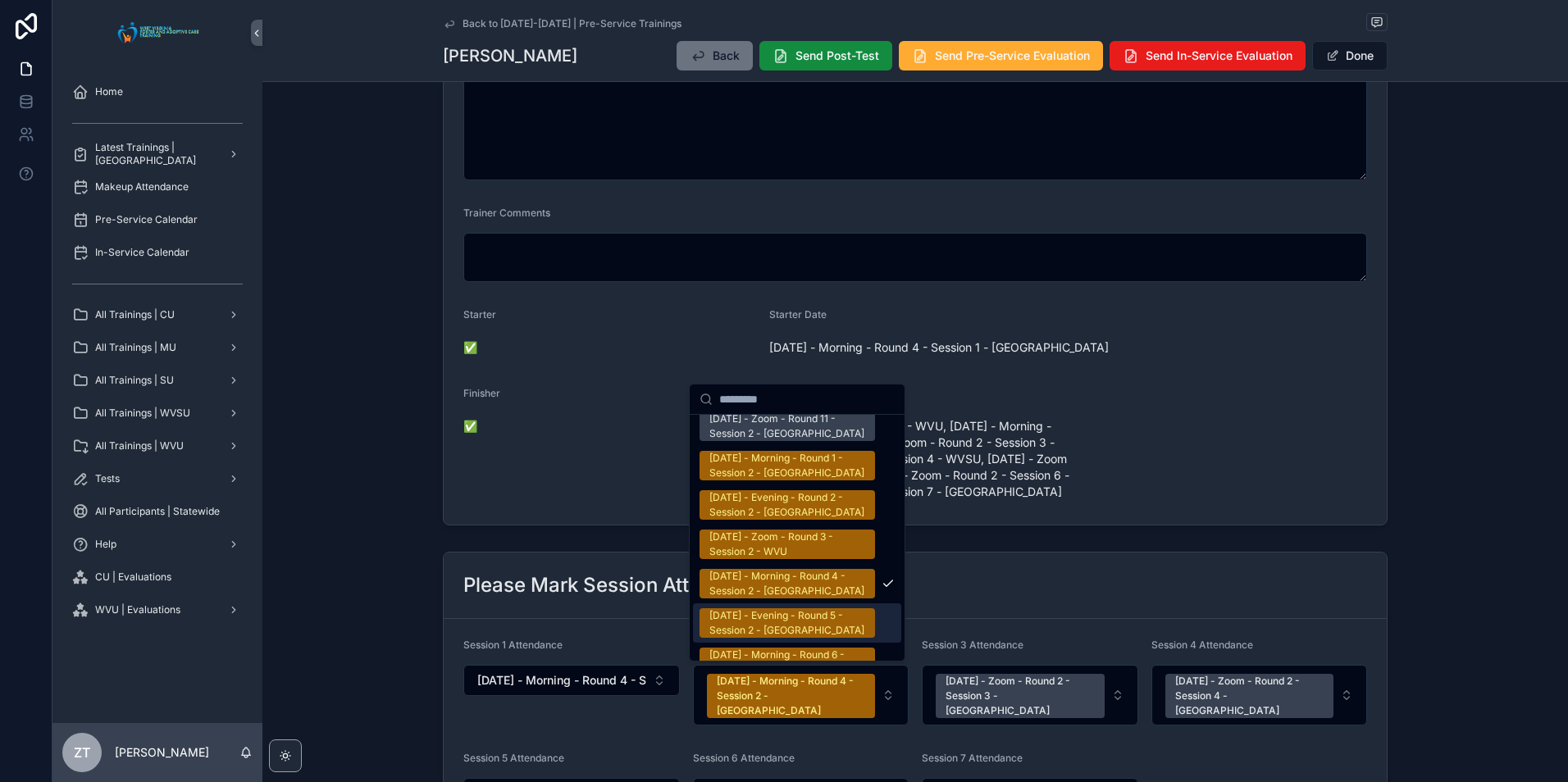
click at [771, 608] on div "[DATE] - Evening - Round 5 - Session 2 - [GEOGRAPHIC_DATA]" at bounding box center [787, 622] width 156 height 29
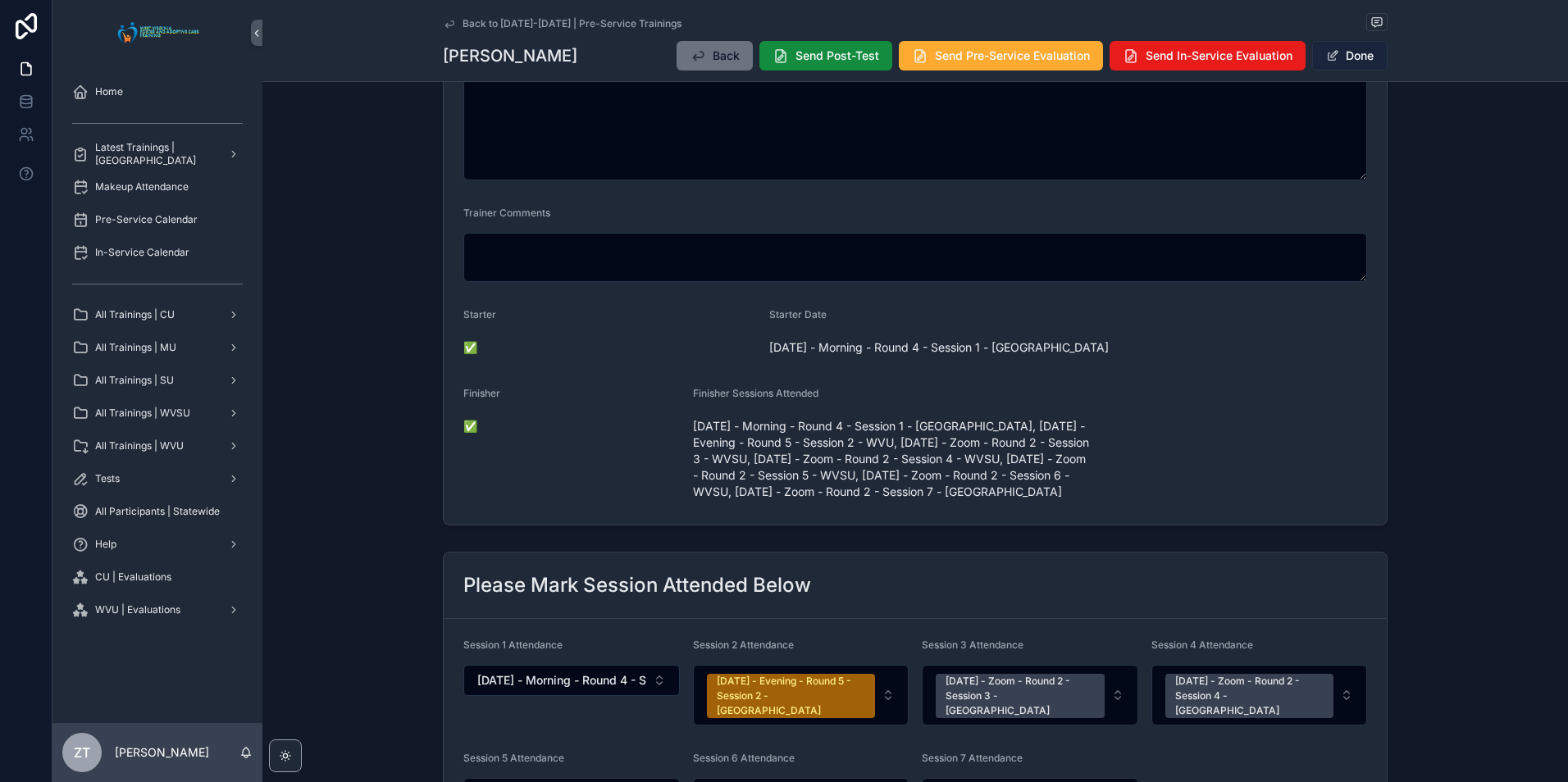
click at [1343, 55] on button "Done" at bounding box center [1349, 55] width 76 height 29
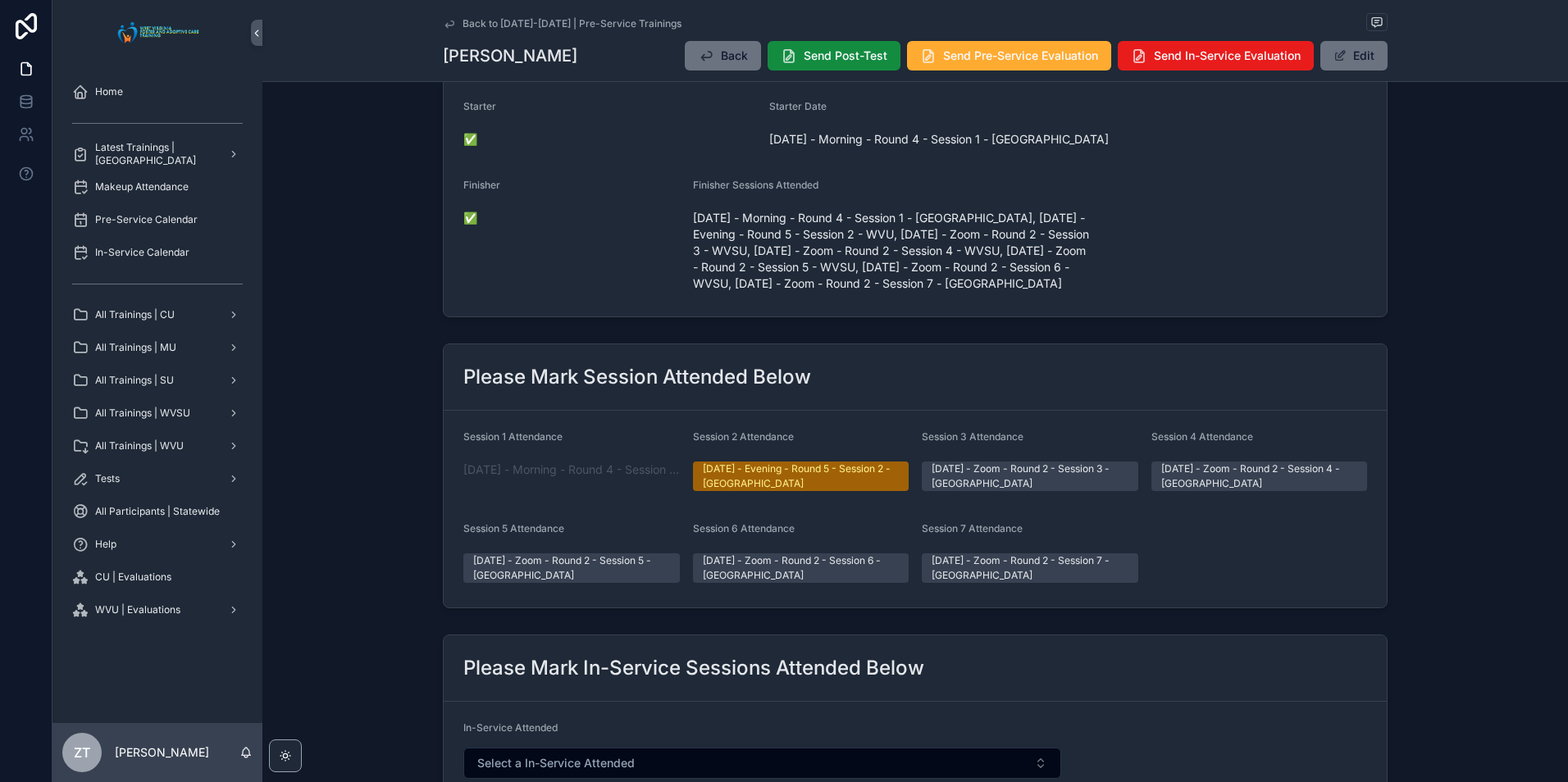
scroll to position [0, 0]
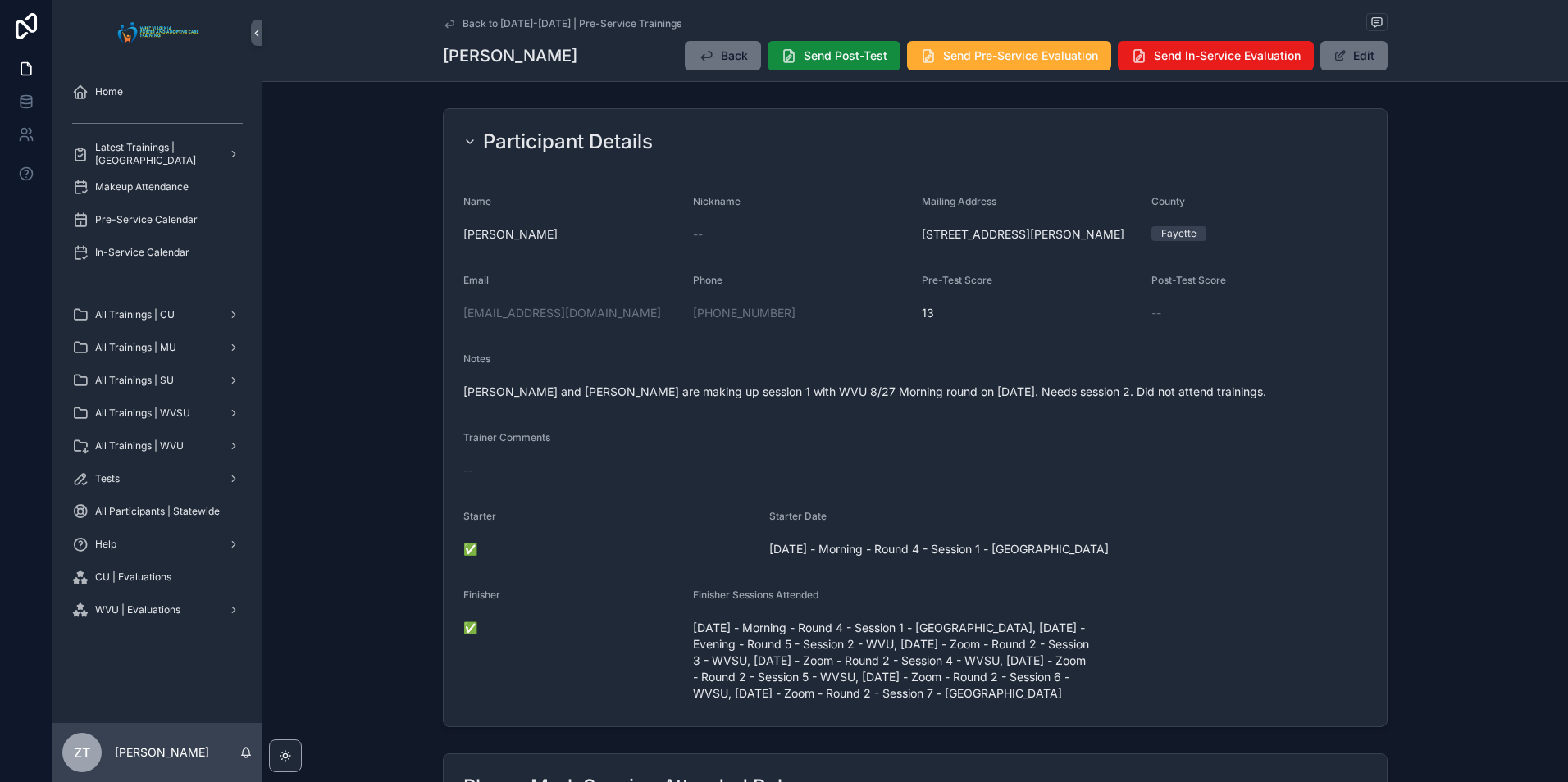
click at [453, 24] on link "Back to [DATE]-[DATE] | Pre-Service Trainings" at bounding box center [563, 23] width 239 height 13
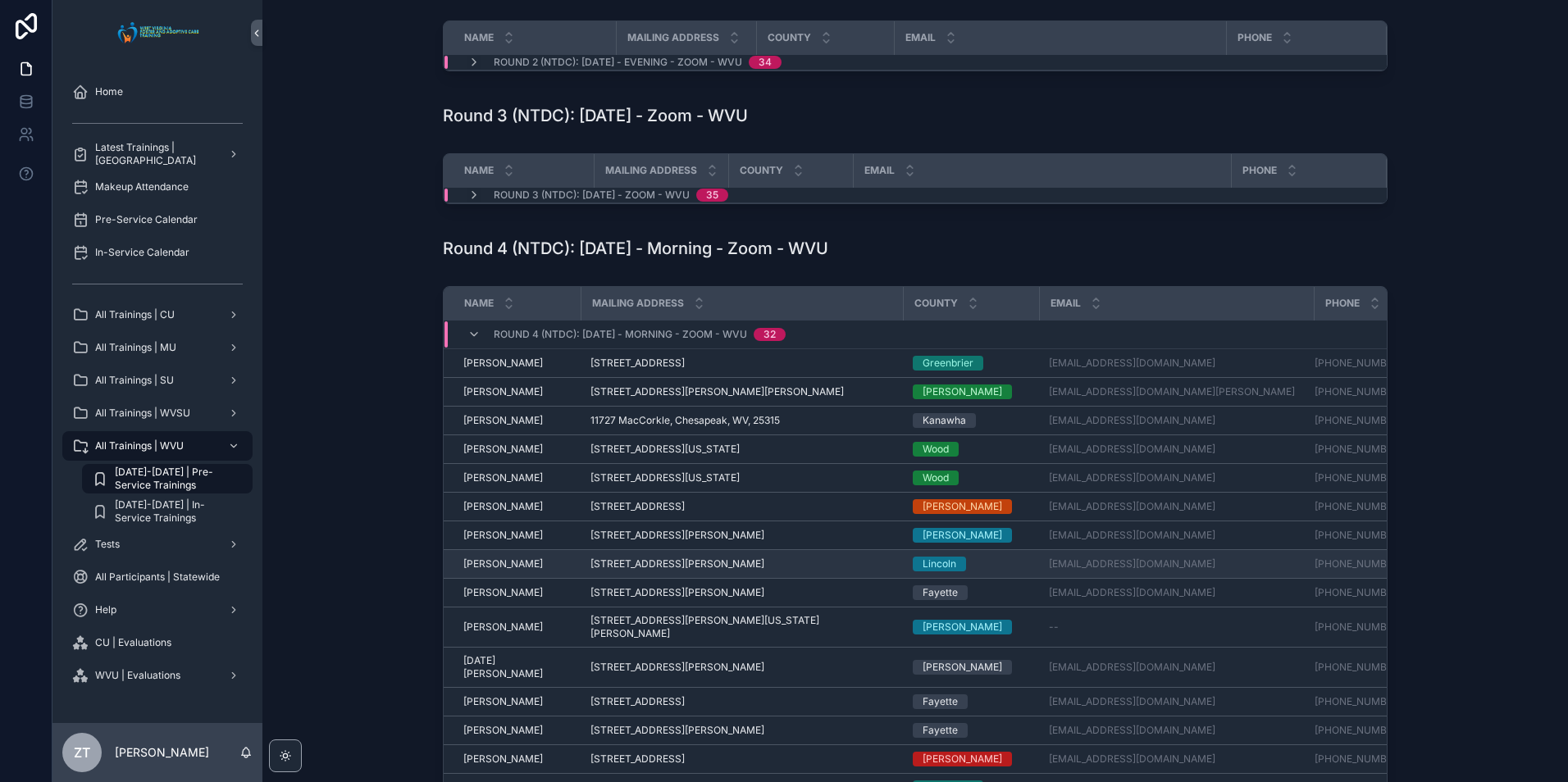
scroll to position [410, 0]
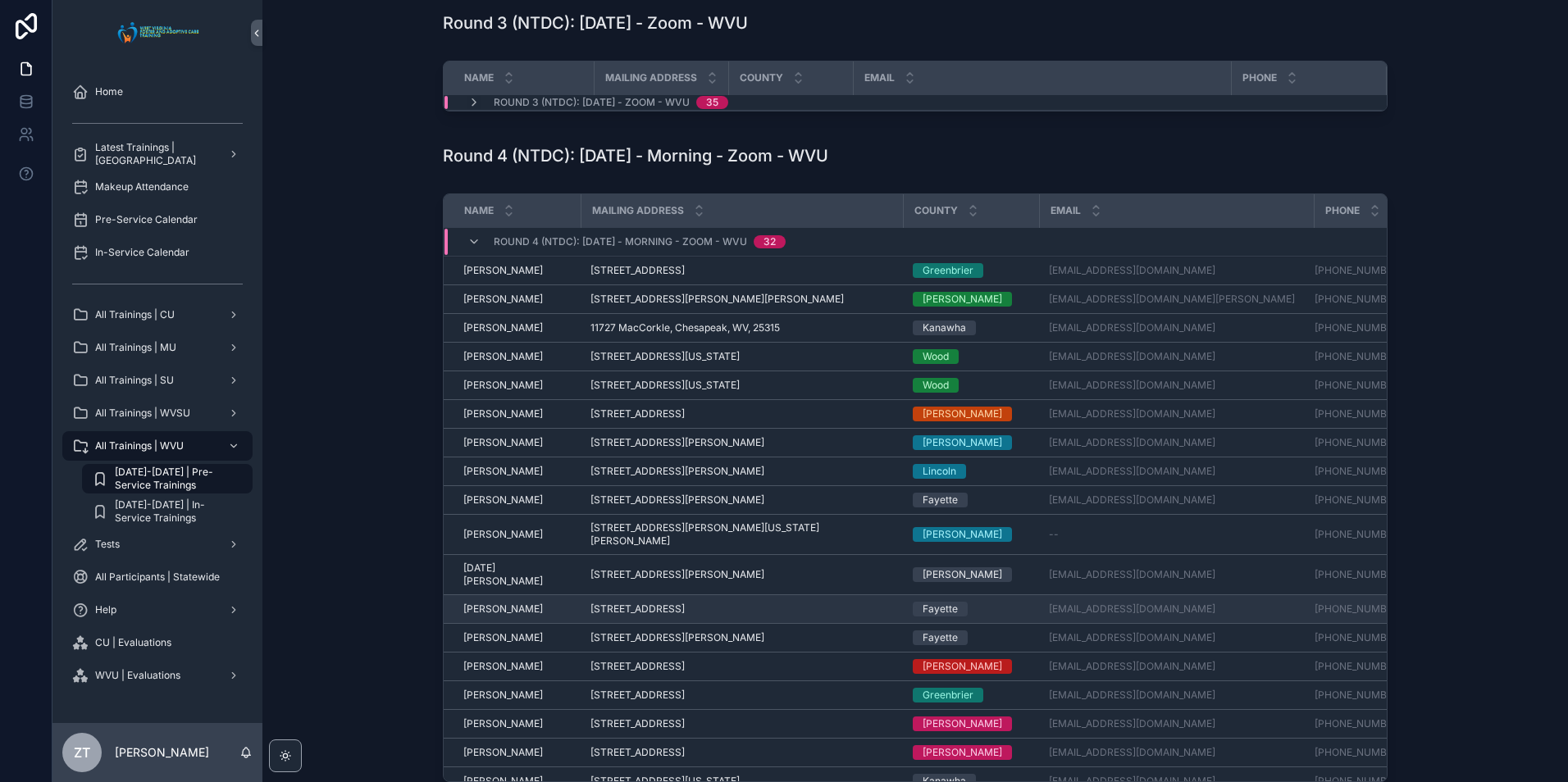
click at [482, 603] on span "[PERSON_NAME]" at bounding box center [503, 609] width 79 height 13
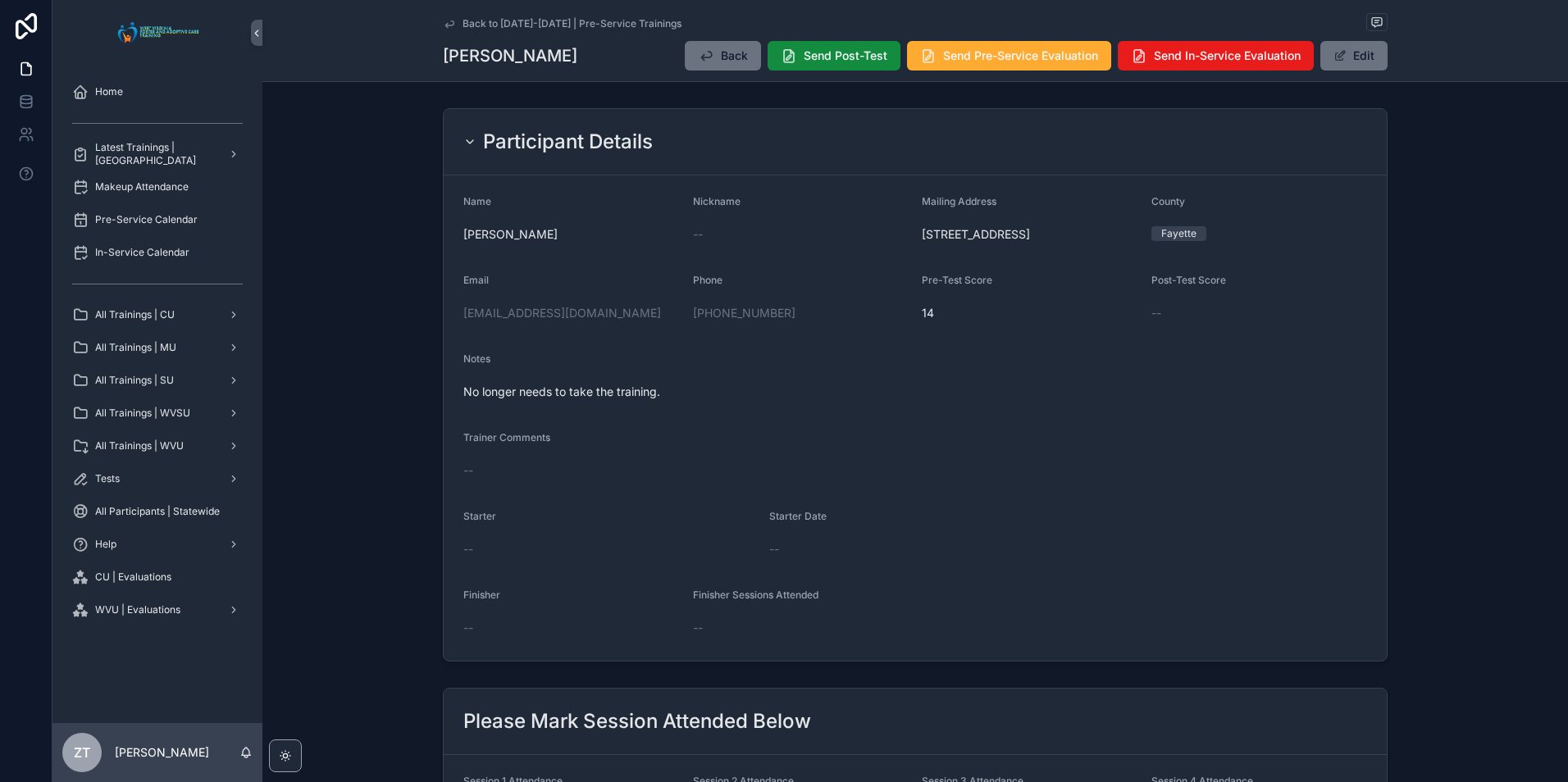
click at [449, 22] on icon "scrollable content" at bounding box center [450, 23] width 13 height 13
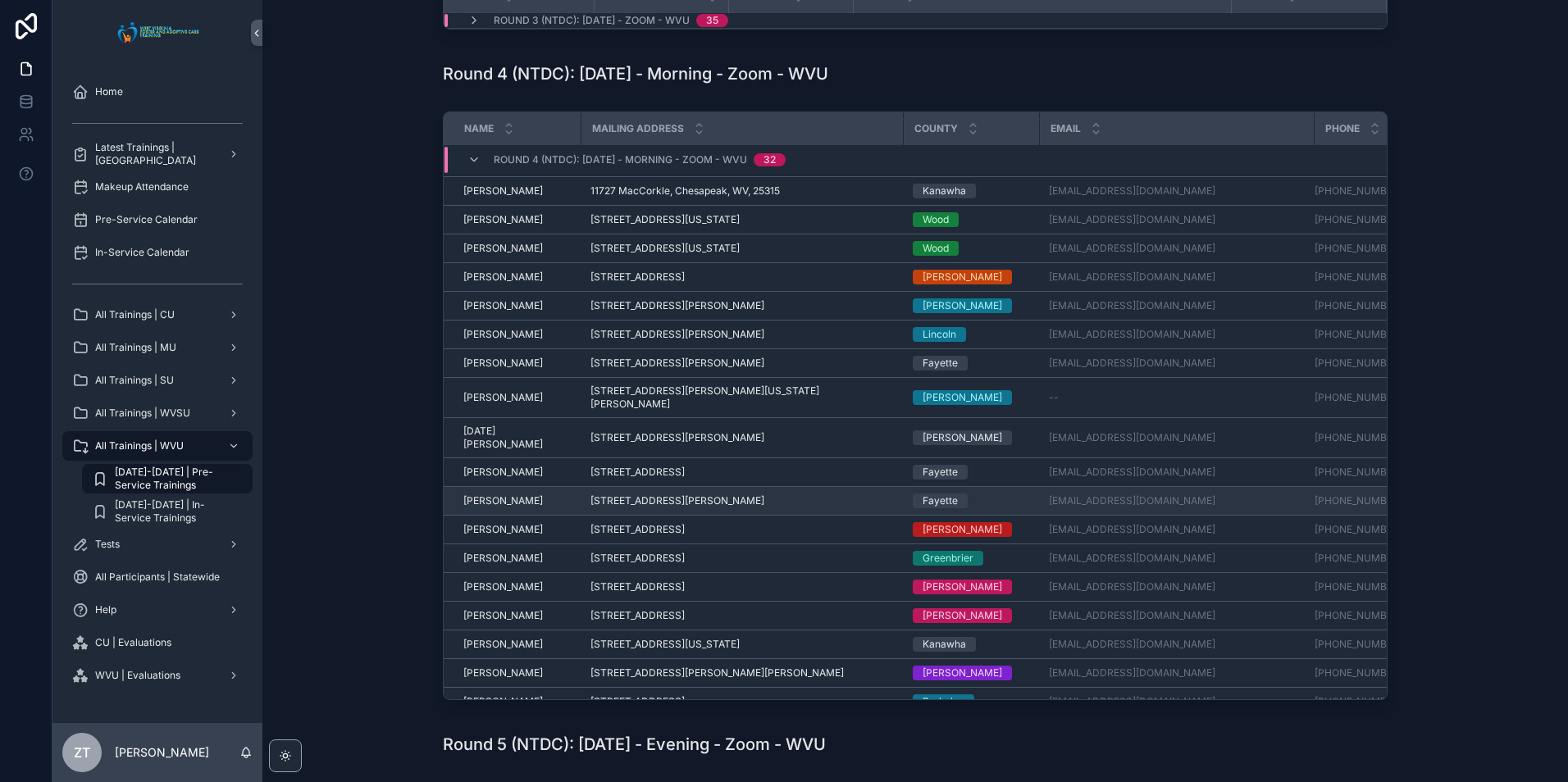
scroll to position [82, 0]
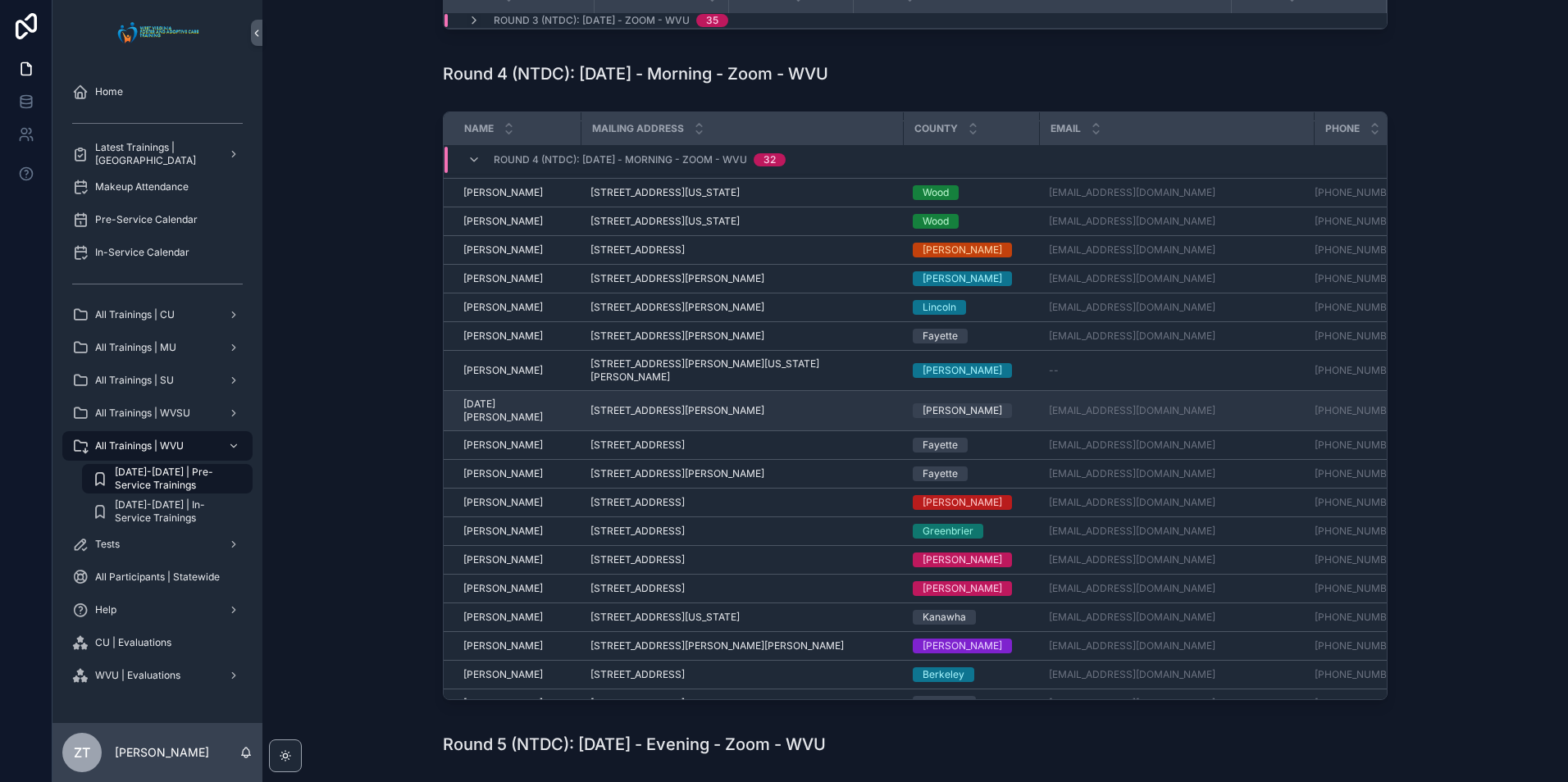
click at [491, 398] on span "[DATE] [PERSON_NAME]" at bounding box center [517, 410] width 107 height 26
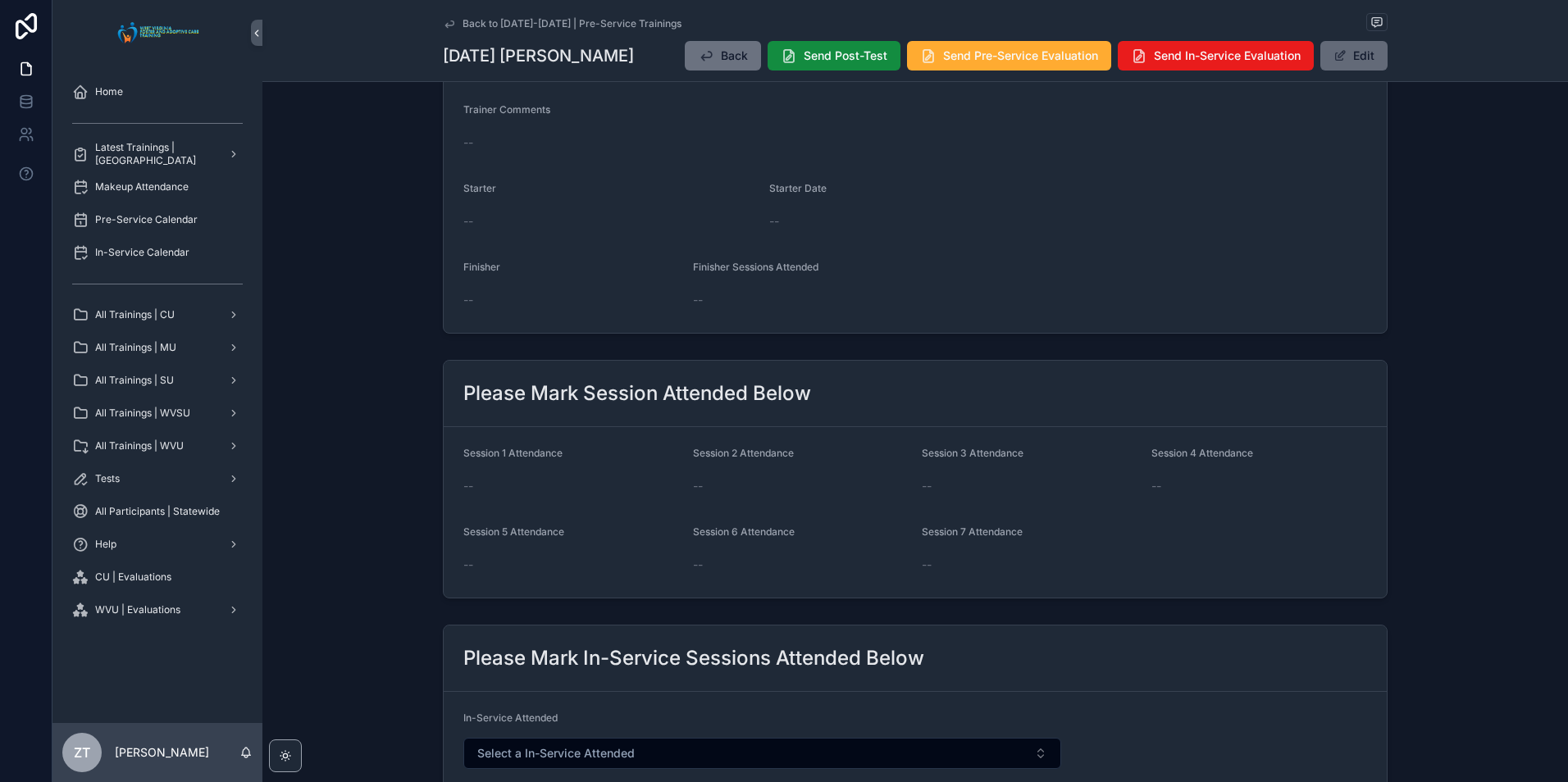
click at [1369, 56] on button "Edit" at bounding box center [1353, 55] width 67 height 29
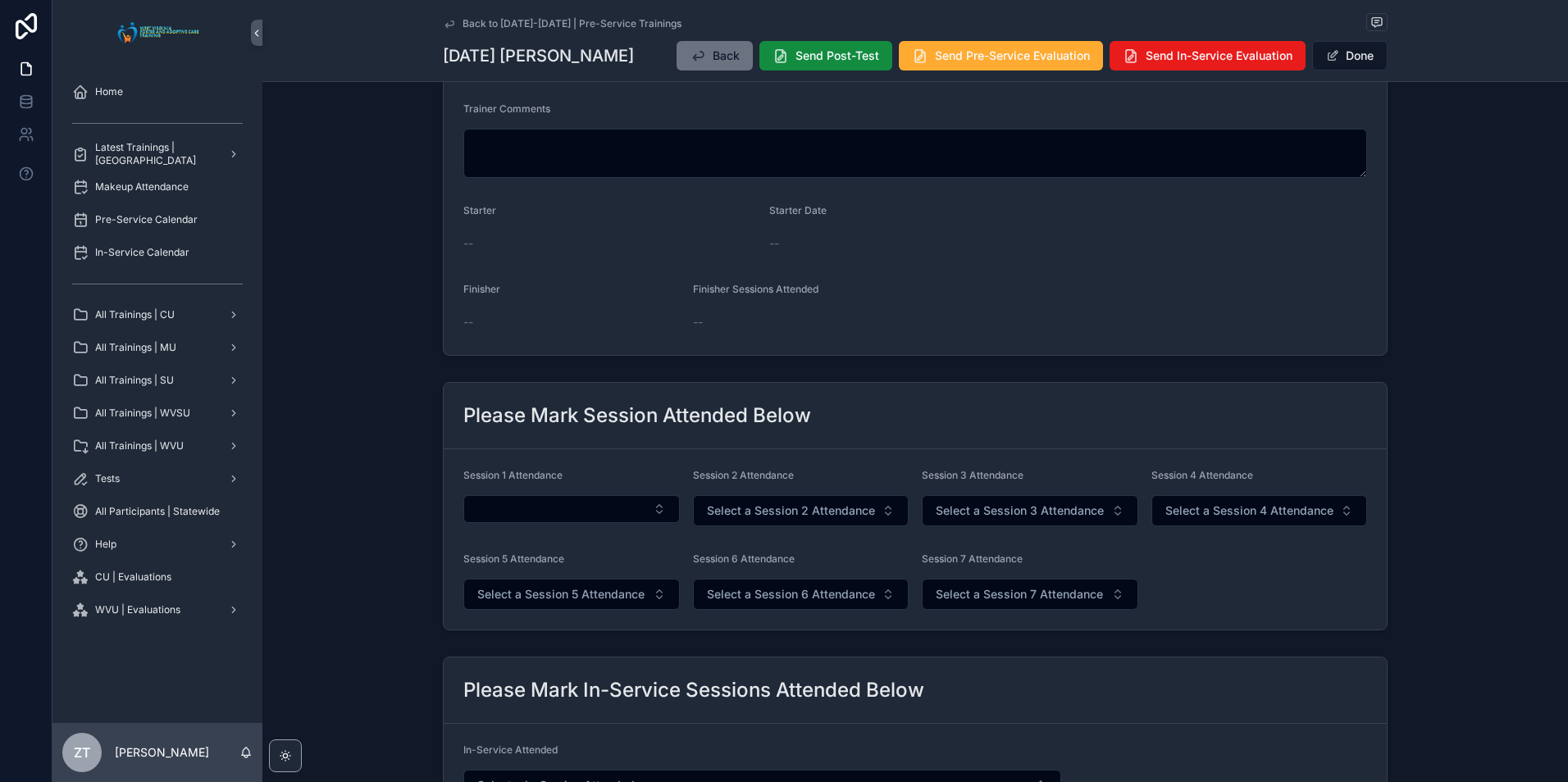
scroll to position [399, 0]
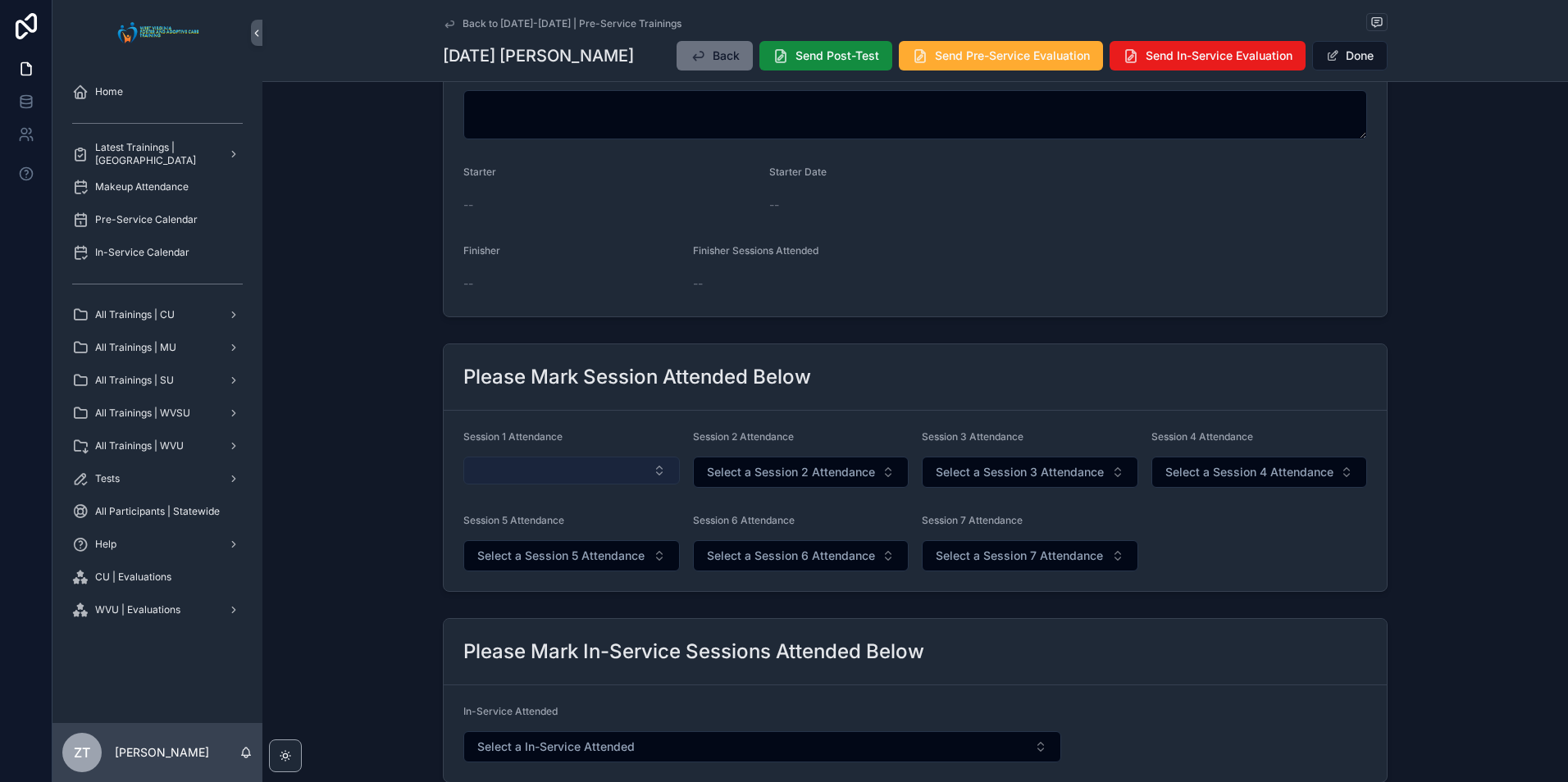
click at [598, 477] on button "Select Button" at bounding box center [572, 470] width 217 height 28
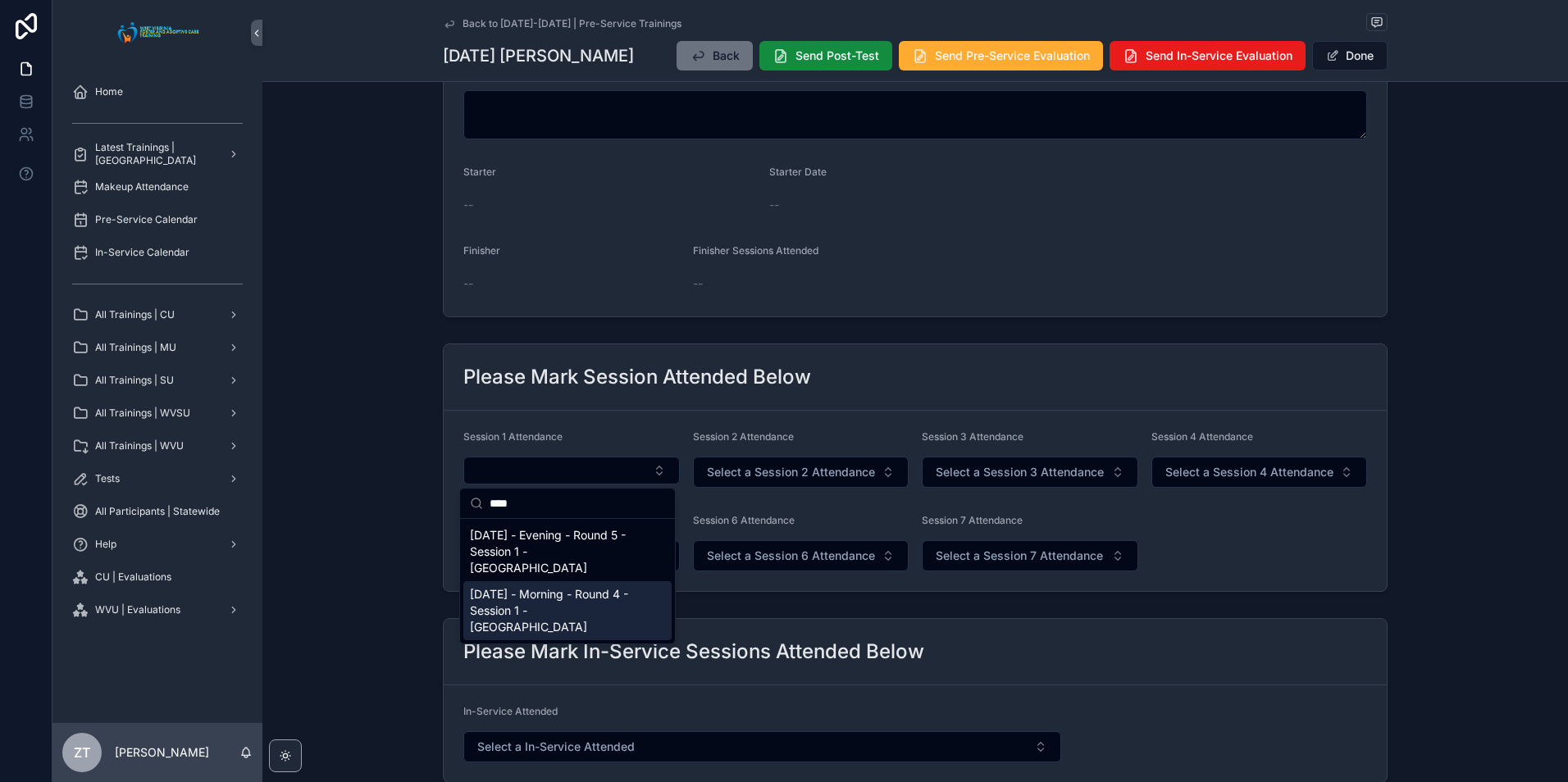
type input "****"
click at [568, 589] on span "[DATE] - Morning - Round 4 - Session 1 - [GEOGRAPHIC_DATA]" at bounding box center [557, 610] width 176 height 49
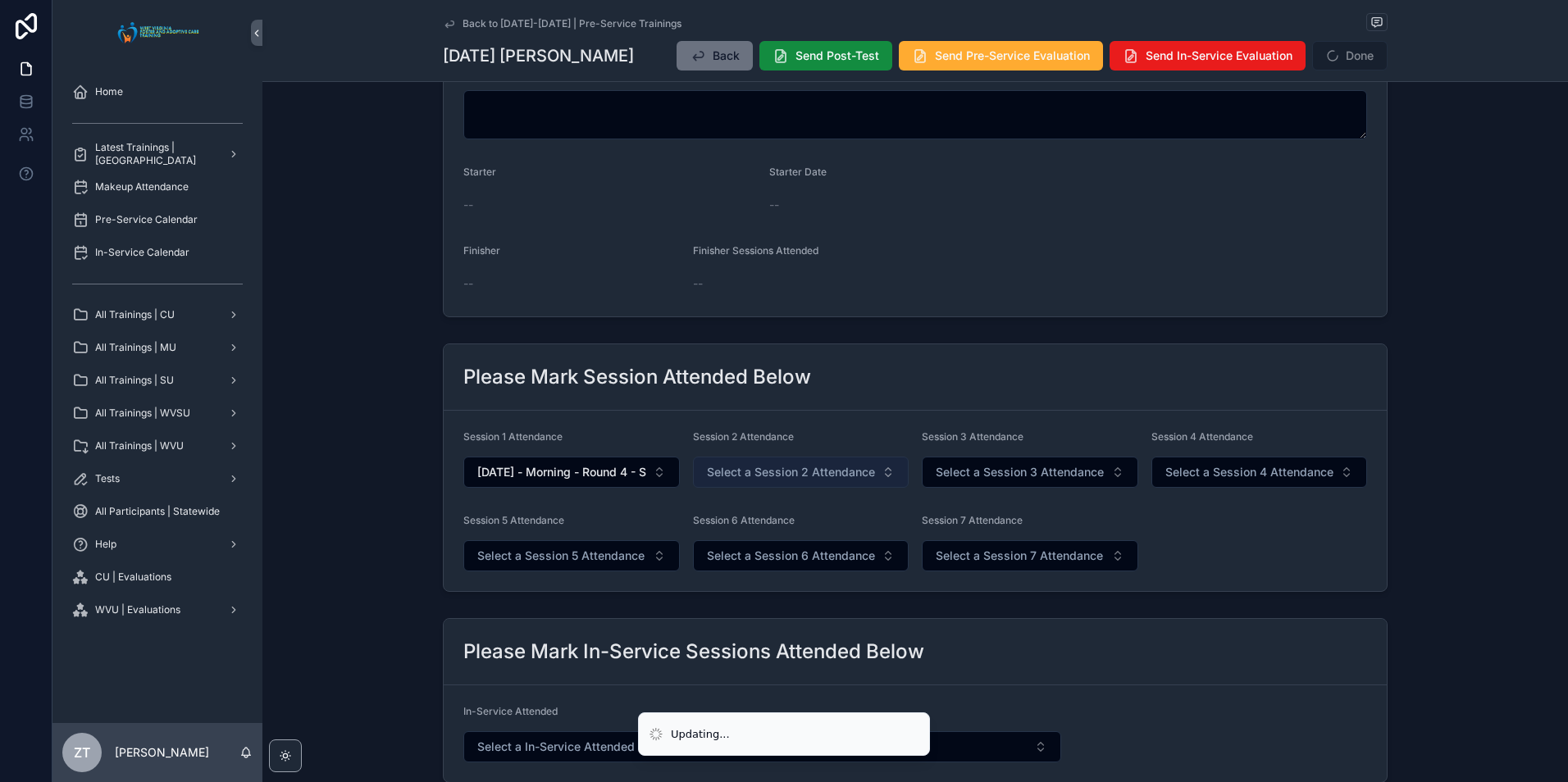
click at [748, 473] on span "Select a Session 2 Attendance" at bounding box center [791, 472] width 169 height 16
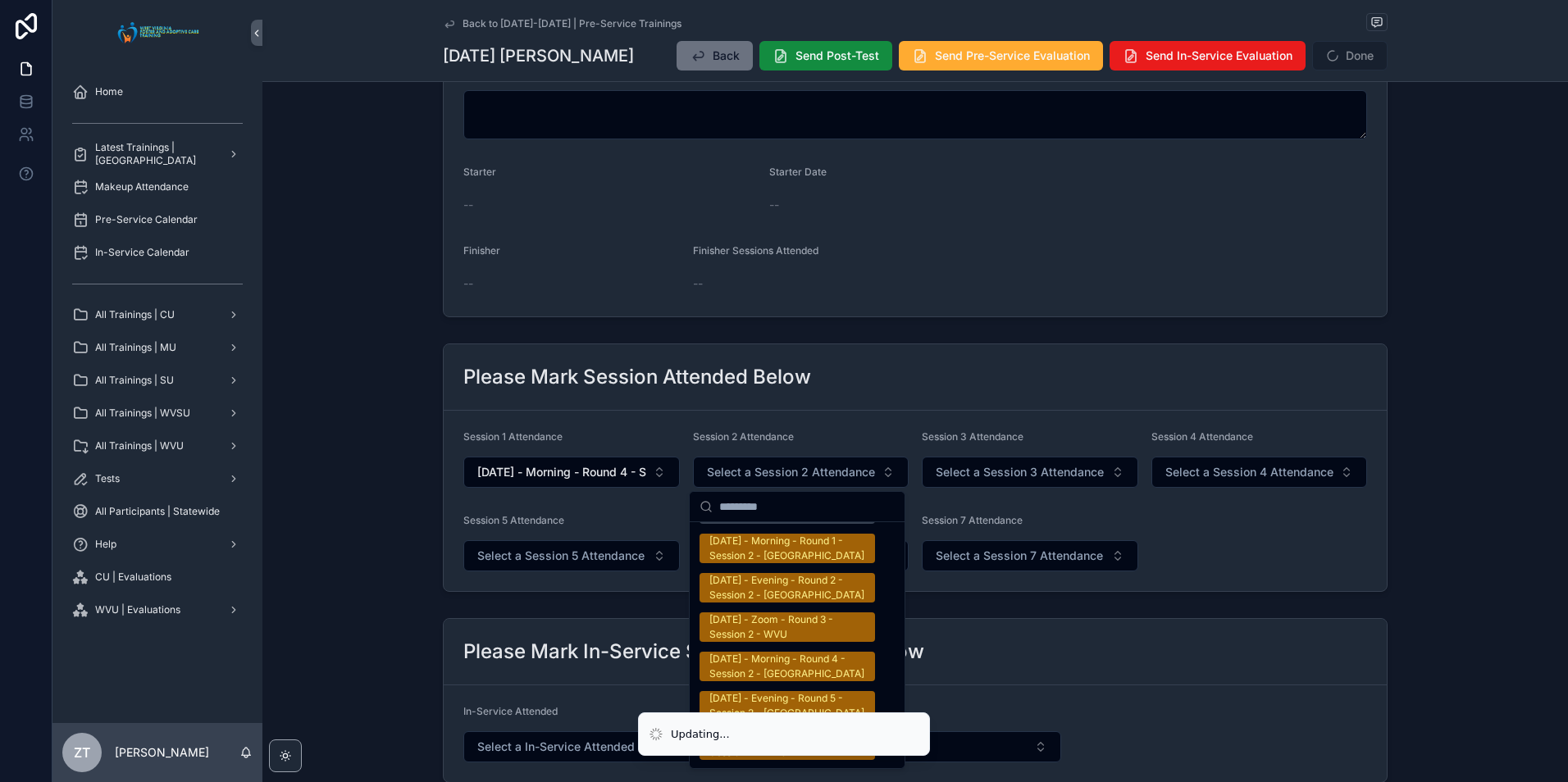
scroll to position [2705, 0]
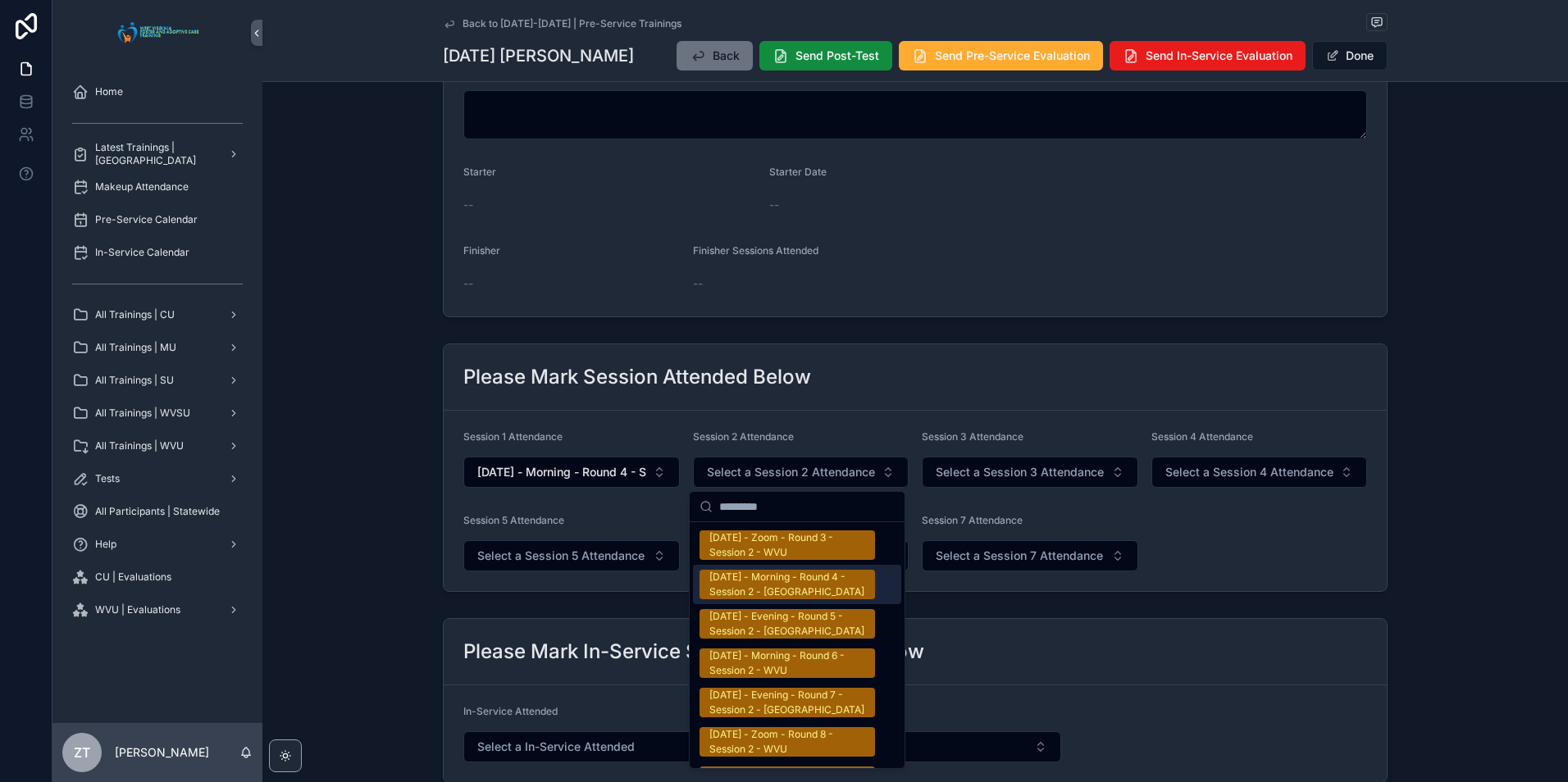
click at [770, 570] on div "[DATE] - Morning - Round 4 - Session 2 - [GEOGRAPHIC_DATA]" at bounding box center [787, 584] width 156 height 29
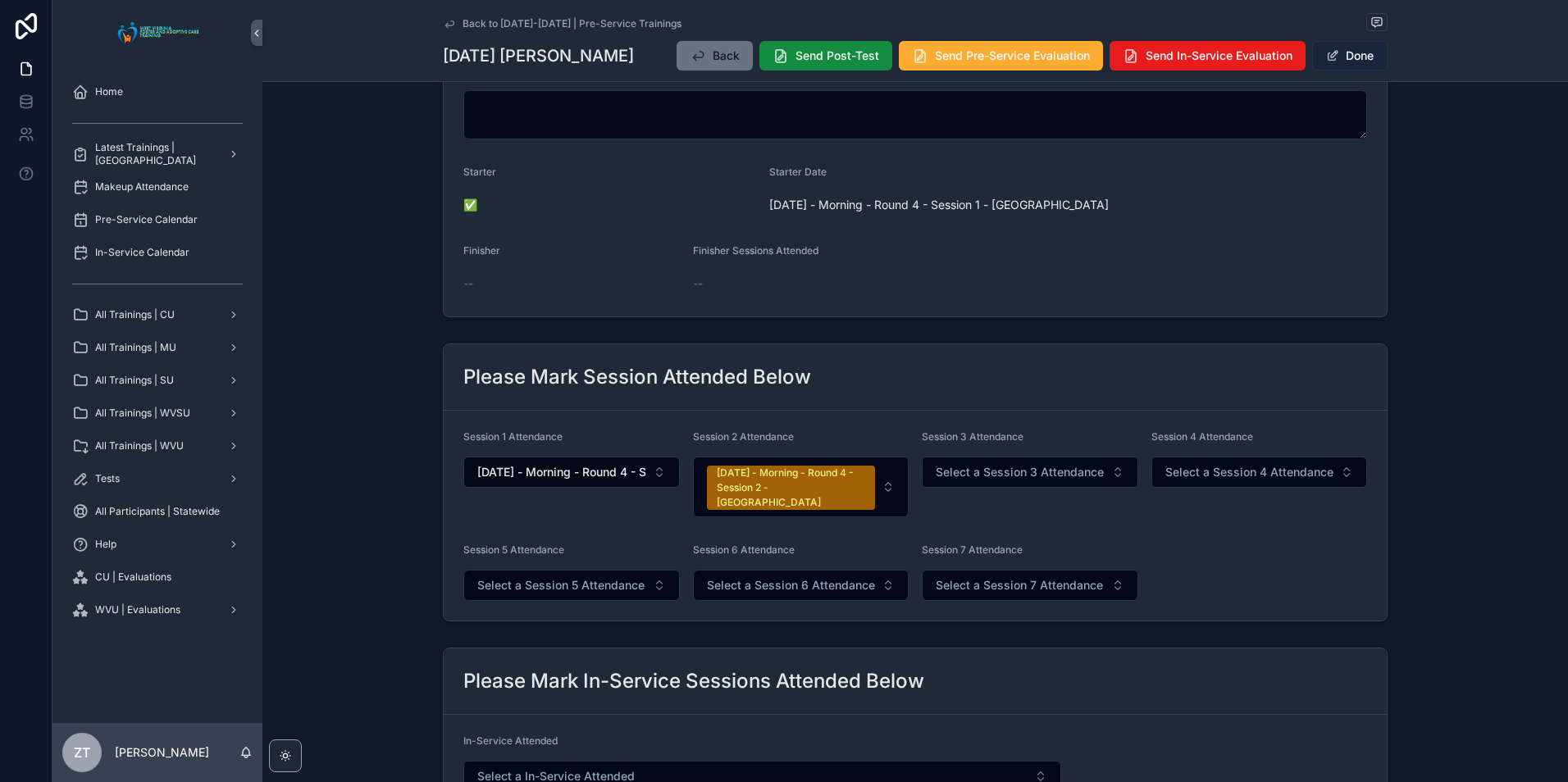
click at [1336, 54] on button "Done" at bounding box center [1349, 55] width 76 height 29
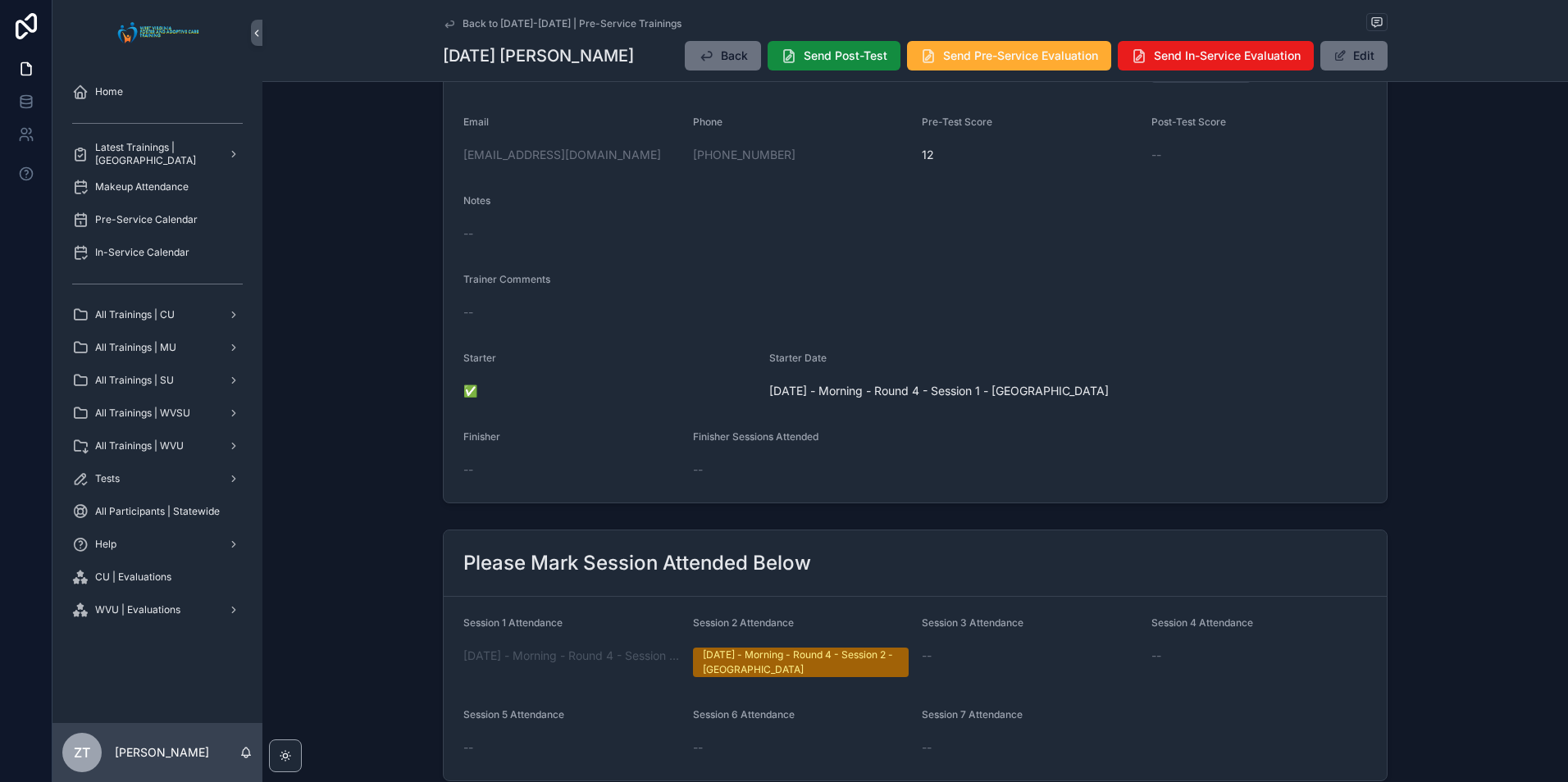
scroll to position [0, 0]
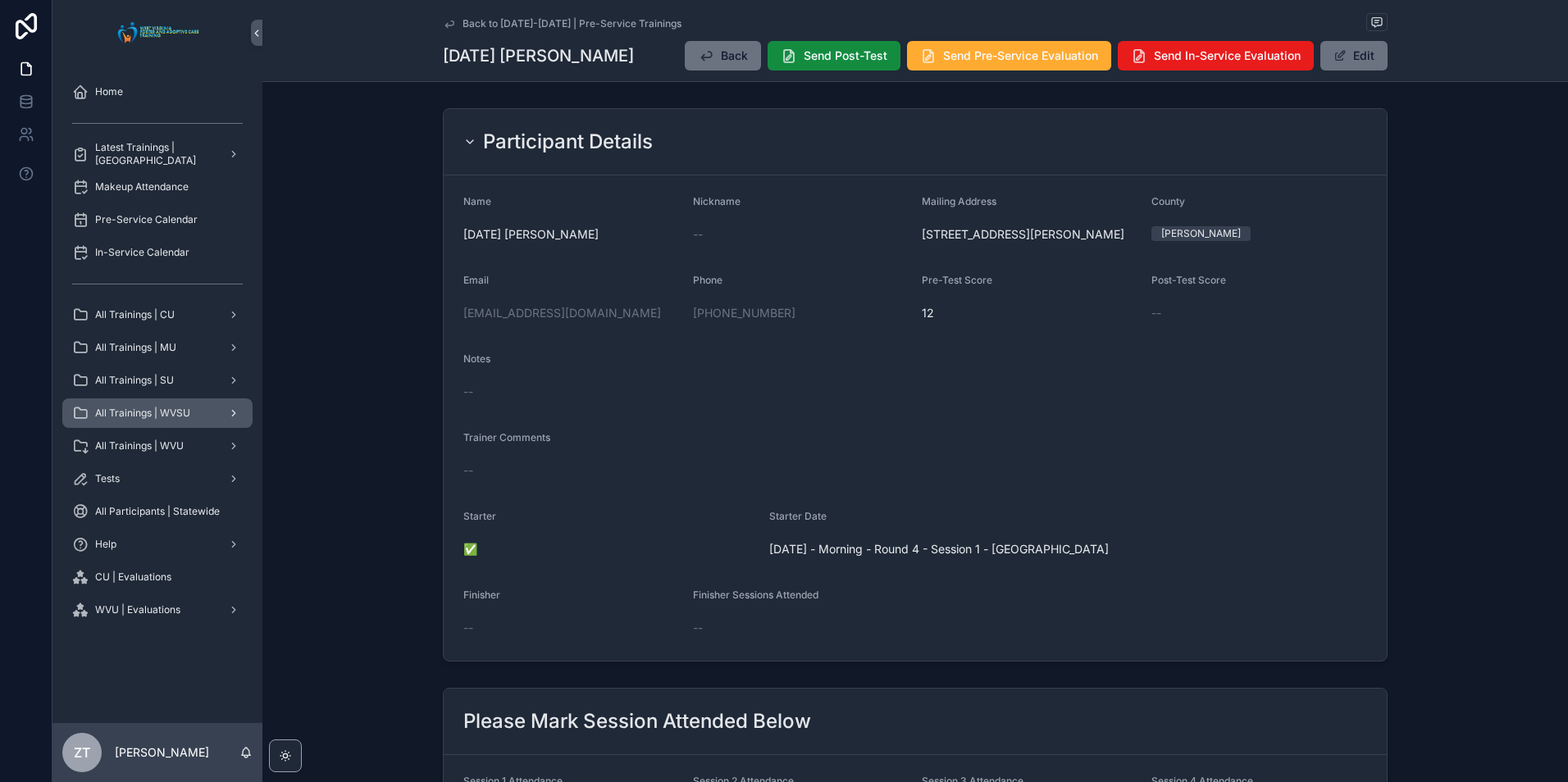
drag, startPoint x: 449, startPoint y: 25, endPoint x: 227, endPoint y: 400, distance: 435.8
click at [449, 25] on icon "scrollable content" at bounding box center [449, 23] width 8 height 6
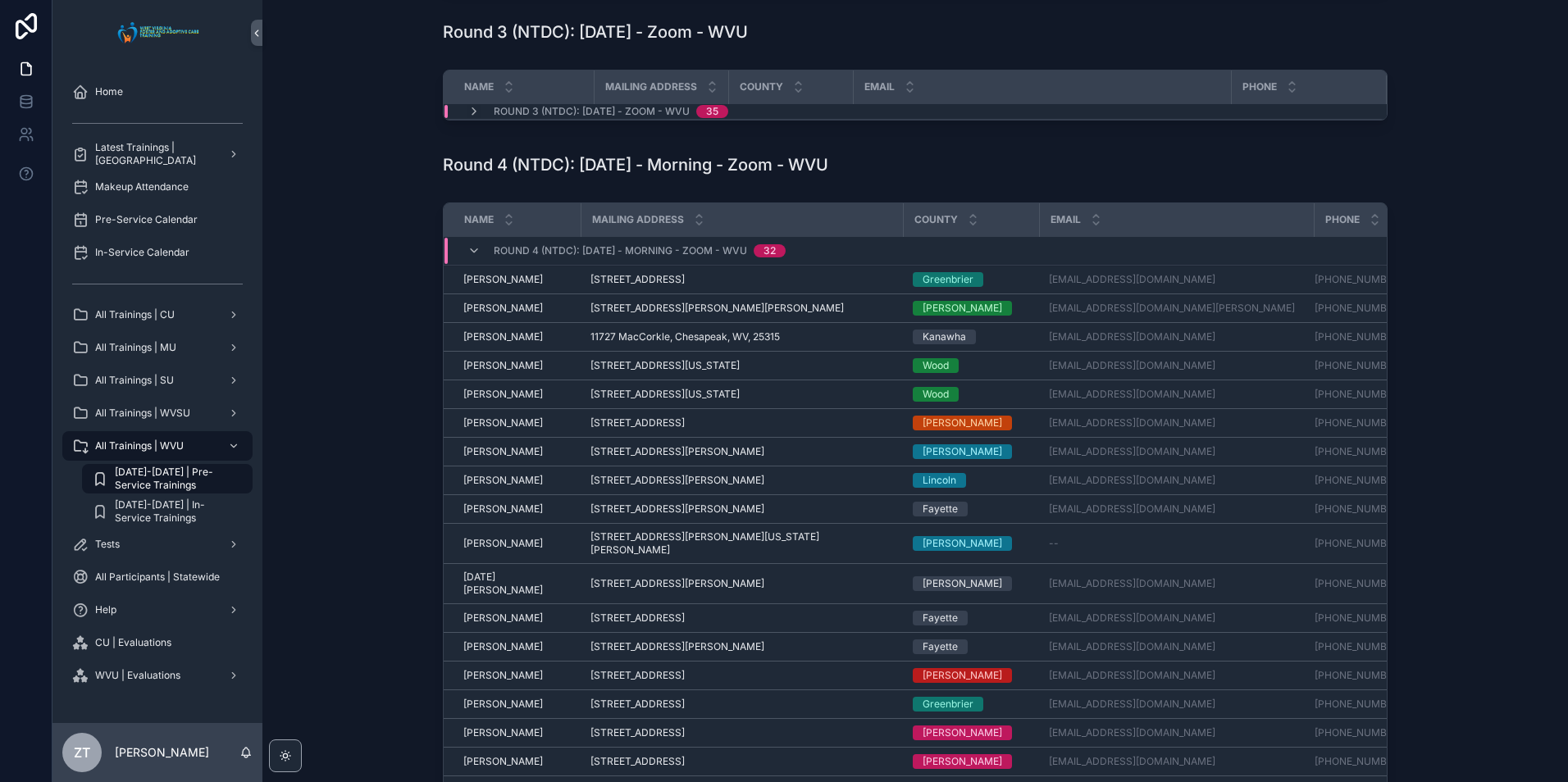
scroll to position [410, 0]
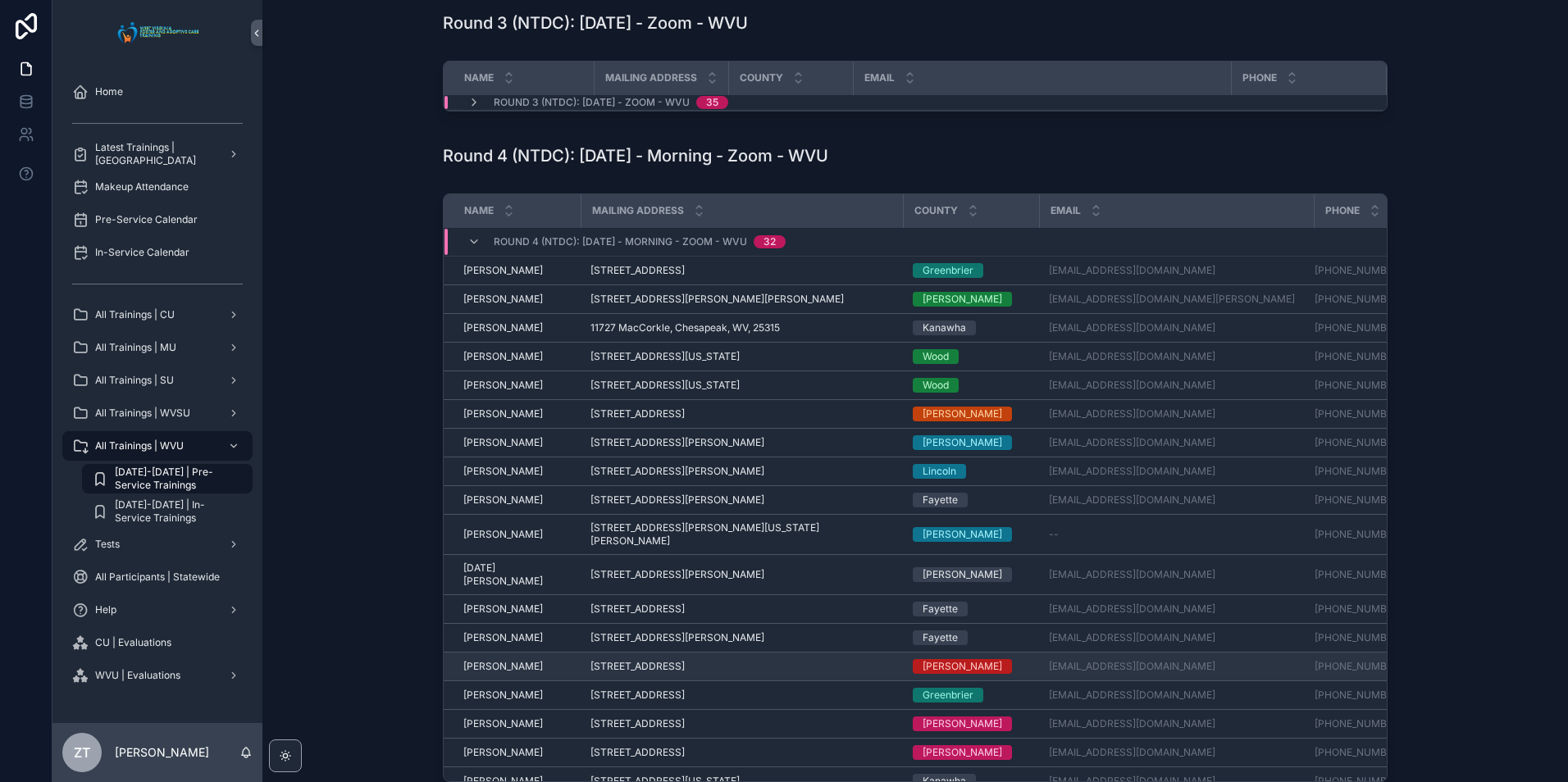
click at [499, 660] on span "[PERSON_NAME]" at bounding box center [503, 666] width 79 height 13
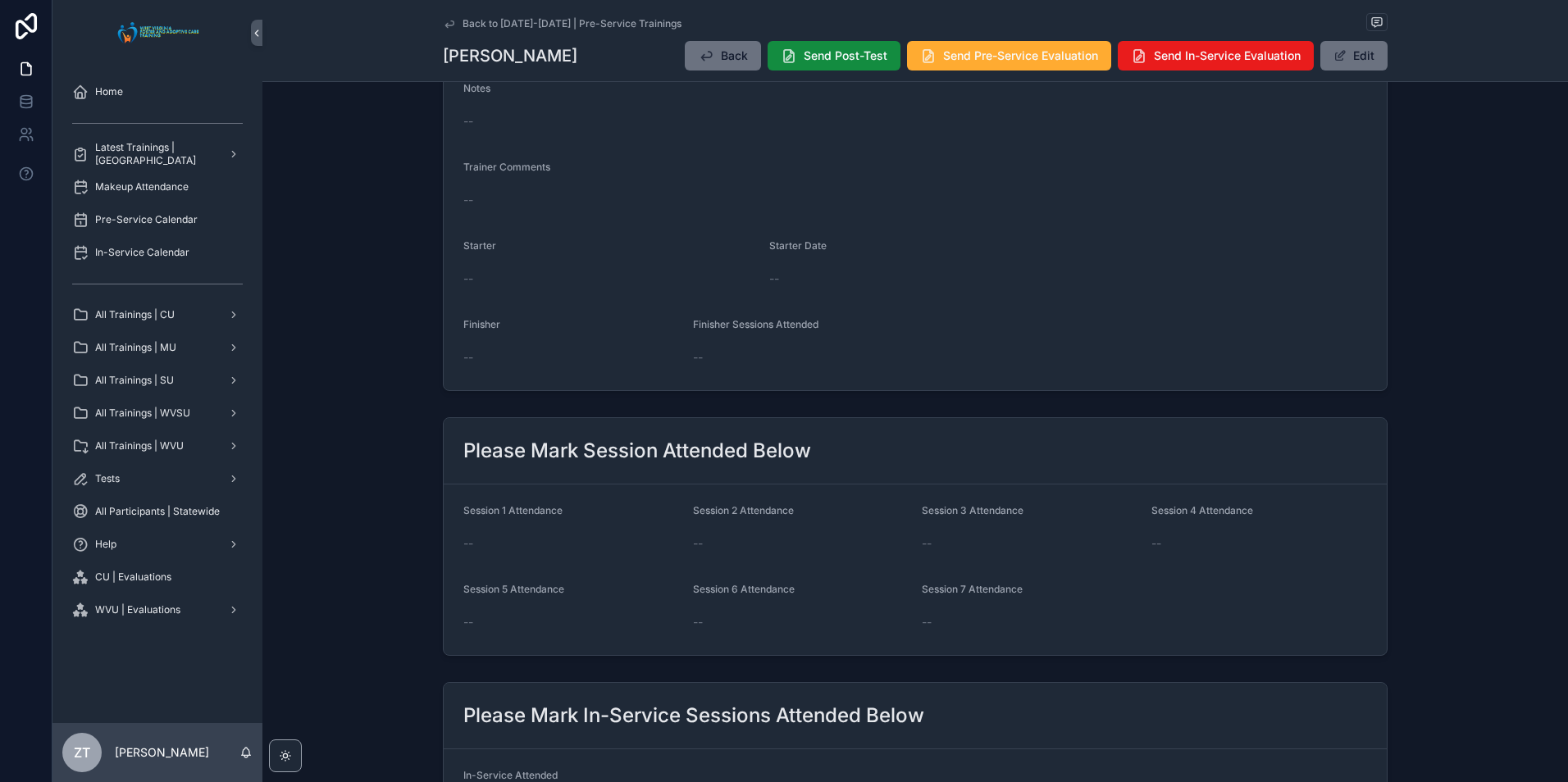
scroll to position [328, 0]
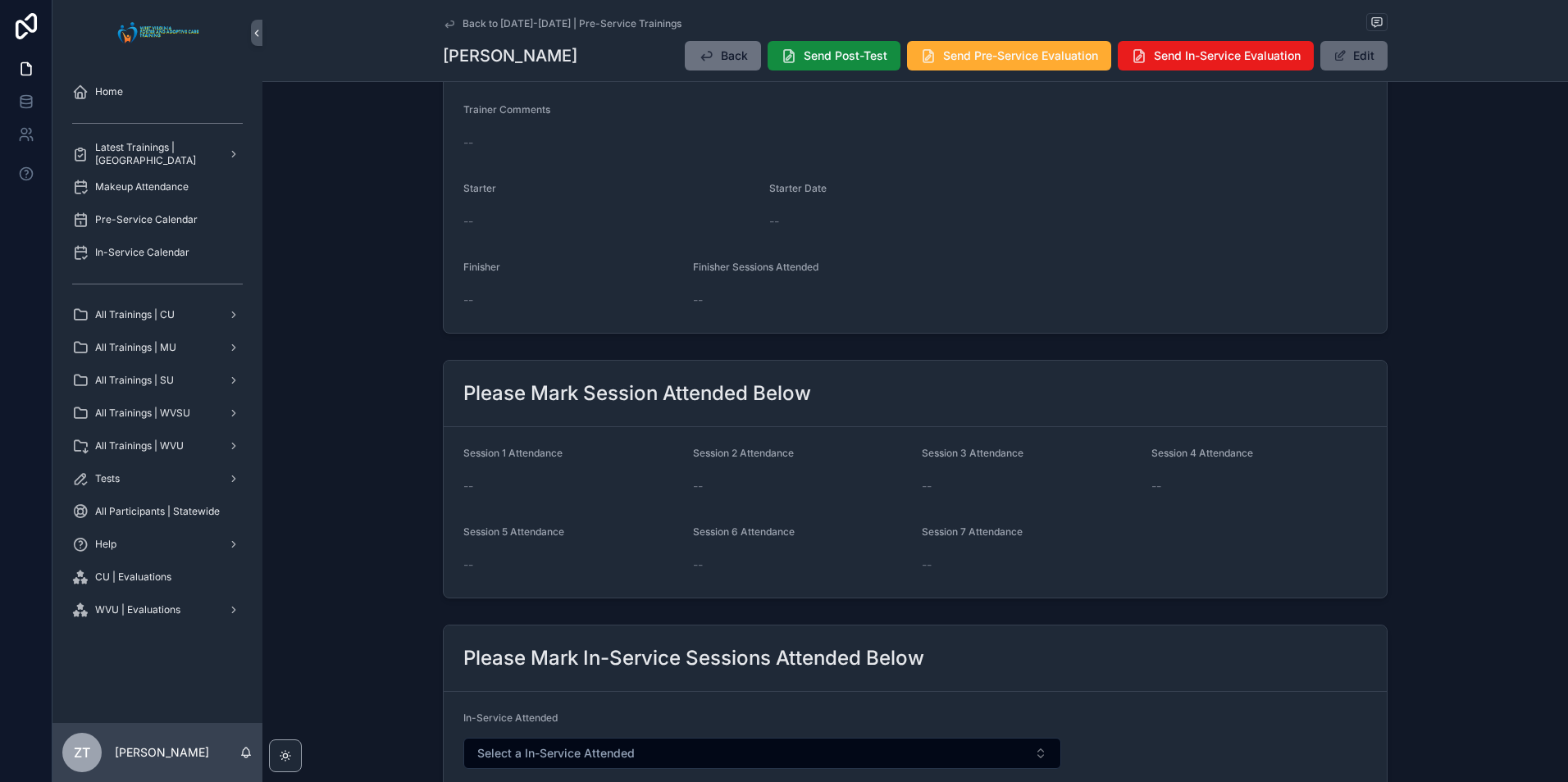
click at [1348, 53] on button "Edit" at bounding box center [1353, 55] width 67 height 29
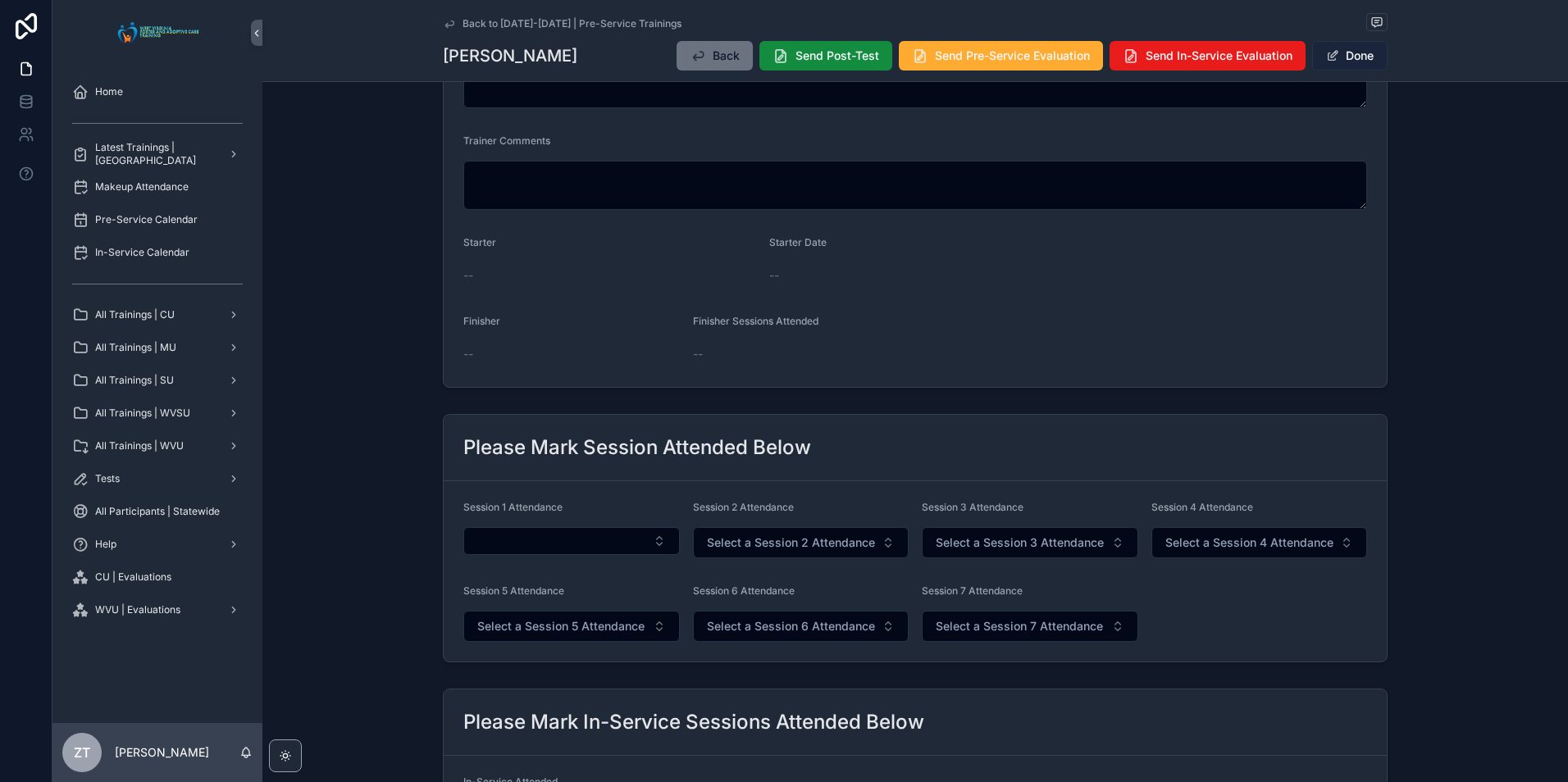
scroll to position [317, 0]
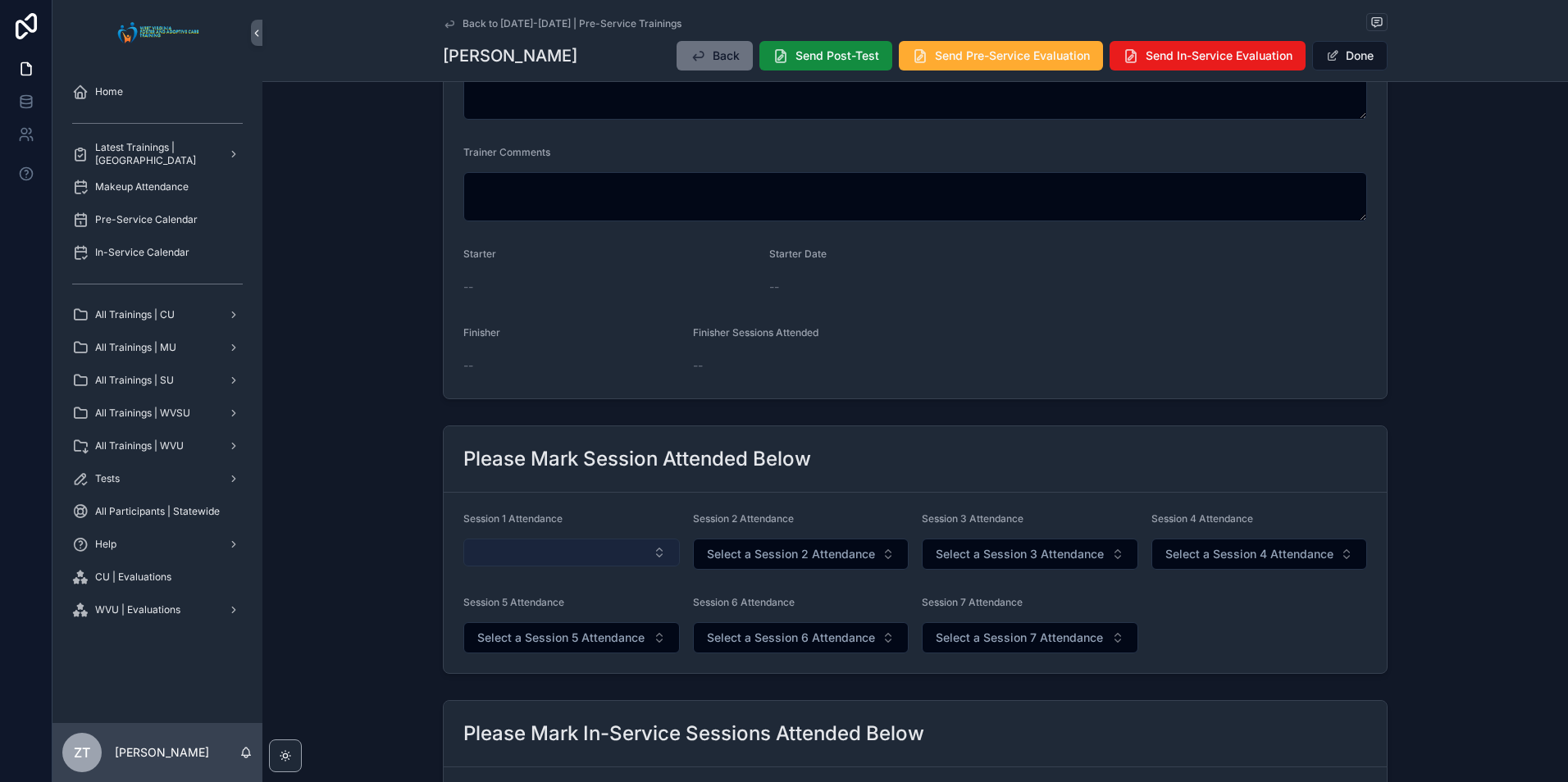
click at [515, 556] on button "Select Button" at bounding box center [572, 552] width 217 height 28
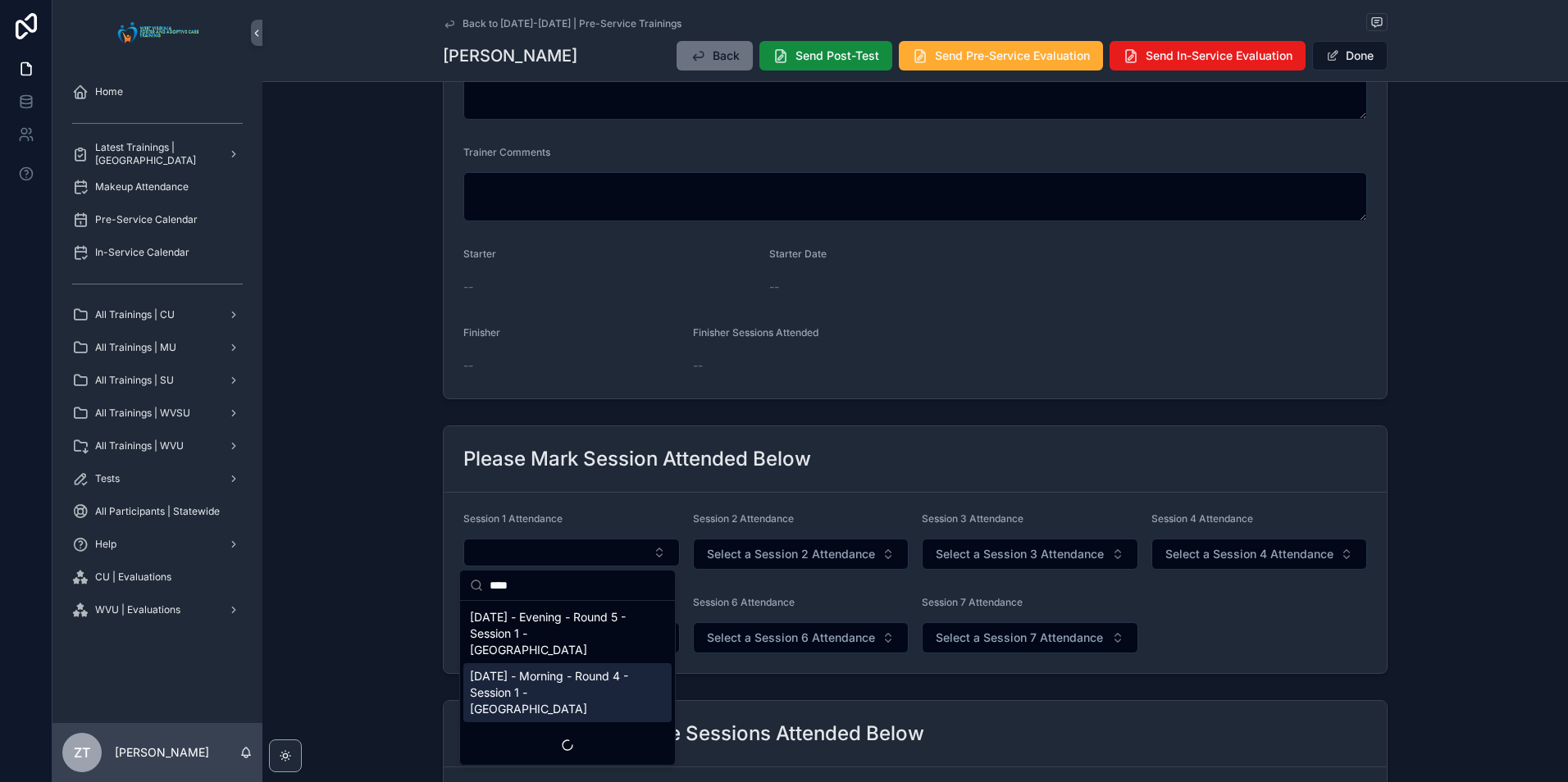
type input "****"
click at [552, 668] on span "[DATE] - Morning - Round 4 - Session 1 - [GEOGRAPHIC_DATA]" at bounding box center [557, 692] width 176 height 49
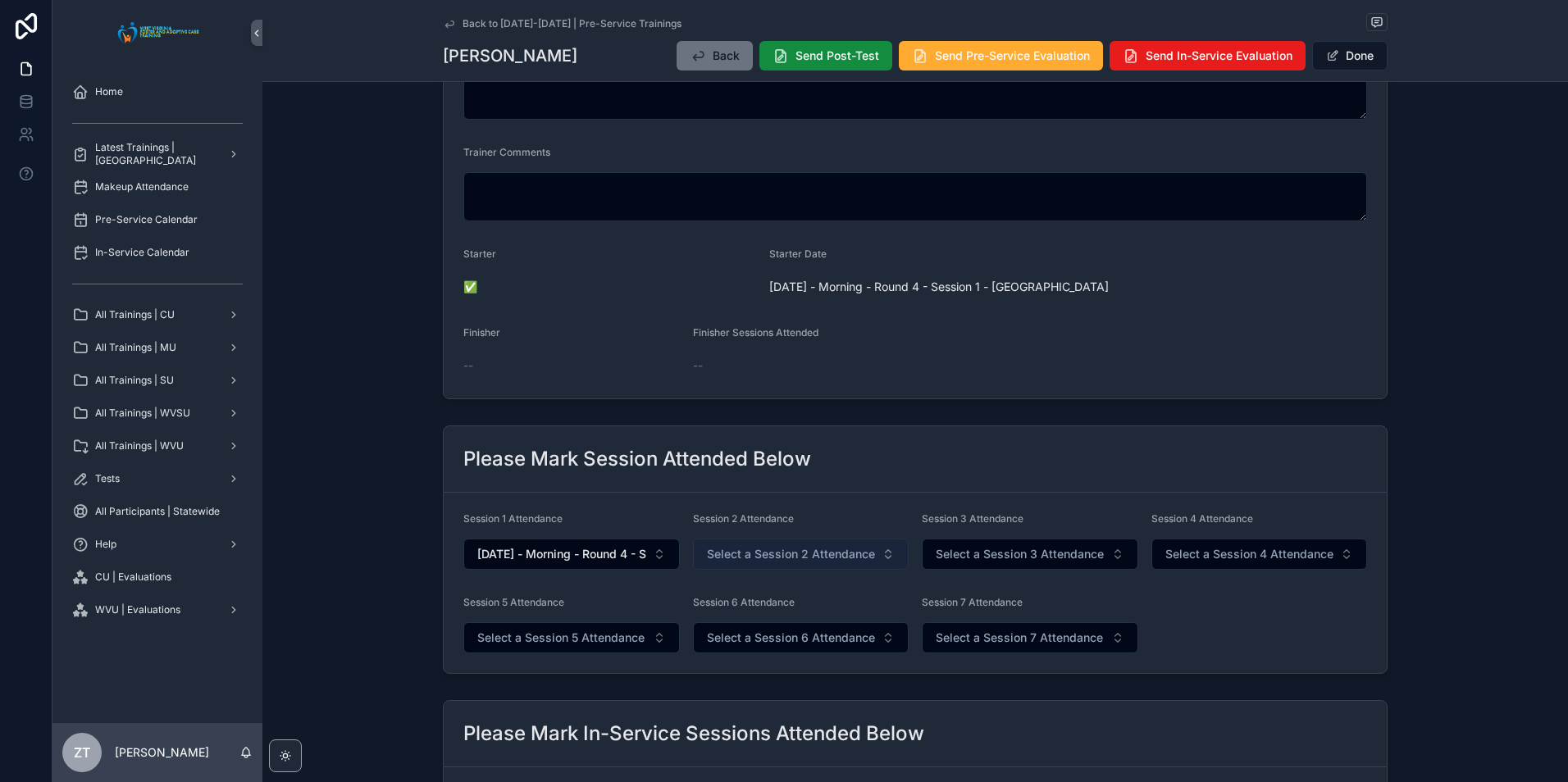
click at [789, 559] on span "Select a Session 2 Attendance" at bounding box center [791, 554] width 169 height 16
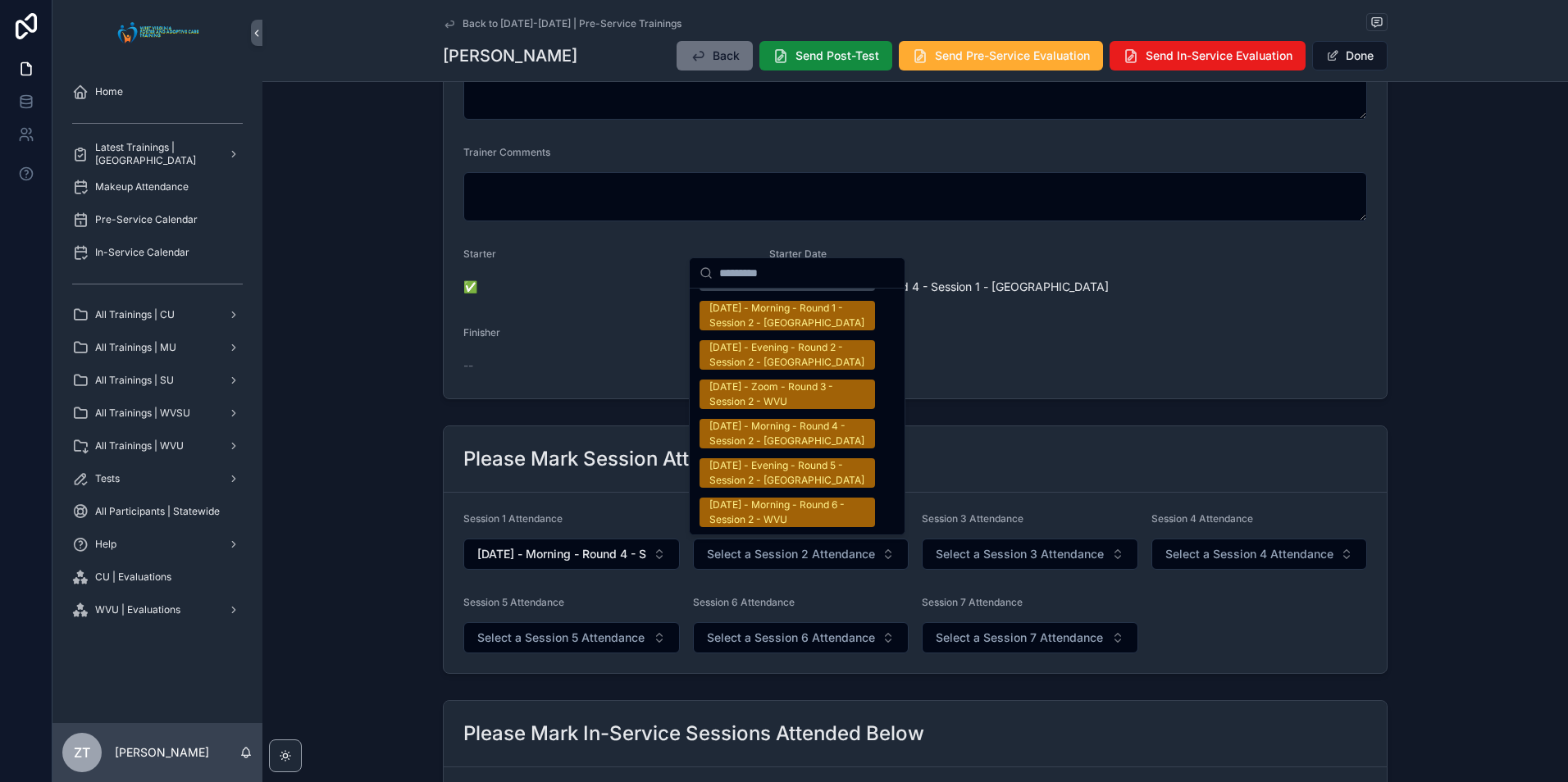
scroll to position [2624, 0]
click at [784, 457] on div "[DATE] - Evening - Round 5 - Session 2 - [GEOGRAPHIC_DATA]" at bounding box center [787, 472] width 156 height 29
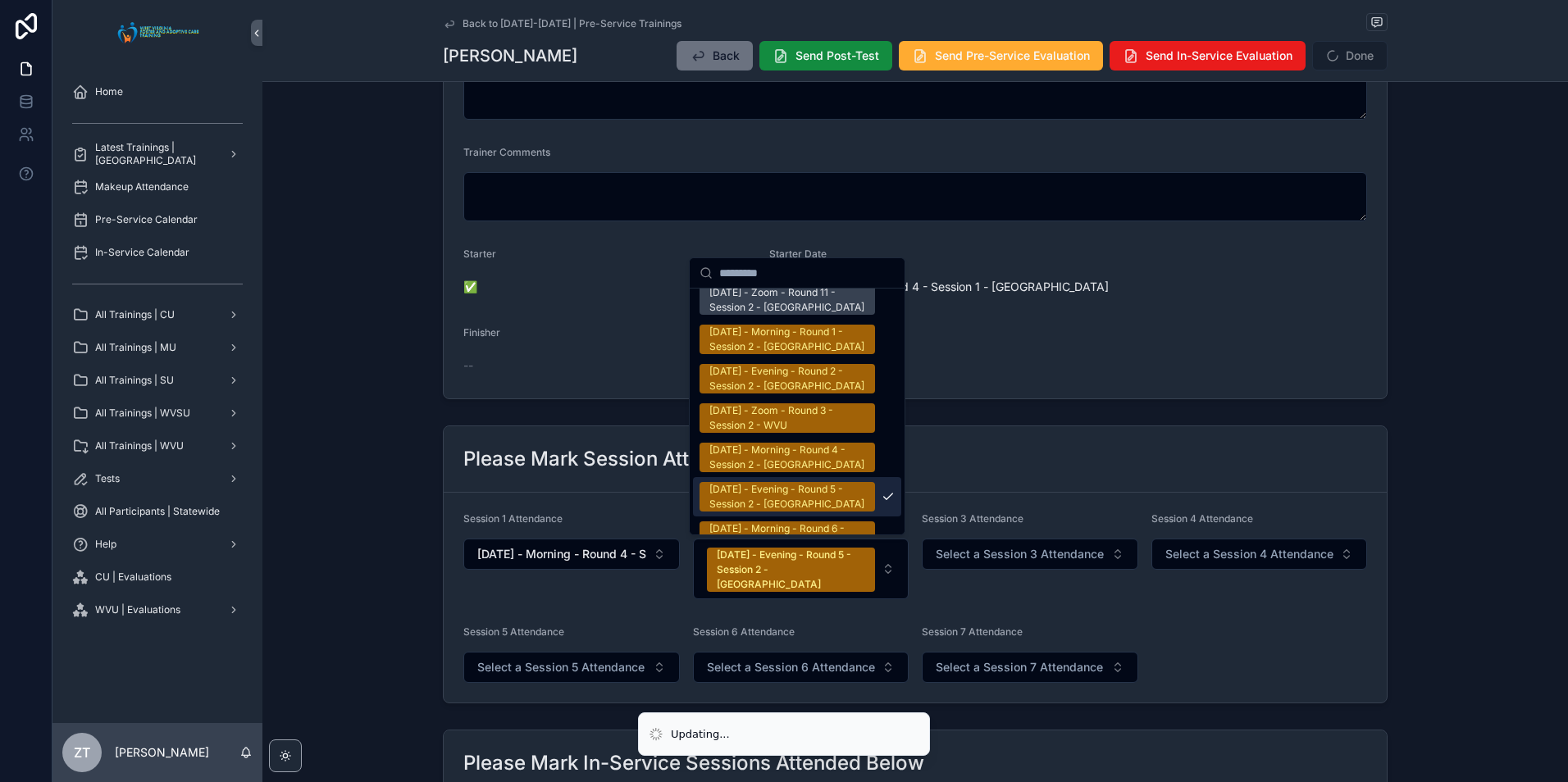
scroll to position [2648, 0]
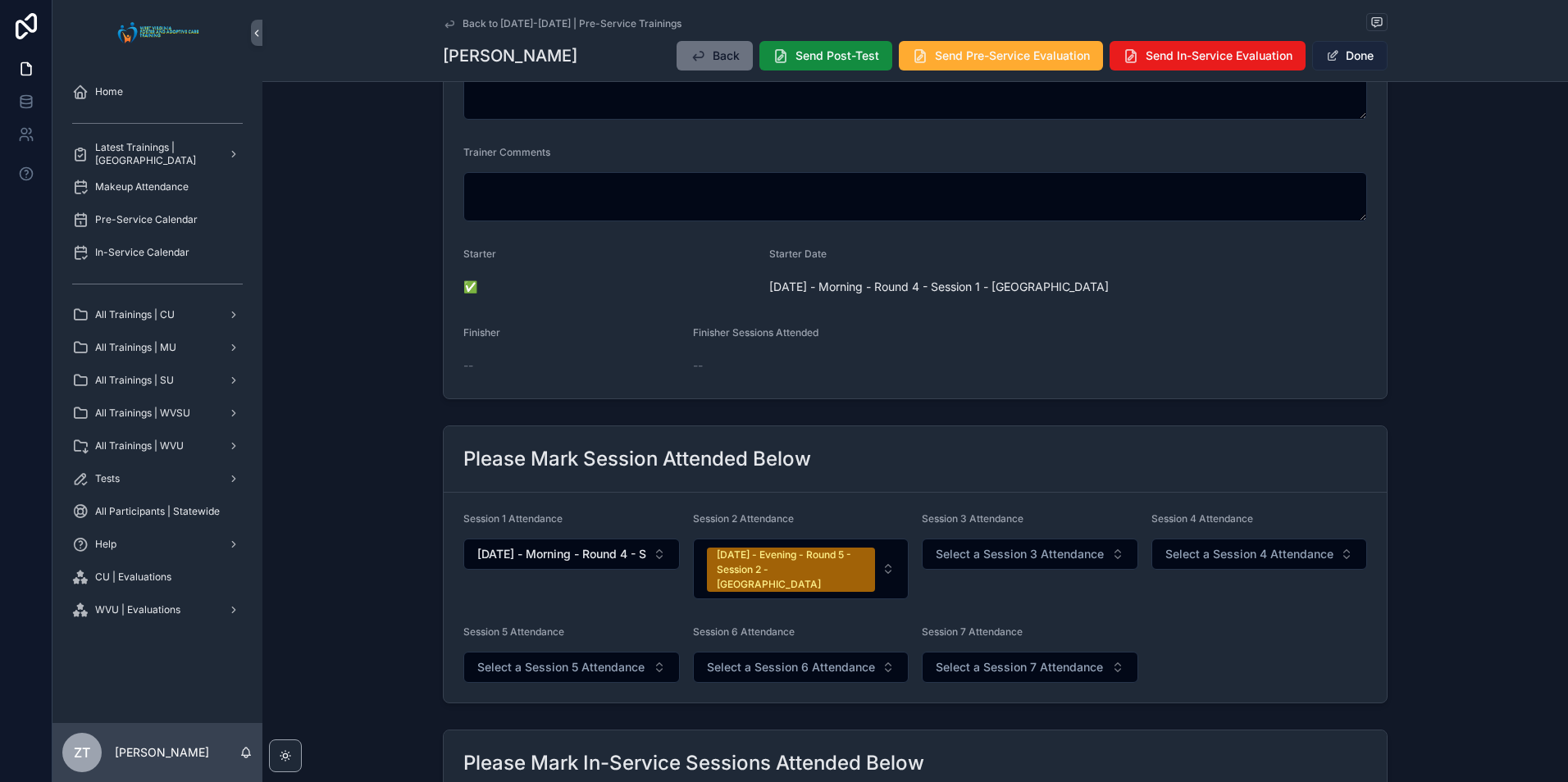
click at [1362, 62] on button "Done" at bounding box center [1349, 55] width 76 height 29
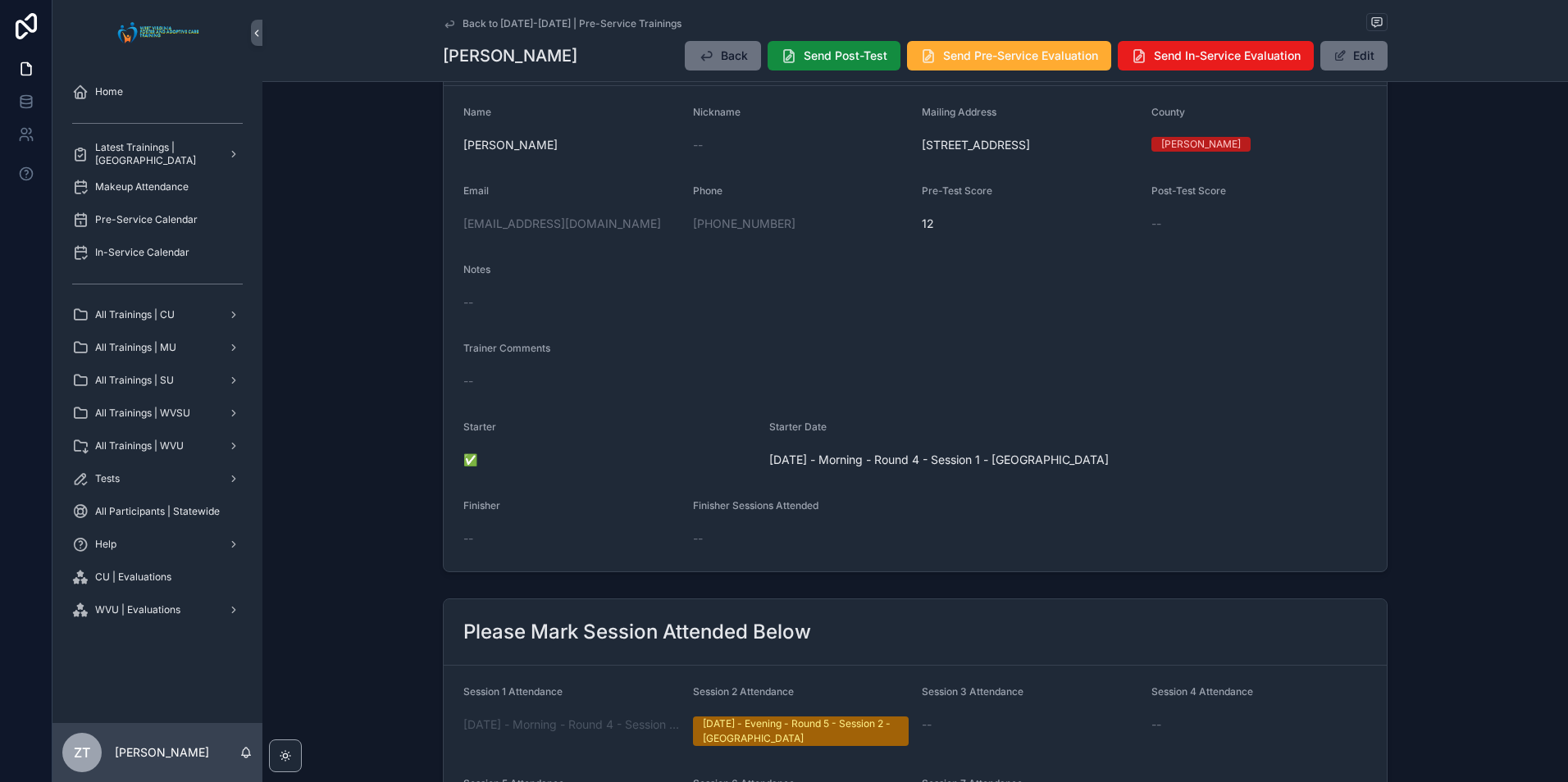
scroll to position [0, 0]
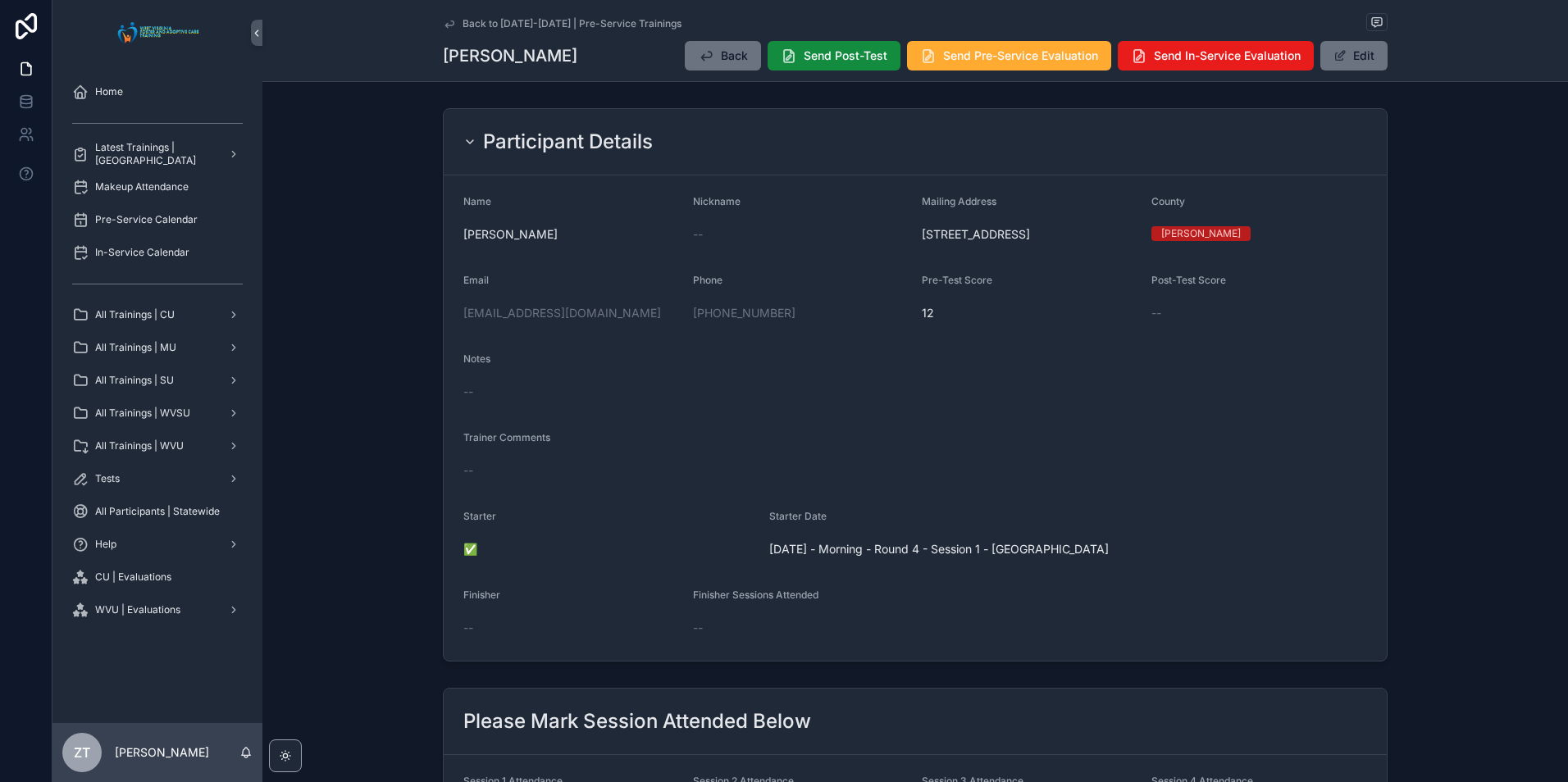
click at [445, 26] on icon "scrollable content" at bounding box center [449, 23] width 8 height 6
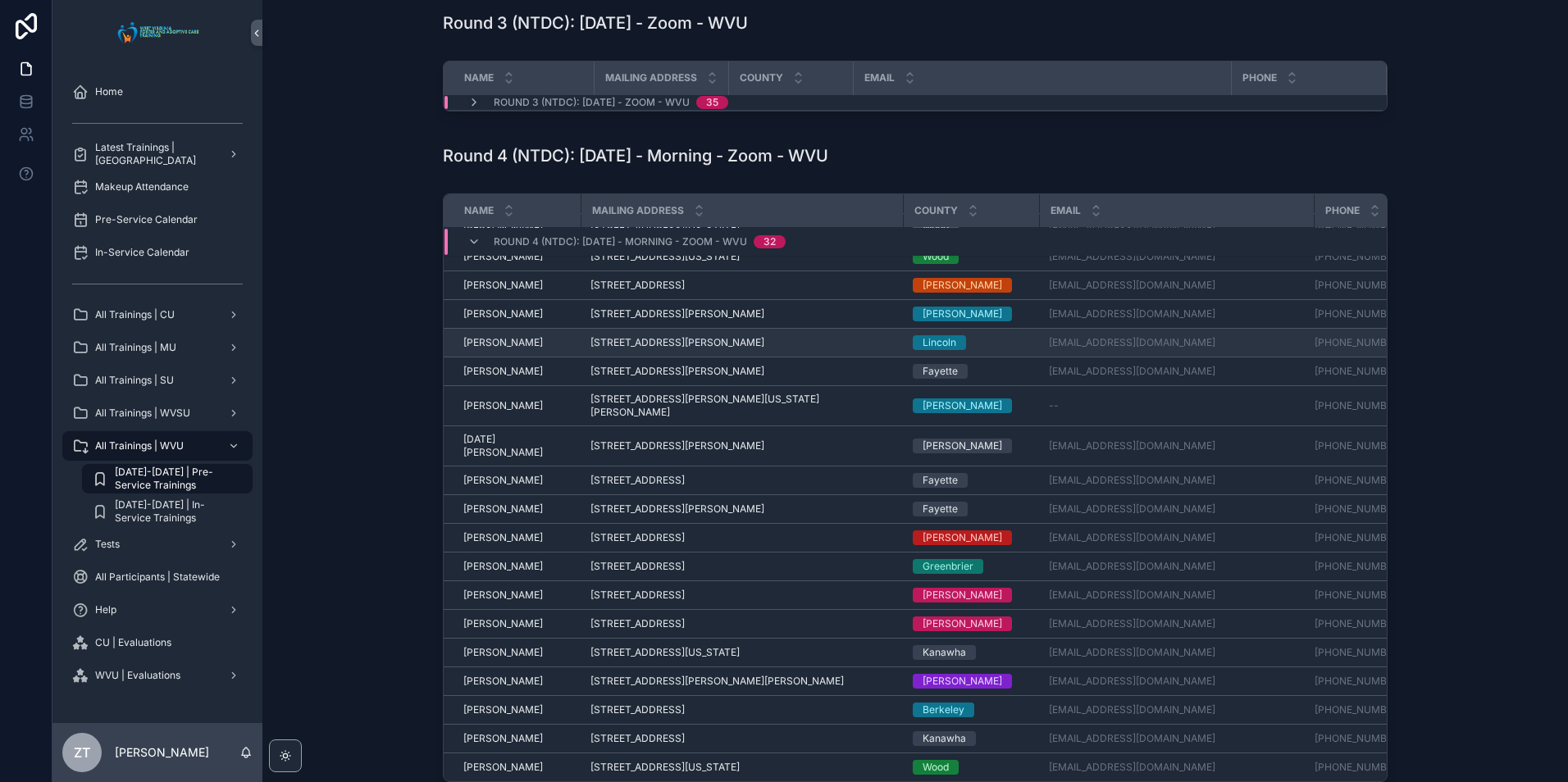
scroll to position [246, 0]
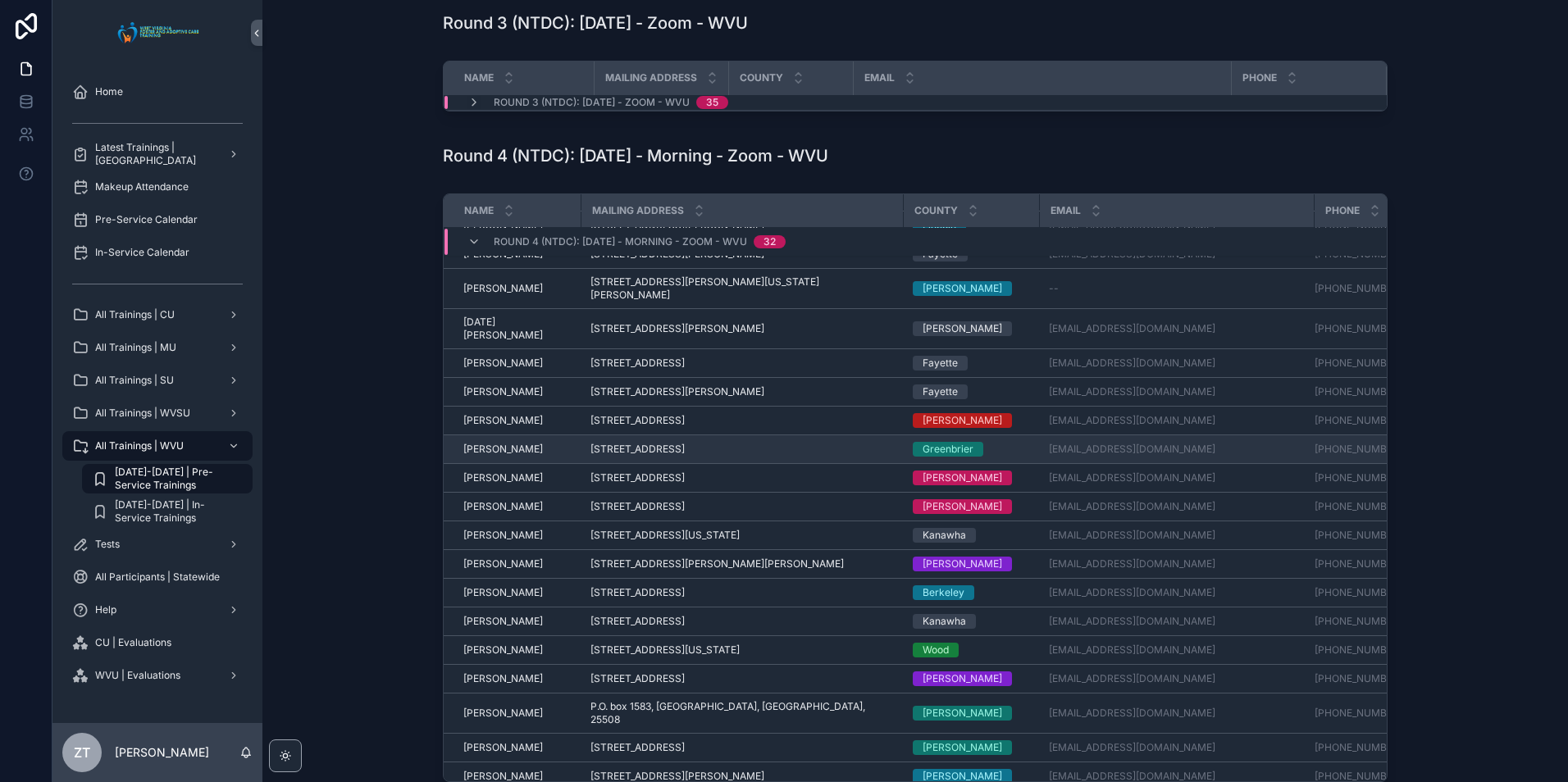
click at [500, 443] on span "[PERSON_NAME]" at bounding box center [503, 449] width 79 height 13
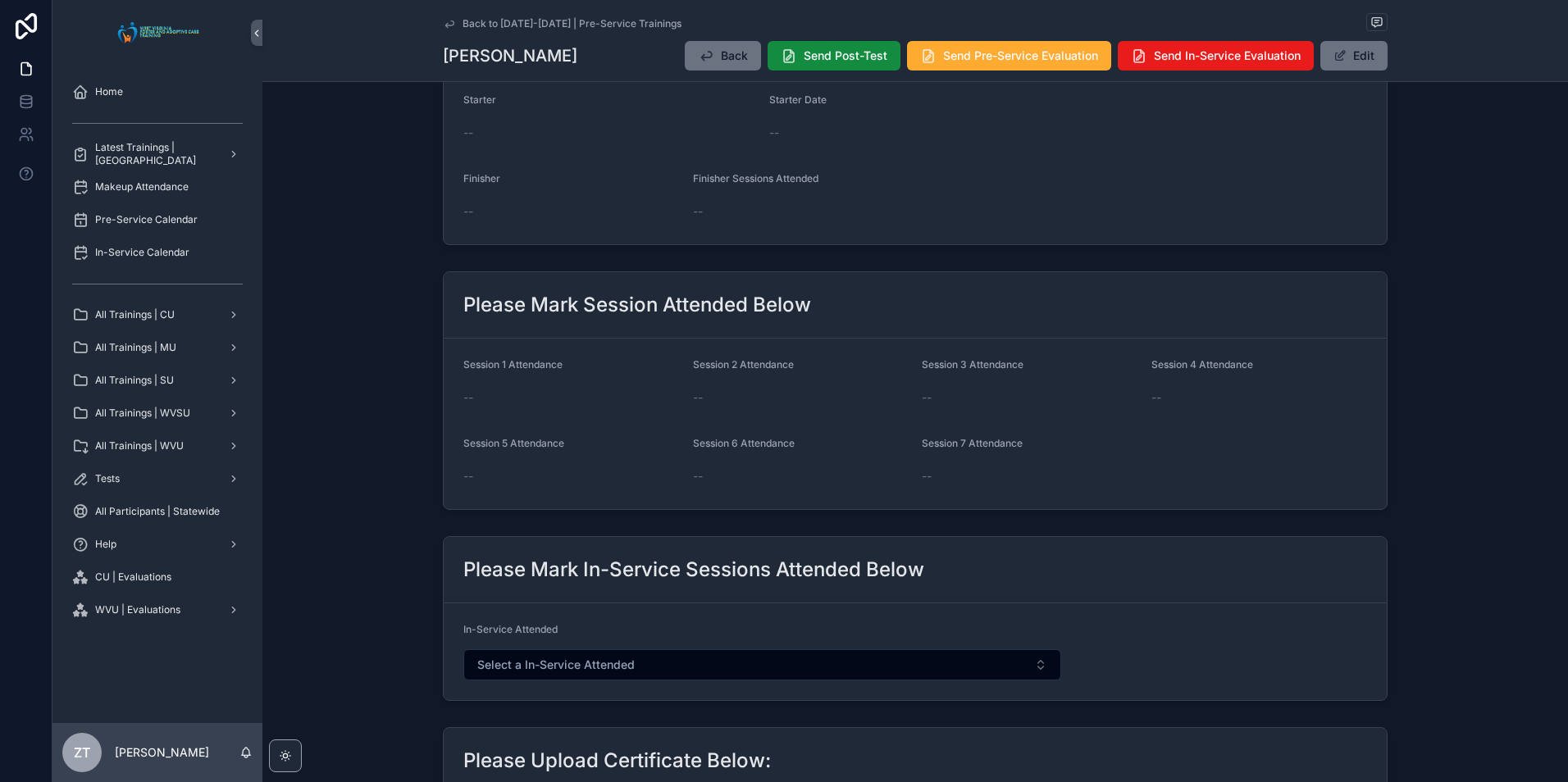
scroll to position [492, 0]
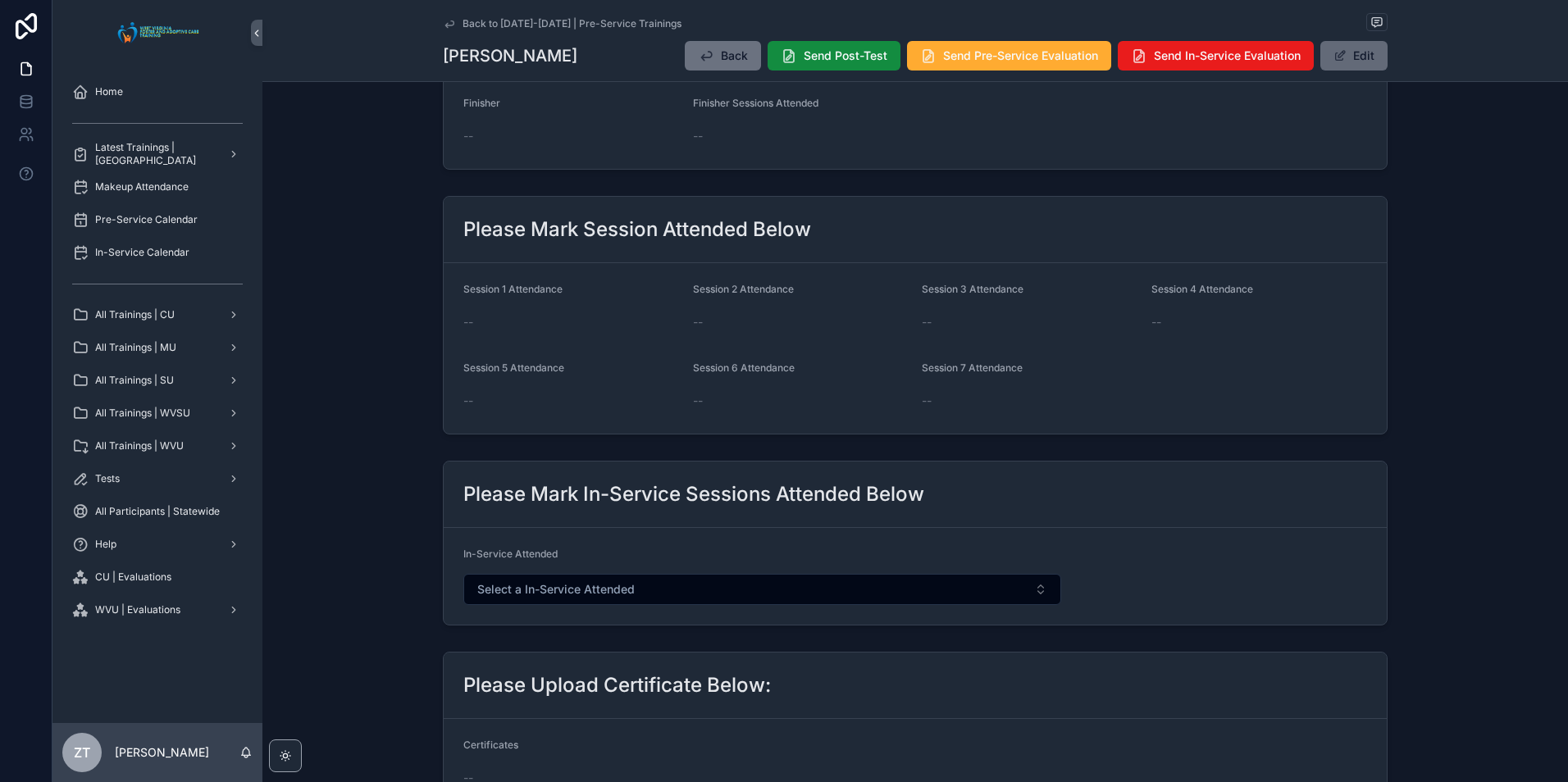
click at [1346, 57] on button "Edit" at bounding box center [1353, 55] width 67 height 29
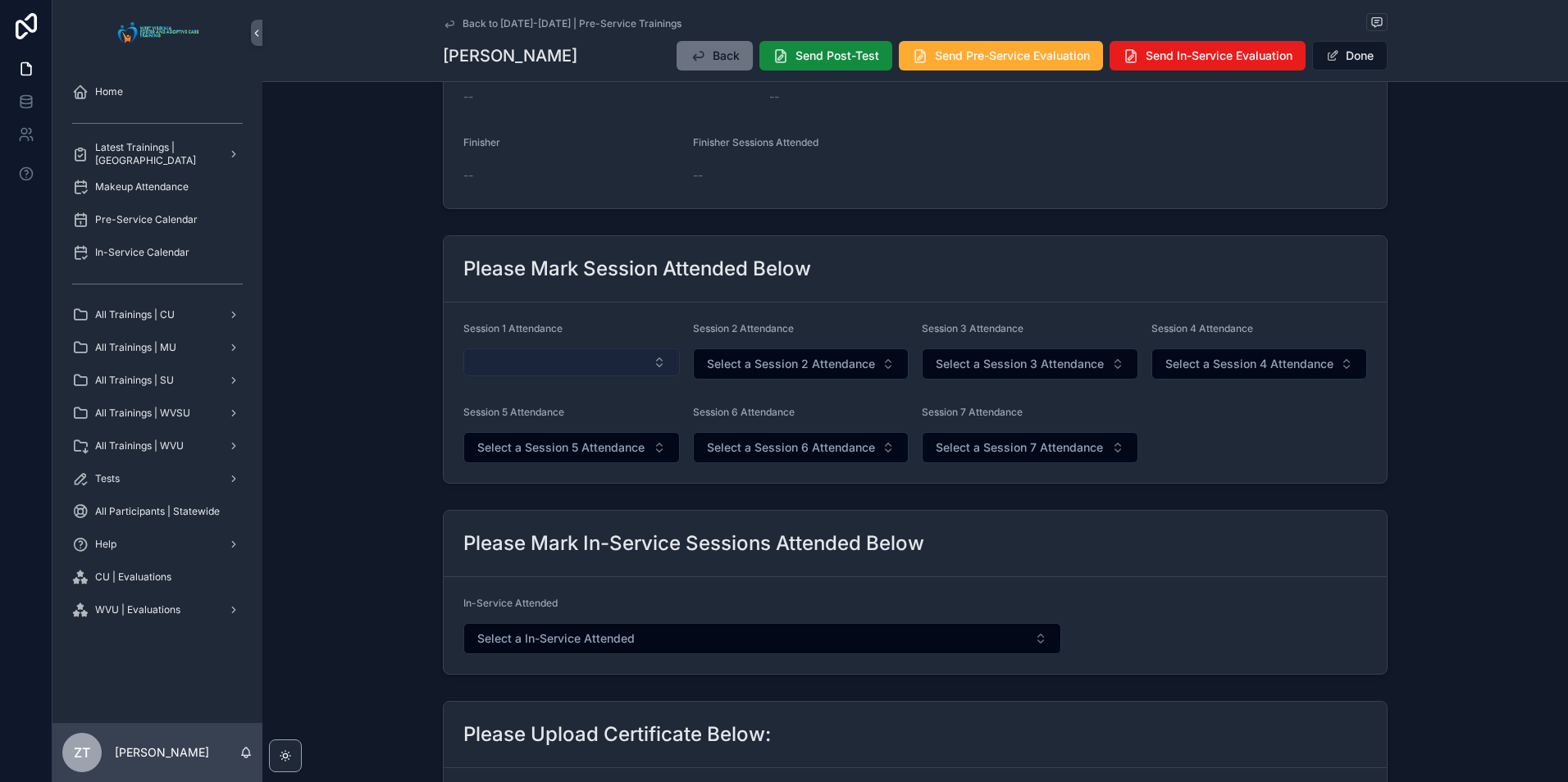
click at [589, 360] on button "Select Button" at bounding box center [572, 362] width 217 height 28
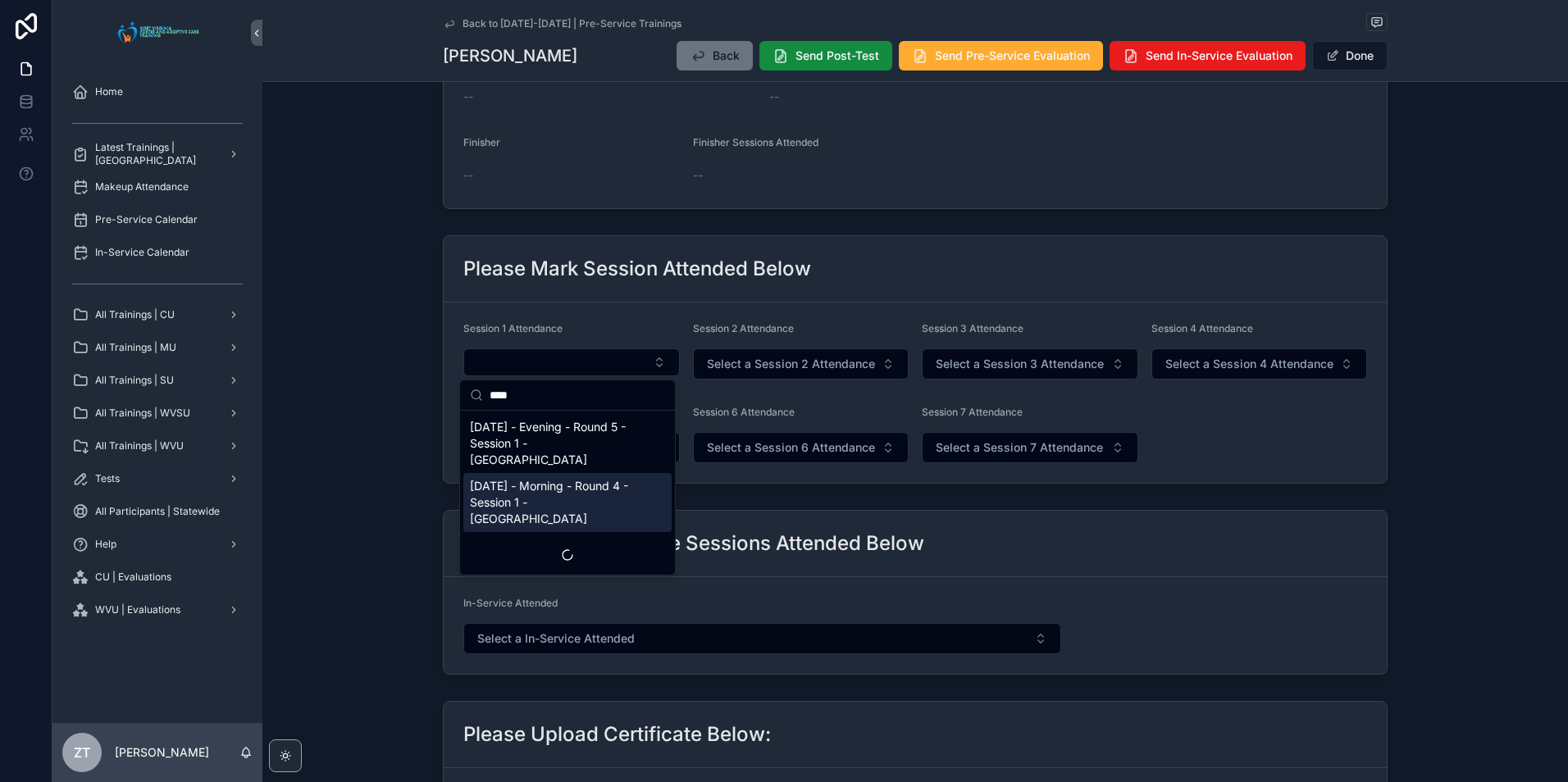
type input "****"
click at [566, 483] on span "[DATE] - Morning - Round 4 - Session 1 - [GEOGRAPHIC_DATA]" at bounding box center [557, 502] width 176 height 49
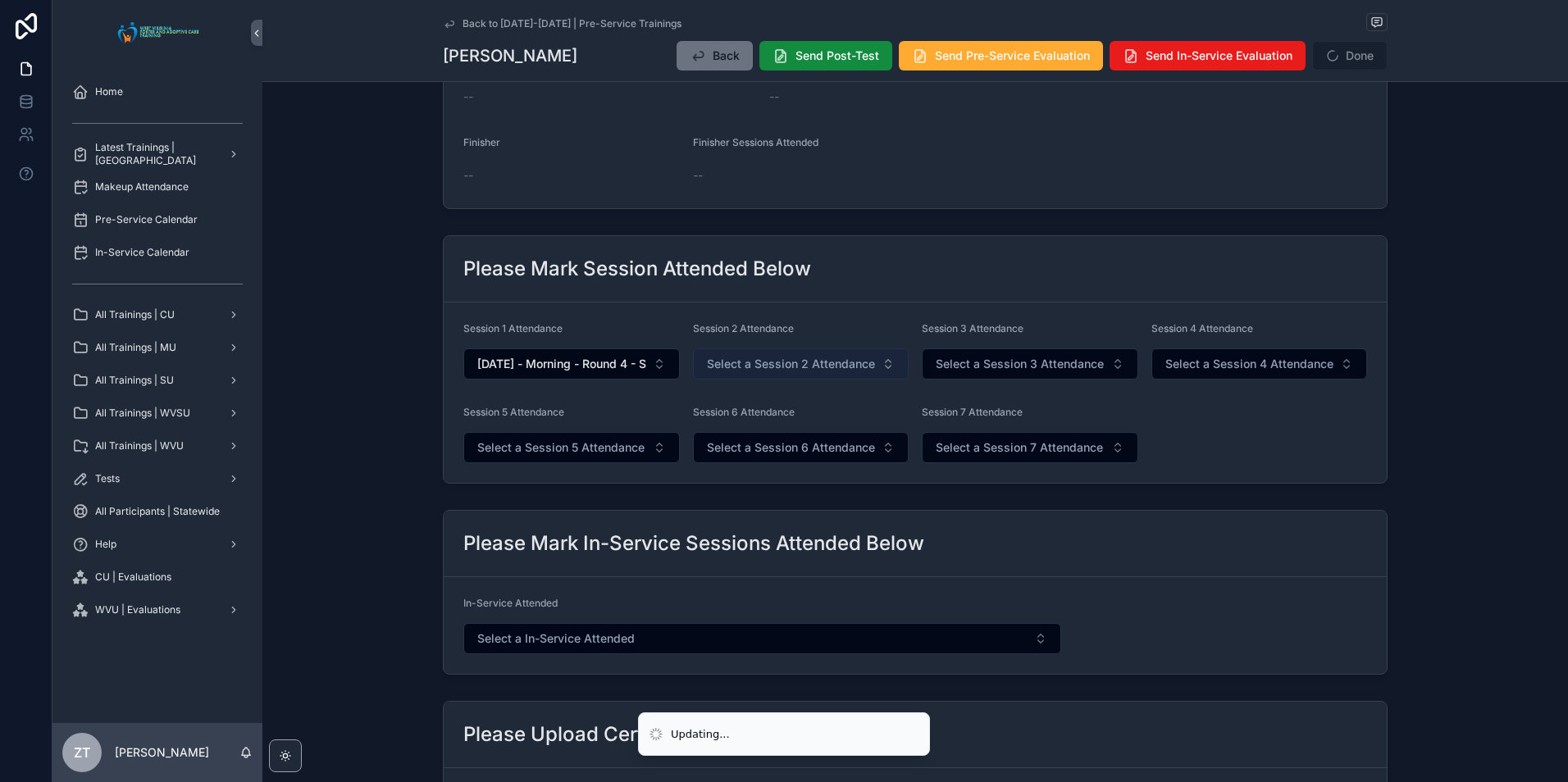
click at [729, 379] on button "Select a Session 2 Attendance" at bounding box center [801, 364] width 217 height 31
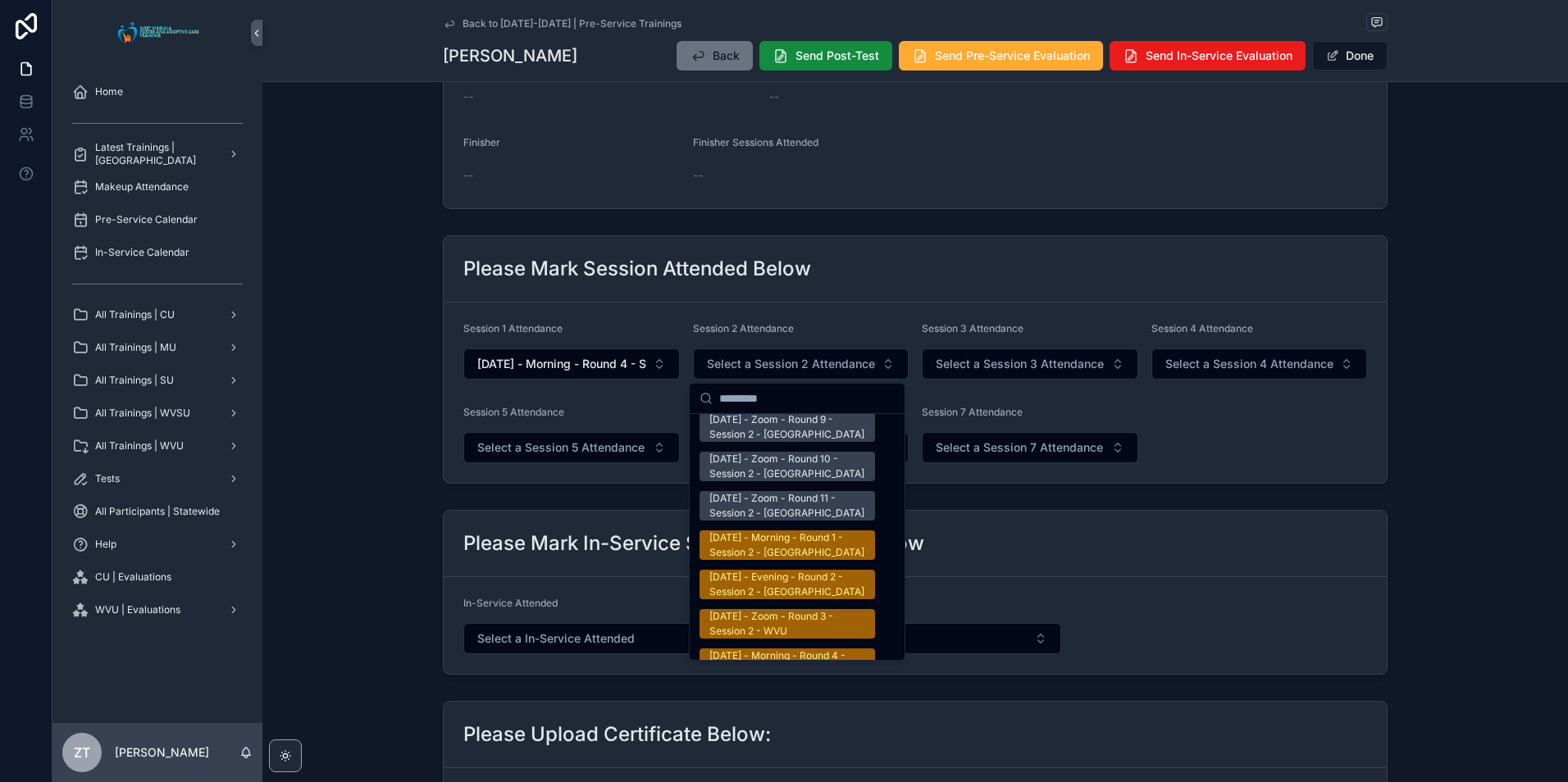
scroll to position [2705, 0]
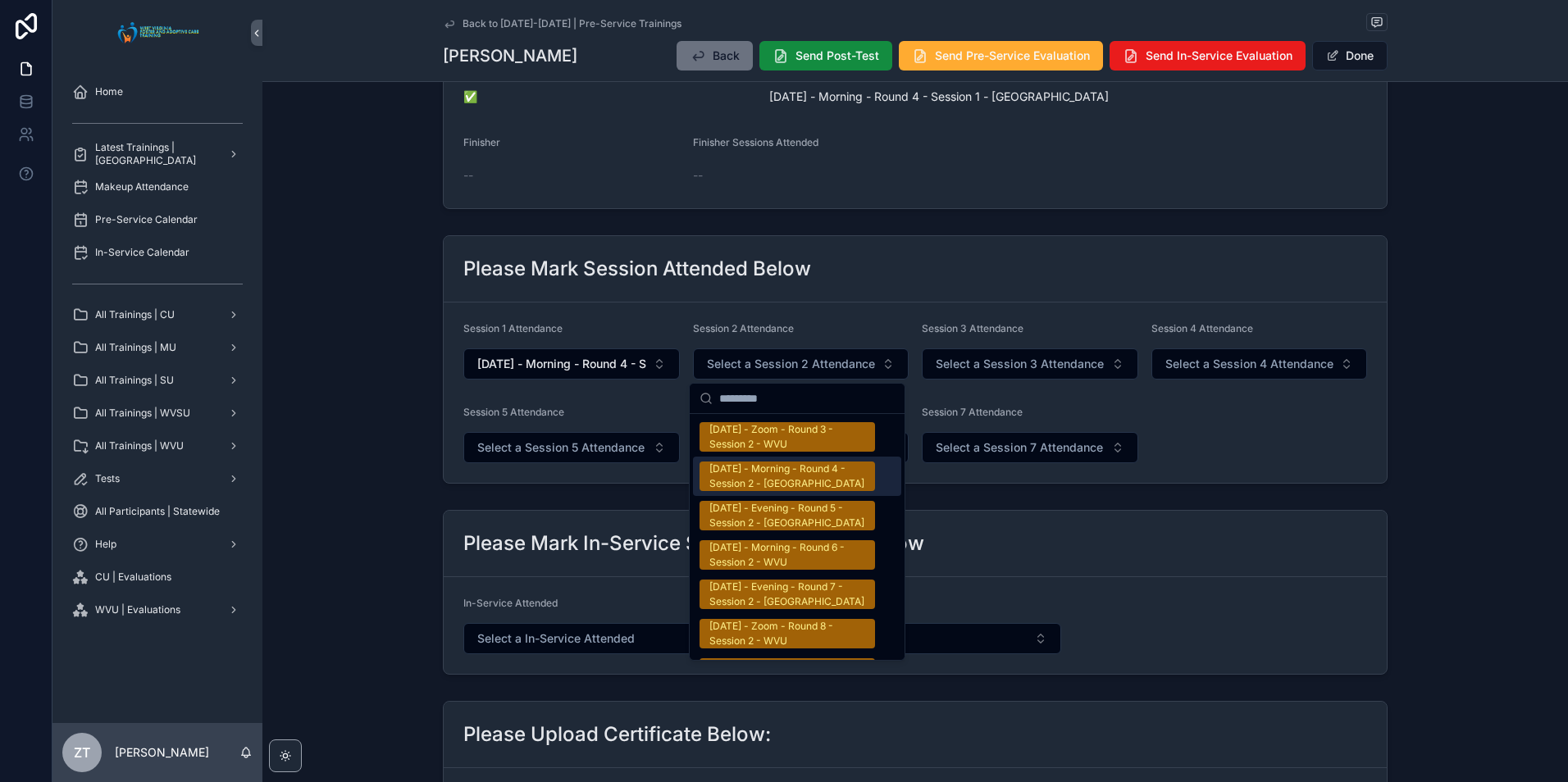
click at [772, 462] on div "[DATE] - Morning - Round 4 - Session 2 - [GEOGRAPHIC_DATA]" at bounding box center [787, 476] width 156 height 29
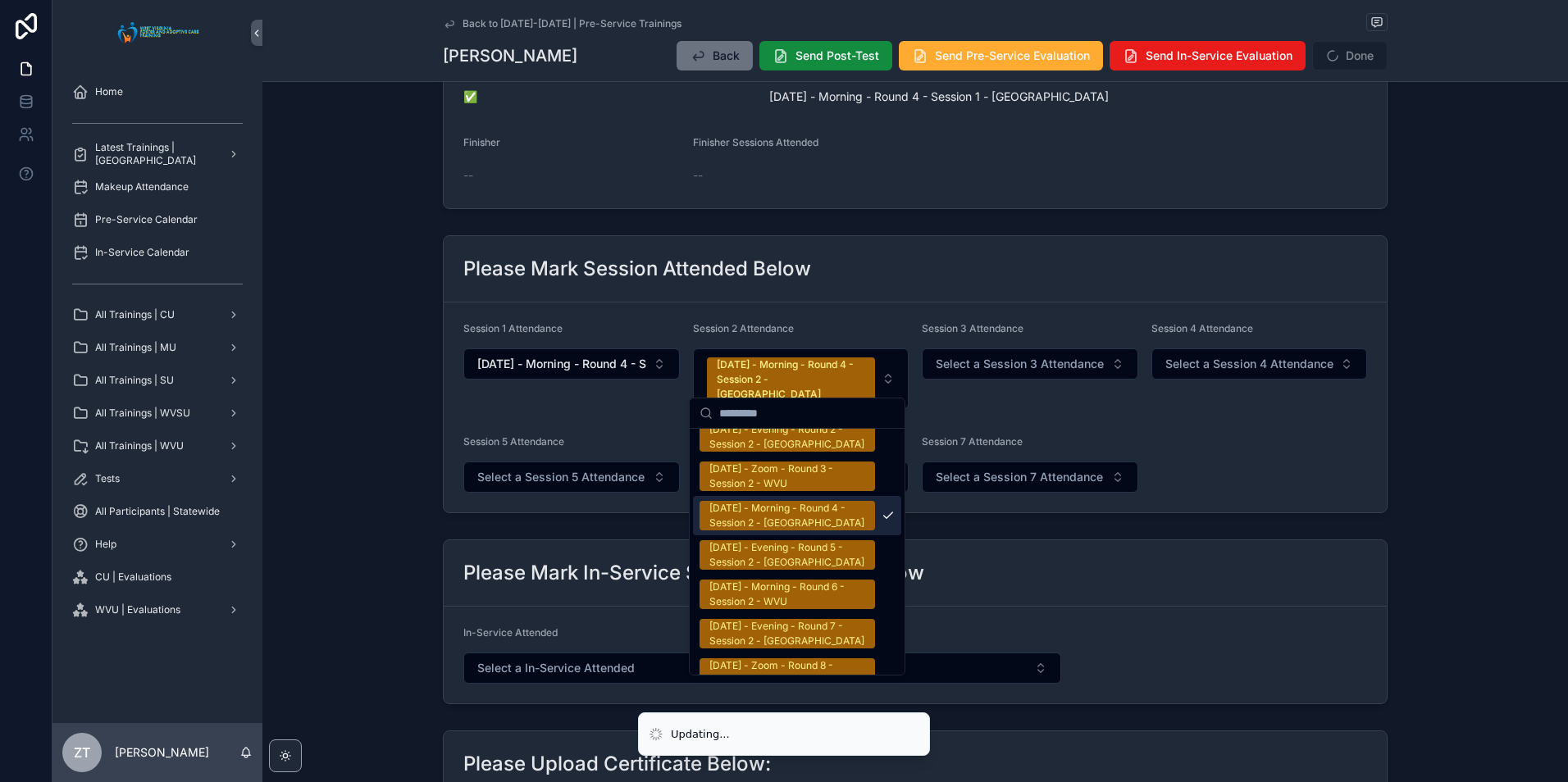
scroll to position [2730, 0]
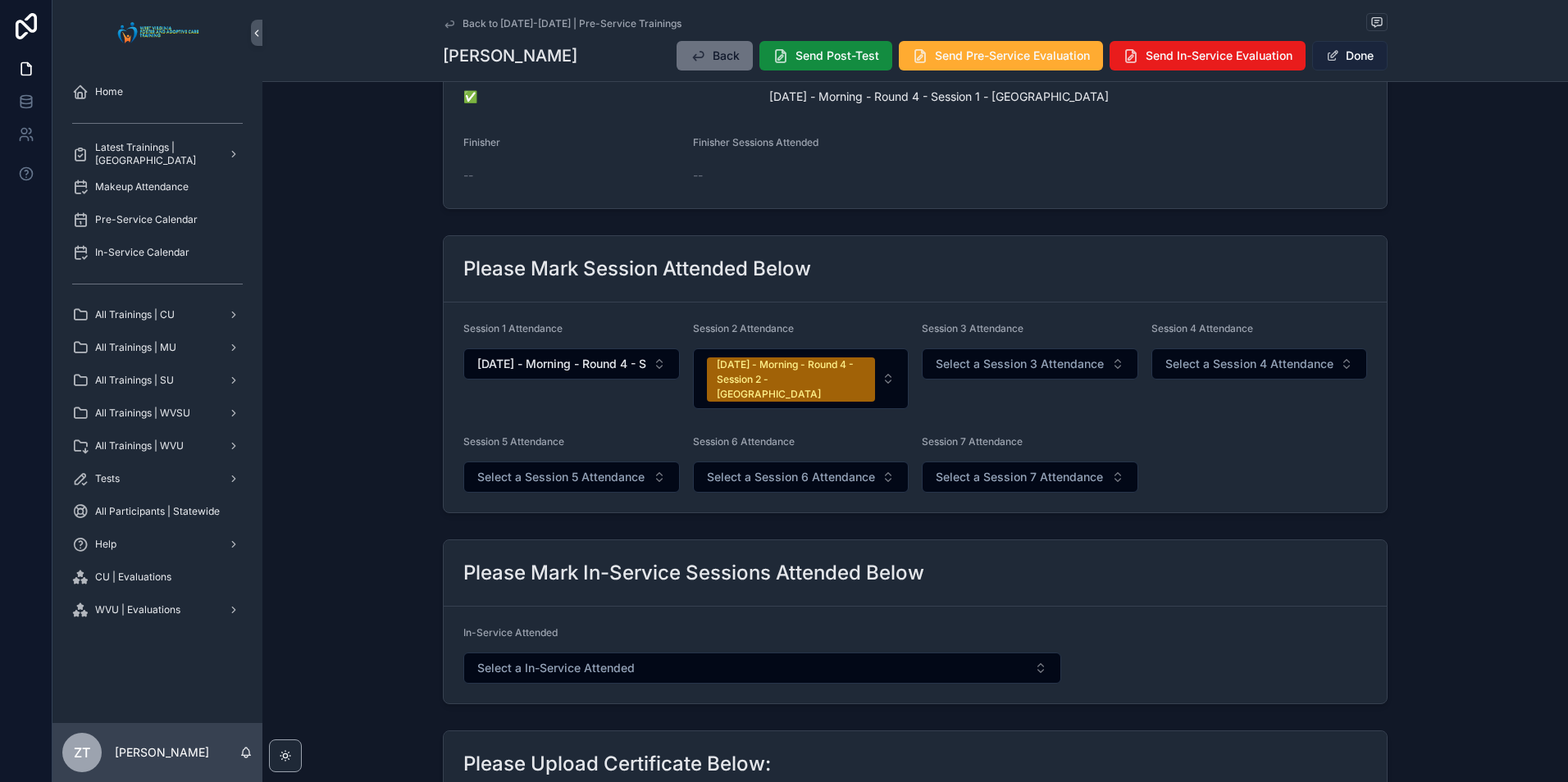
click at [1326, 59] on span "scrollable content" at bounding box center [1333, 55] width 13 height 13
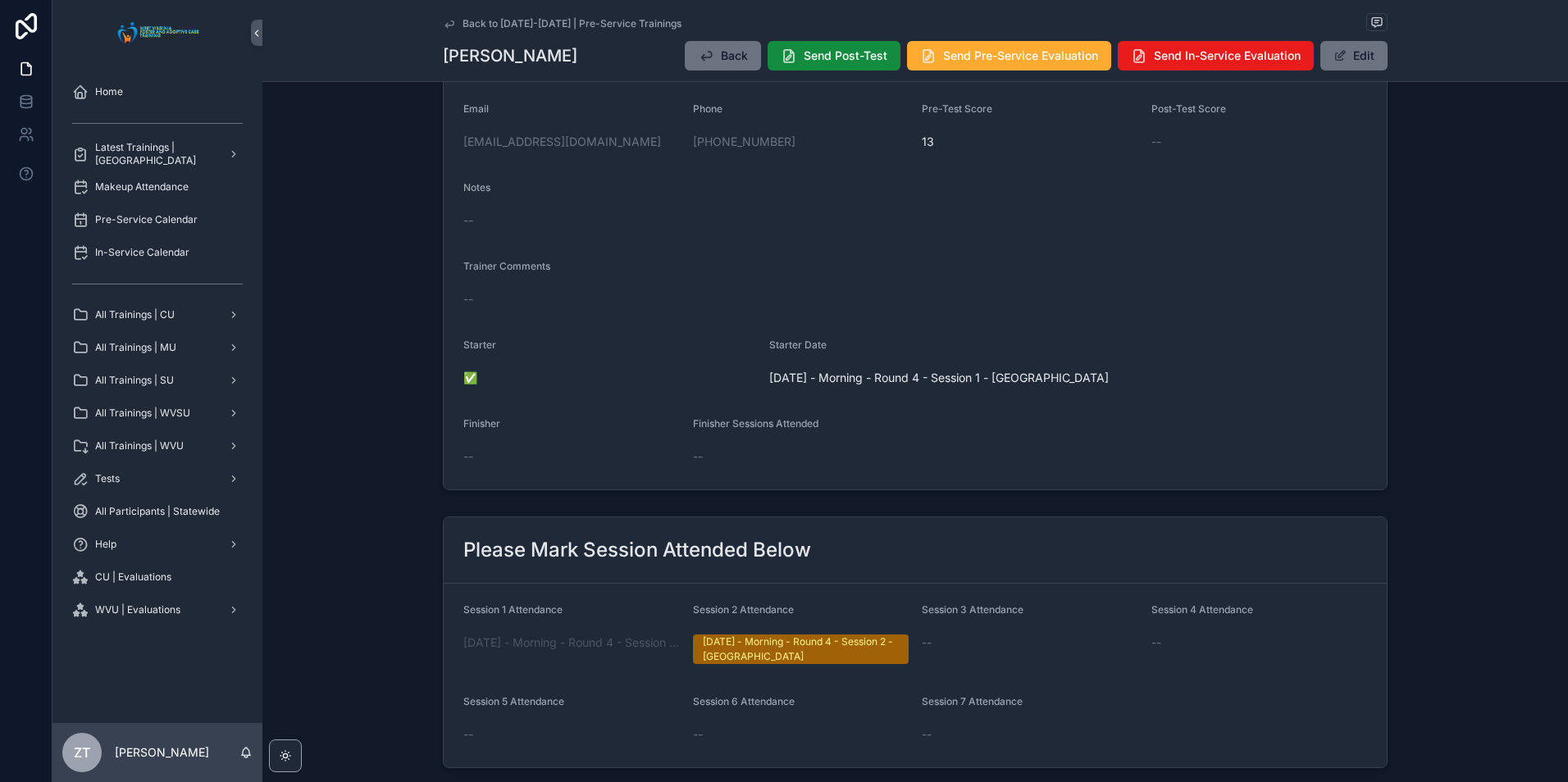
scroll to position [0, 0]
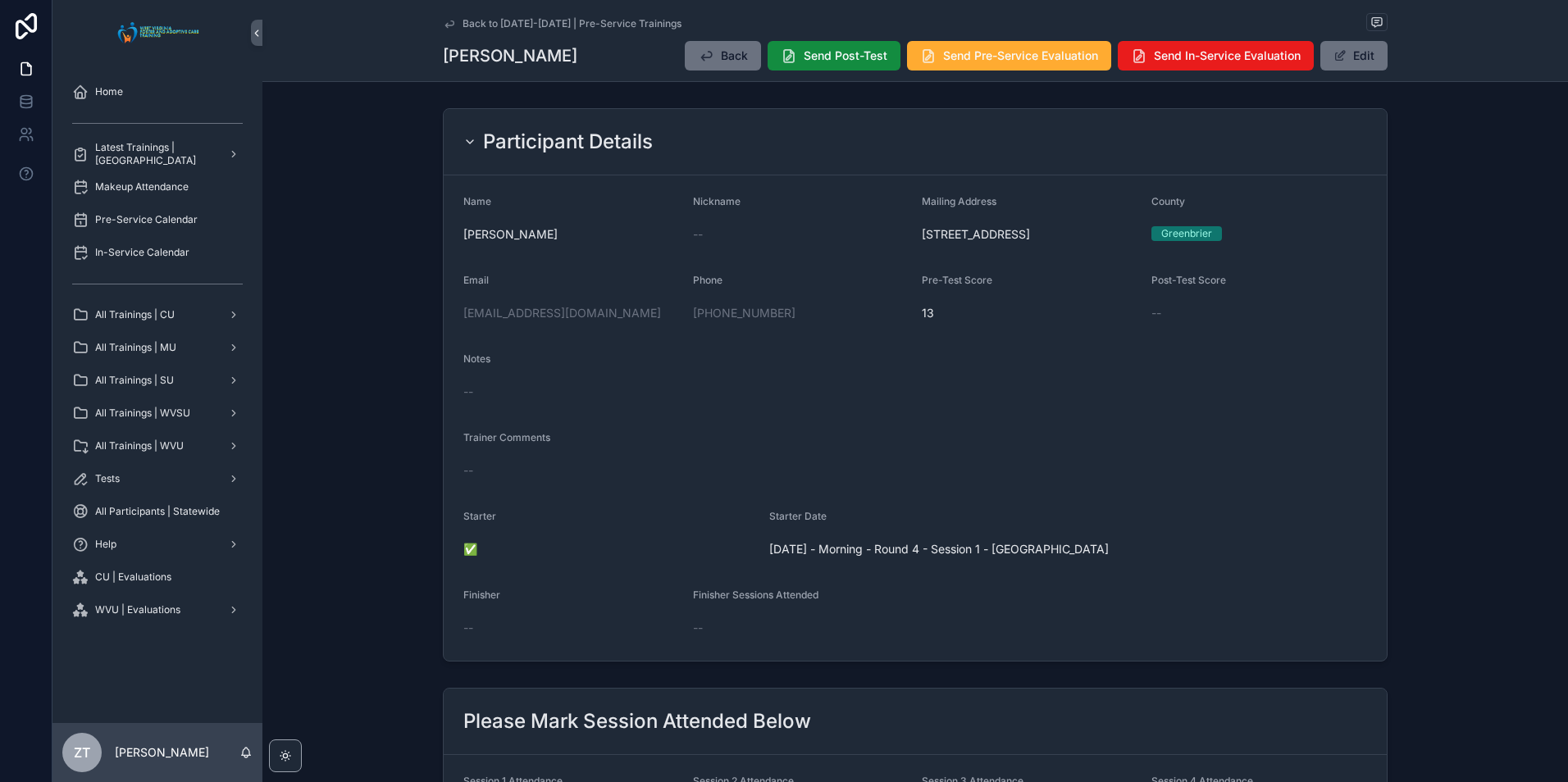
click at [443, 23] on icon "scrollable content" at bounding box center [450, 23] width 13 height 13
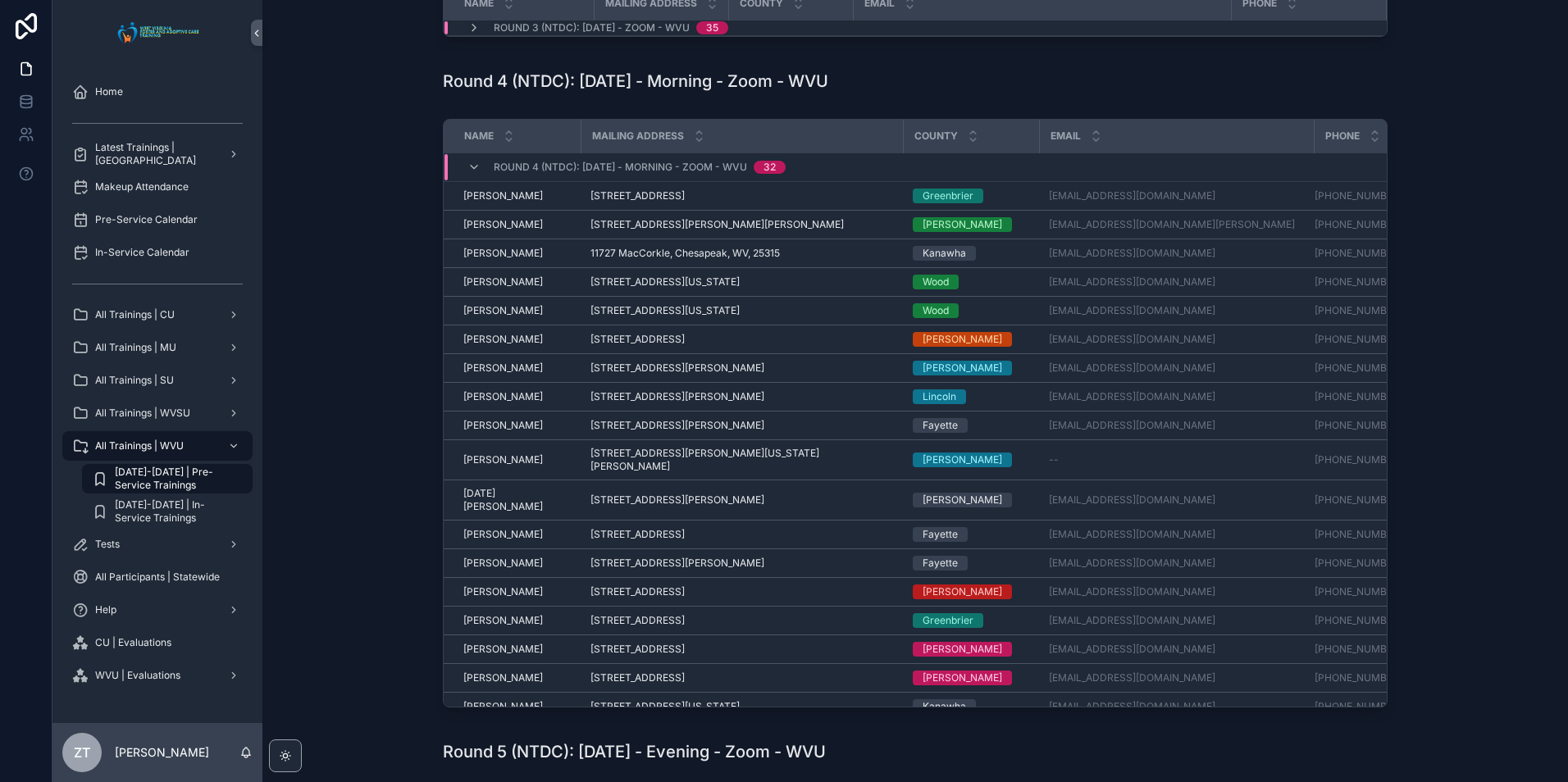
scroll to position [492, 0]
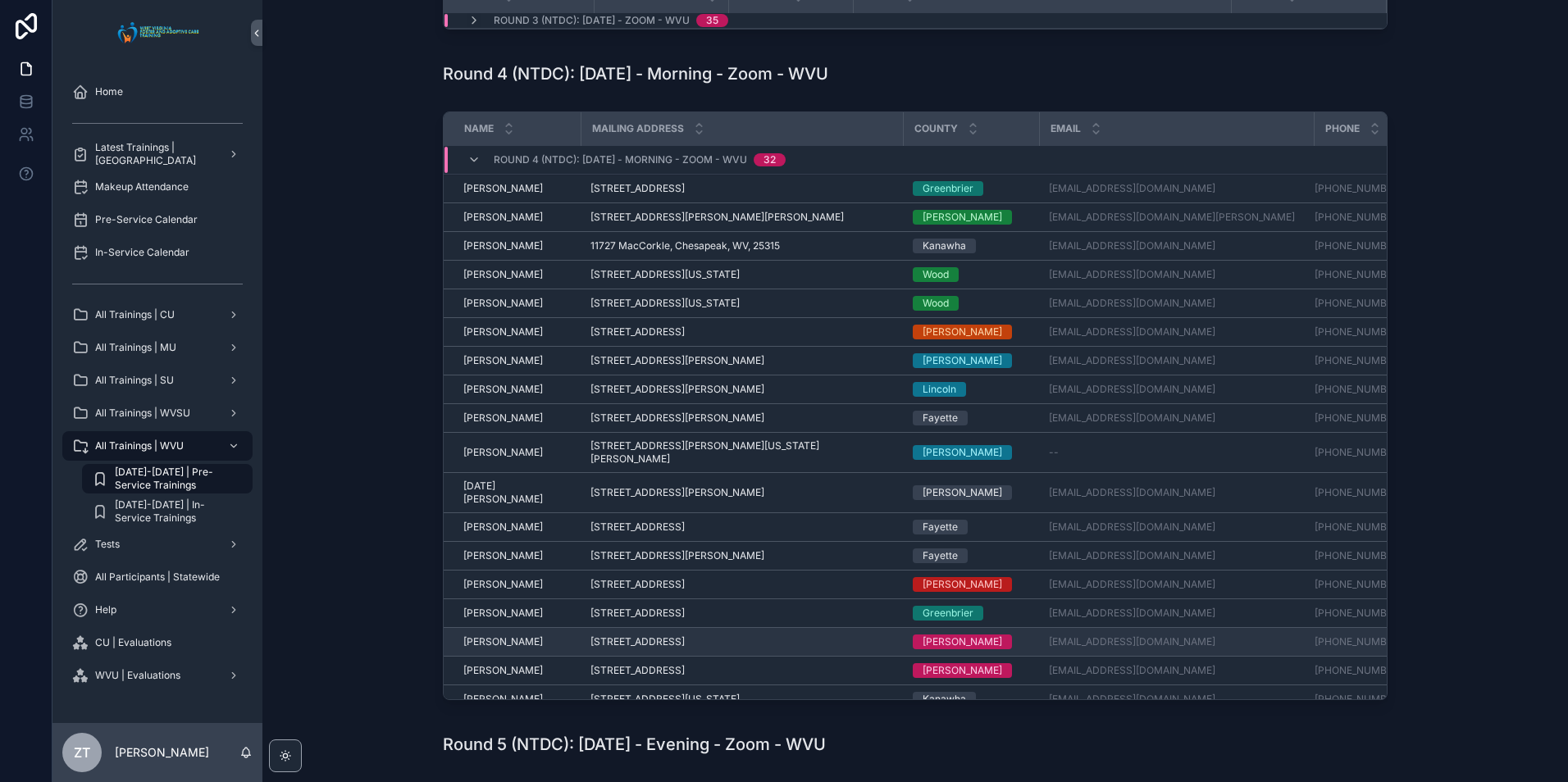
click at [501, 636] on span "[PERSON_NAME]" at bounding box center [503, 642] width 79 height 13
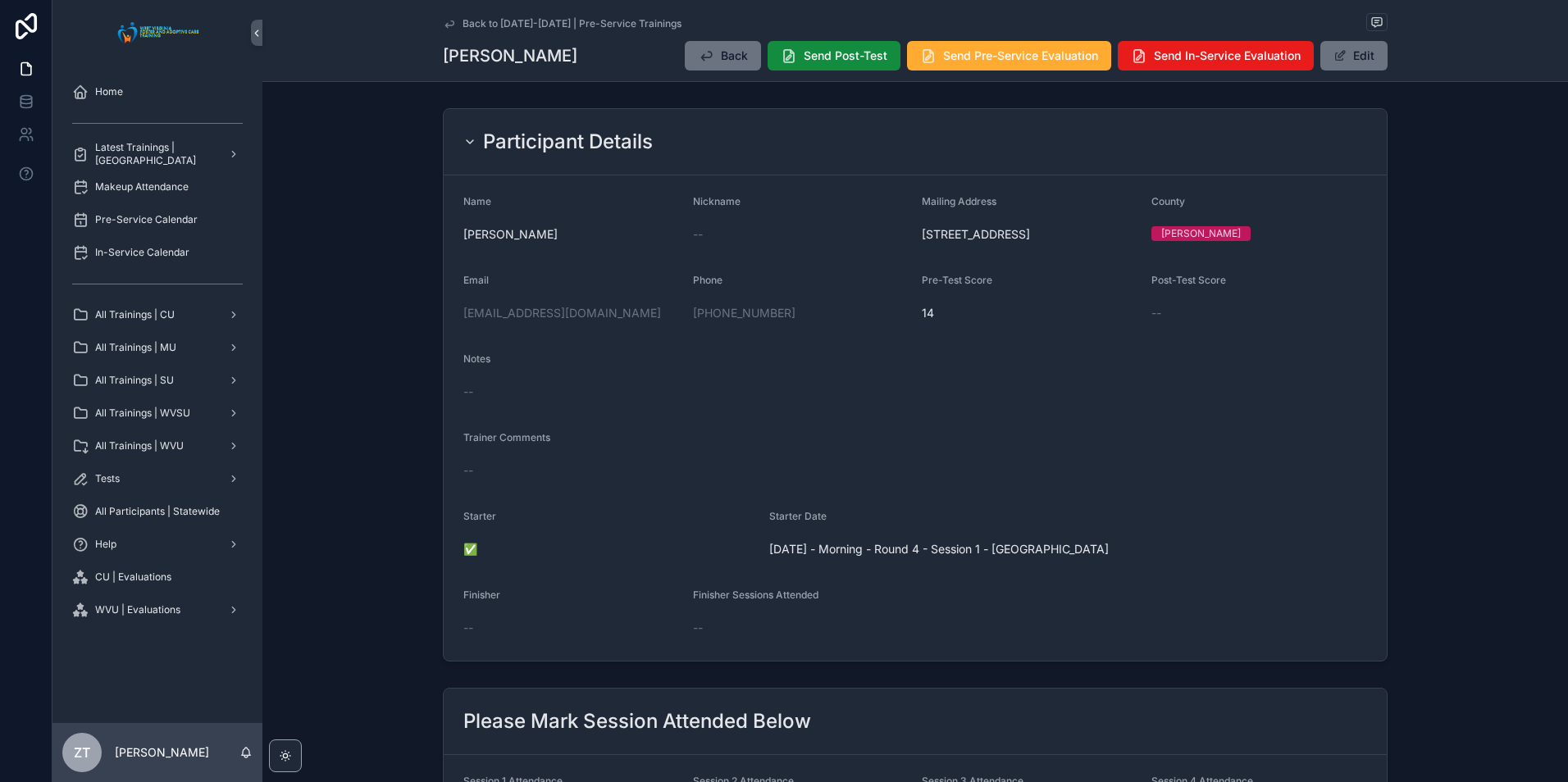
drag, startPoint x: 443, startPoint y: 25, endPoint x: 13, endPoint y: 309, distance: 515.3
click at [445, 25] on icon "scrollable content" at bounding box center [449, 23] width 8 height 6
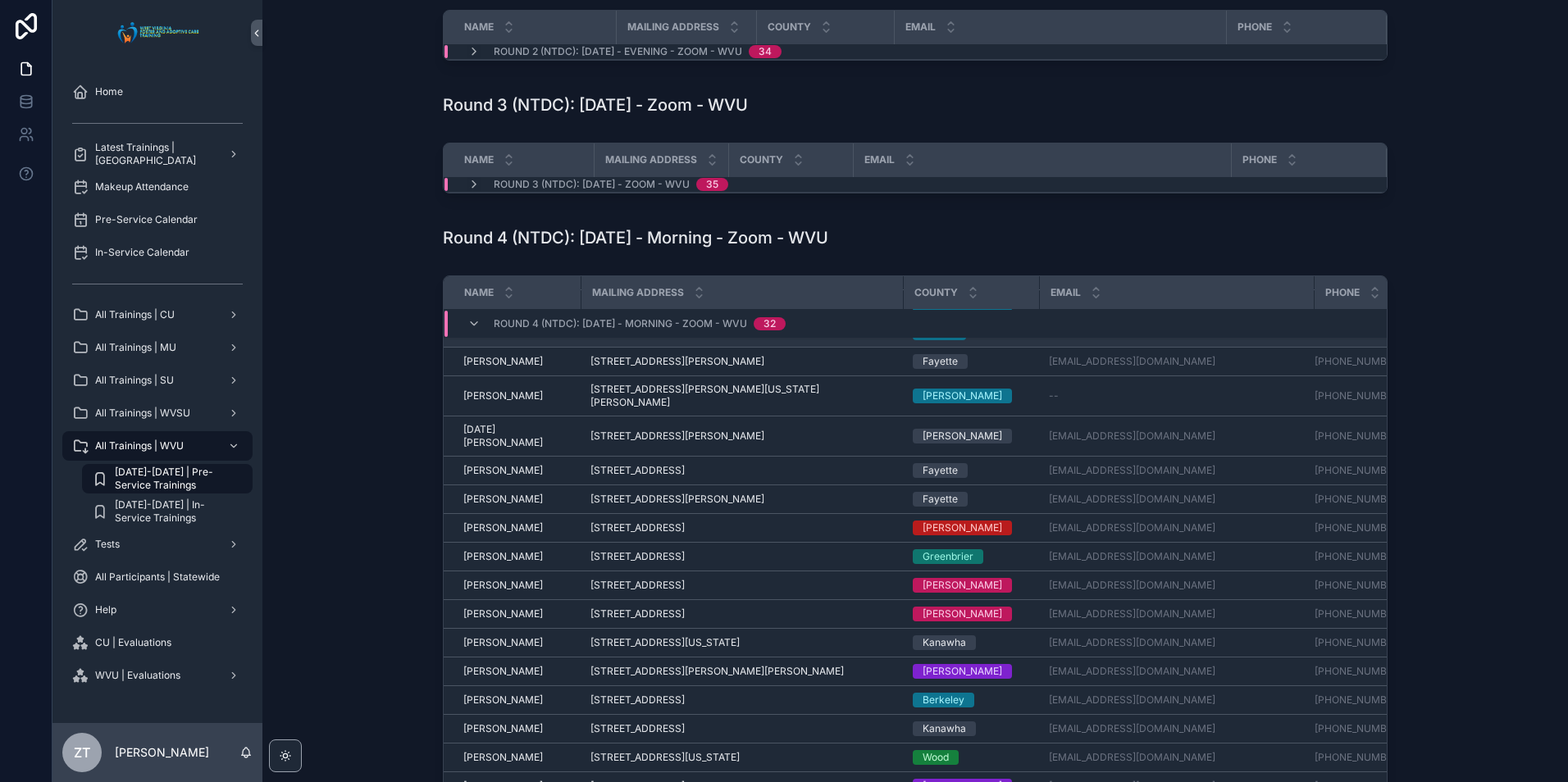
scroll to position [246, 0]
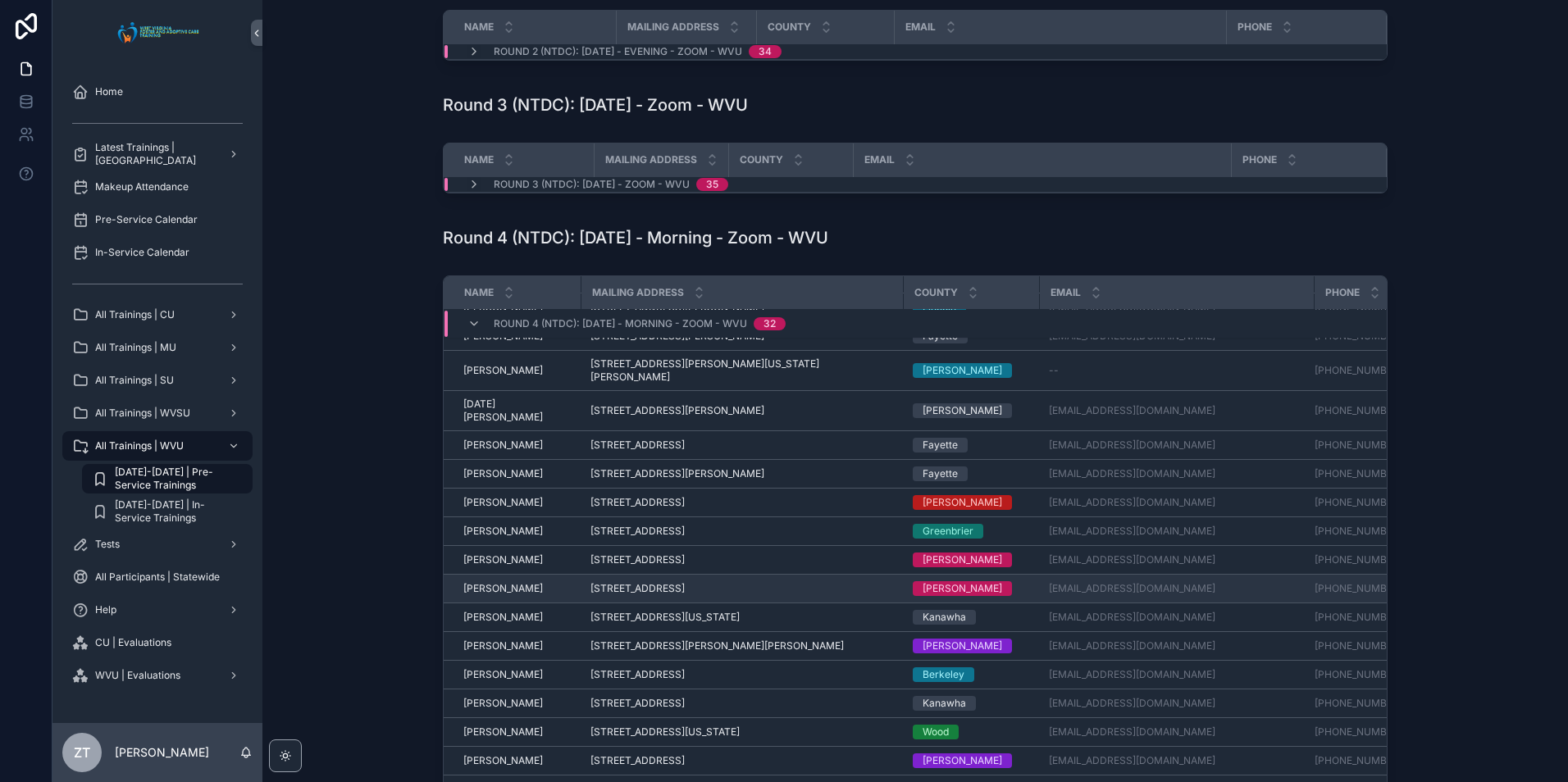
click at [502, 582] on span "[PERSON_NAME]" at bounding box center [503, 589] width 79 height 13
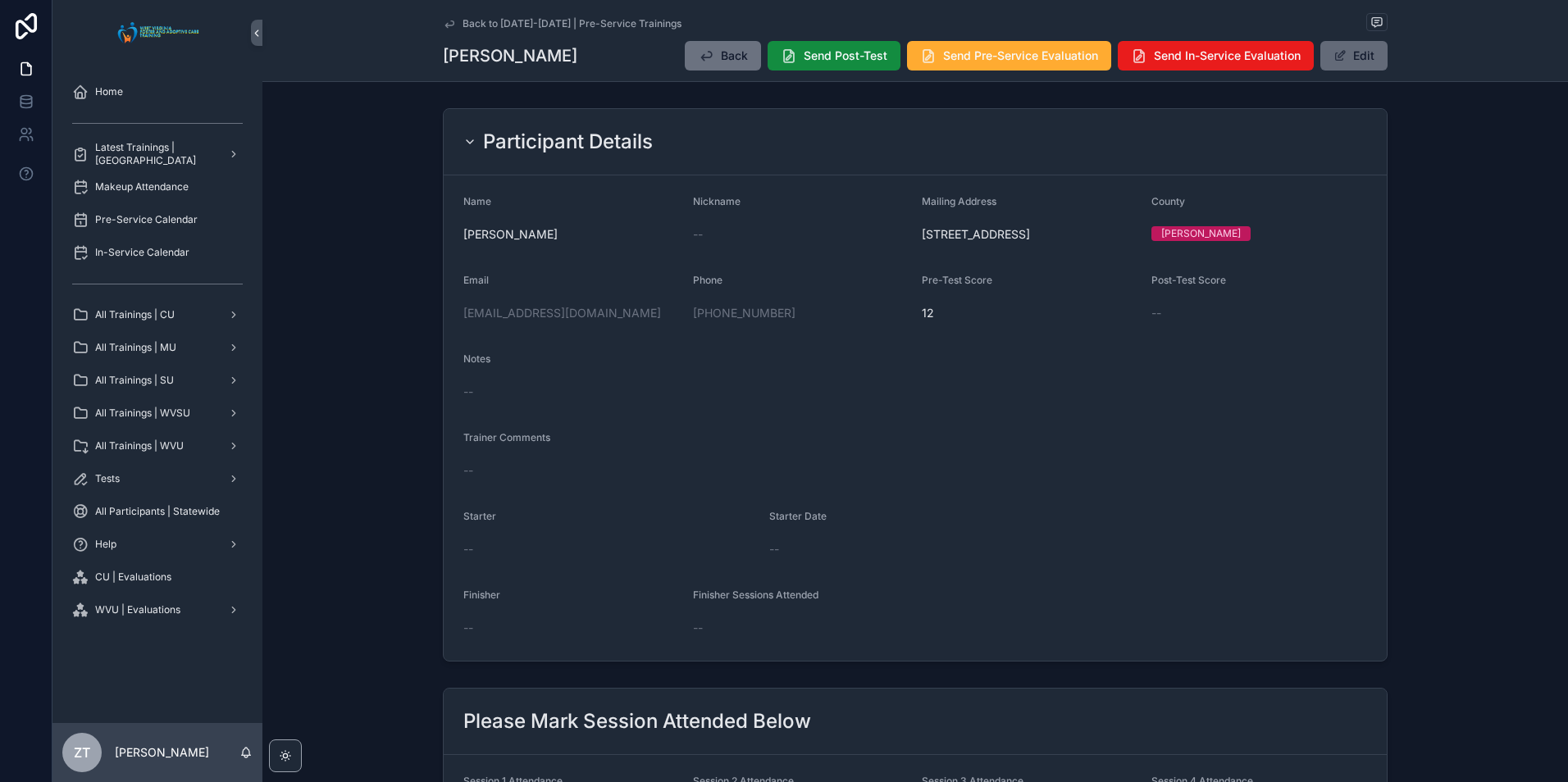
click at [1333, 58] on span "scrollable content" at bounding box center [1340, 55] width 13 height 13
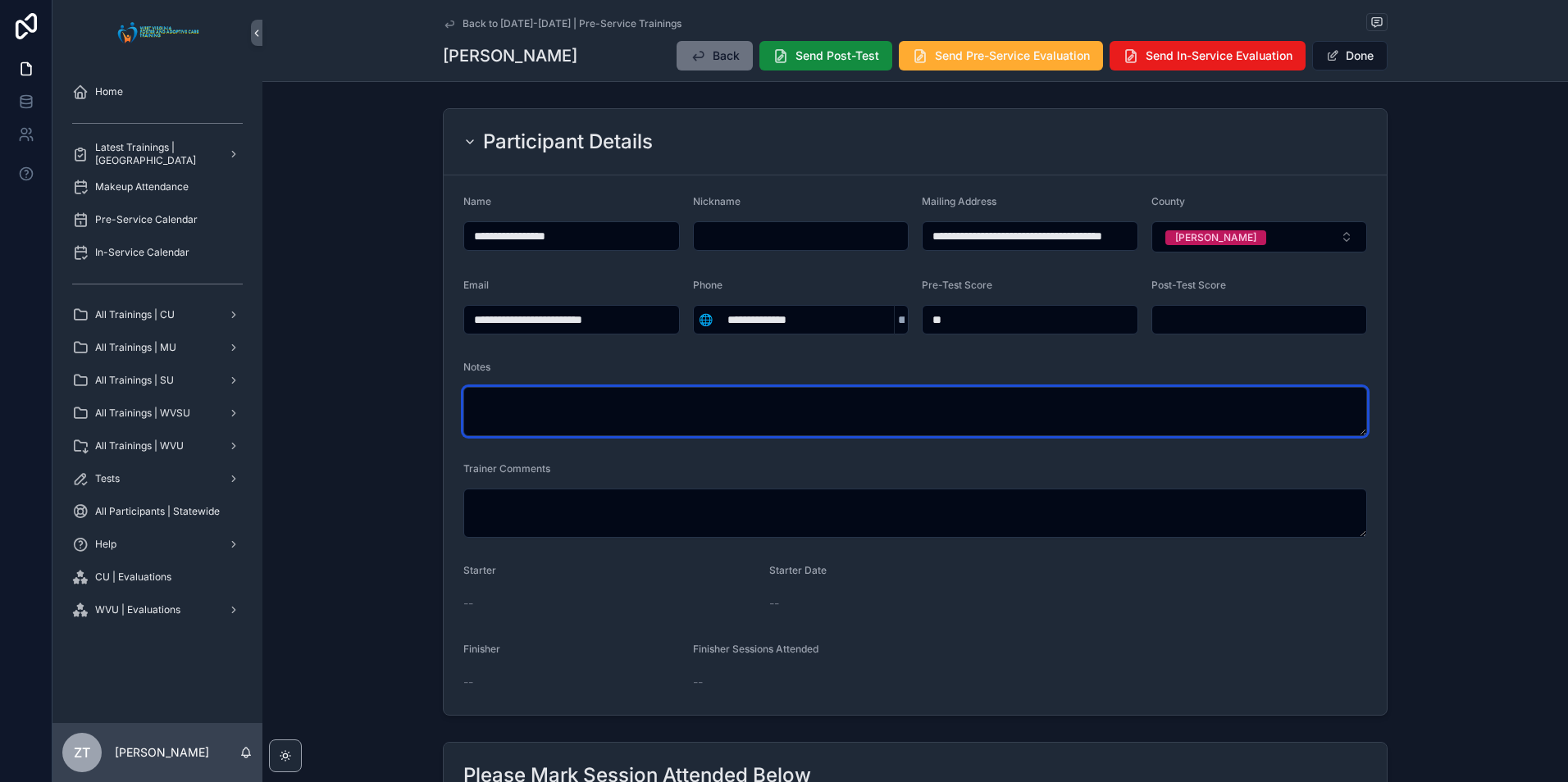
click at [681, 396] on textarea "scrollable content" at bounding box center [915, 411] width 904 height 49
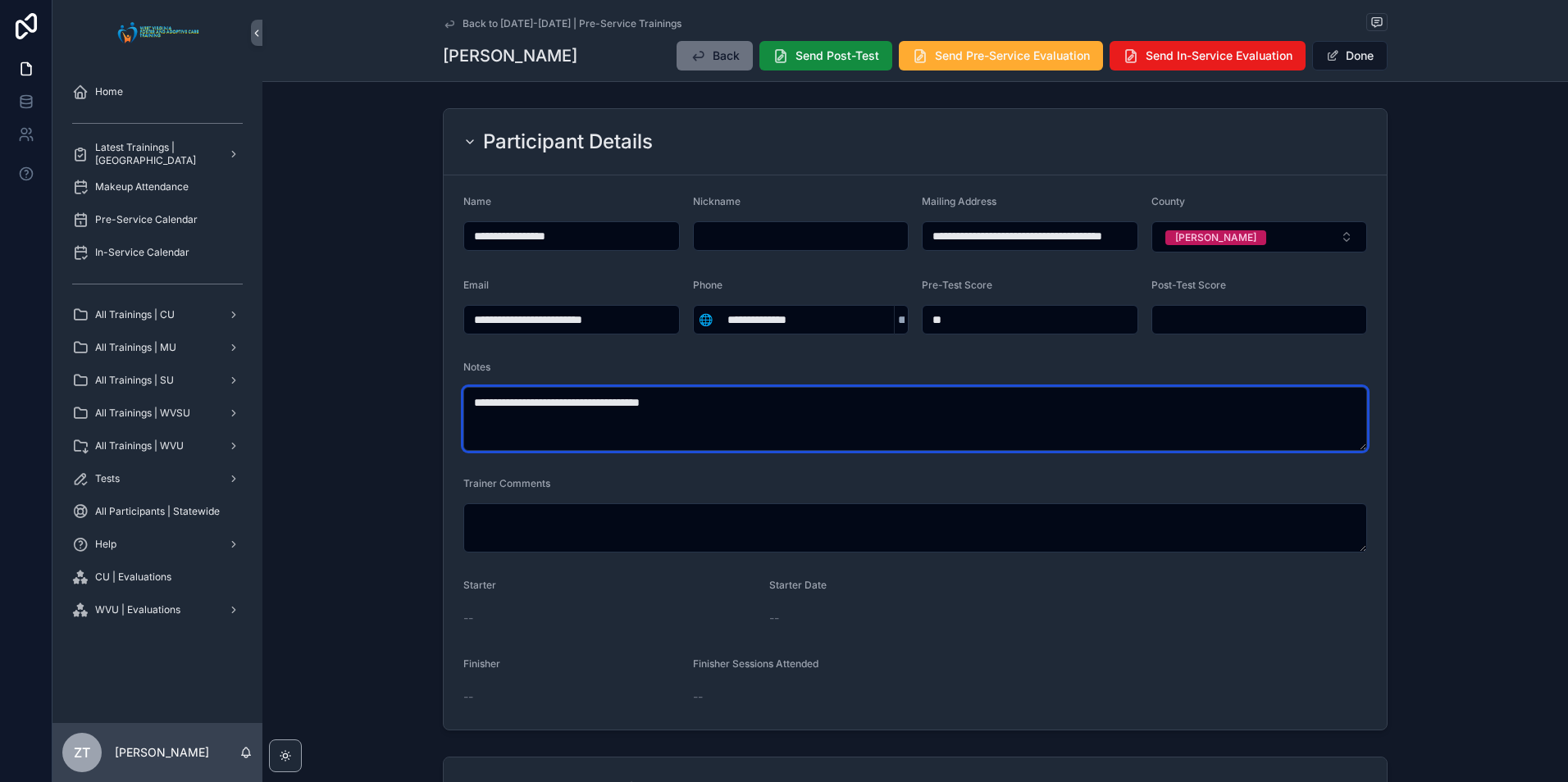
type textarea "**********"
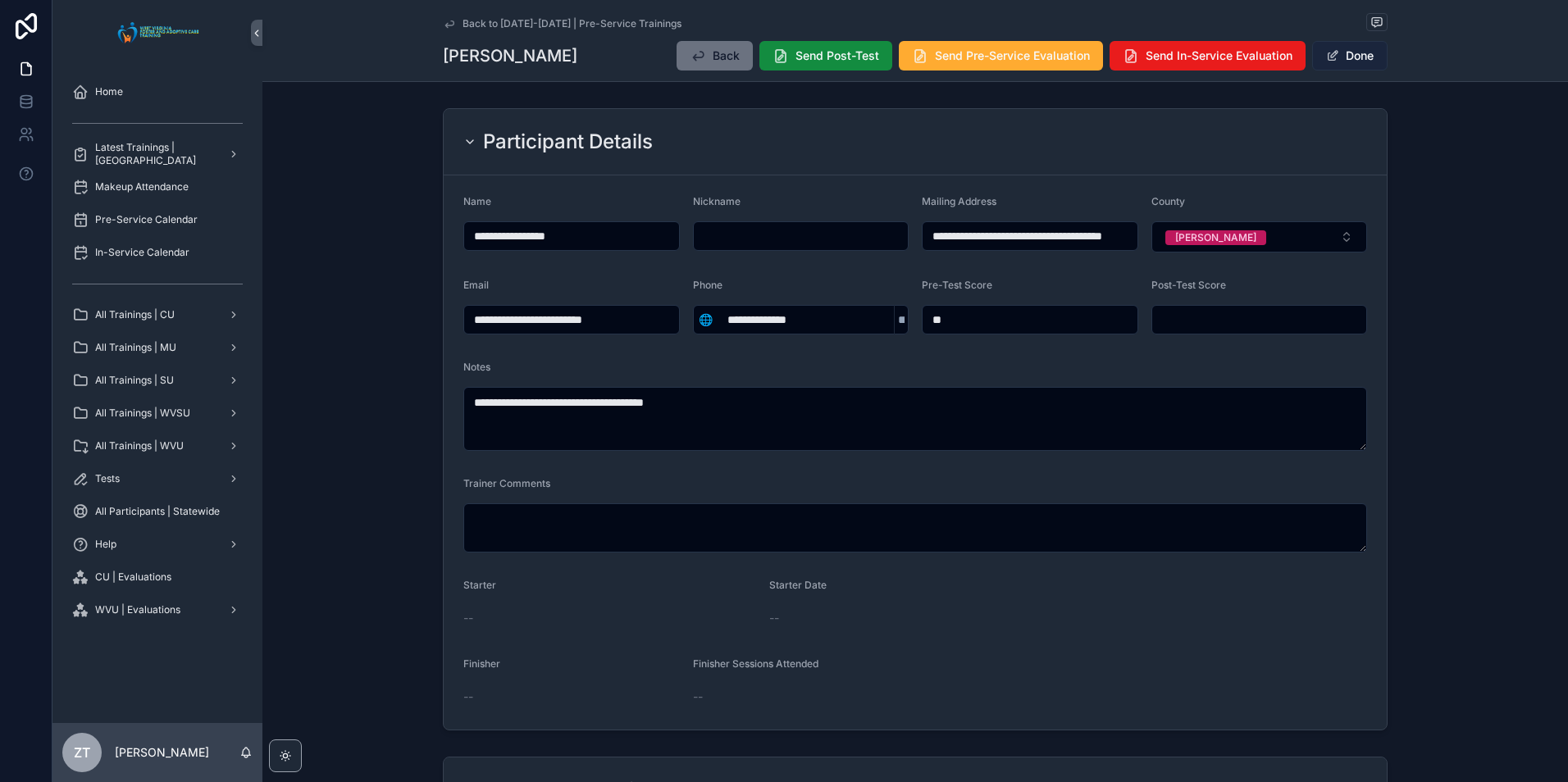
click at [1348, 56] on button "Done" at bounding box center [1349, 55] width 76 height 29
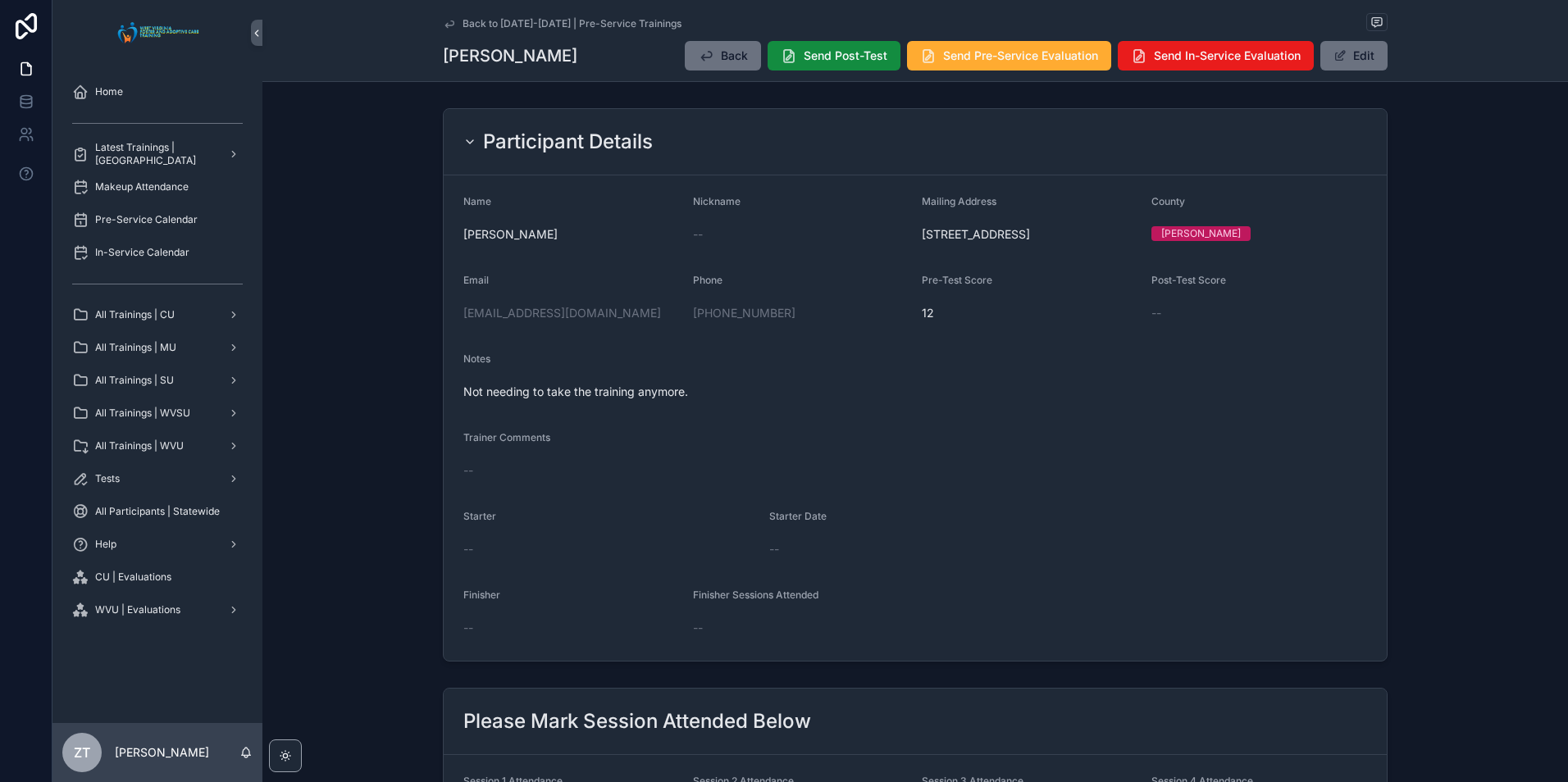
click at [445, 27] on icon "scrollable content" at bounding box center [449, 23] width 8 height 6
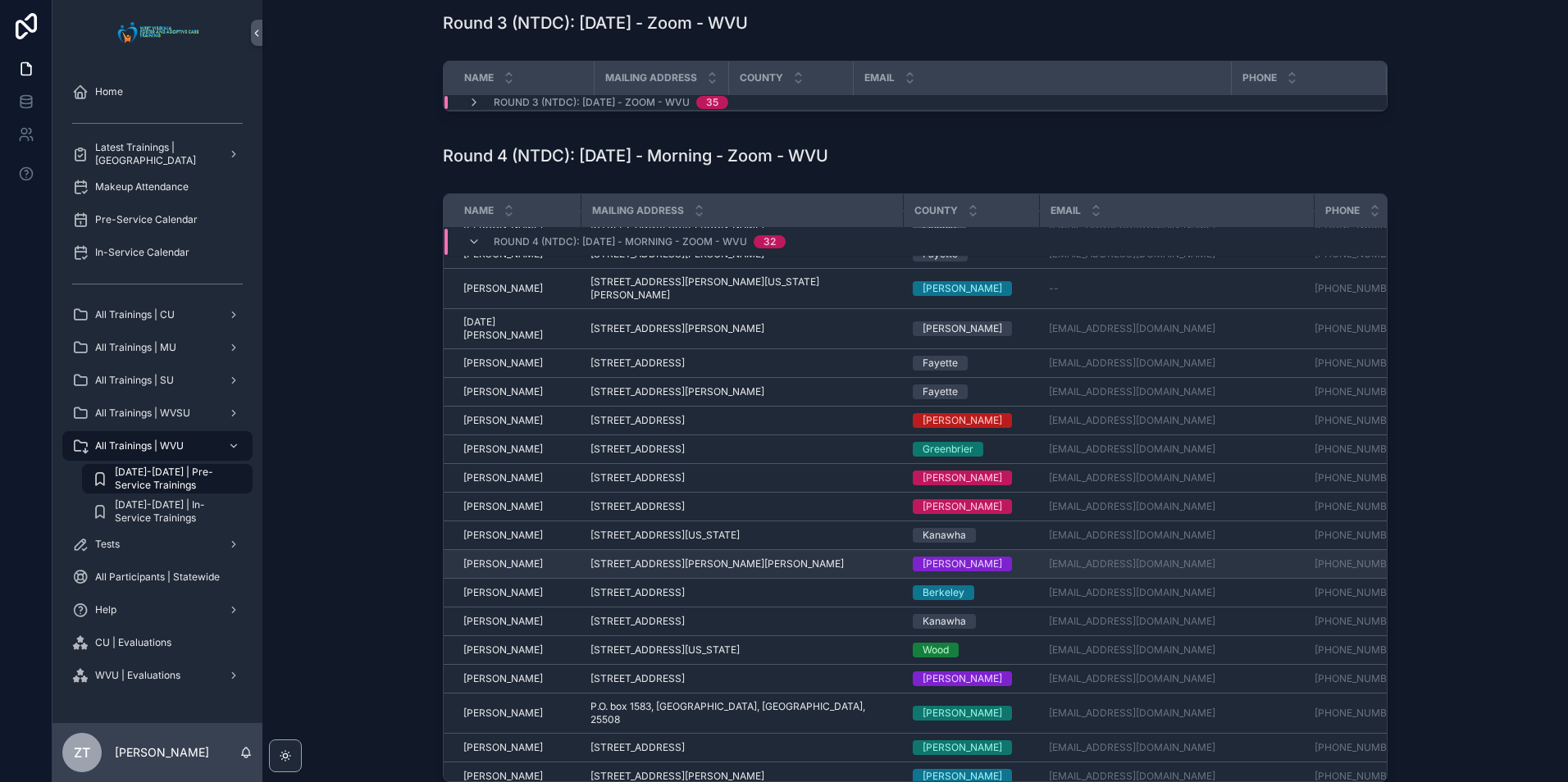
scroll to position [351, 0]
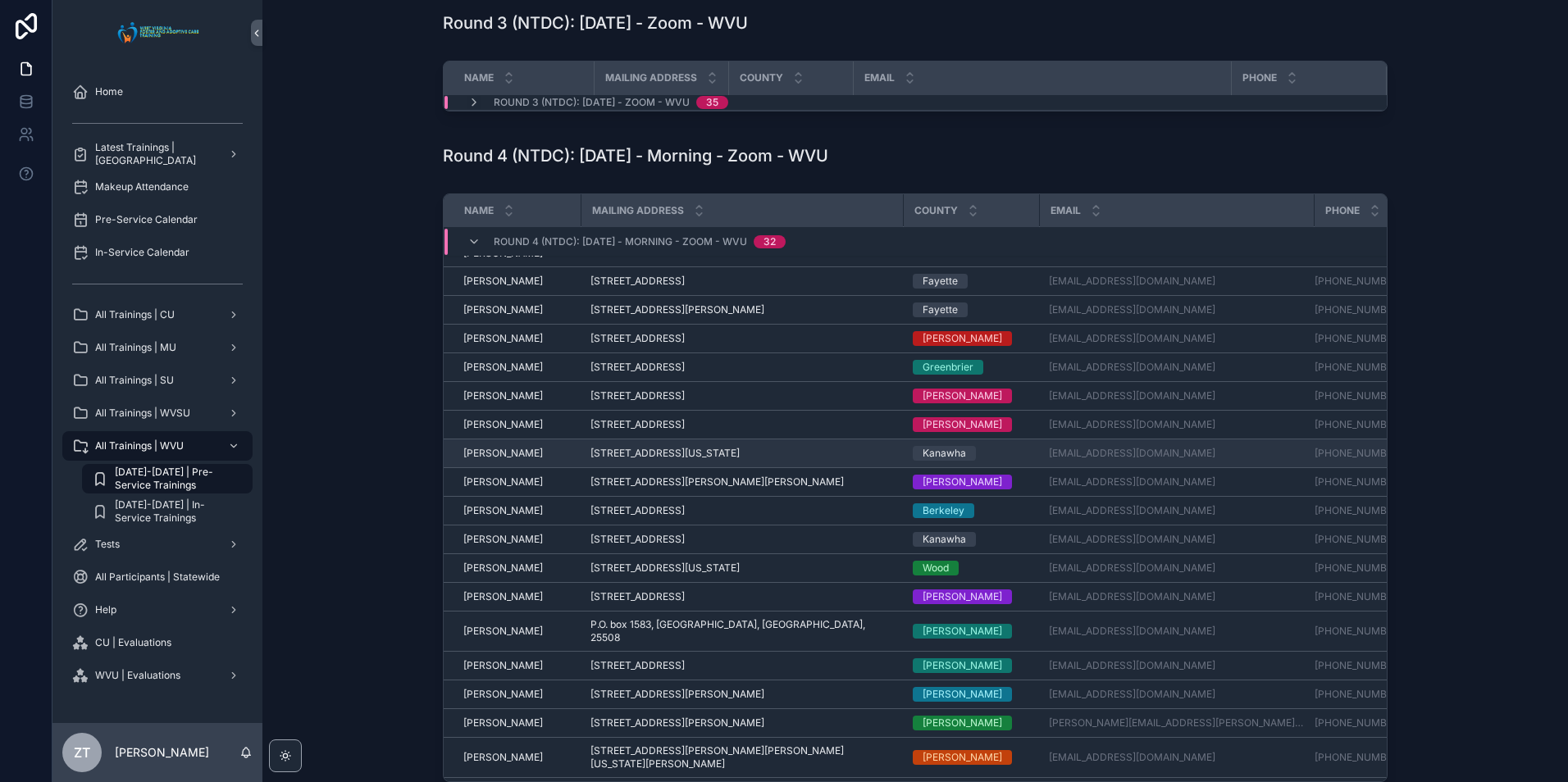
click at [502, 447] on span "[PERSON_NAME]" at bounding box center [503, 453] width 79 height 13
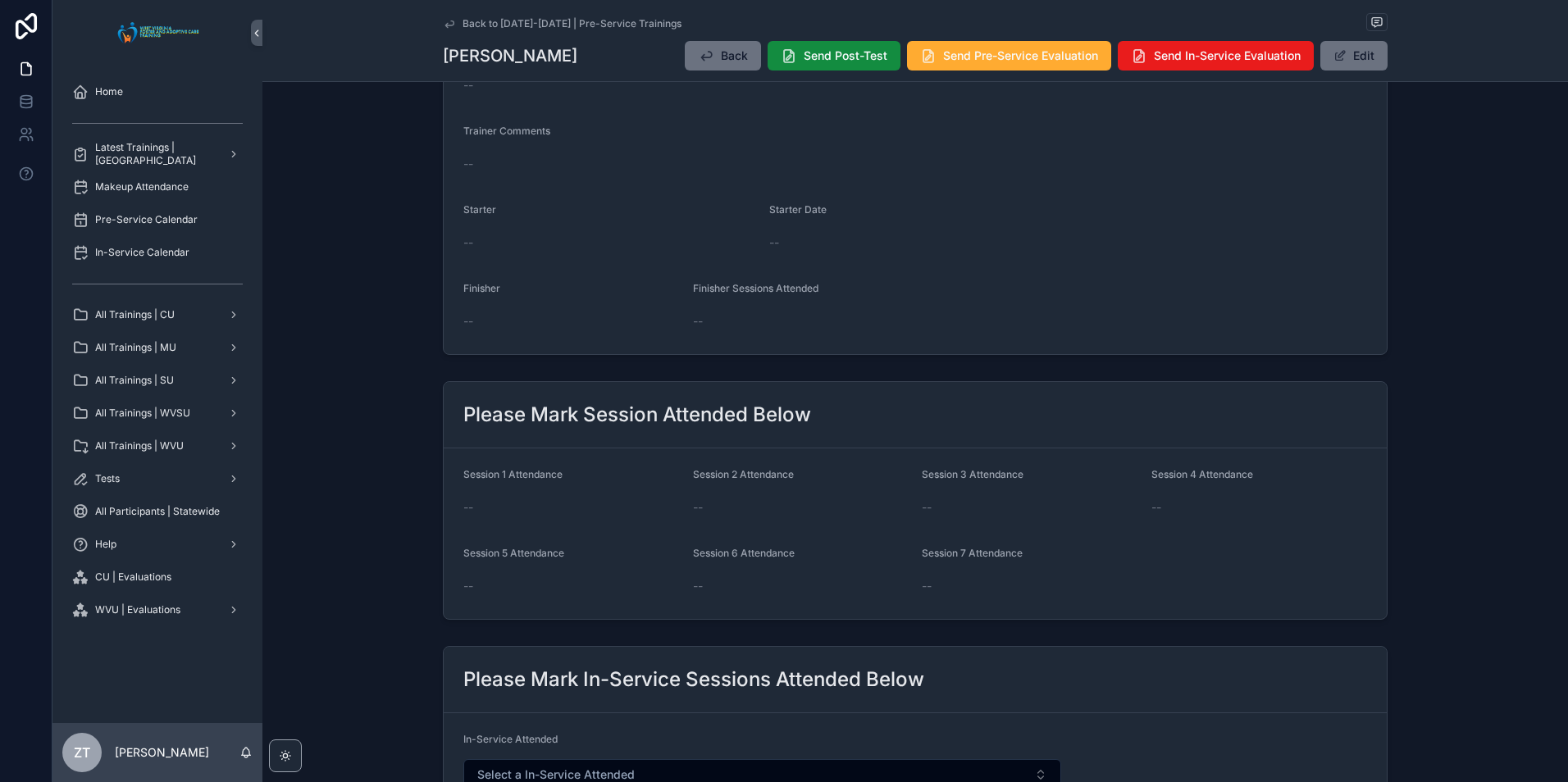
scroll to position [410, 0]
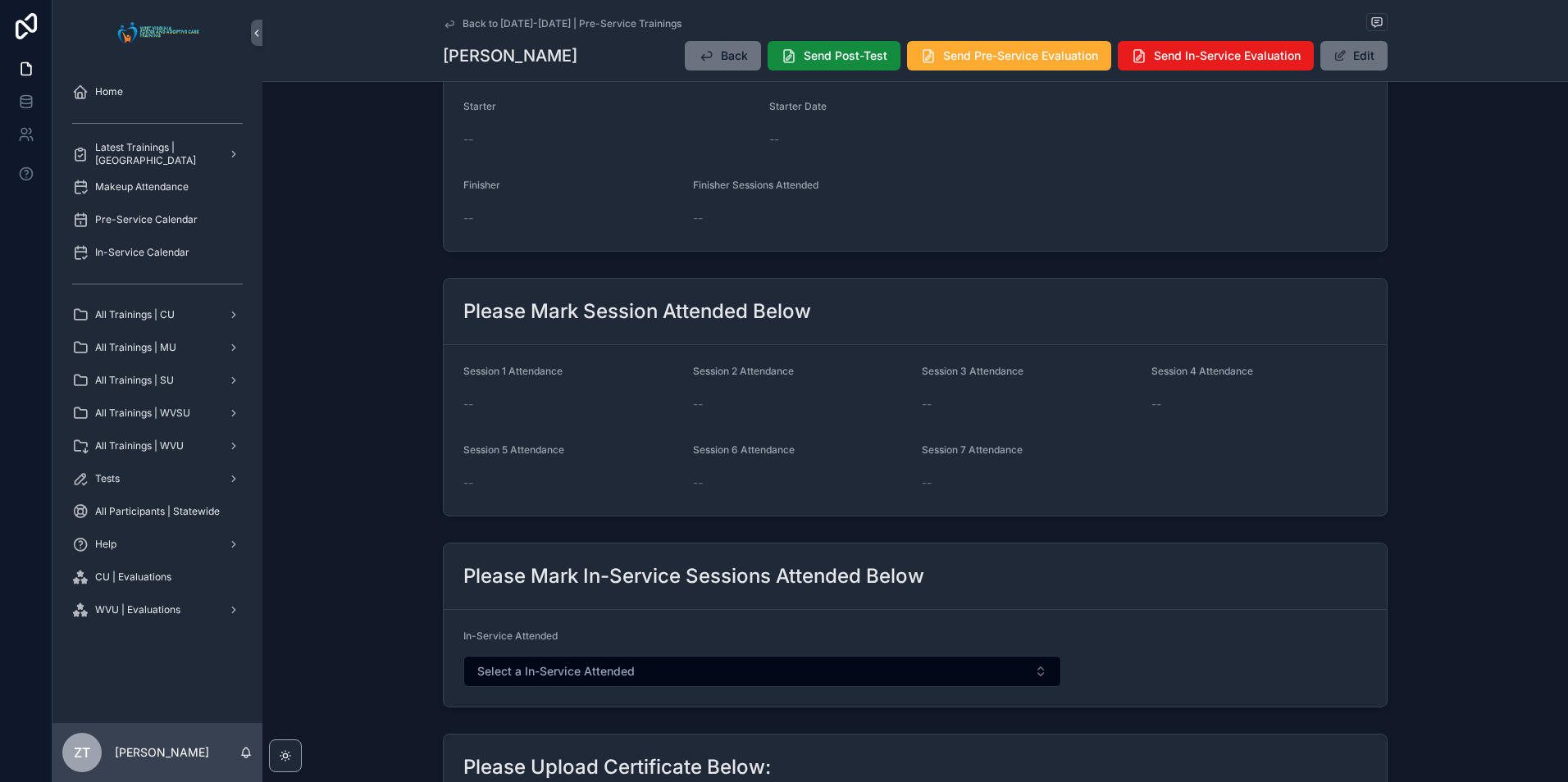
click at [1341, 37] on div "Back to [DATE]-[DATE] | Pre-Service Trainings [PERSON_NAME] Back Send Post-Test…" at bounding box center [915, 40] width 945 height 81
click at [1328, 62] on button "Edit" at bounding box center [1353, 55] width 67 height 29
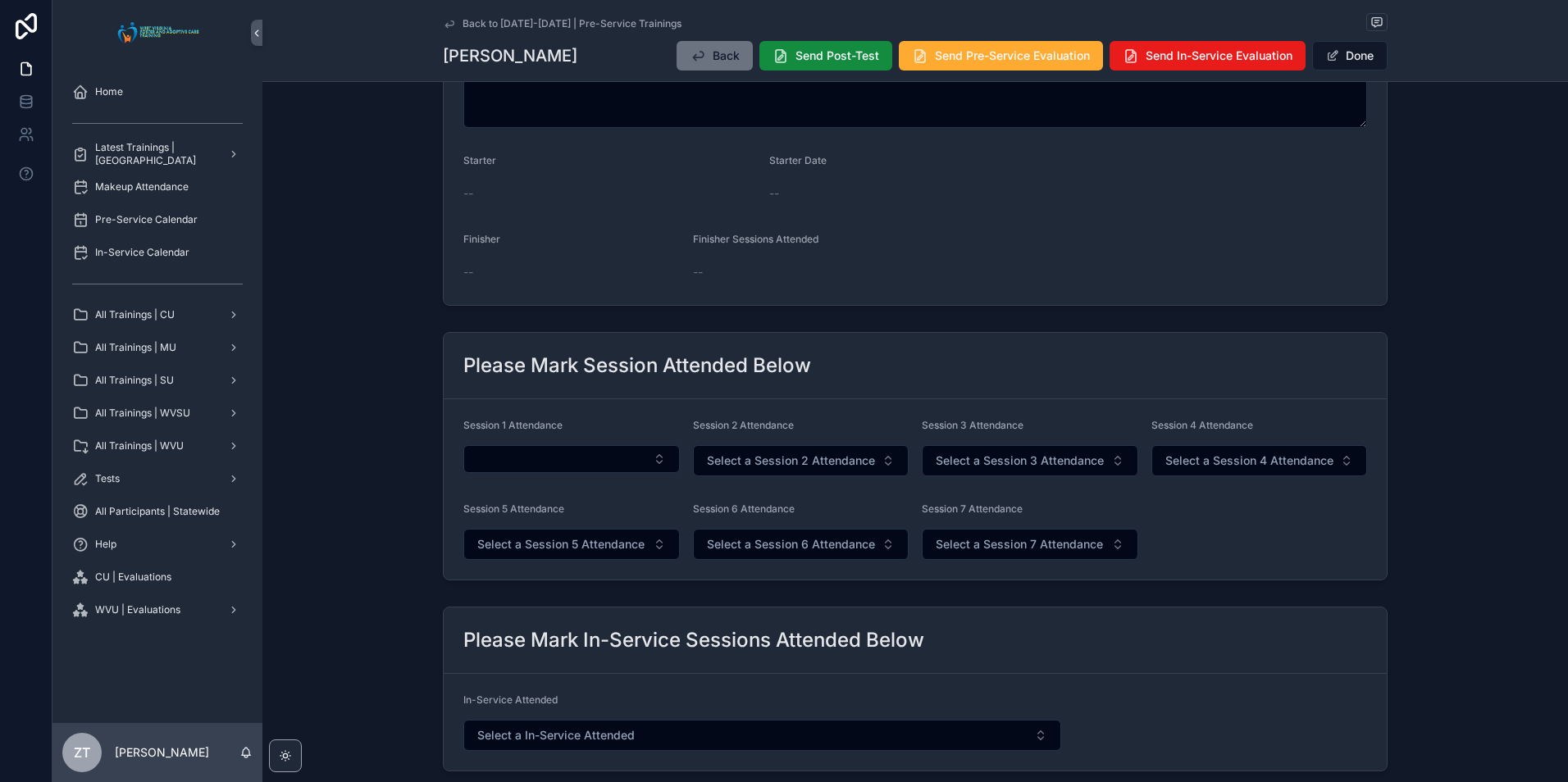
scroll to position [402, 0]
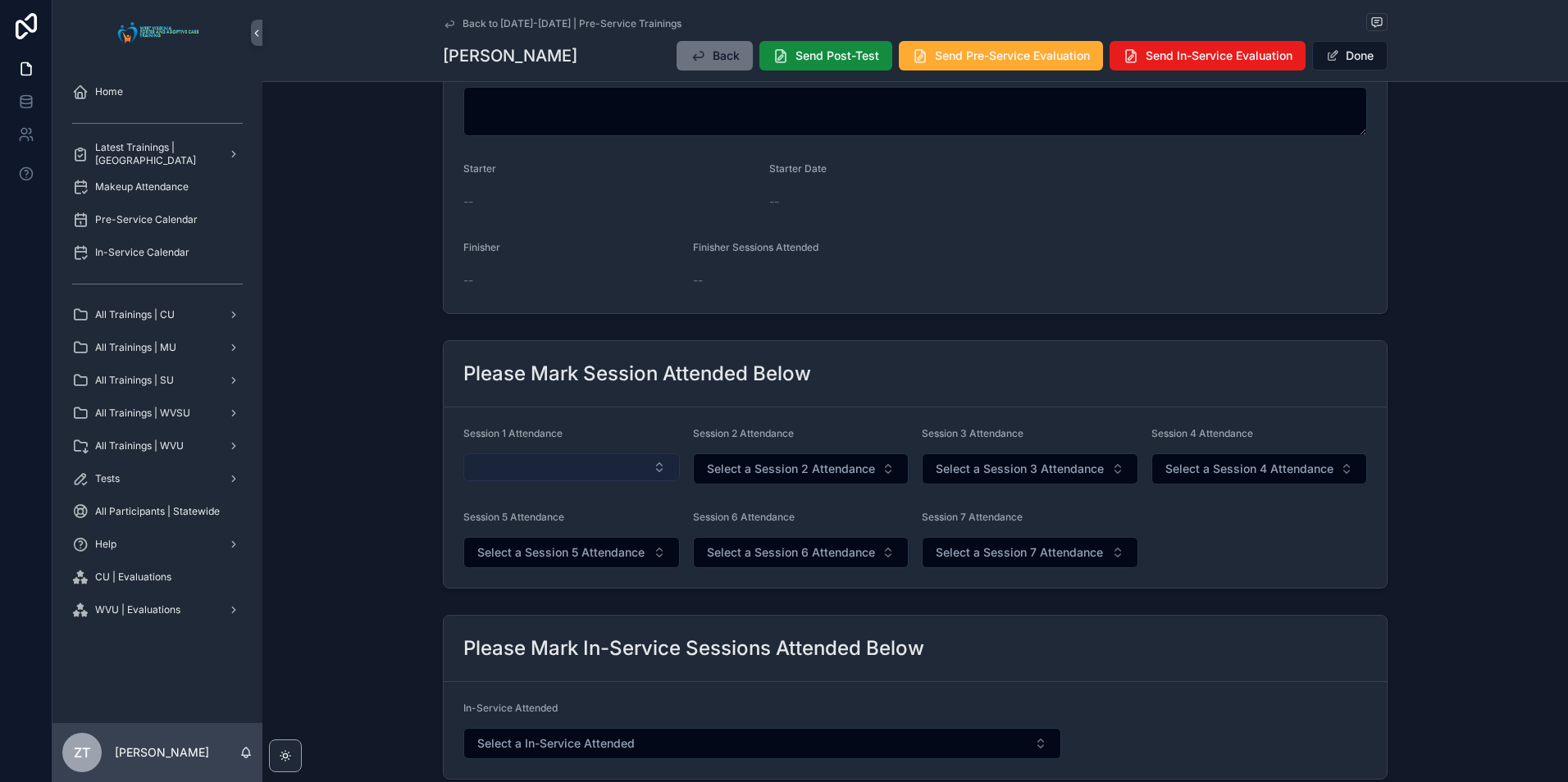
click at [589, 474] on button "Select Button" at bounding box center [572, 467] width 217 height 28
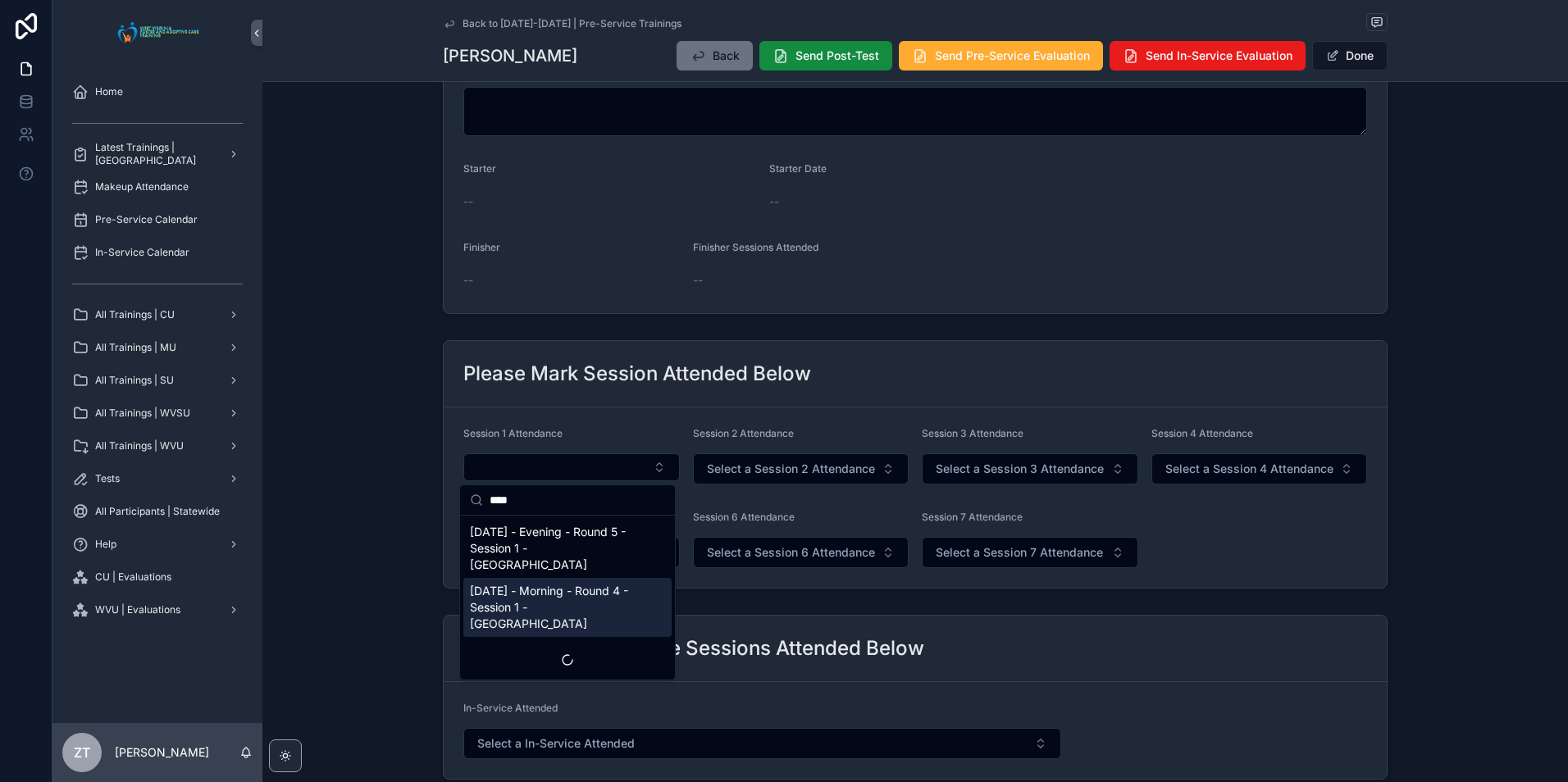
type input "****"
click at [559, 583] on span "[DATE] - Morning - Round 4 - Session 1 - [GEOGRAPHIC_DATA]" at bounding box center [557, 607] width 176 height 49
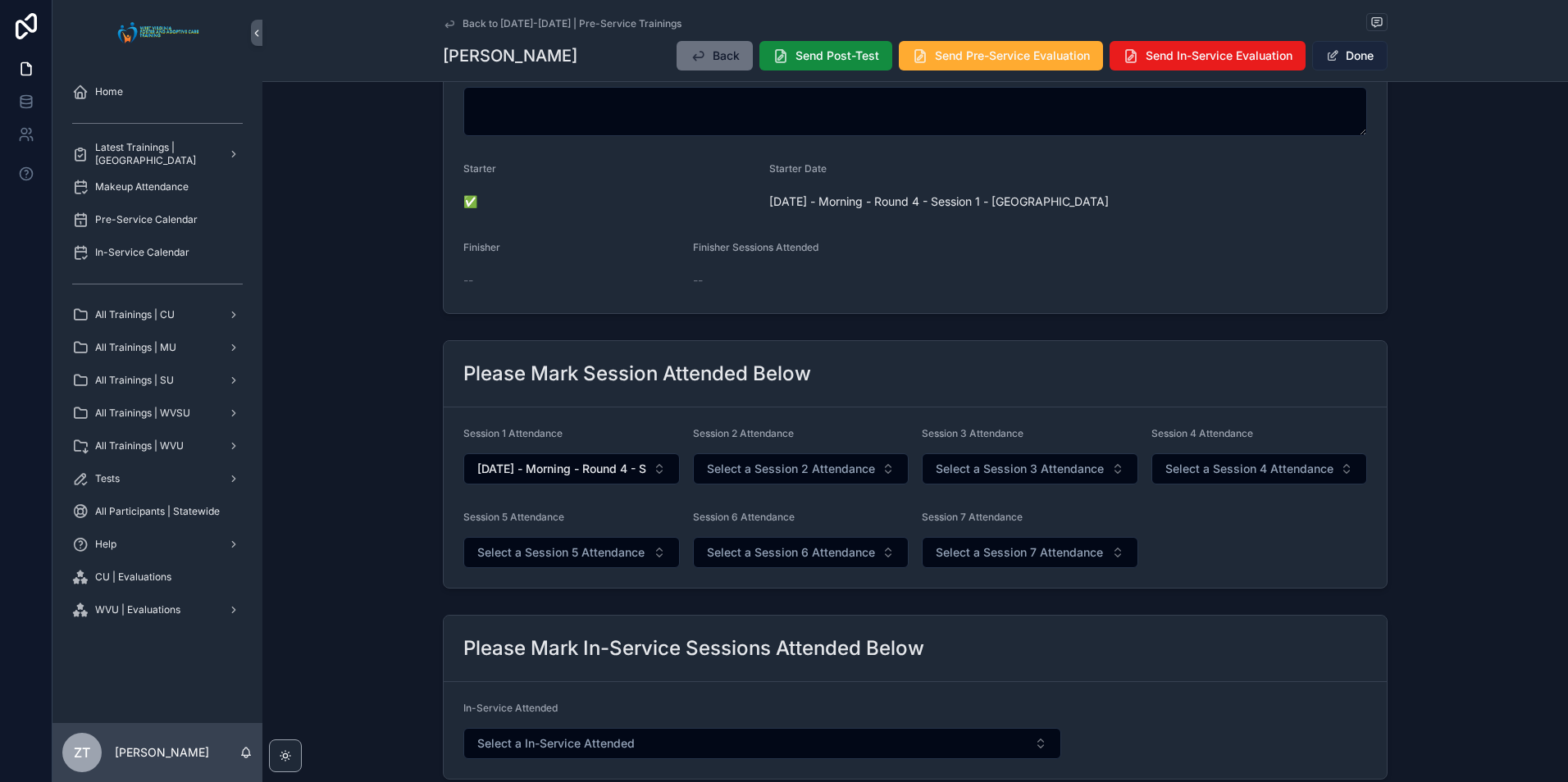
click at [1334, 58] on button "Done" at bounding box center [1349, 55] width 76 height 29
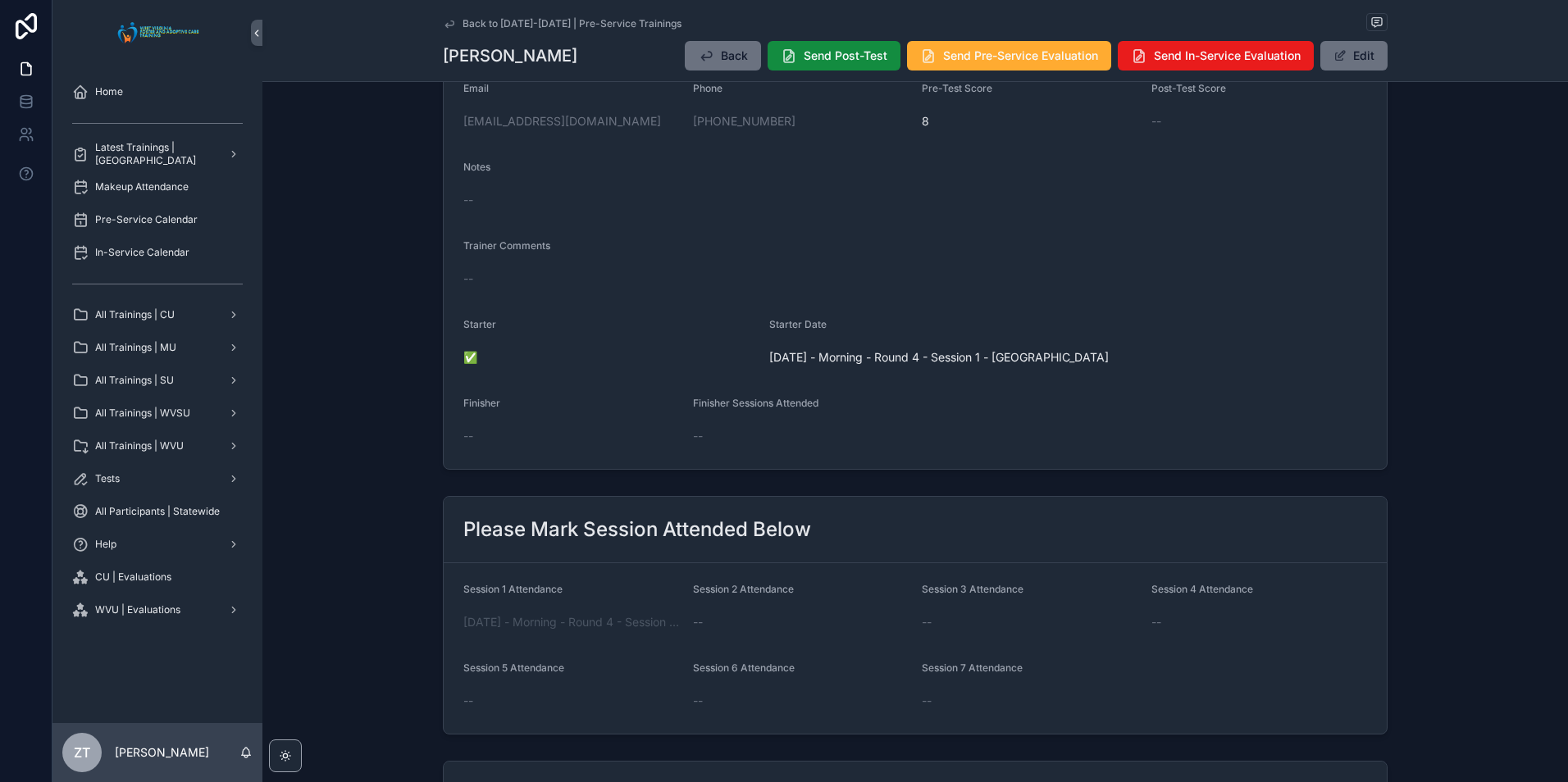
scroll to position [0, 0]
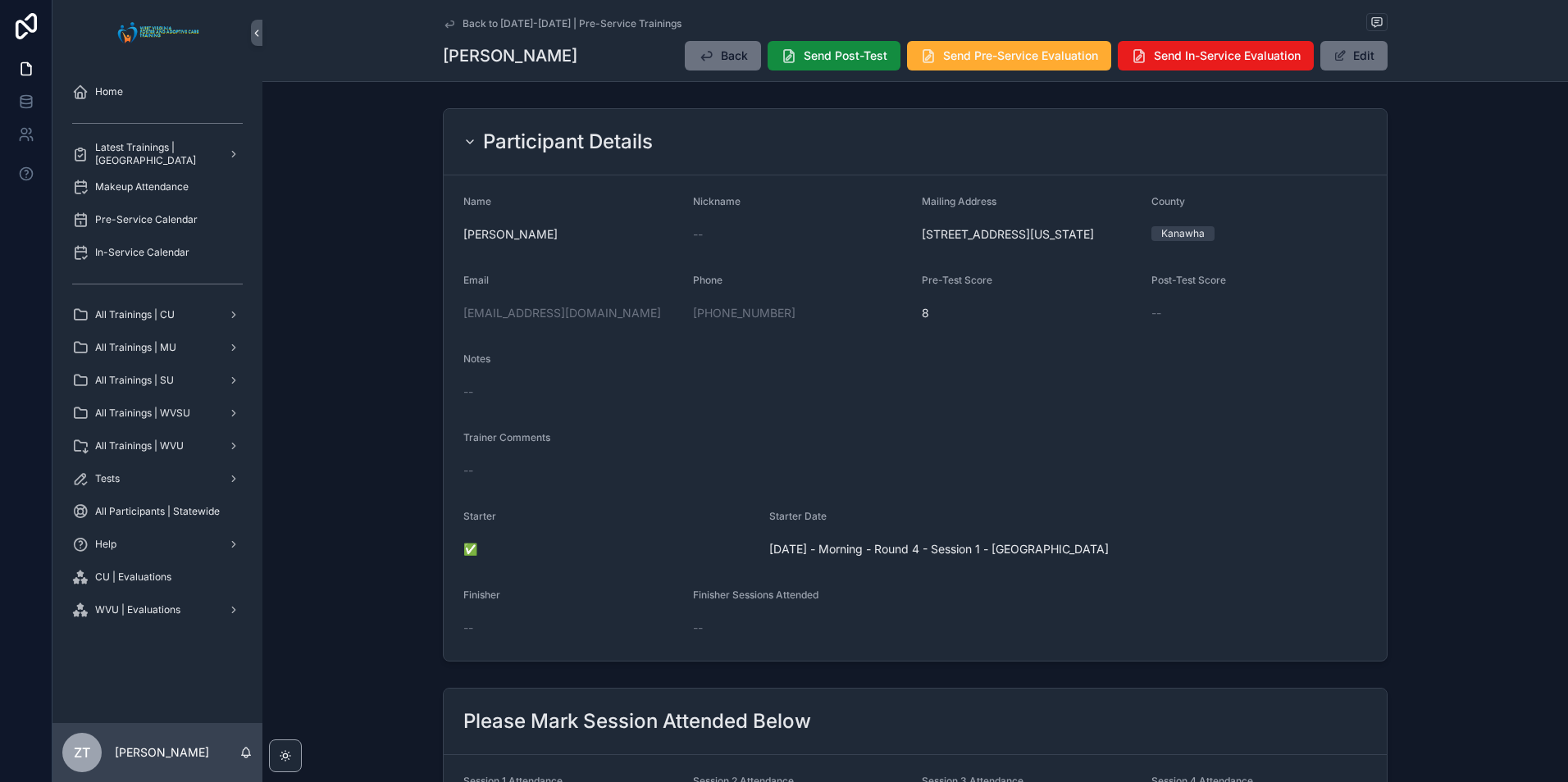
click at [445, 21] on icon "scrollable content" at bounding box center [450, 23] width 13 height 13
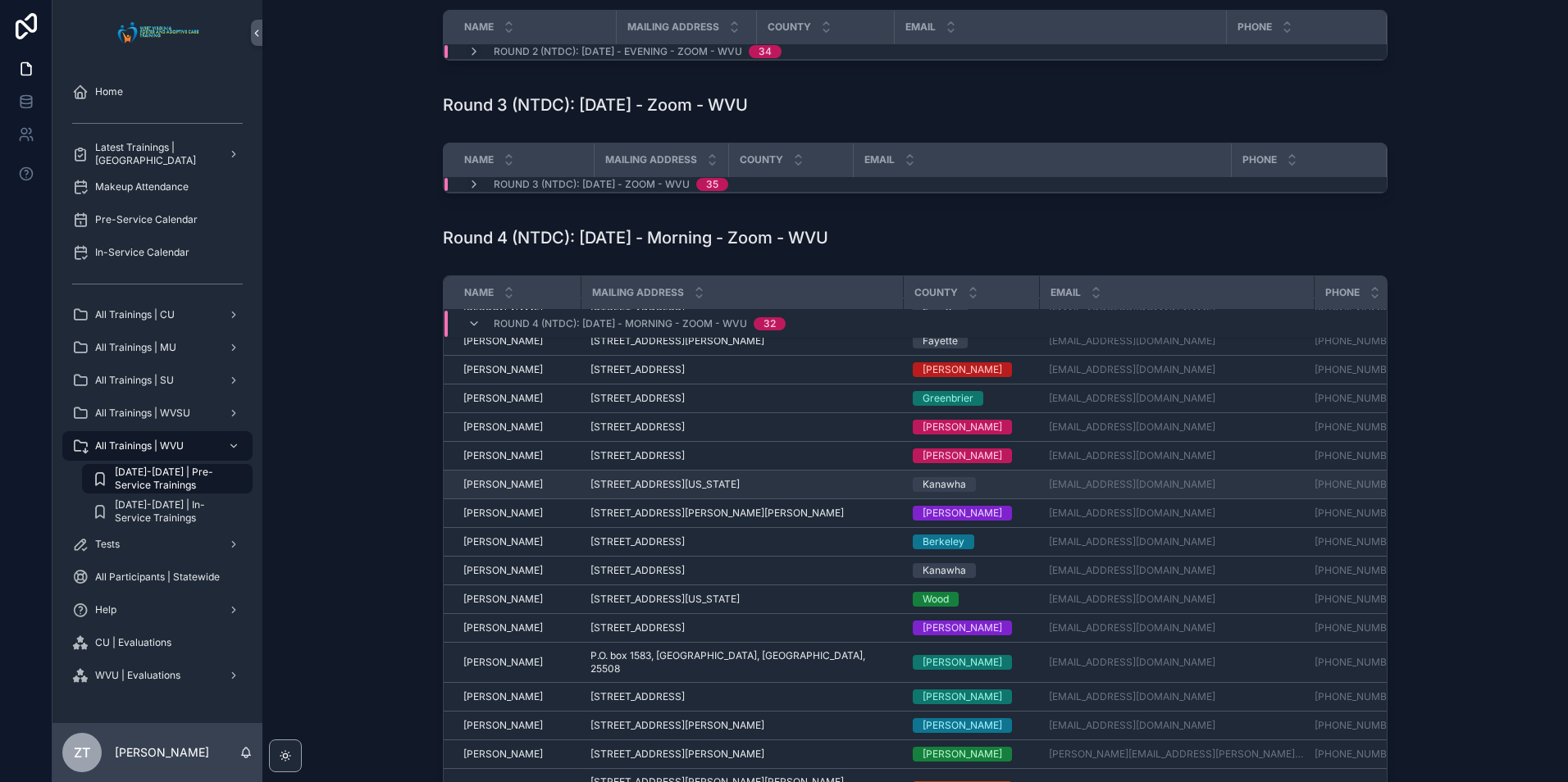
scroll to position [424, 0]
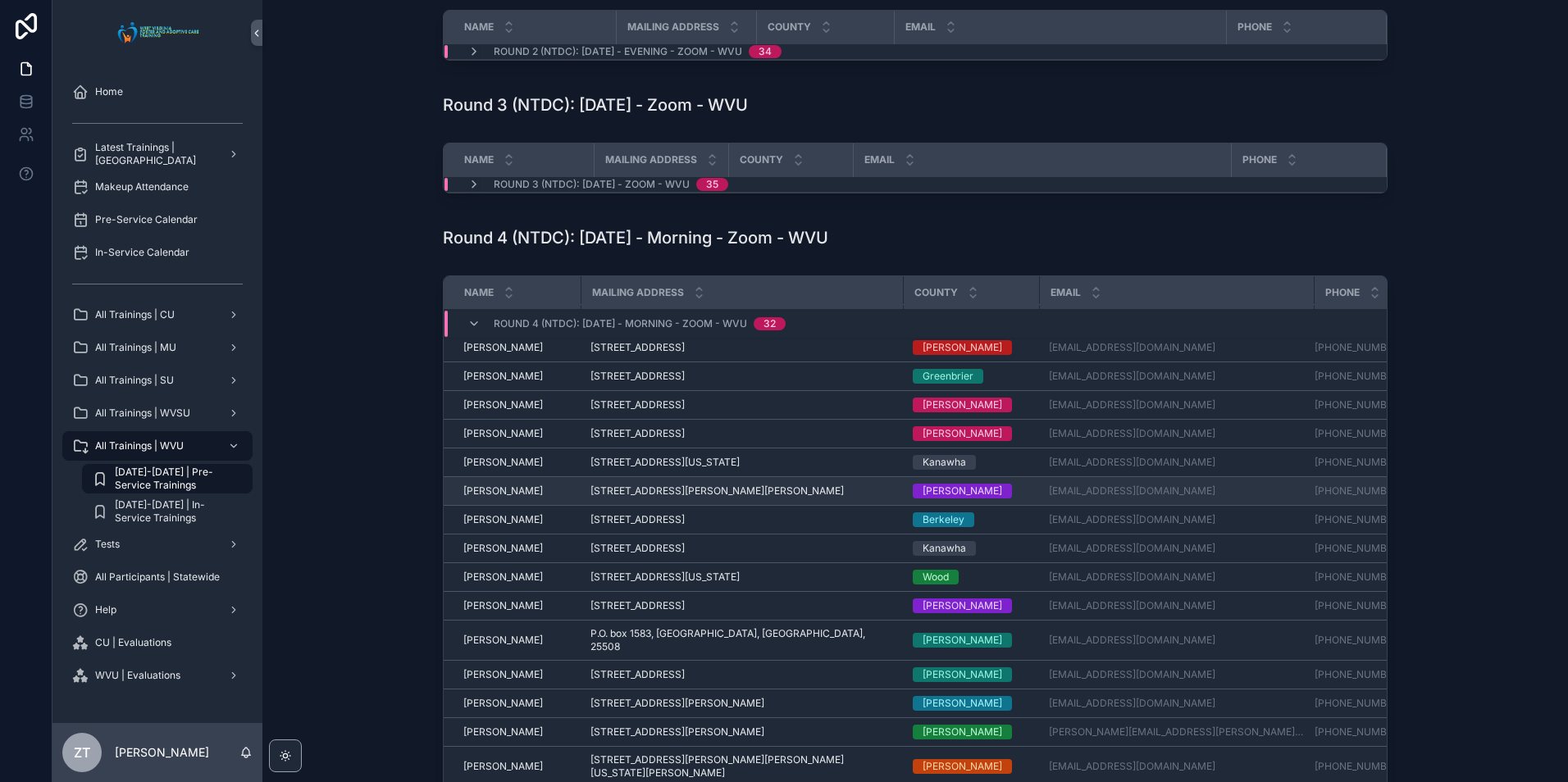
click at [504, 484] on span "[PERSON_NAME]" at bounding box center [503, 490] width 79 height 13
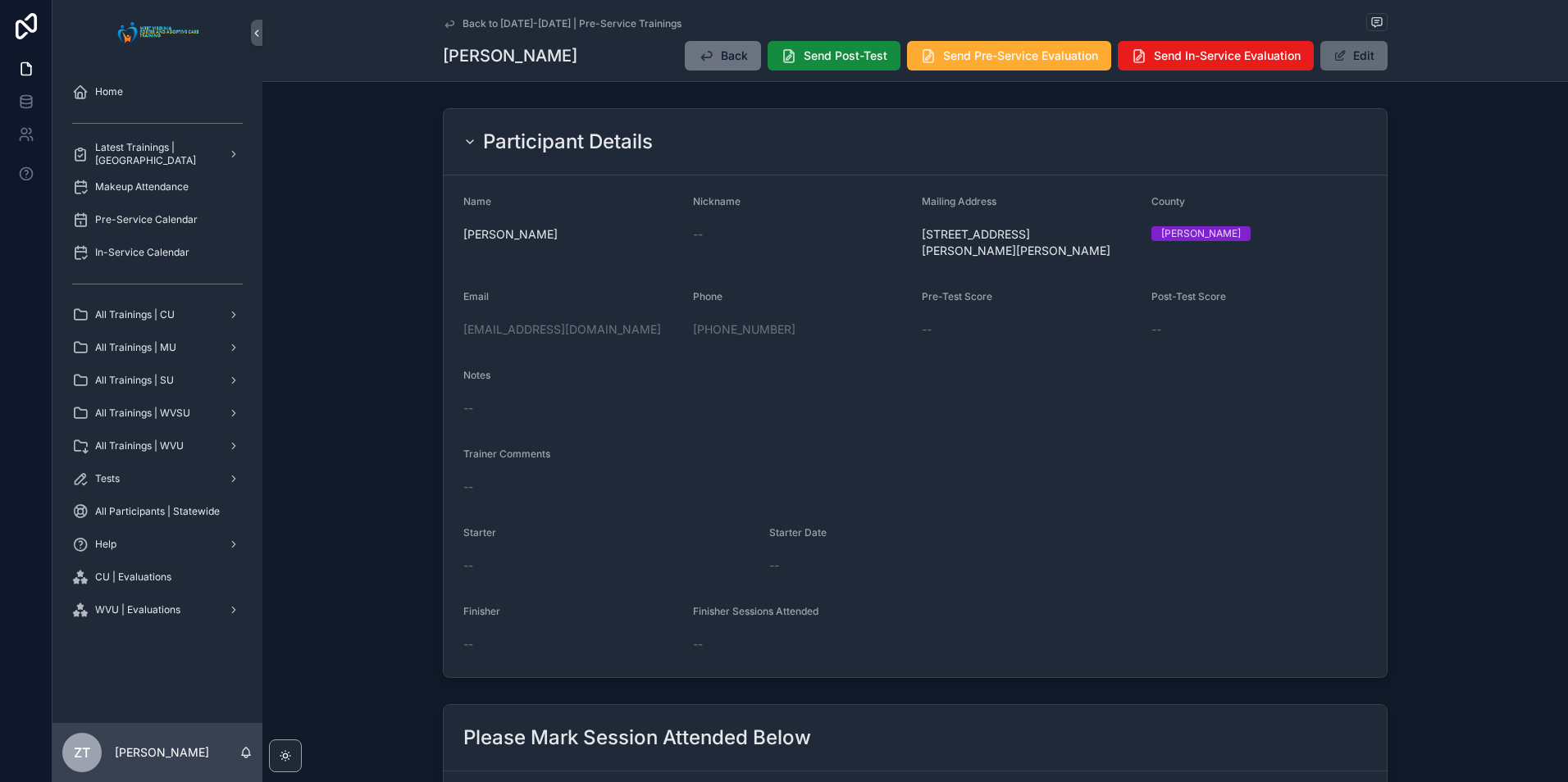
click at [1341, 67] on button "Edit" at bounding box center [1353, 55] width 67 height 29
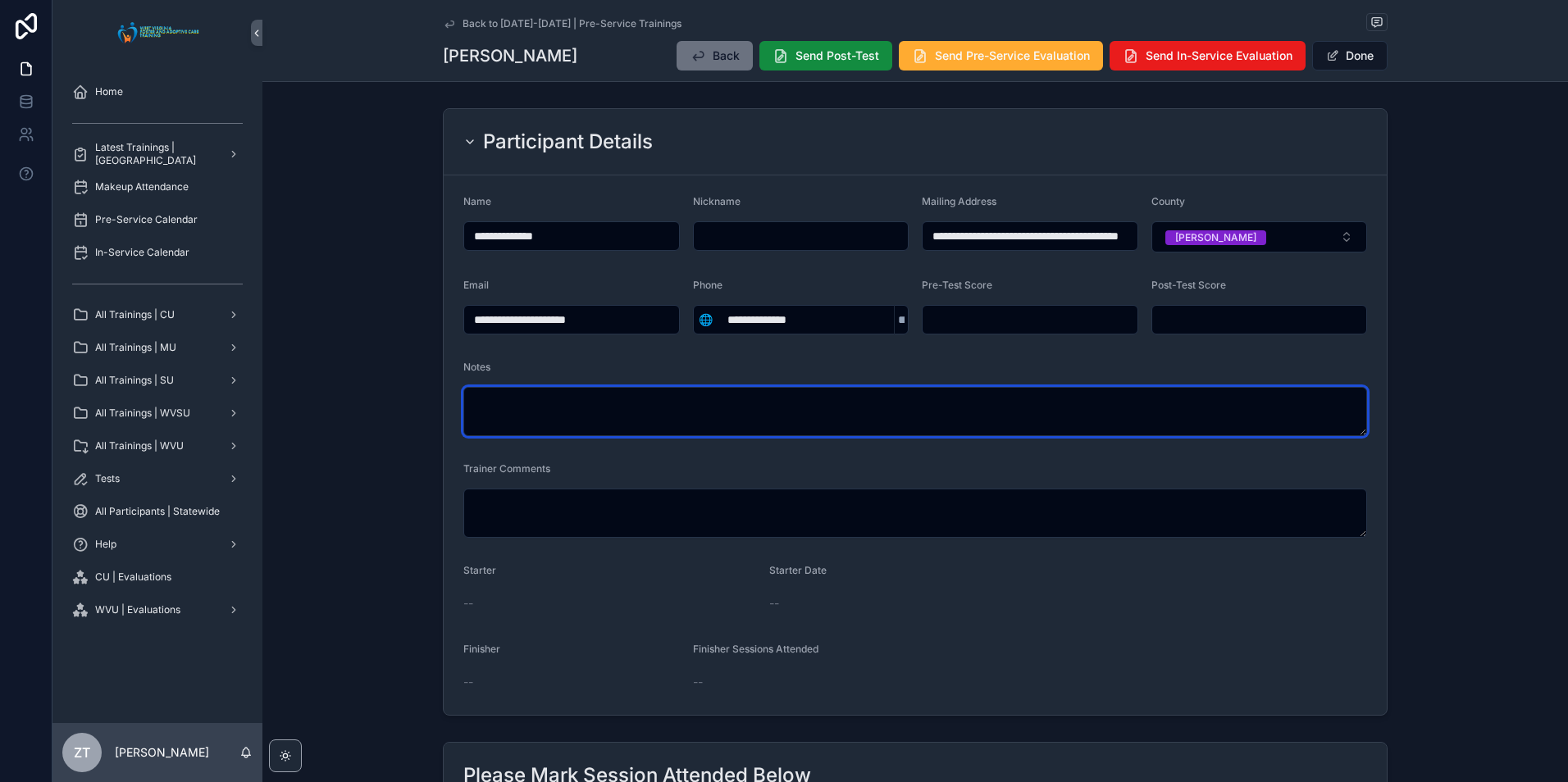
click at [570, 411] on textarea "scrollable content" at bounding box center [915, 411] width 904 height 49
type textarea "*"
type textarea "**********"
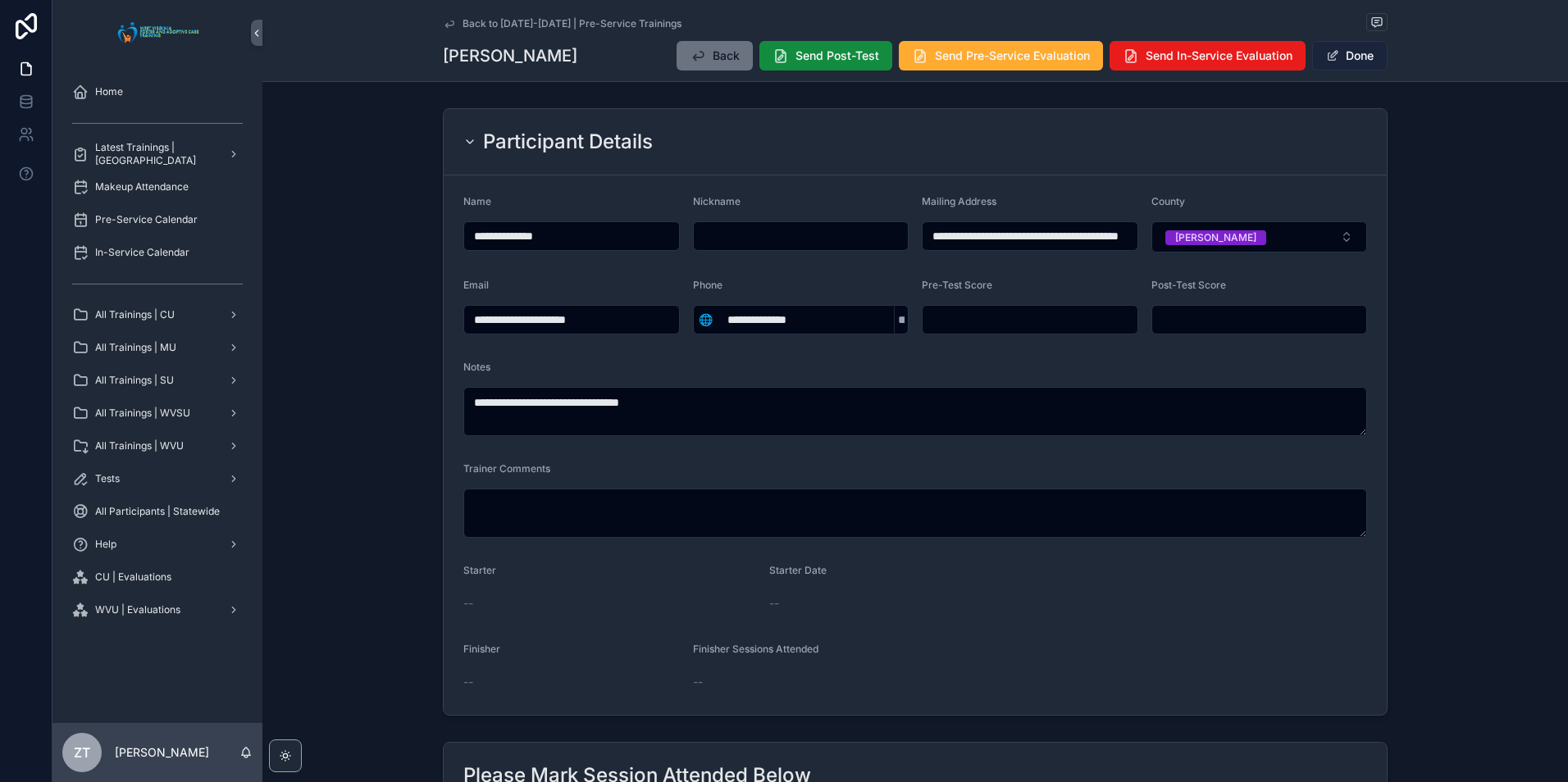
click at [1342, 62] on button "Done" at bounding box center [1349, 55] width 76 height 29
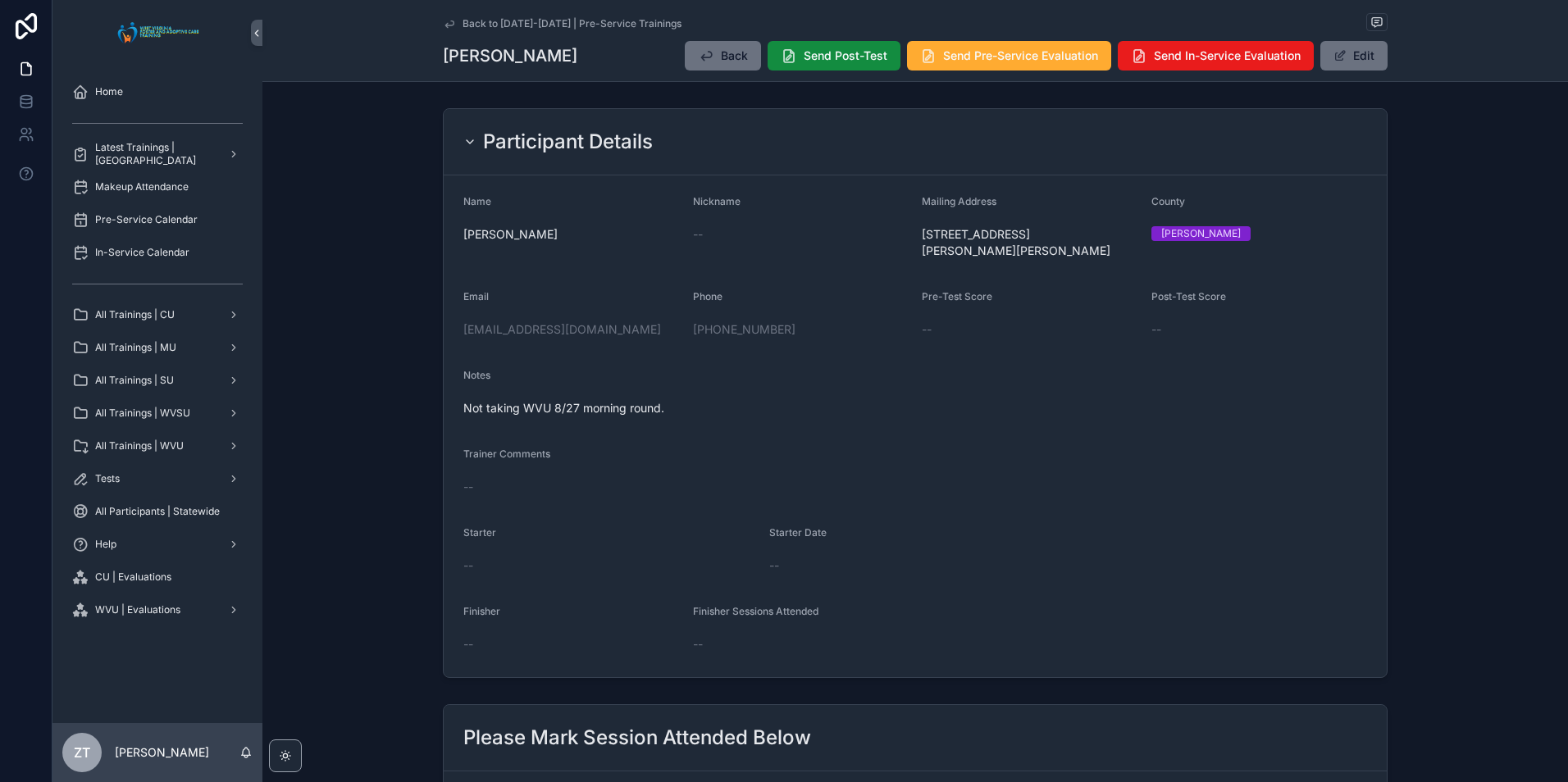
drag, startPoint x: 444, startPoint y: 25, endPoint x: 0, endPoint y: 302, distance: 523.3
click at [445, 25] on icon "scrollable content" at bounding box center [449, 23] width 8 height 6
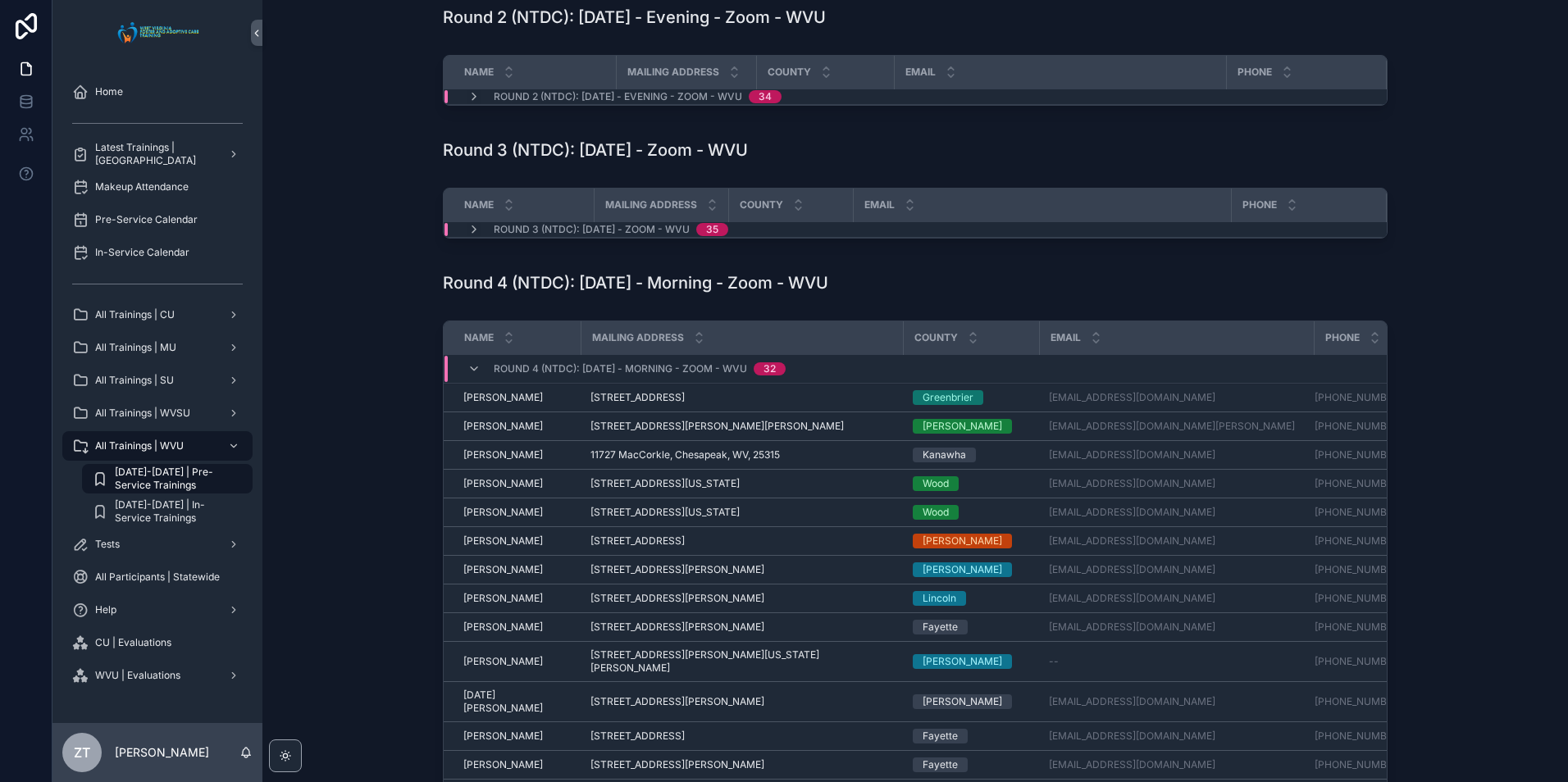
scroll to position [328, 0]
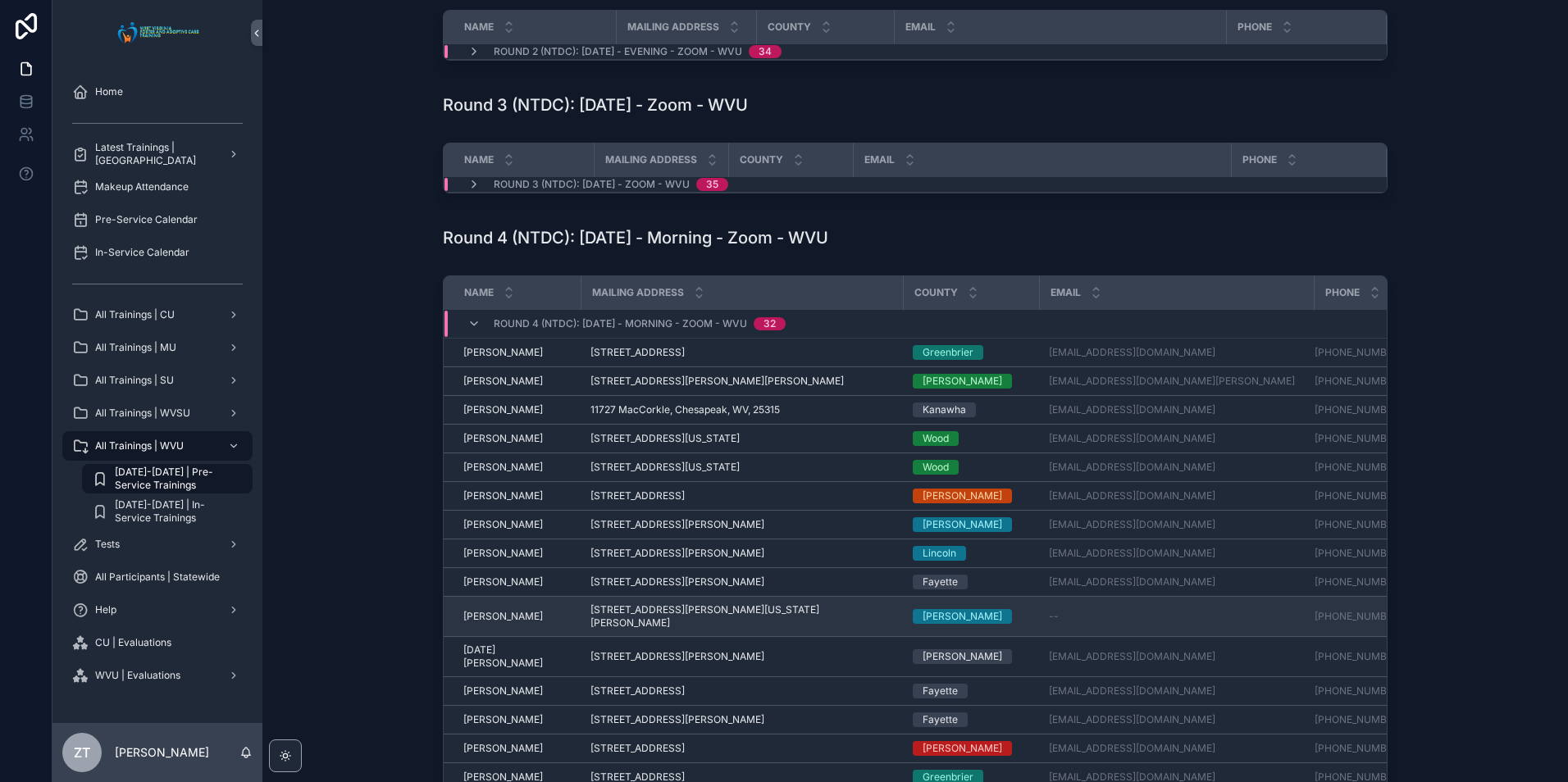
click at [494, 610] on span "[PERSON_NAME]" at bounding box center [503, 616] width 79 height 13
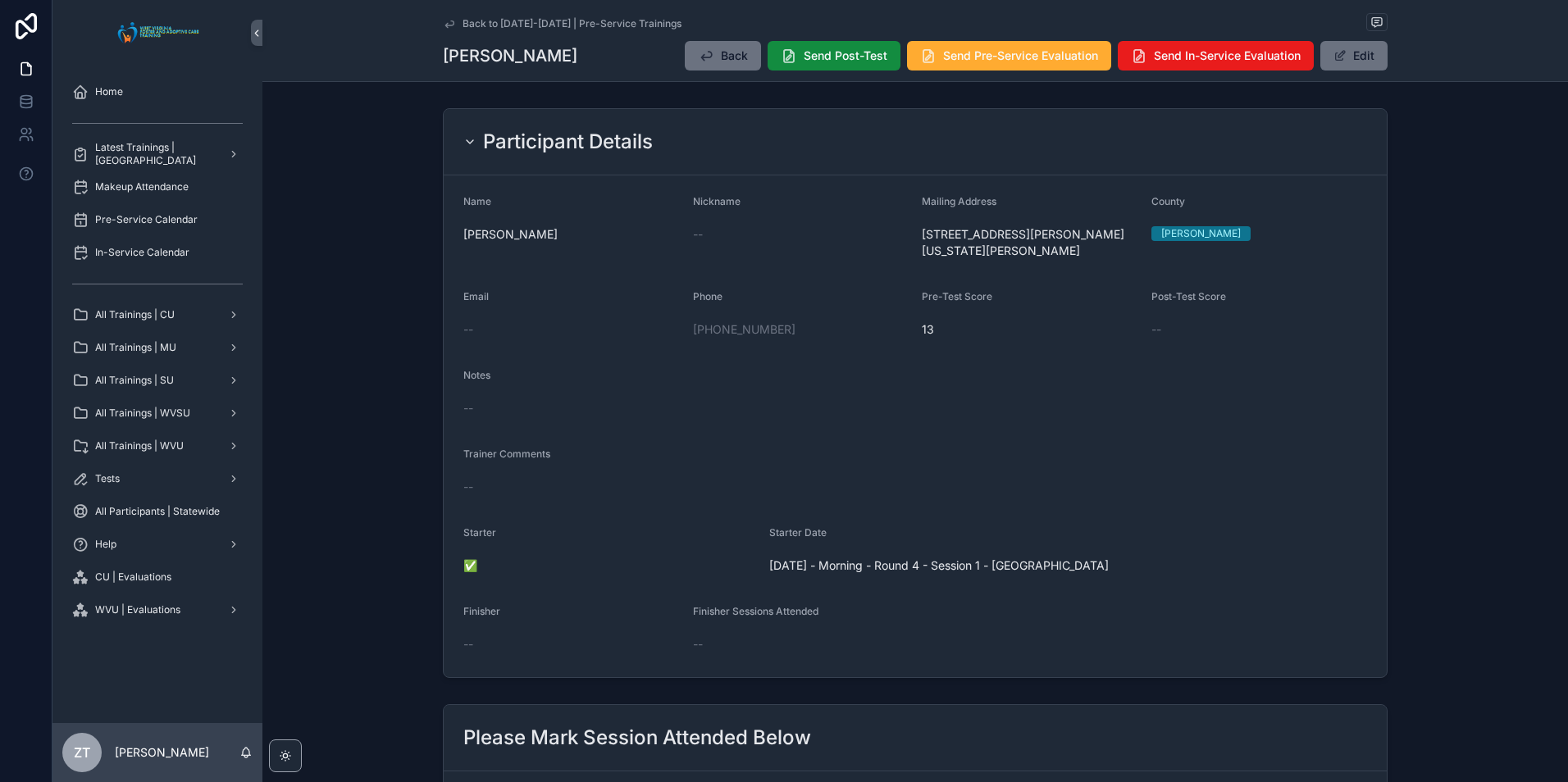
click at [448, 26] on icon "scrollable content" at bounding box center [450, 23] width 13 height 13
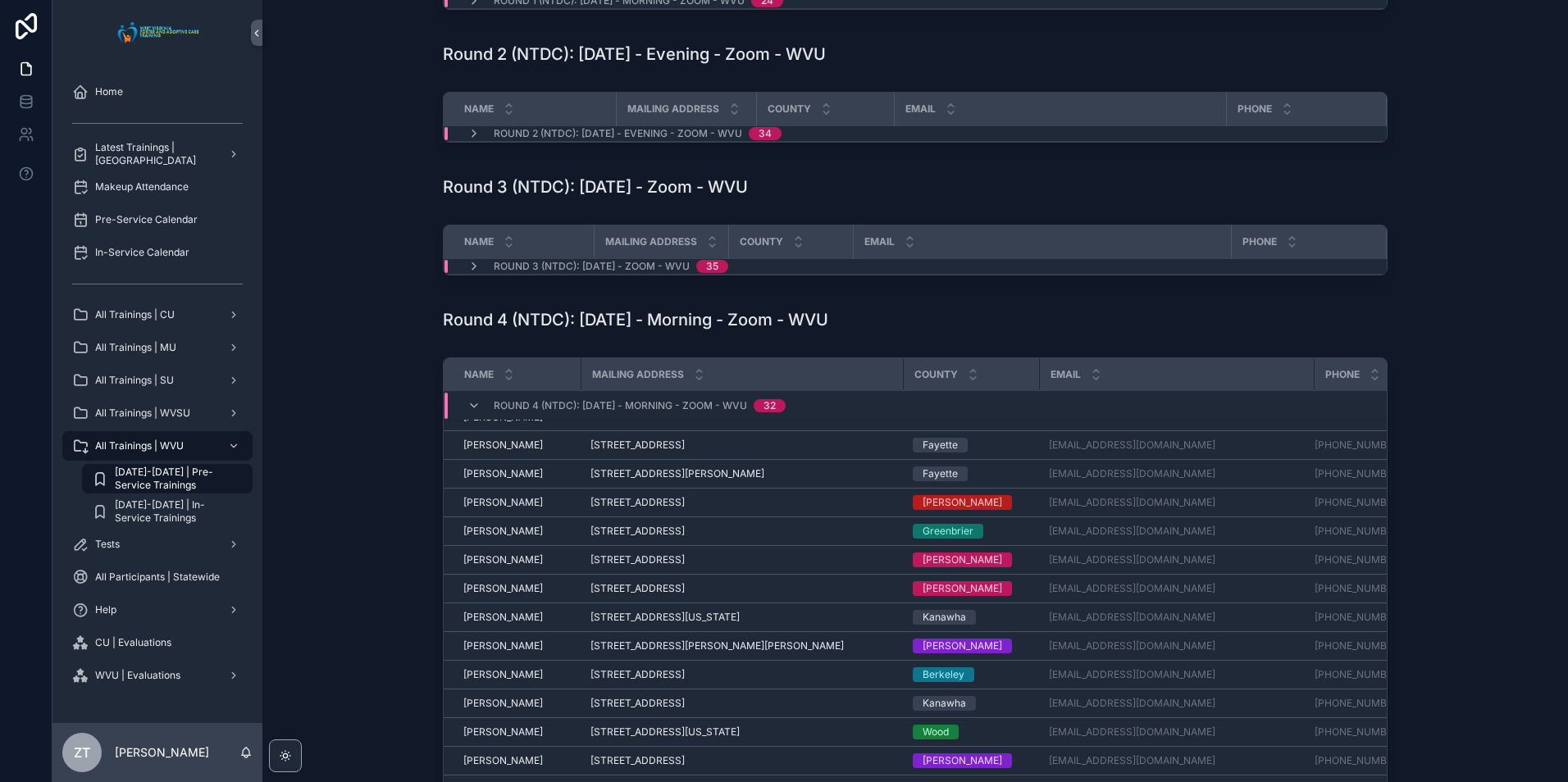
scroll to position [424, 0]
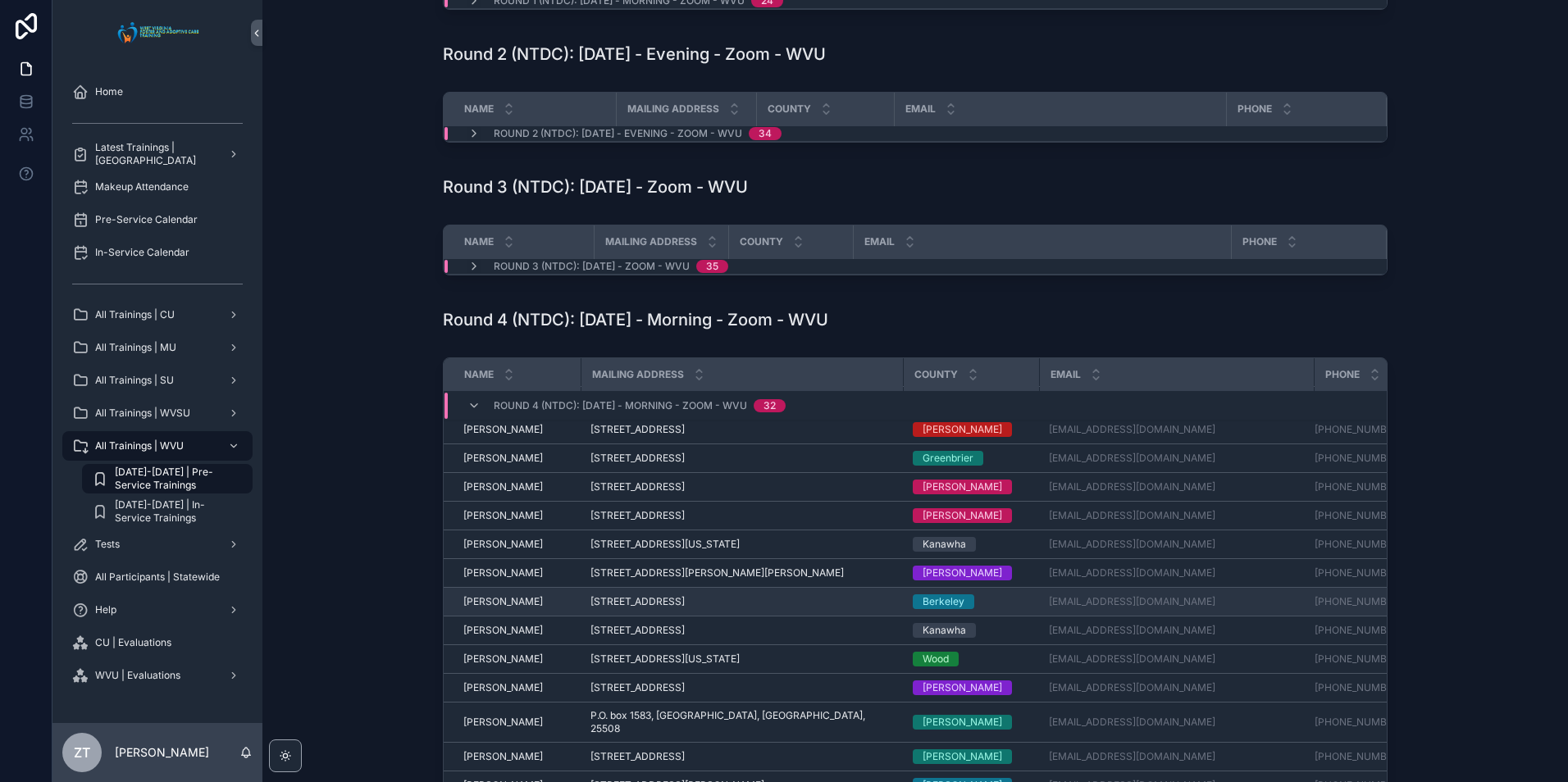
click at [505, 596] on span "[PERSON_NAME]" at bounding box center [503, 602] width 79 height 13
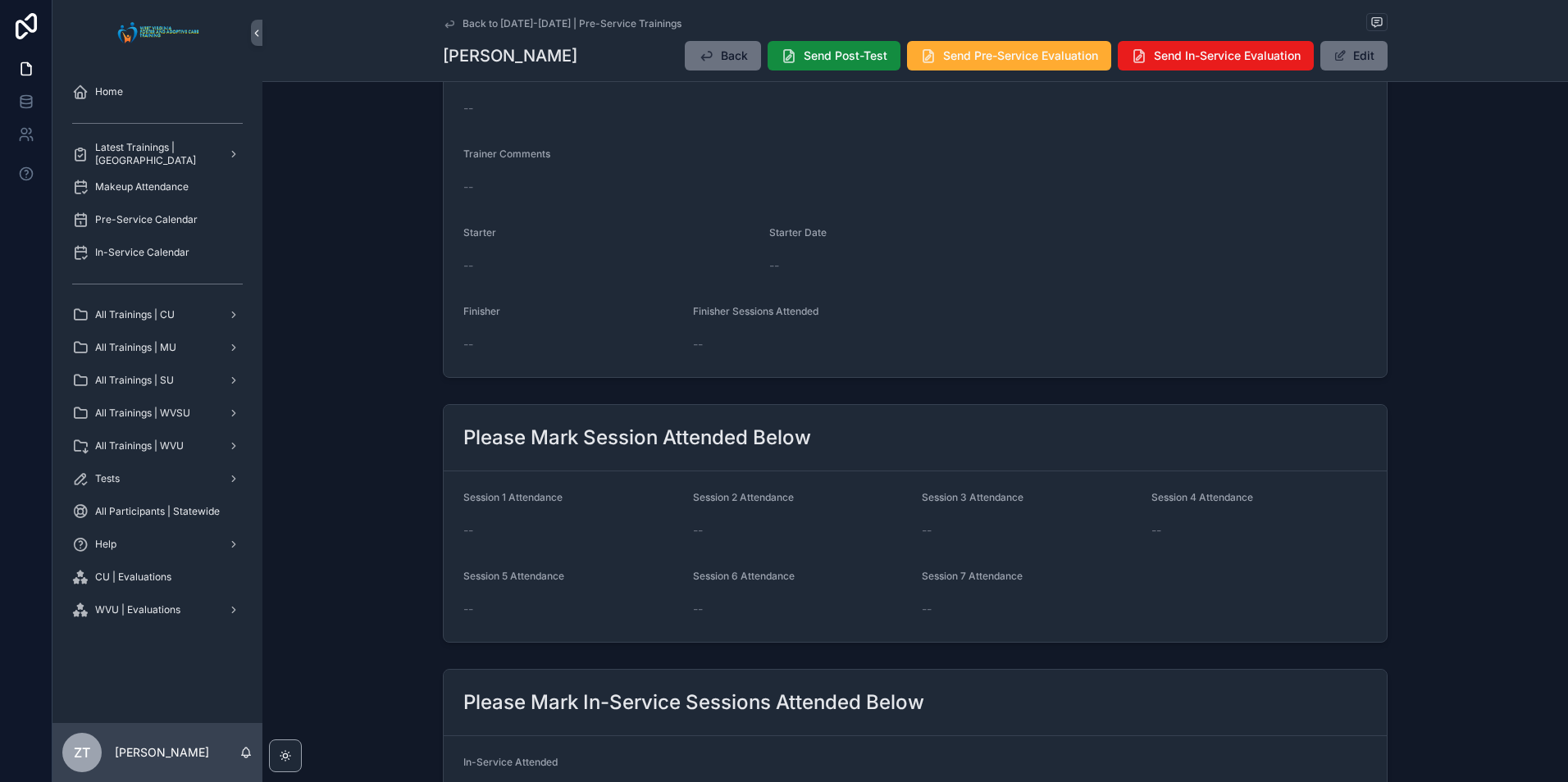
scroll to position [410, 0]
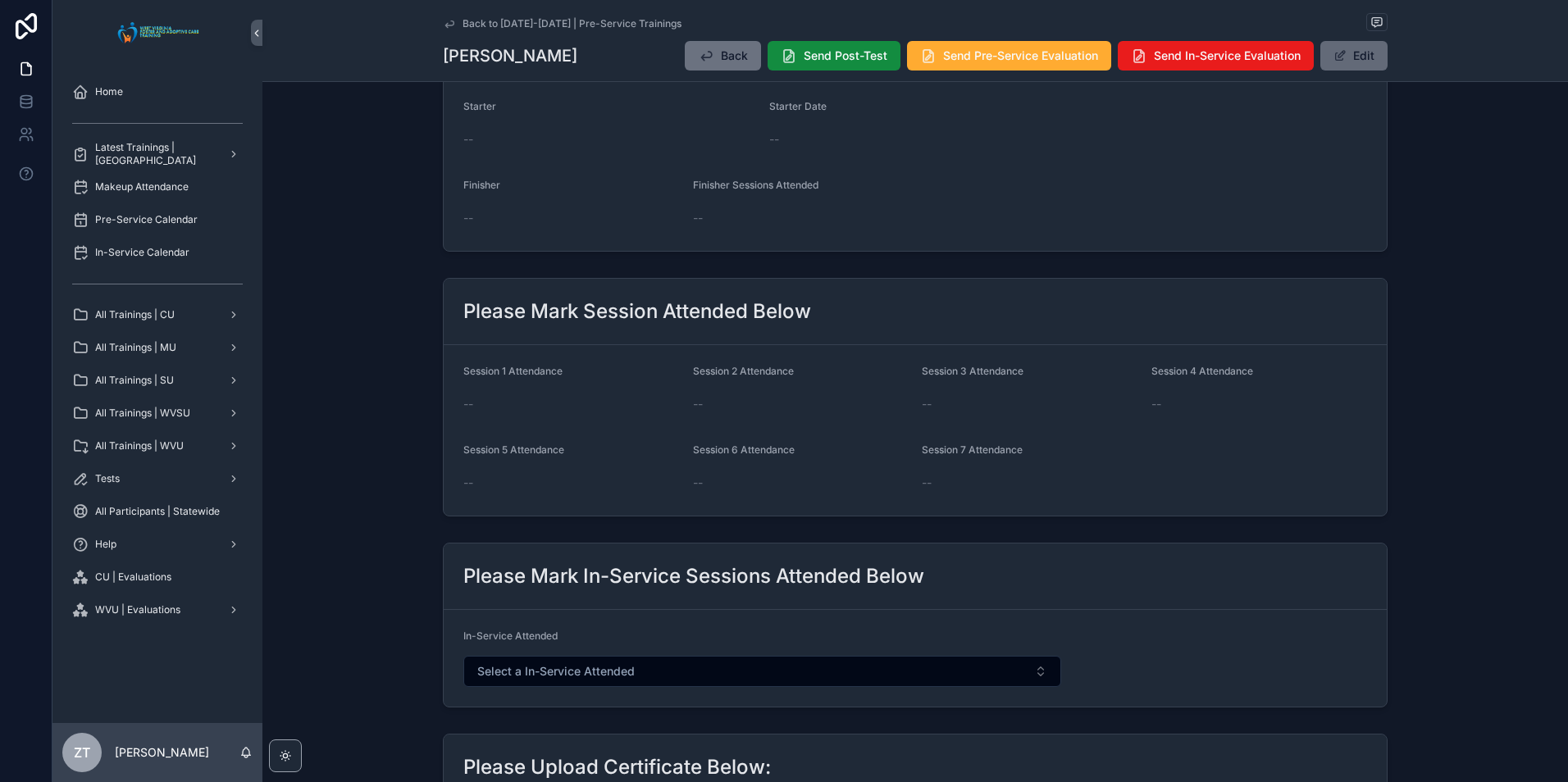
click at [1333, 61] on span "scrollable content" at bounding box center [1340, 55] width 13 height 13
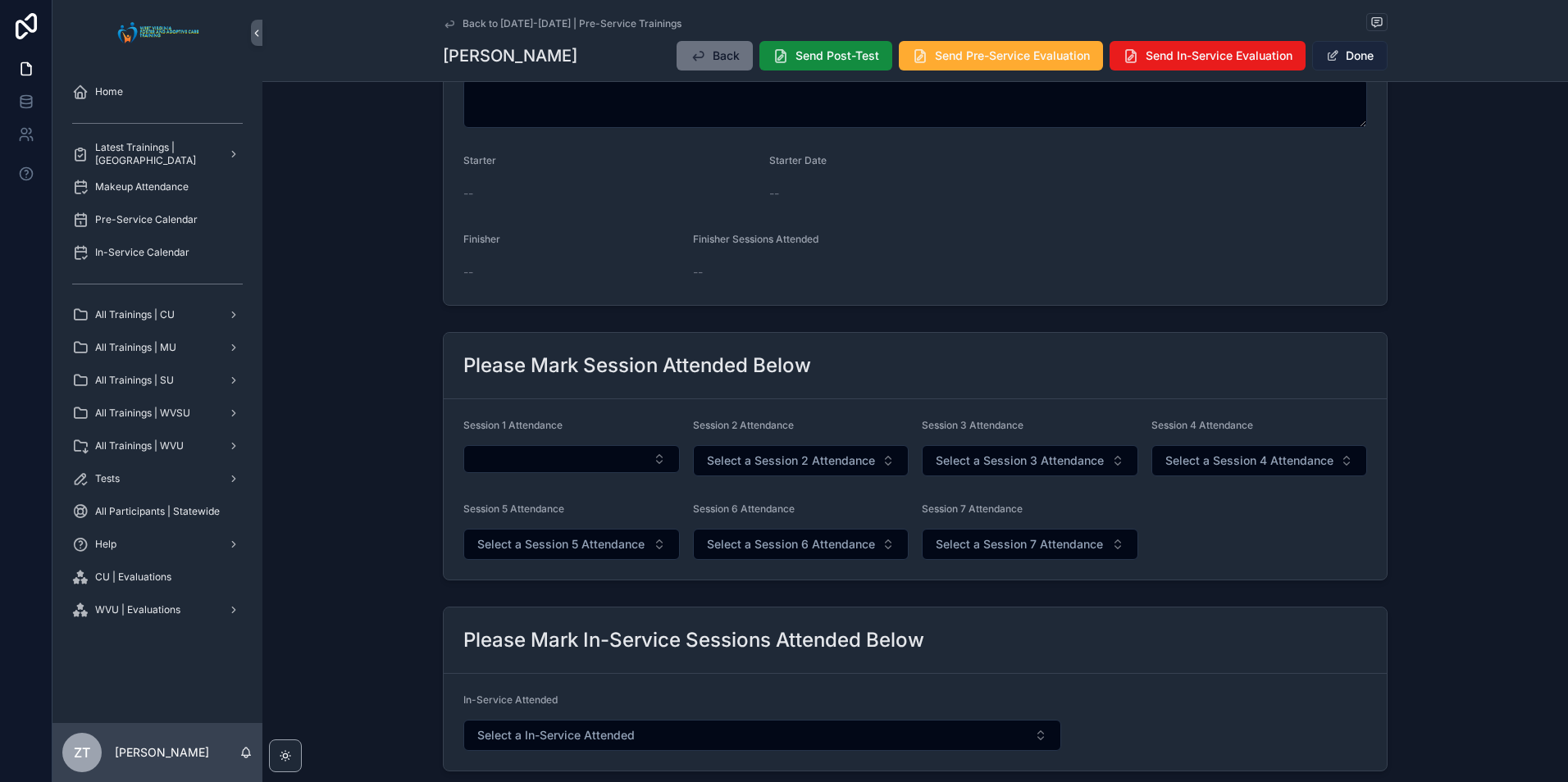
scroll to position [441, 0]
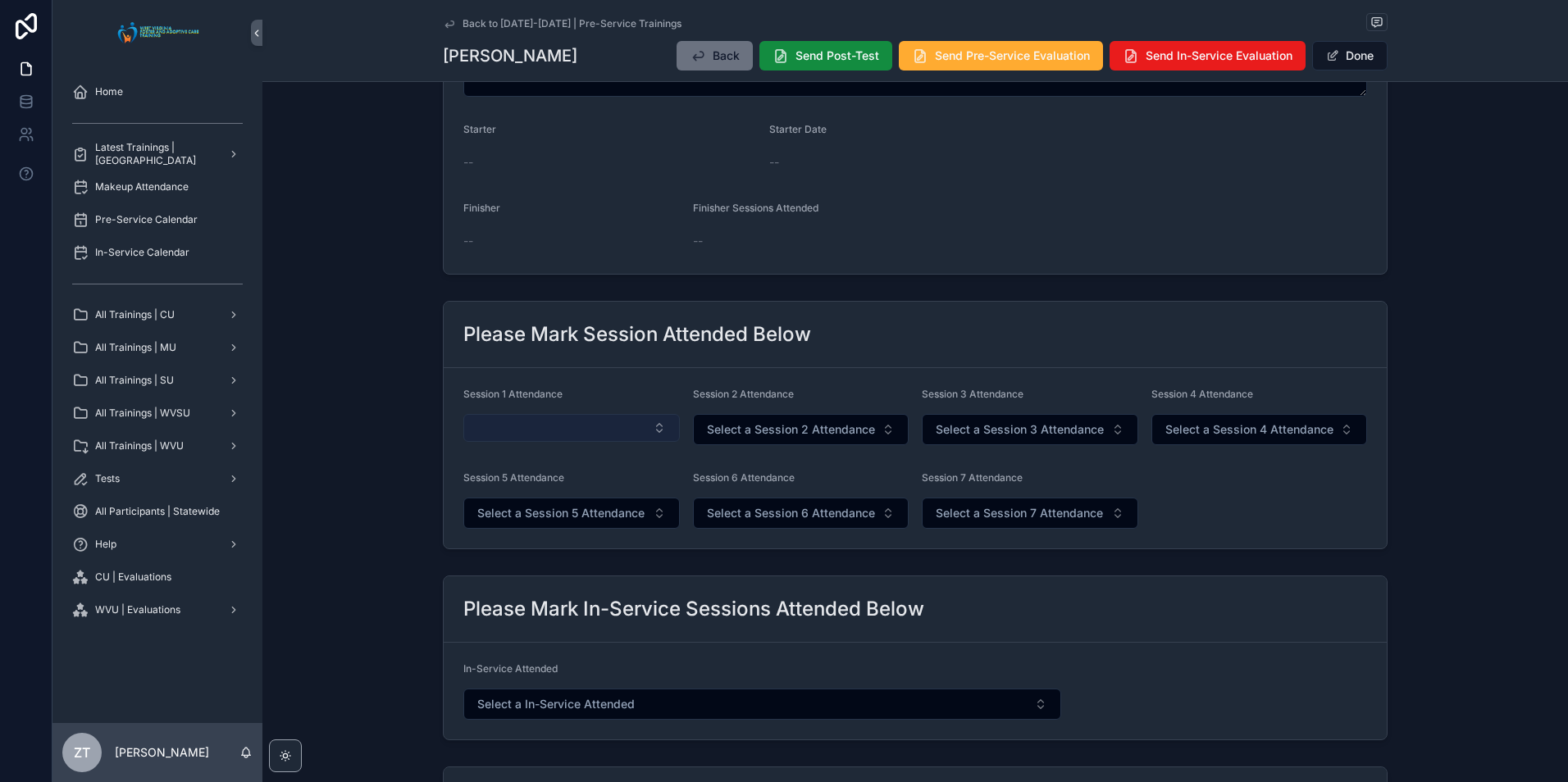
click at [582, 423] on button "Select Button" at bounding box center [572, 427] width 217 height 28
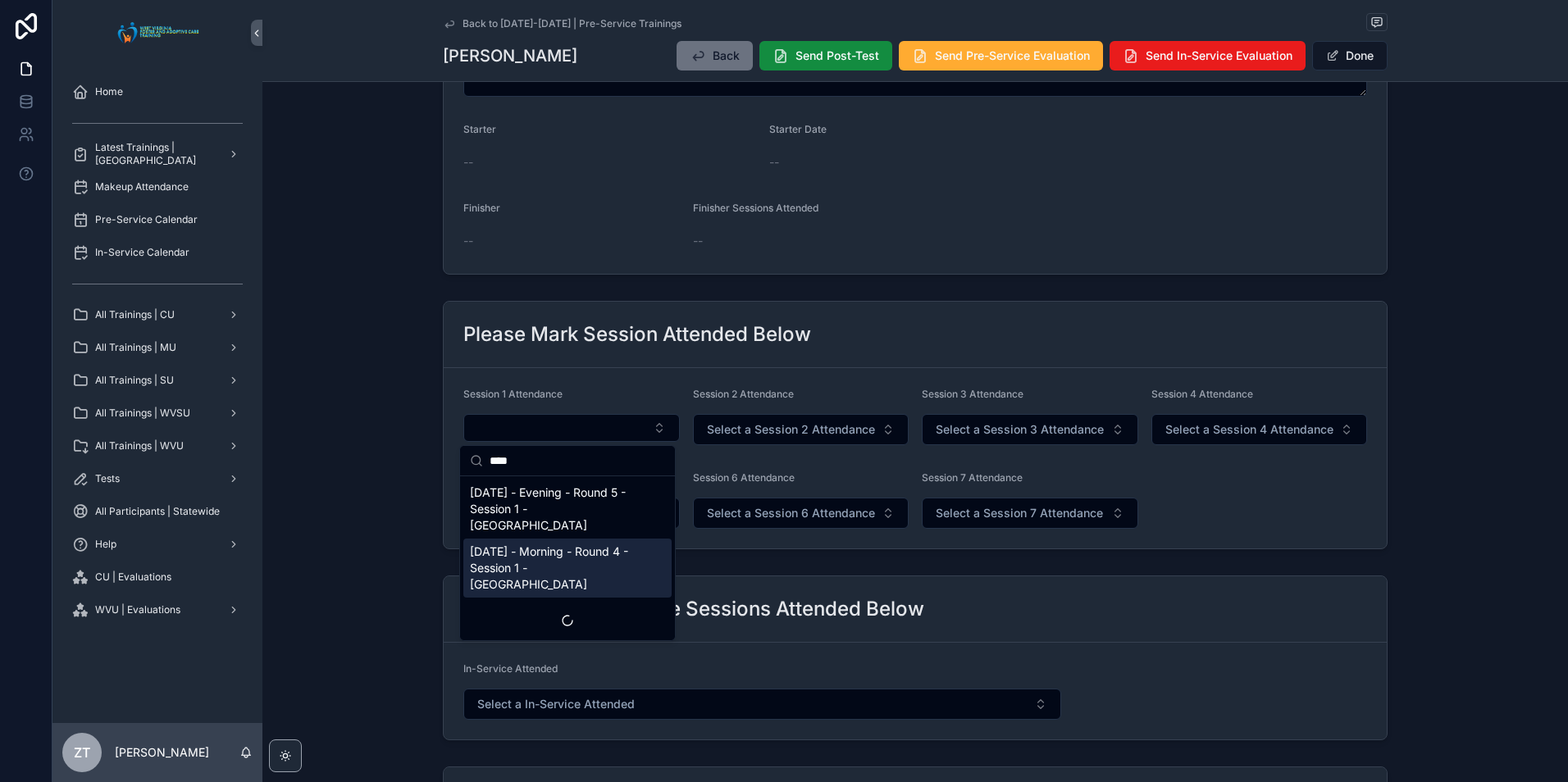
type input "****"
click at [589, 544] on span "[DATE] - Morning - Round 4 - Session 1 - [GEOGRAPHIC_DATA]" at bounding box center [557, 568] width 176 height 49
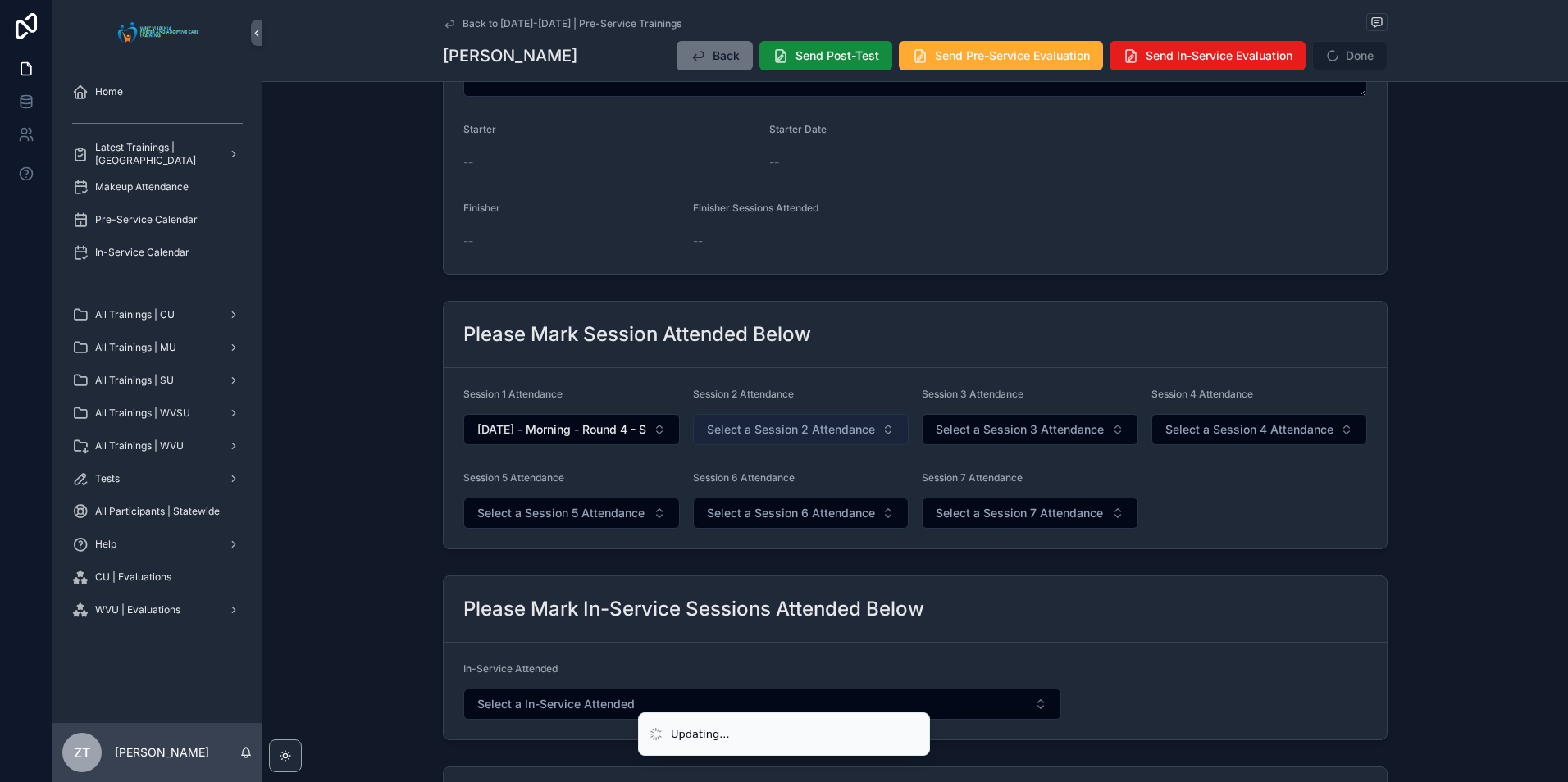
click at [776, 428] on span "Select a Session 2 Attendance" at bounding box center [791, 430] width 169 height 16
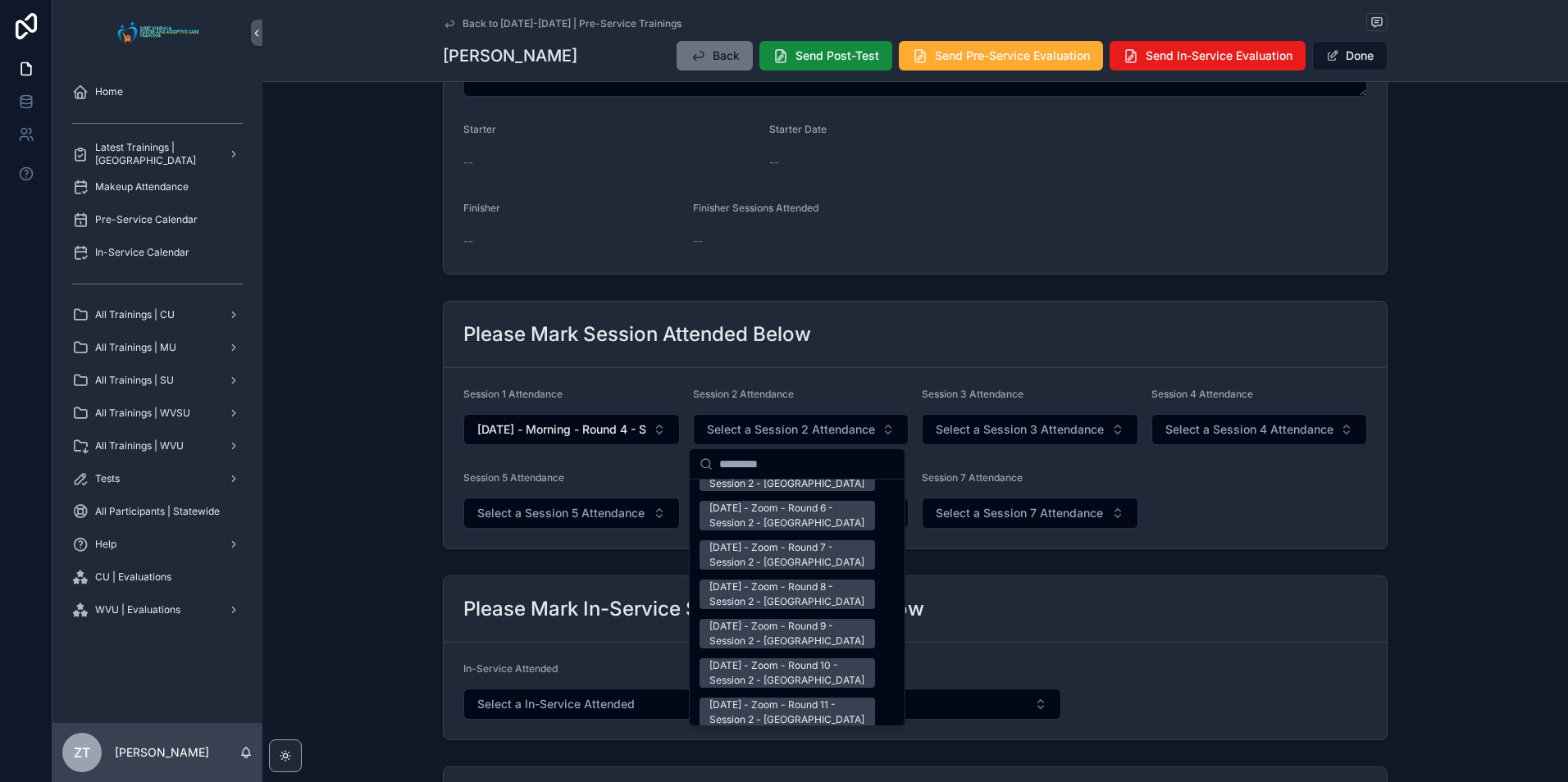
scroll to position [2624, 0]
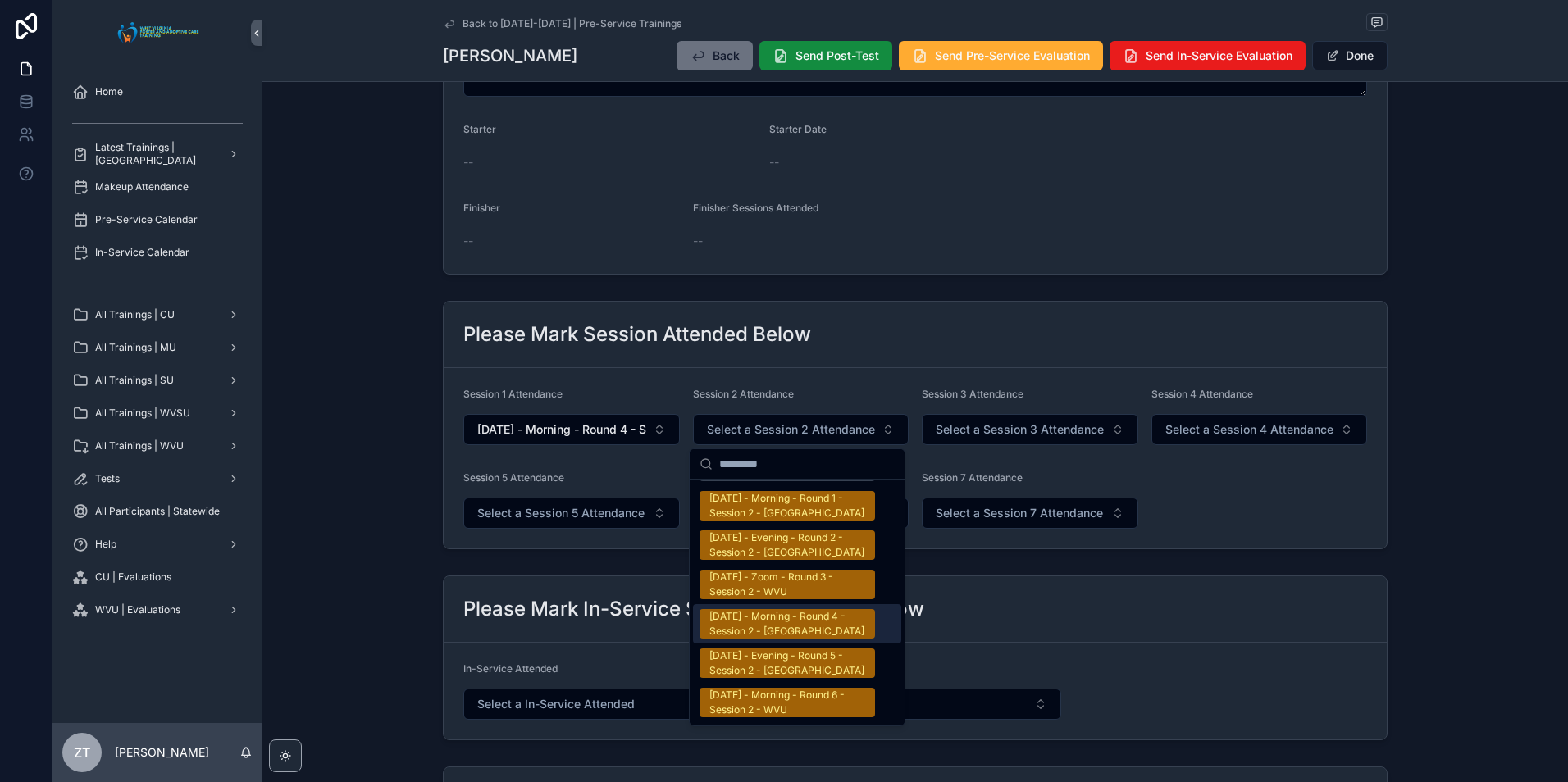
click at [765, 609] on div "[DATE] - Morning - Round 4 - Session 2 - [GEOGRAPHIC_DATA]" at bounding box center [787, 623] width 156 height 29
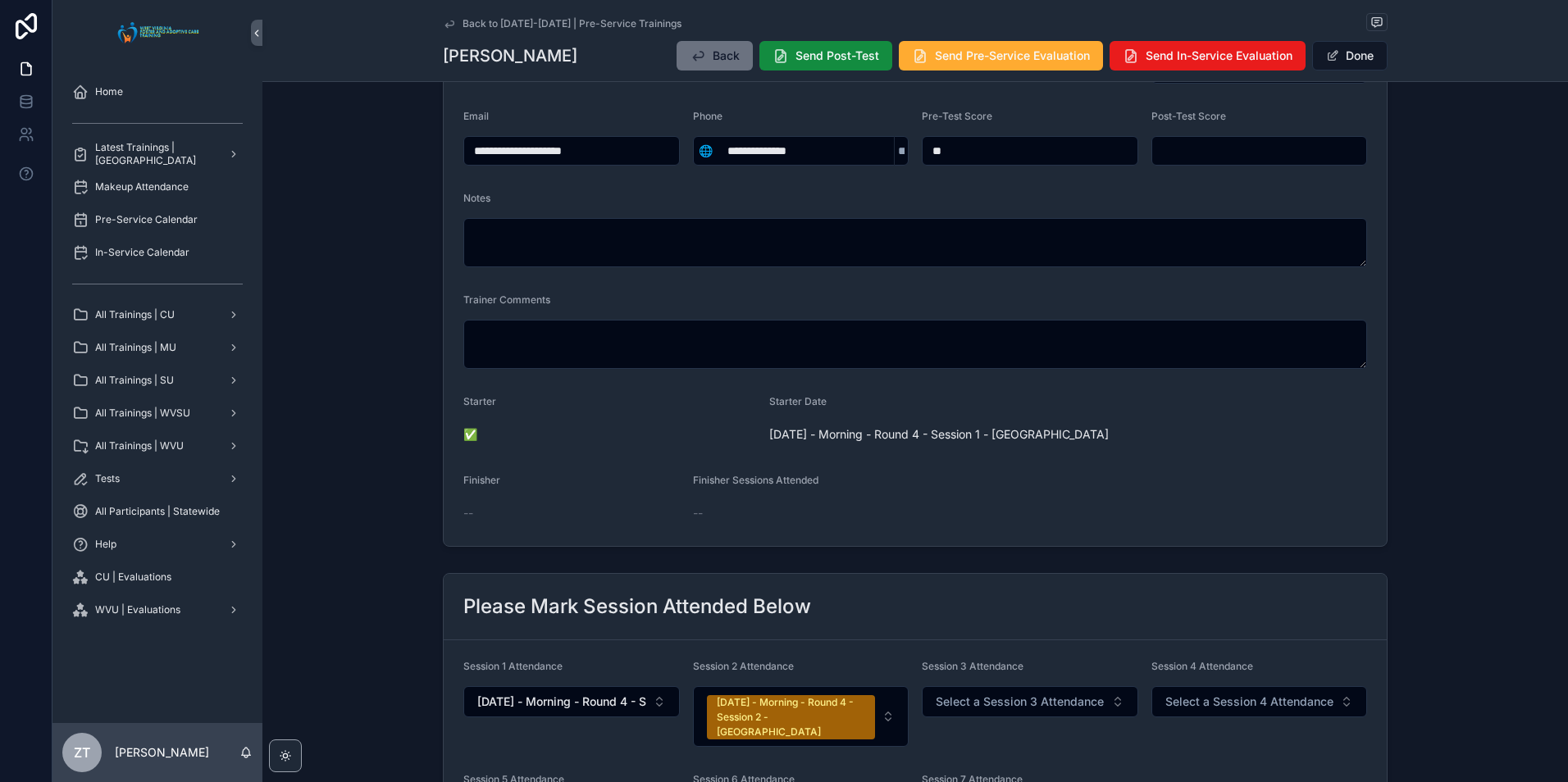
scroll to position [0, 0]
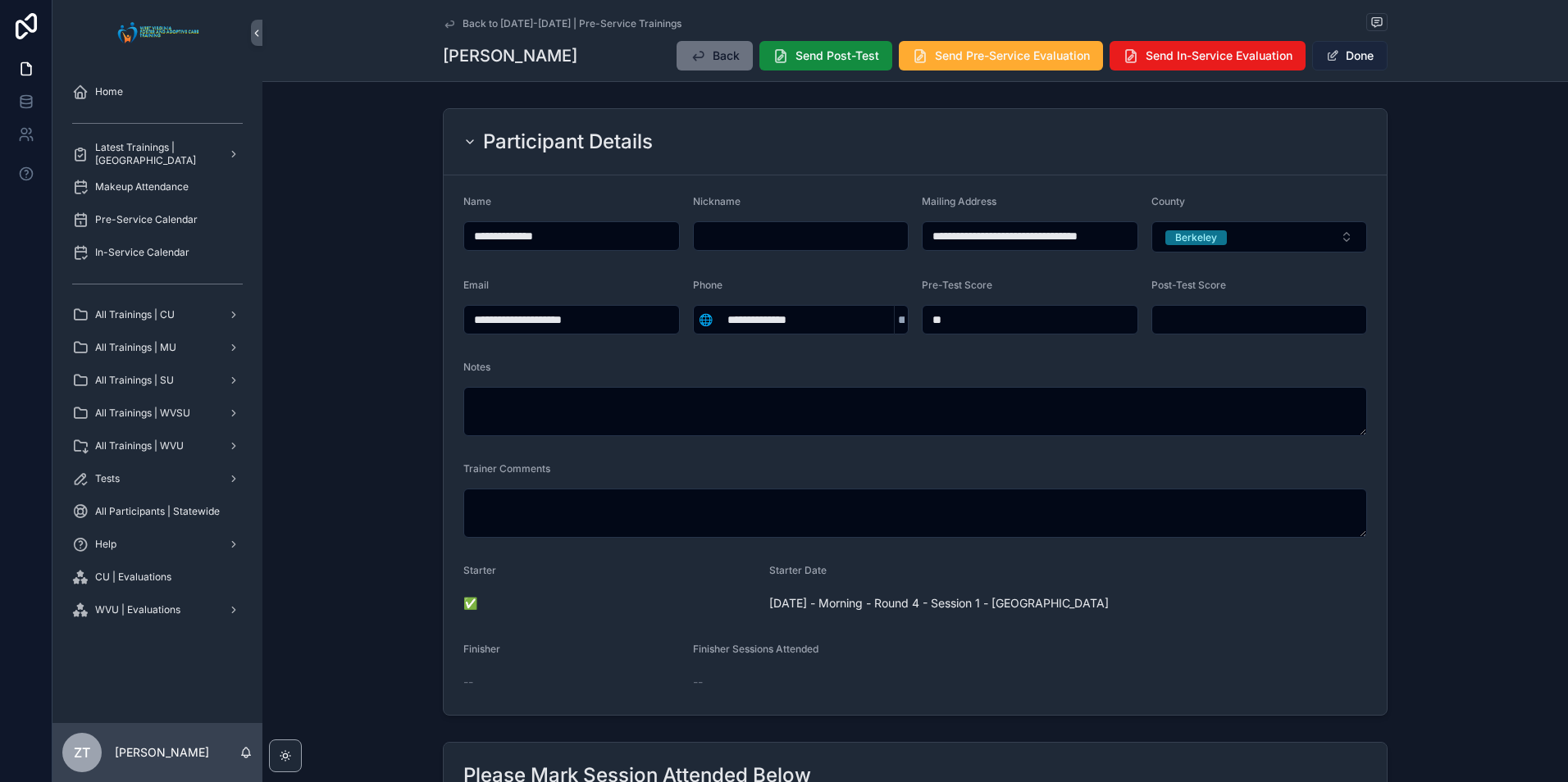
click at [1341, 62] on button "Done" at bounding box center [1349, 55] width 76 height 29
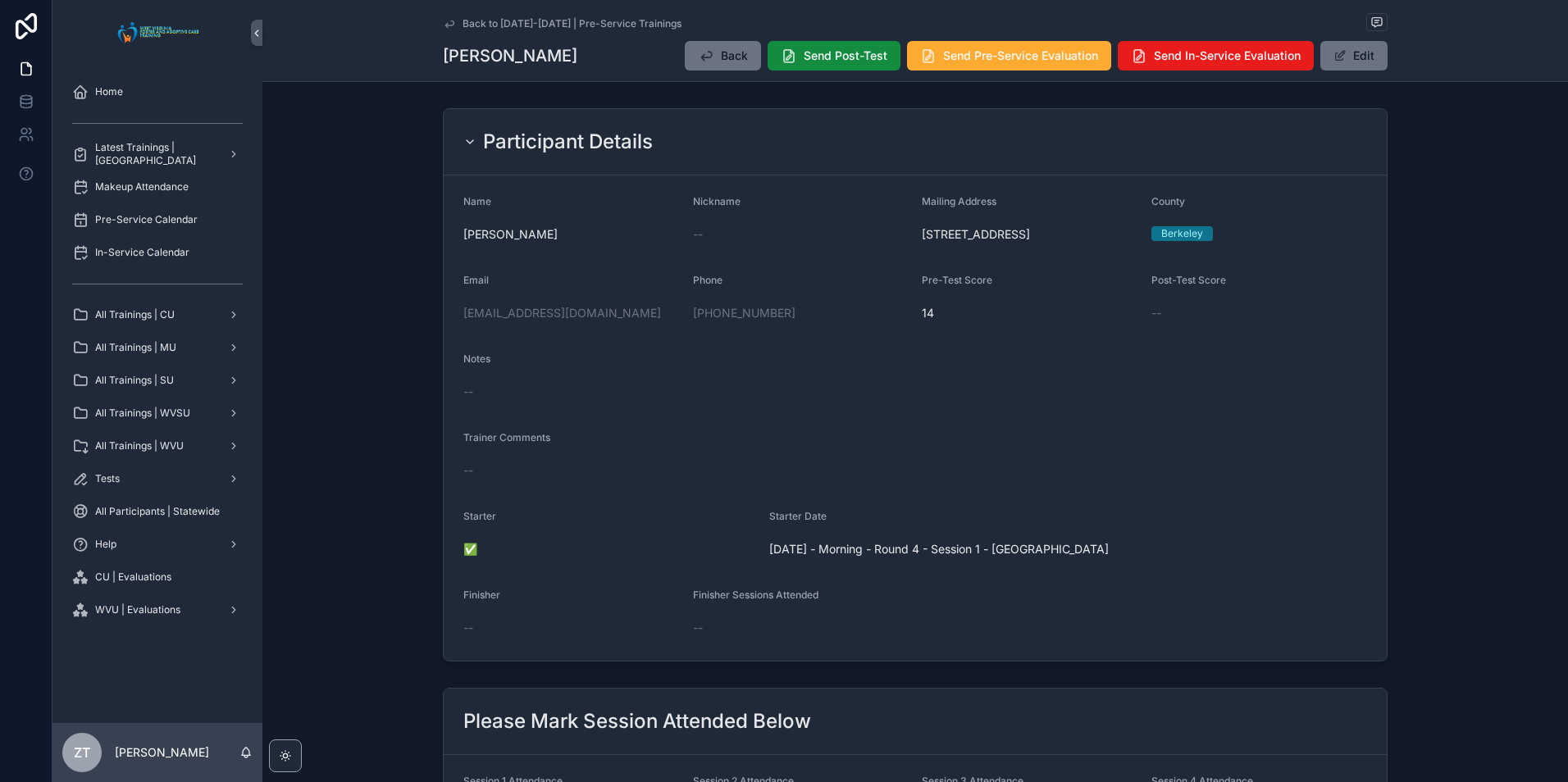
click at [443, 20] on icon "scrollable content" at bounding box center [450, 23] width 13 height 13
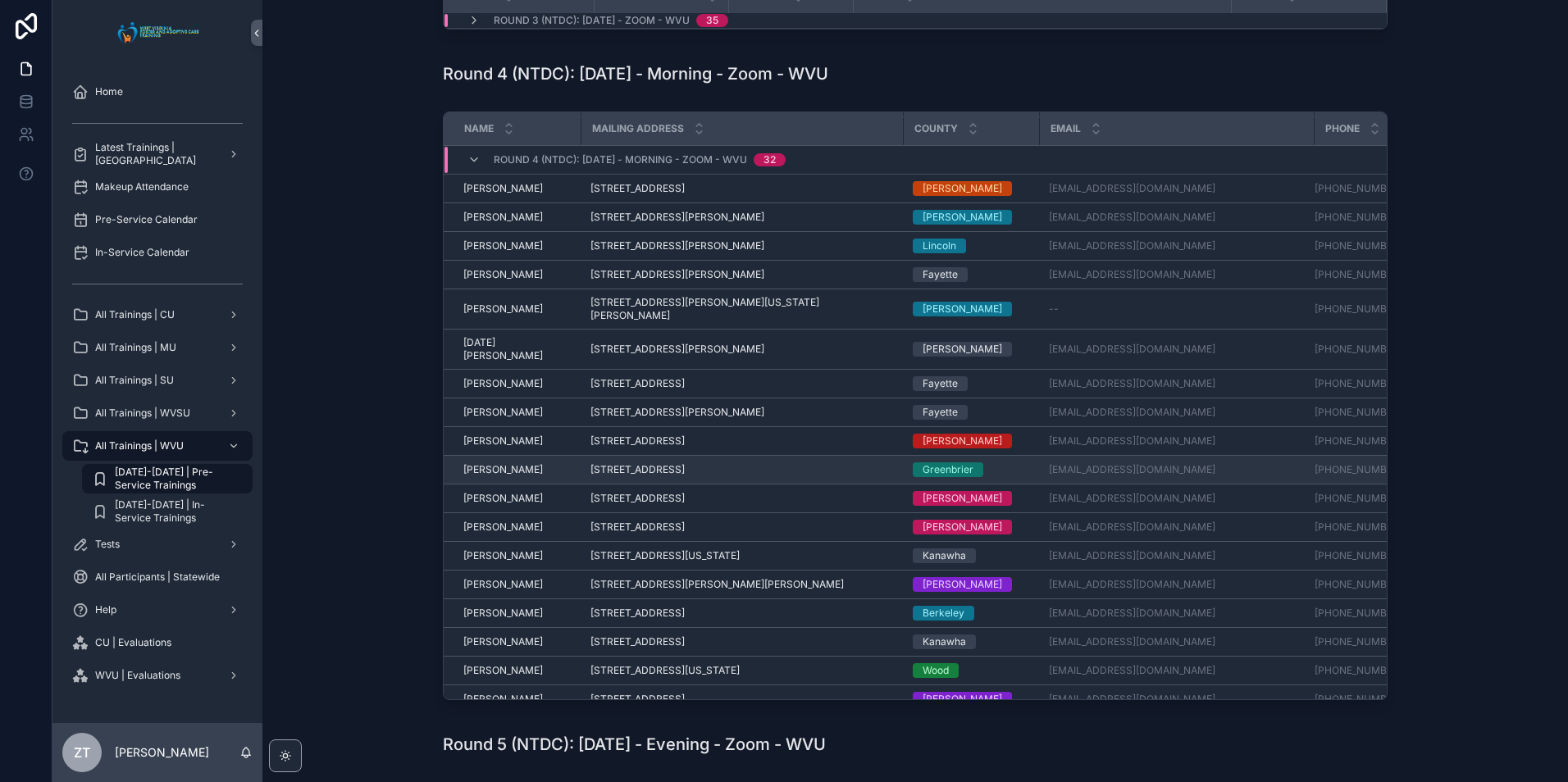
scroll to position [164, 0]
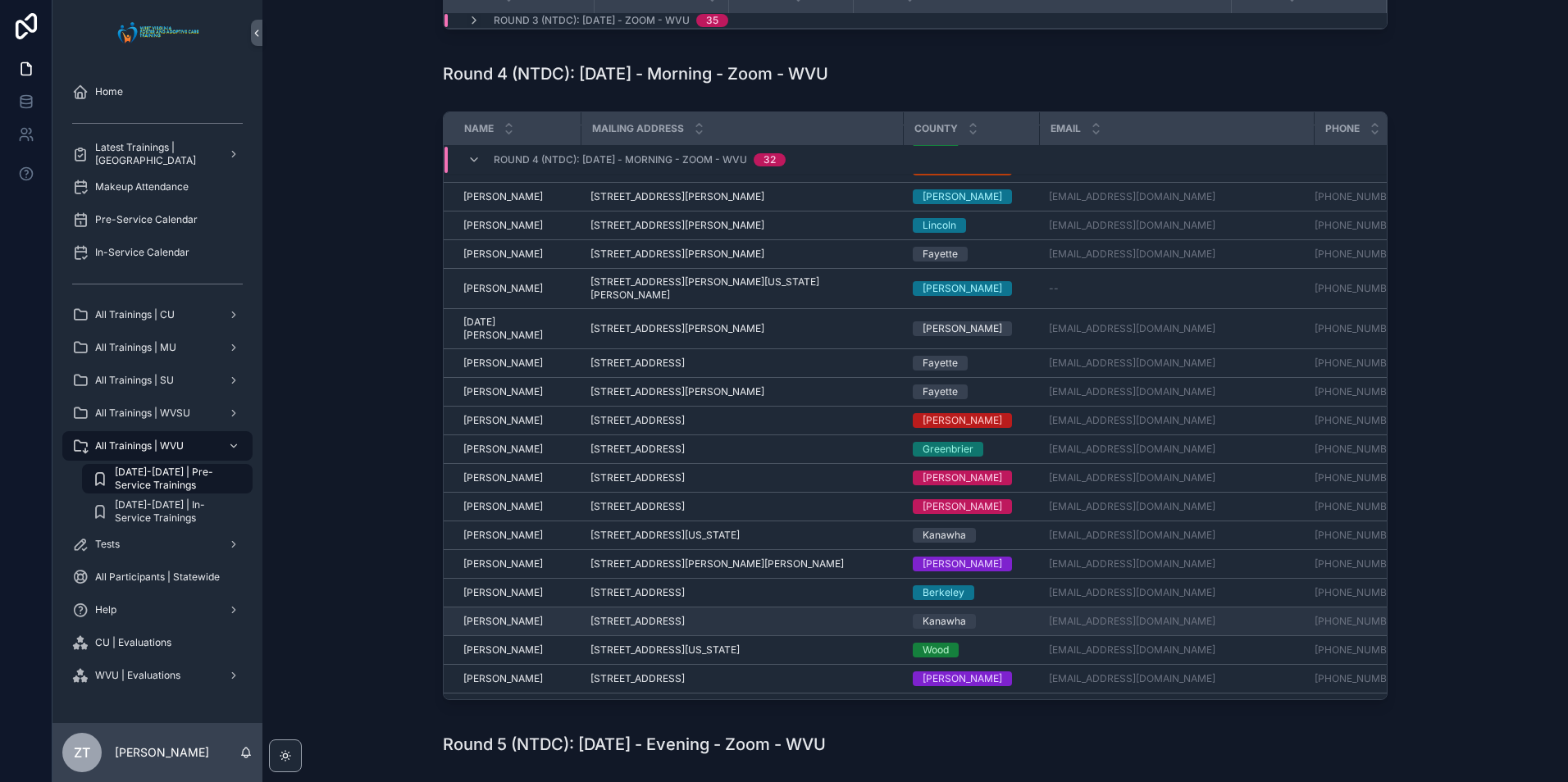
click at [497, 615] on span "[PERSON_NAME]" at bounding box center [503, 621] width 79 height 13
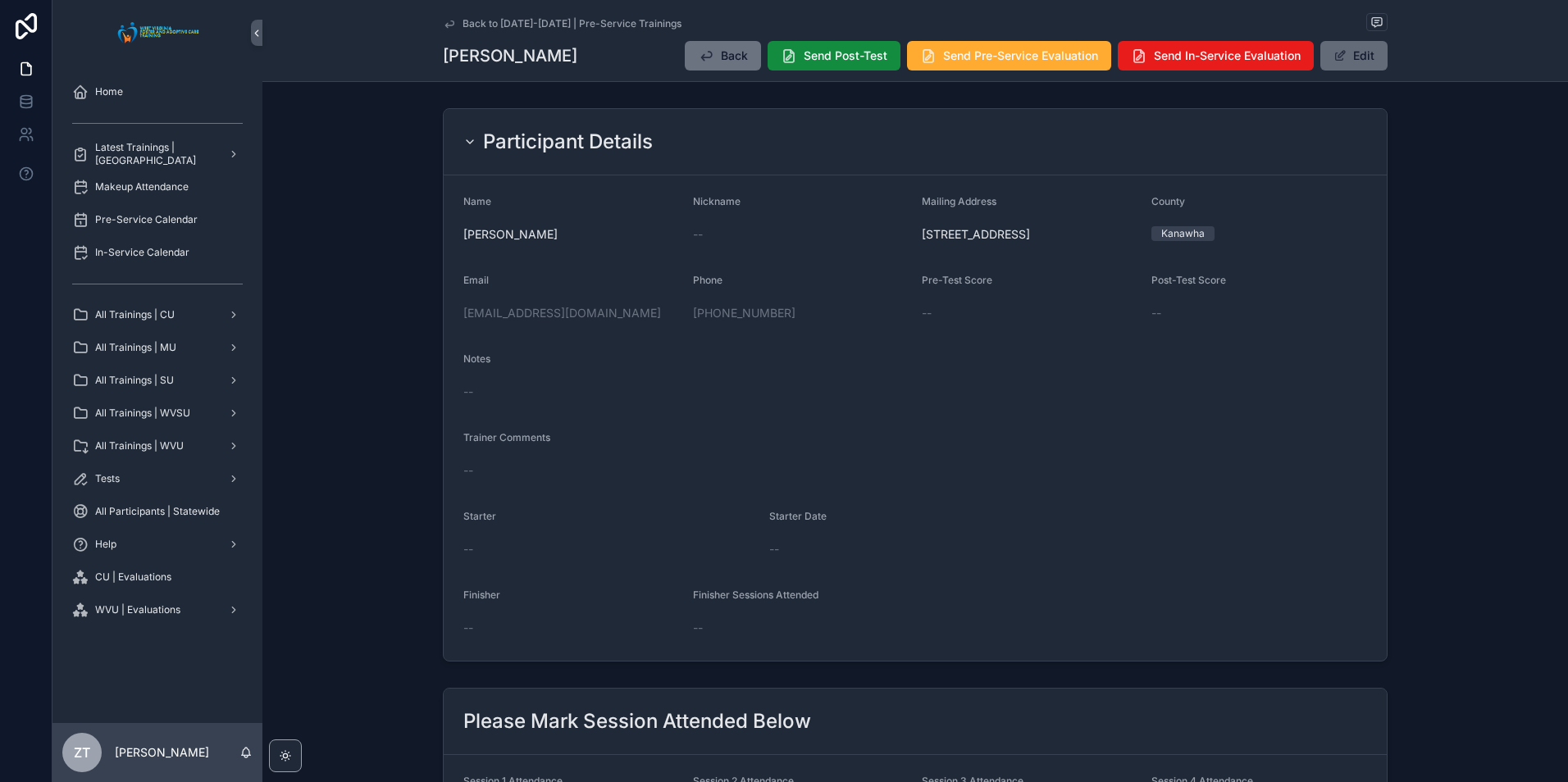
click at [1343, 50] on button "Edit" at bounding box center [1353, 55] width 67 height 29
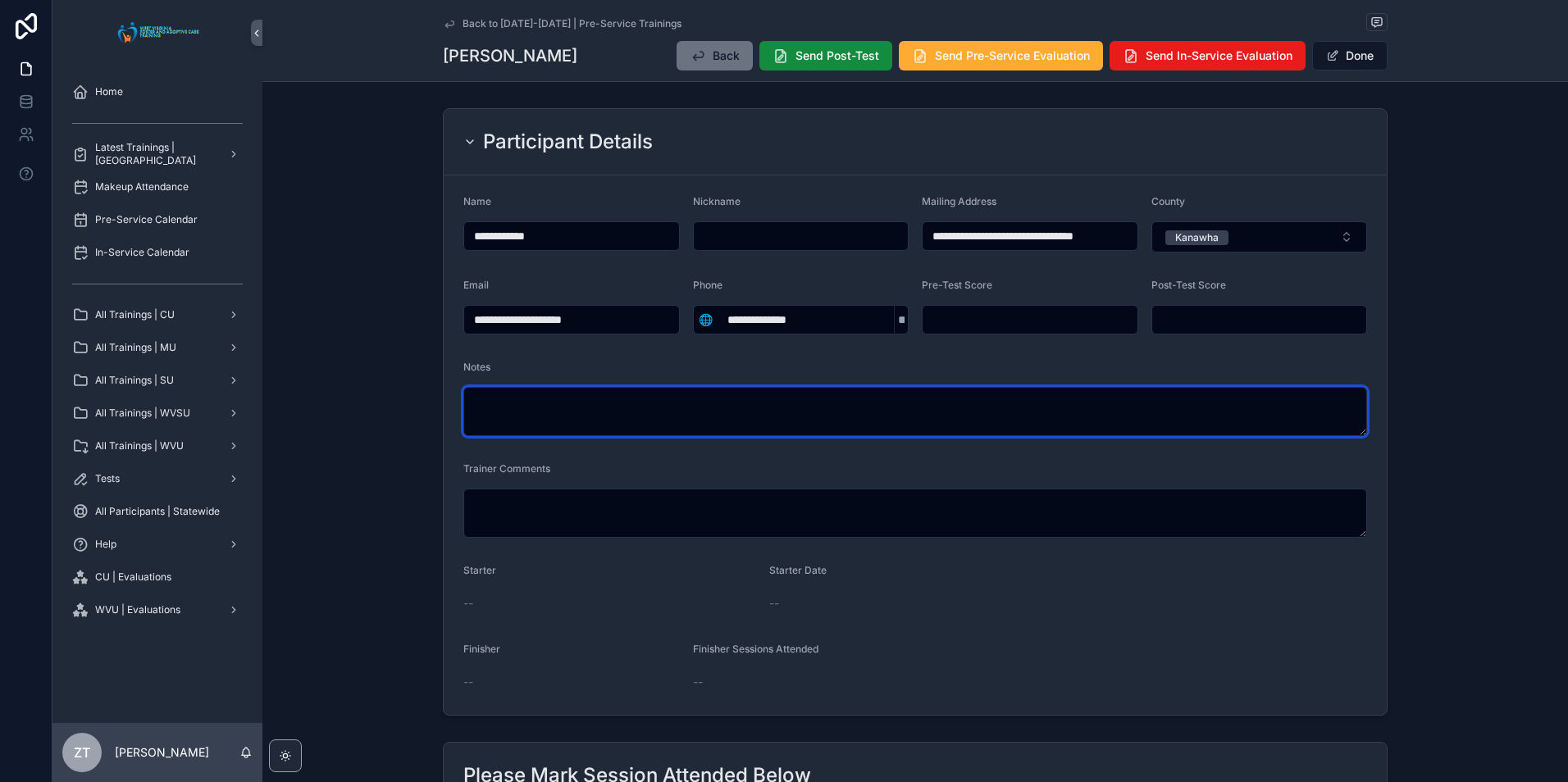
click at [626, 415] on textarea "scrollable content" at bounding box center [915, 411] width 904 height 49
click at [654, 392] on textarea "**********" at bounding box center [915, 411] width 904 height 49
type textarea "**********"
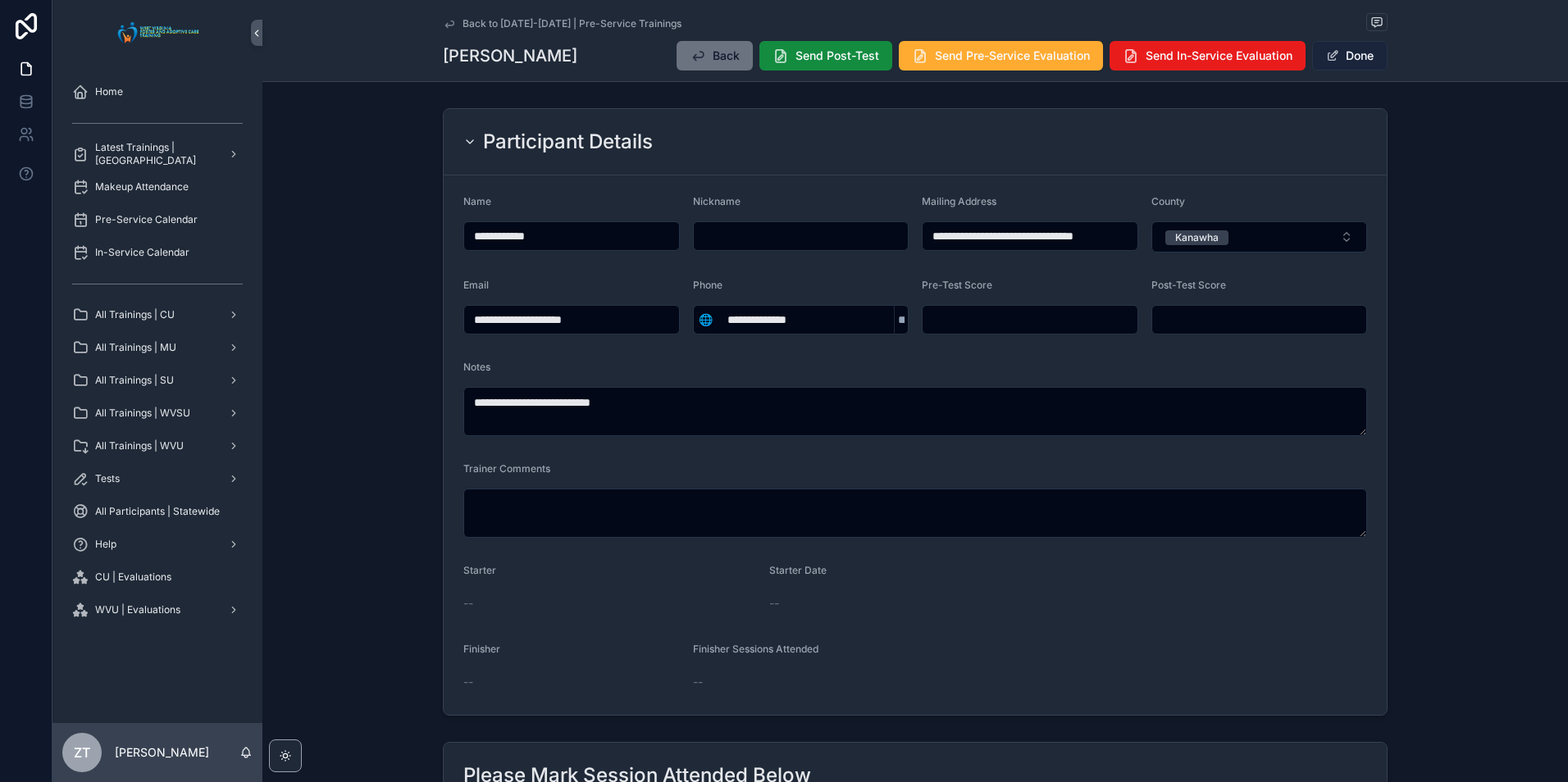
click at [1333, 63] on button "Done" at bounding box center [1349, 55] width 76 height 29
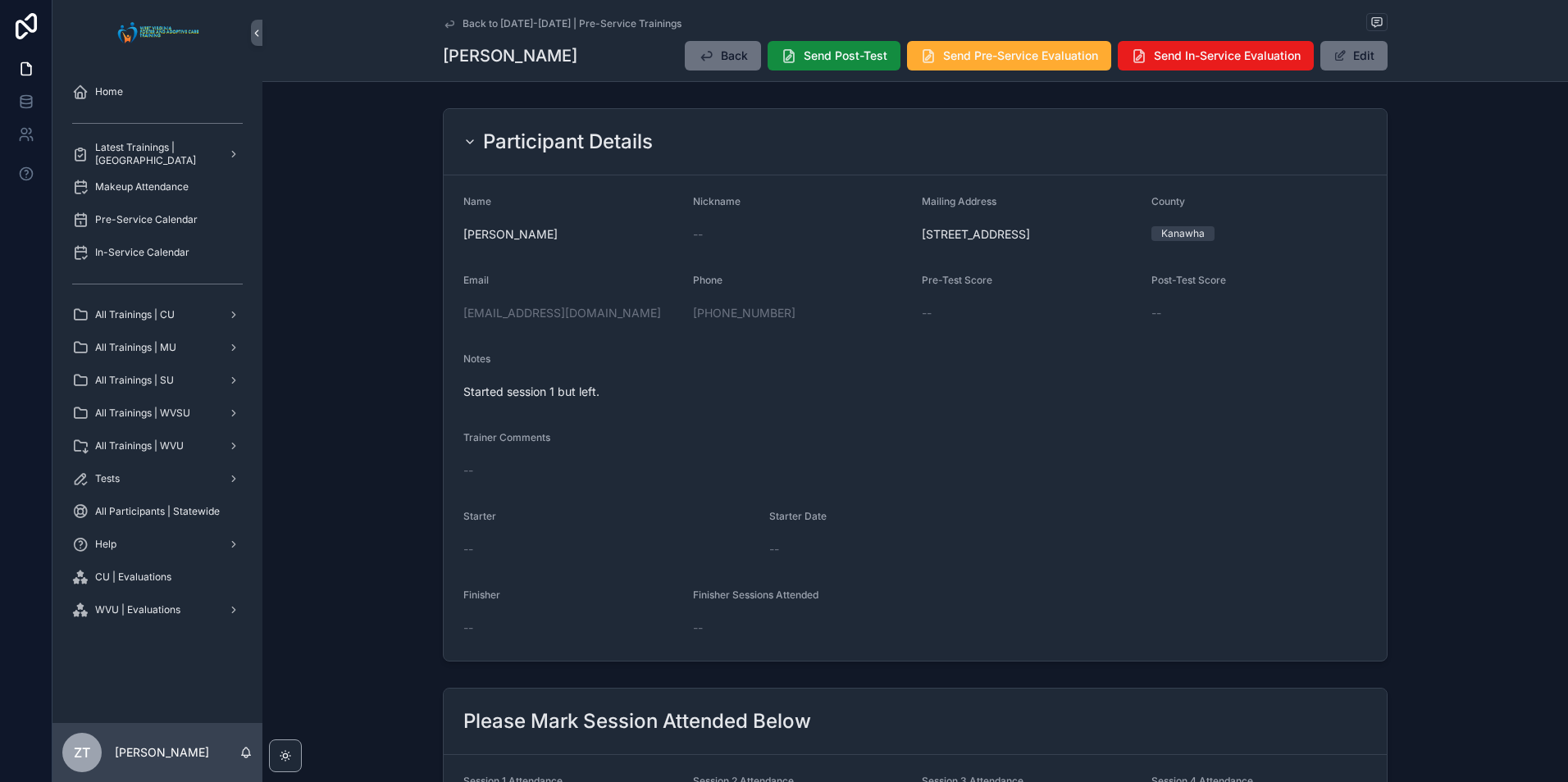
click at [443, 19] on icon "scrollable content" at bounding box center [450, 23] width 13 height 13
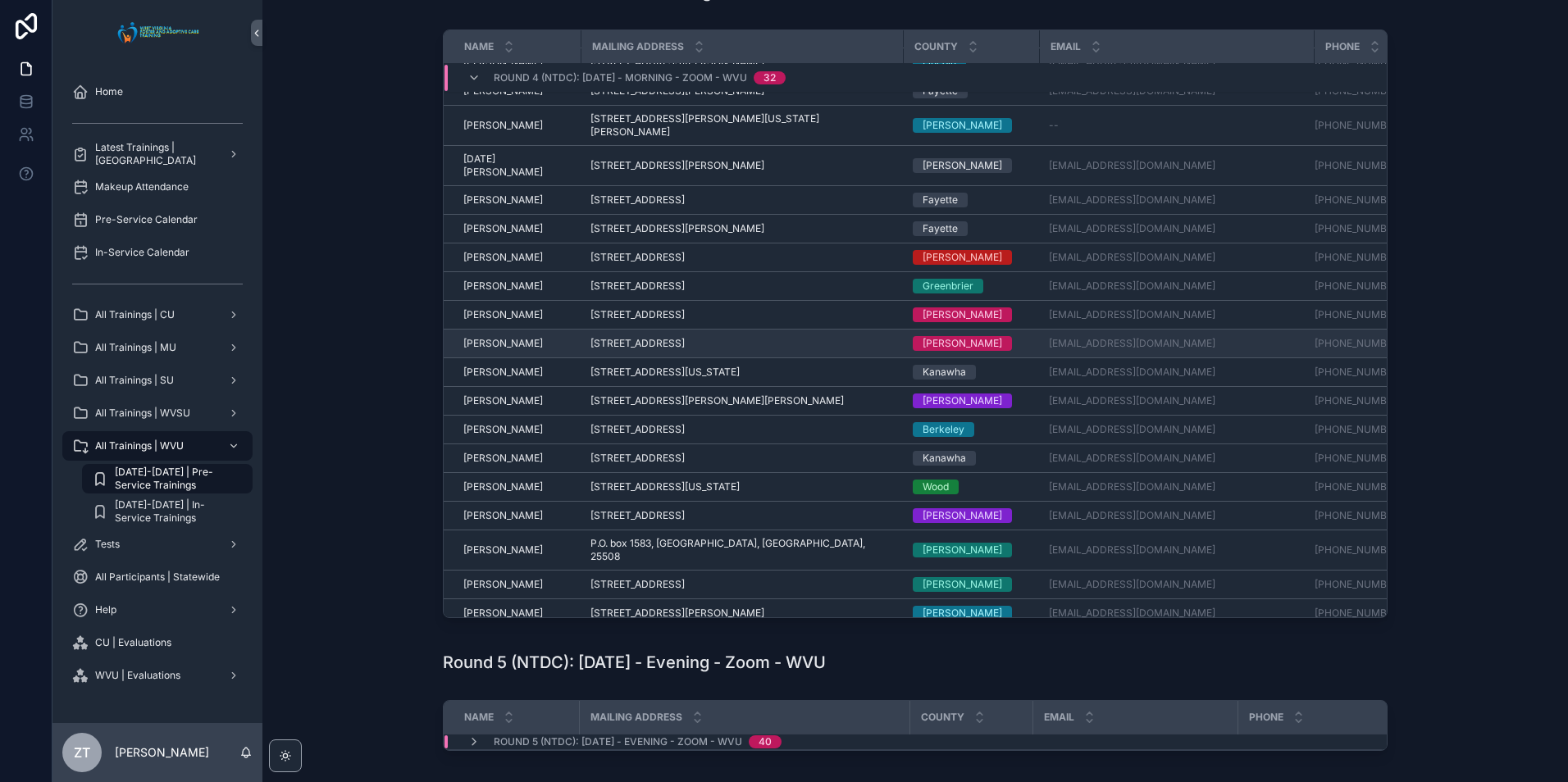
scroll to position [246, 0]
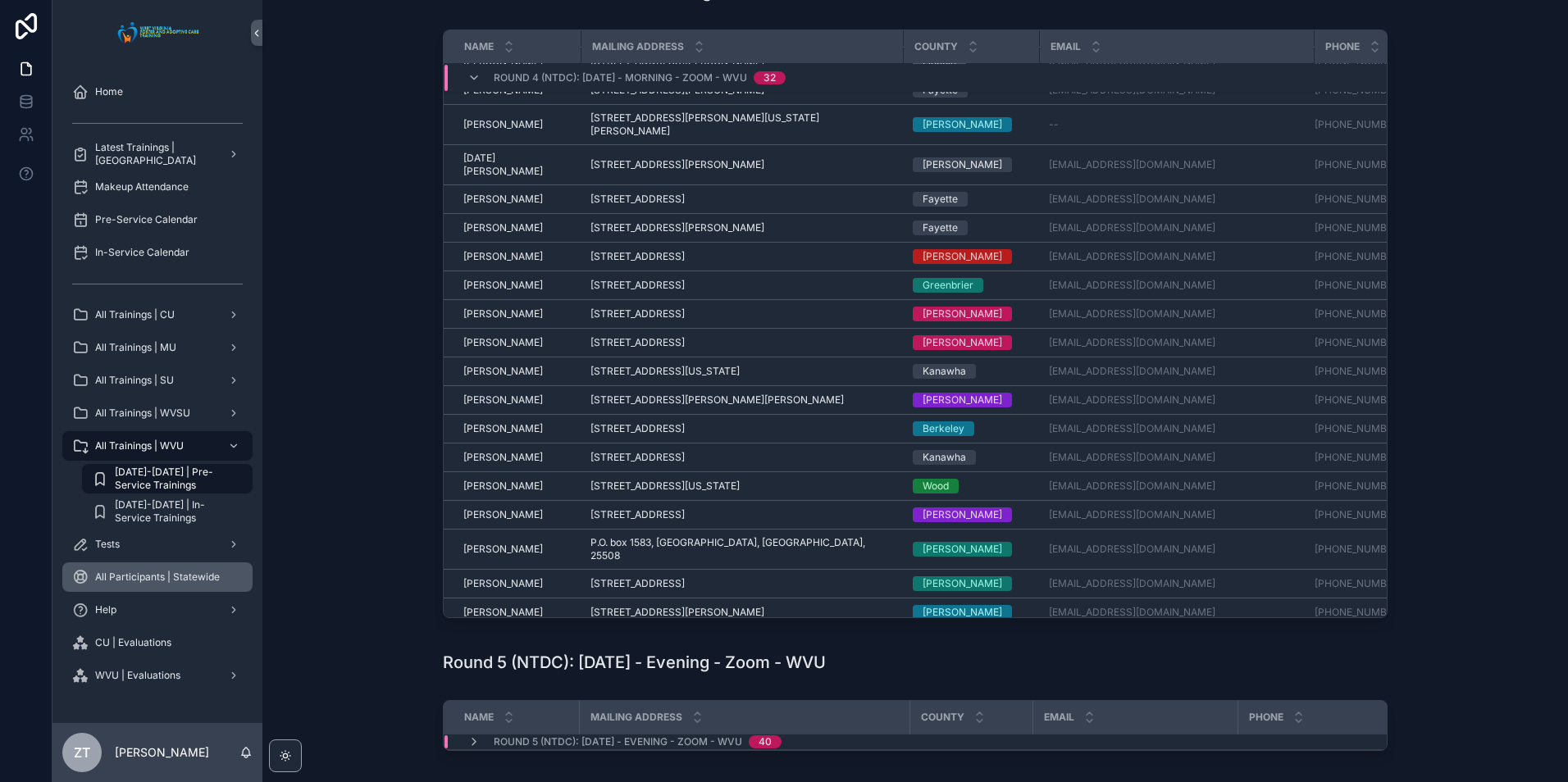
click at [181, 571] on span "All Participants | Statewide" at bounding box center [158, 577] width 125 height 13
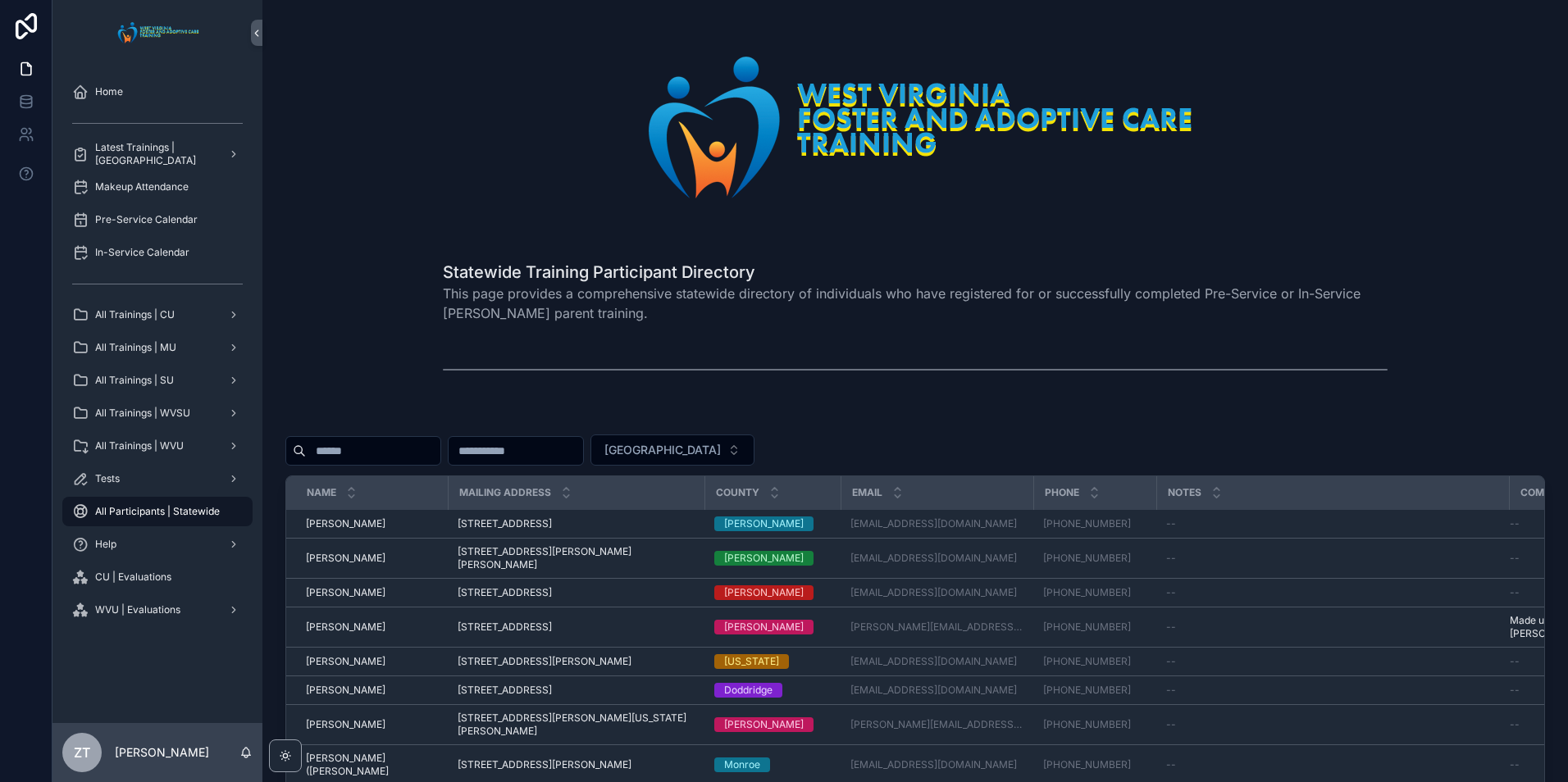
click at [393, 434] on div "[GEOGRAPHIC_DATA]" at bounding box center [915, 449] width 1259 height 31
click at [372, 450] on input "scrollable content" at bounding box center [373, 451] width 135 height 23
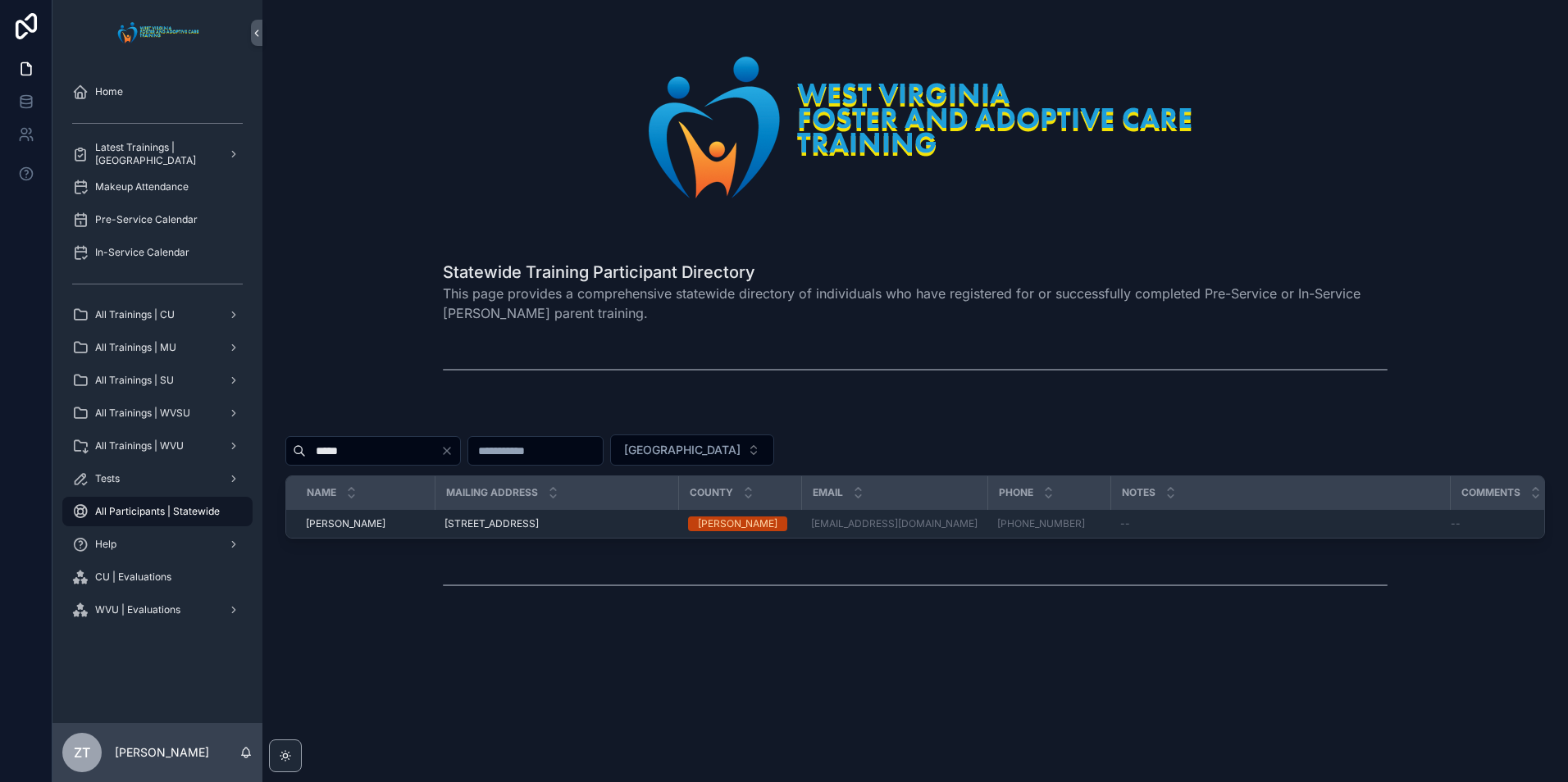
type input "*****"
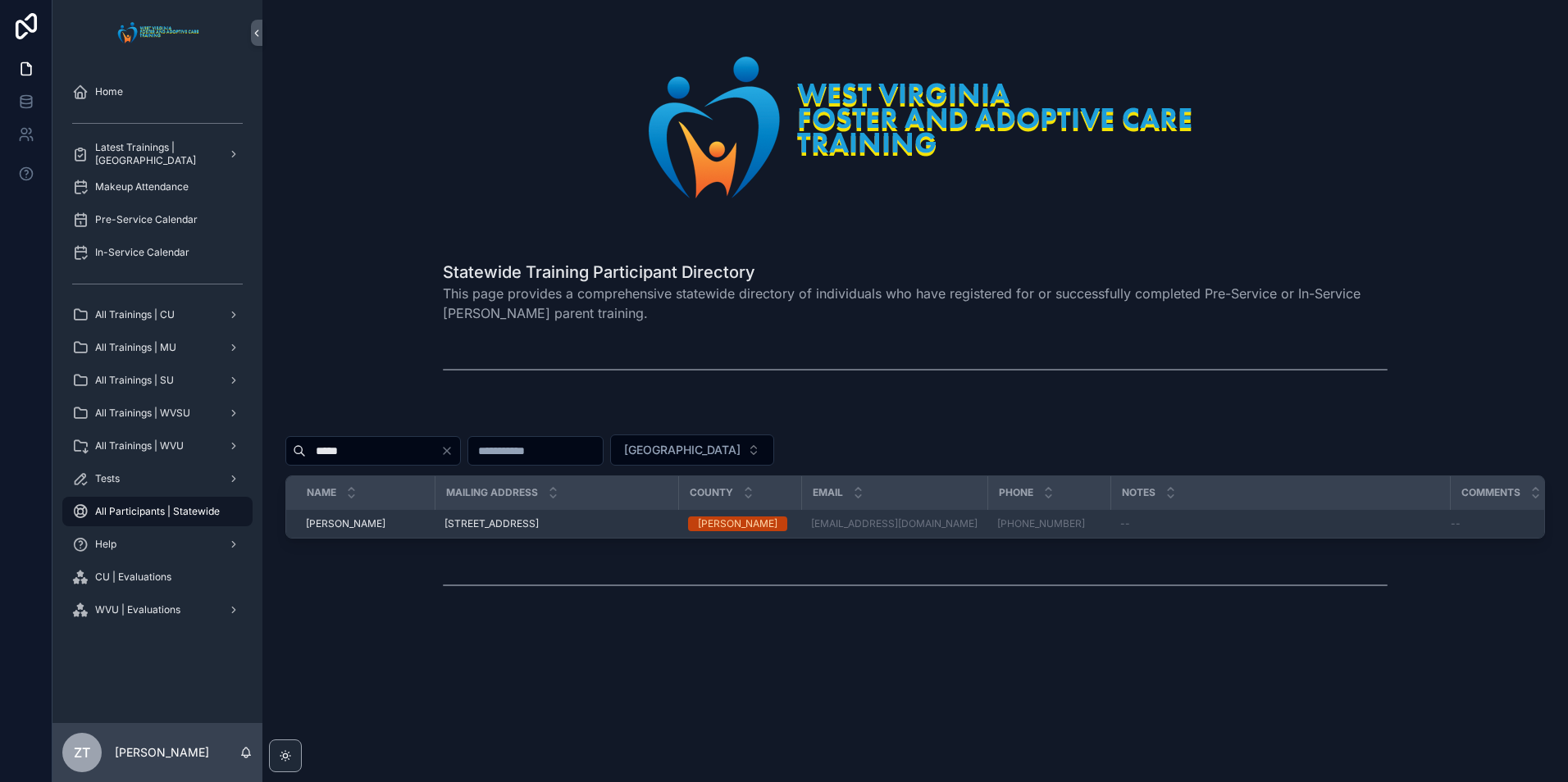
click at [357, 517] on span "[PERSON_NAME]" at bounding box center [345, 523] width 79 height 13
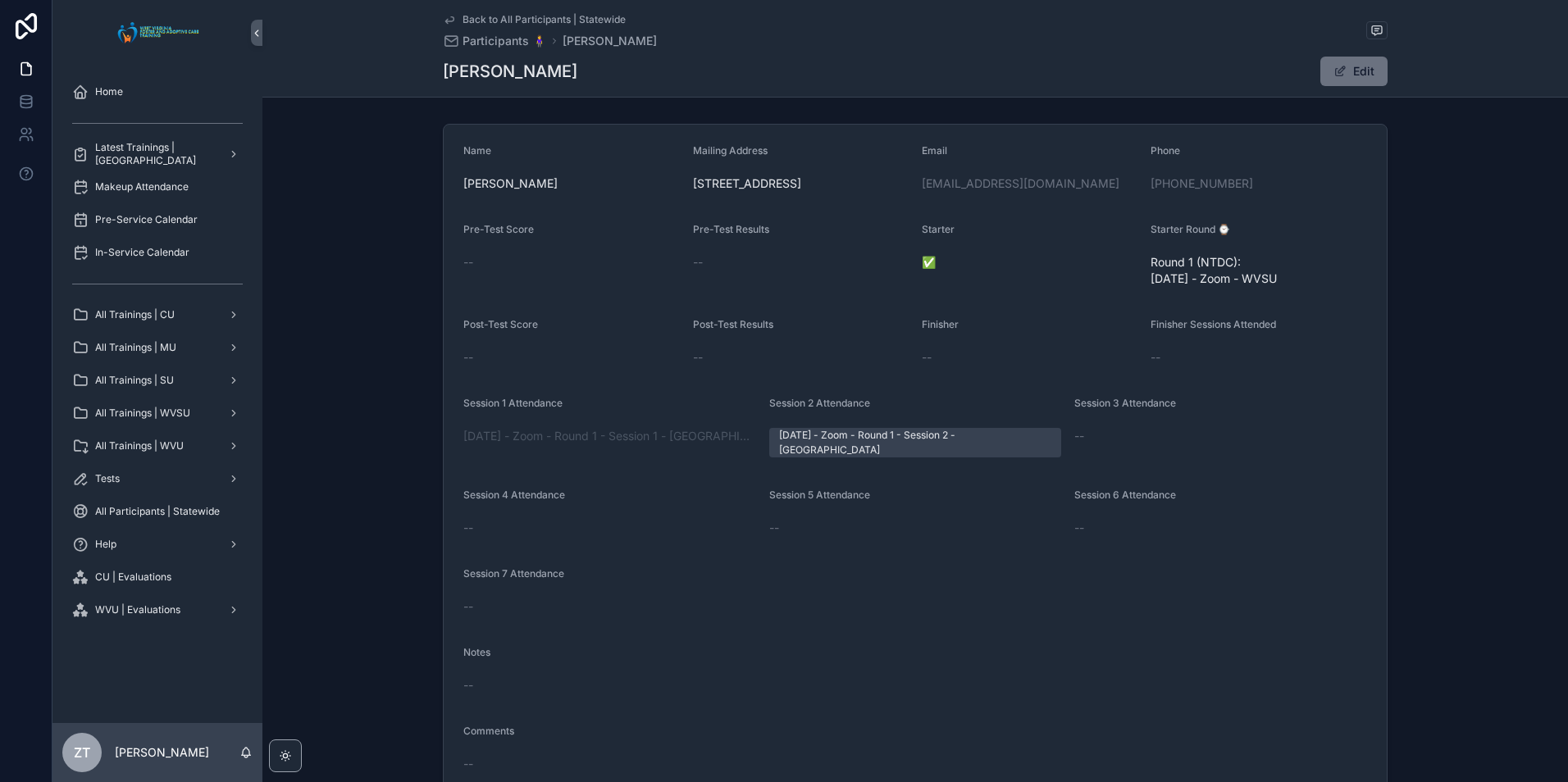
click at [446, 14] on icon "scrollable content" at bounding box center [450, 20] width 13 height 13
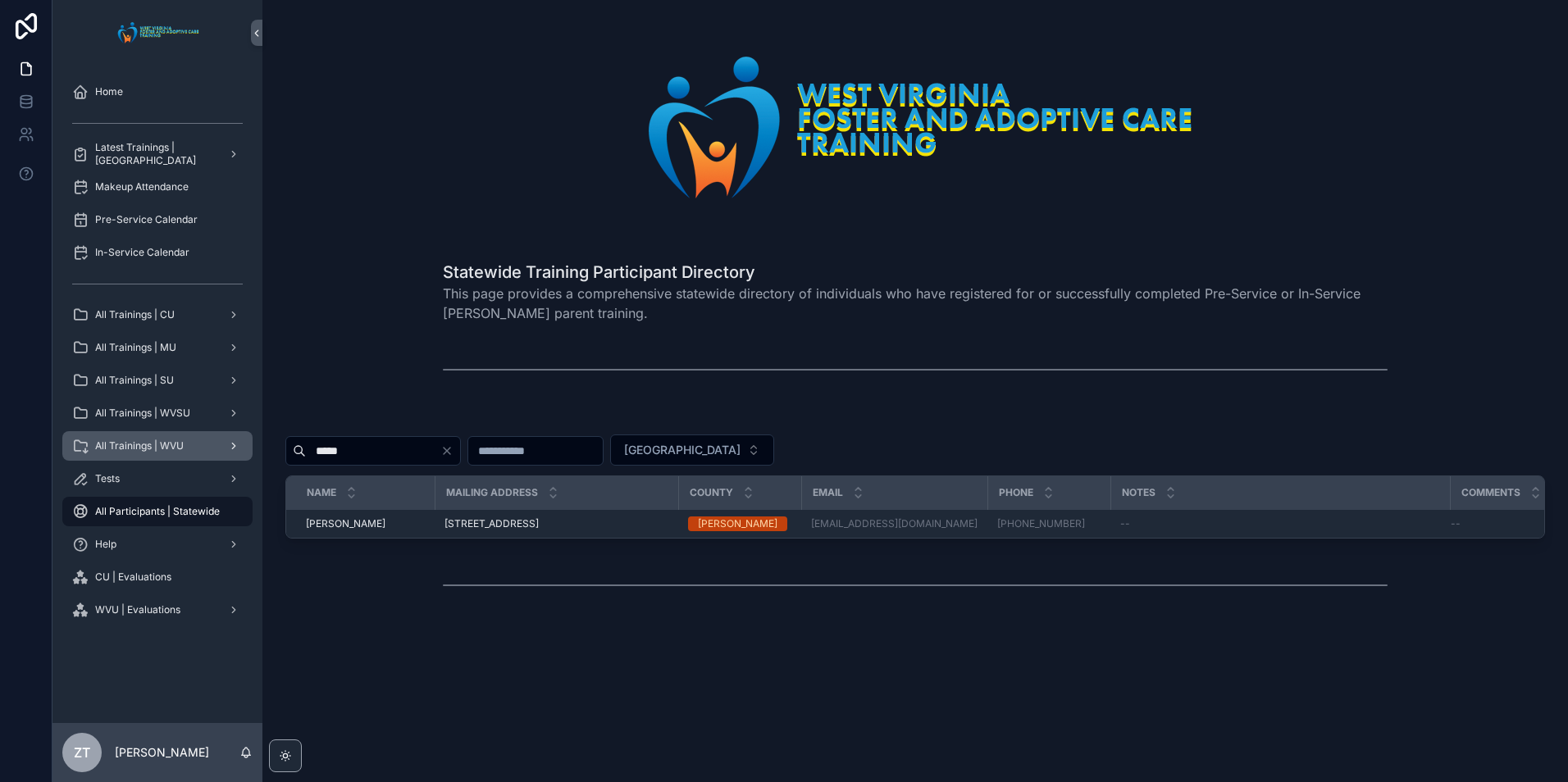
click at [164, 444] on span "All Trainings | WVU" at bounding box center [139, 446] width 88 height 13
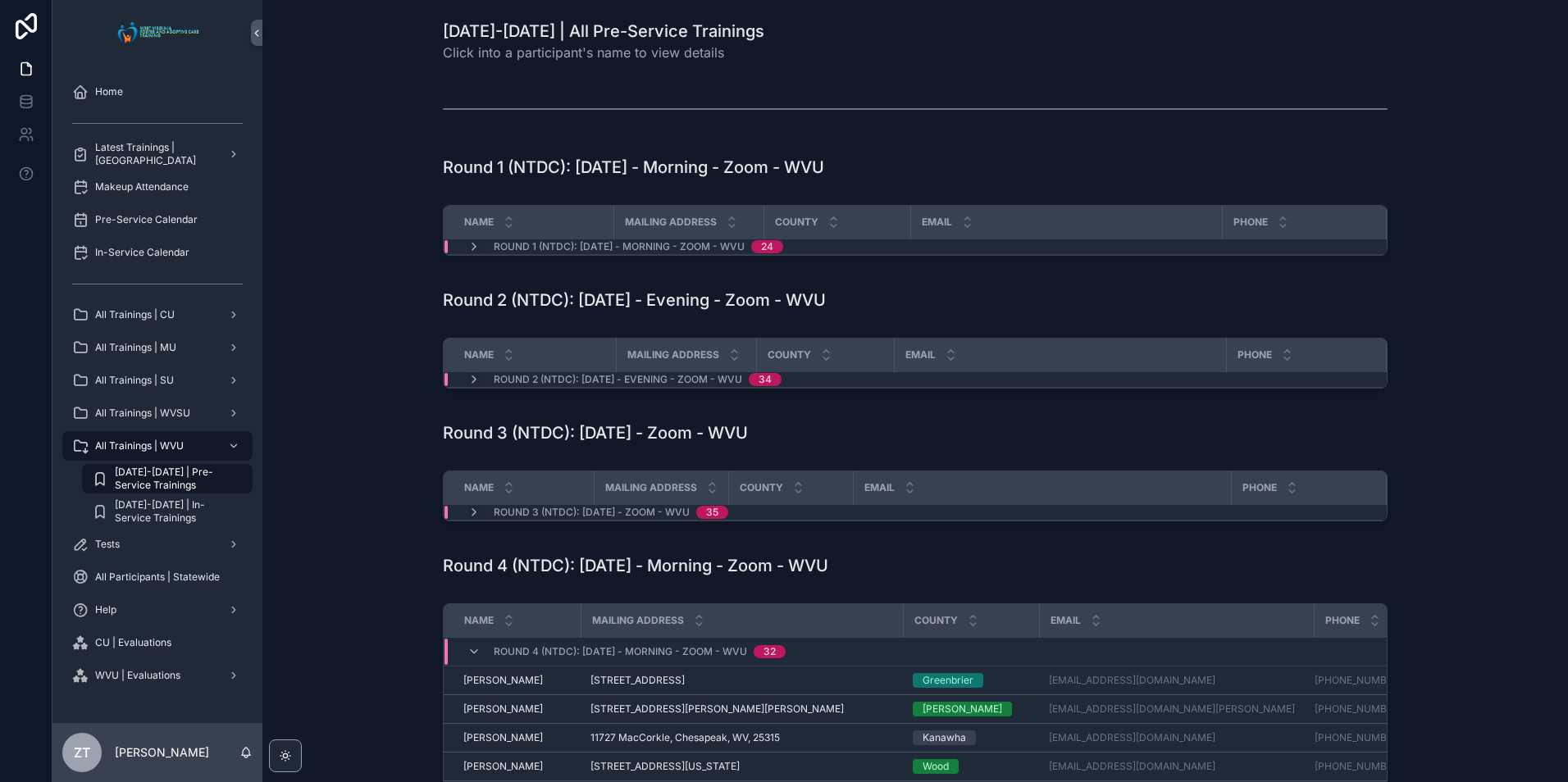
click at [197, 482] on span "[DATE]-[DATE] | Pre-Service Trainings" at bounding box center [176, 478] width 121 height 26
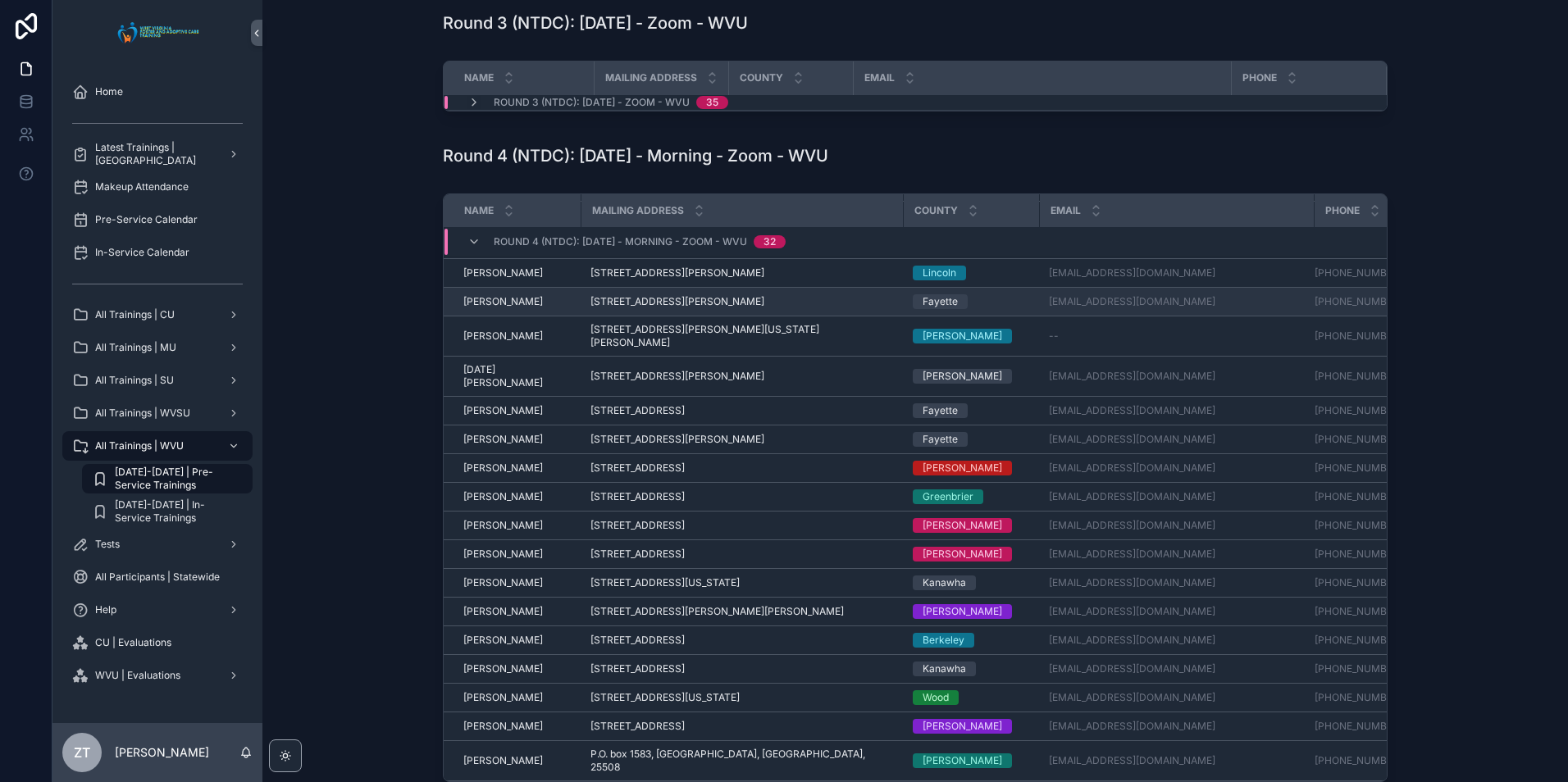
scroll to position [246, 0]
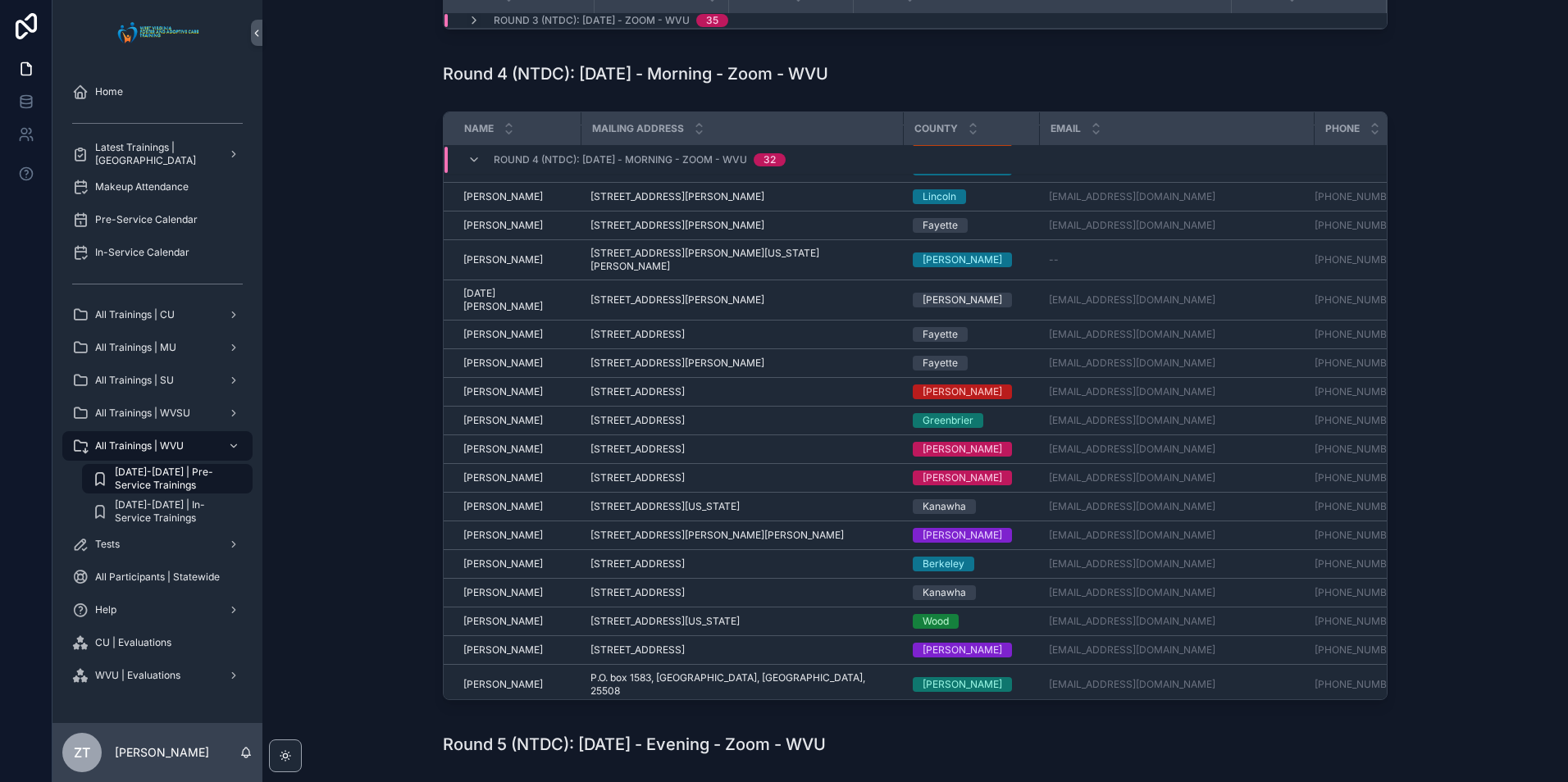
scroll to position [155, 0]
